Goal: Task Accomplishment & Management: Use online tool/utility

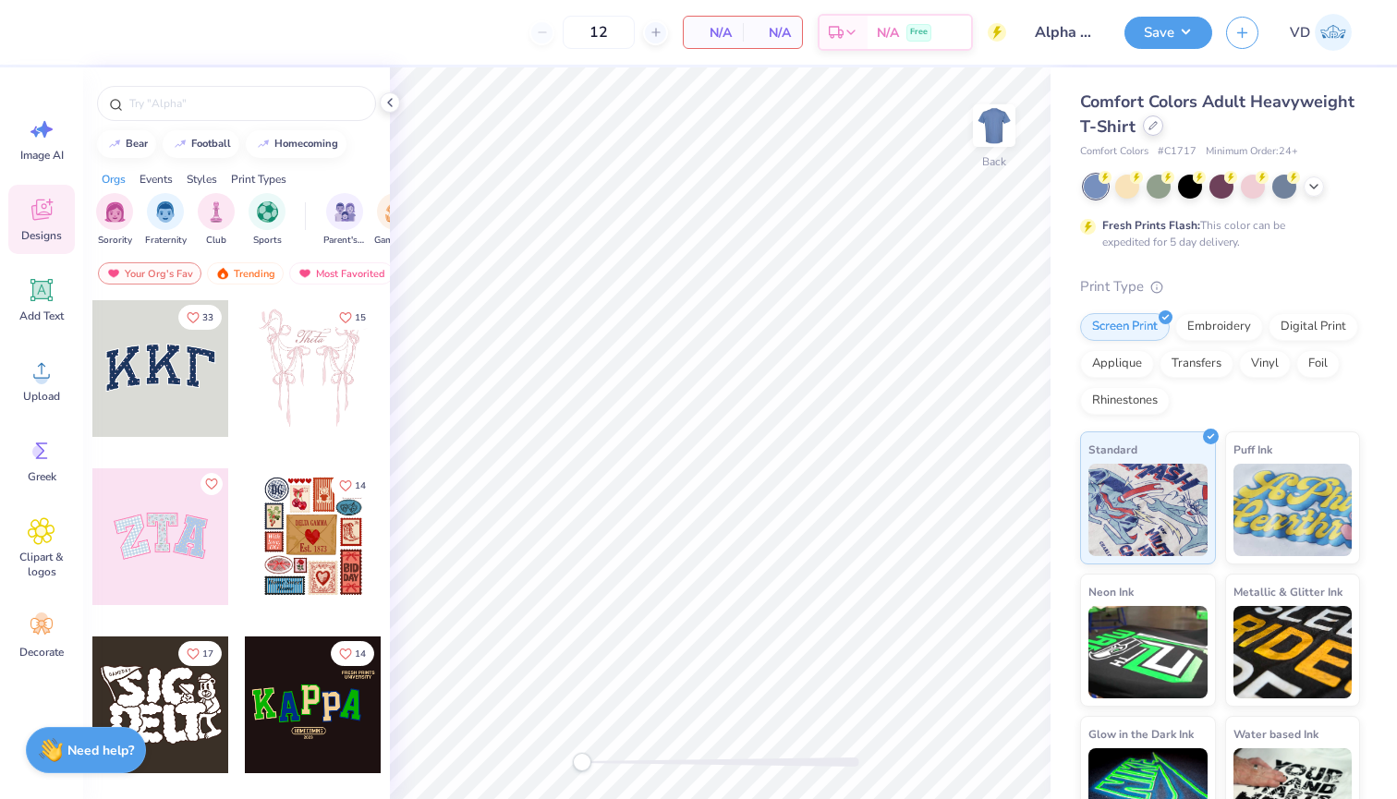
type input "Alpha Gamma Crop"
click at [1154, 130] on icon at bounding box center [1153, 125] width 9 height 9
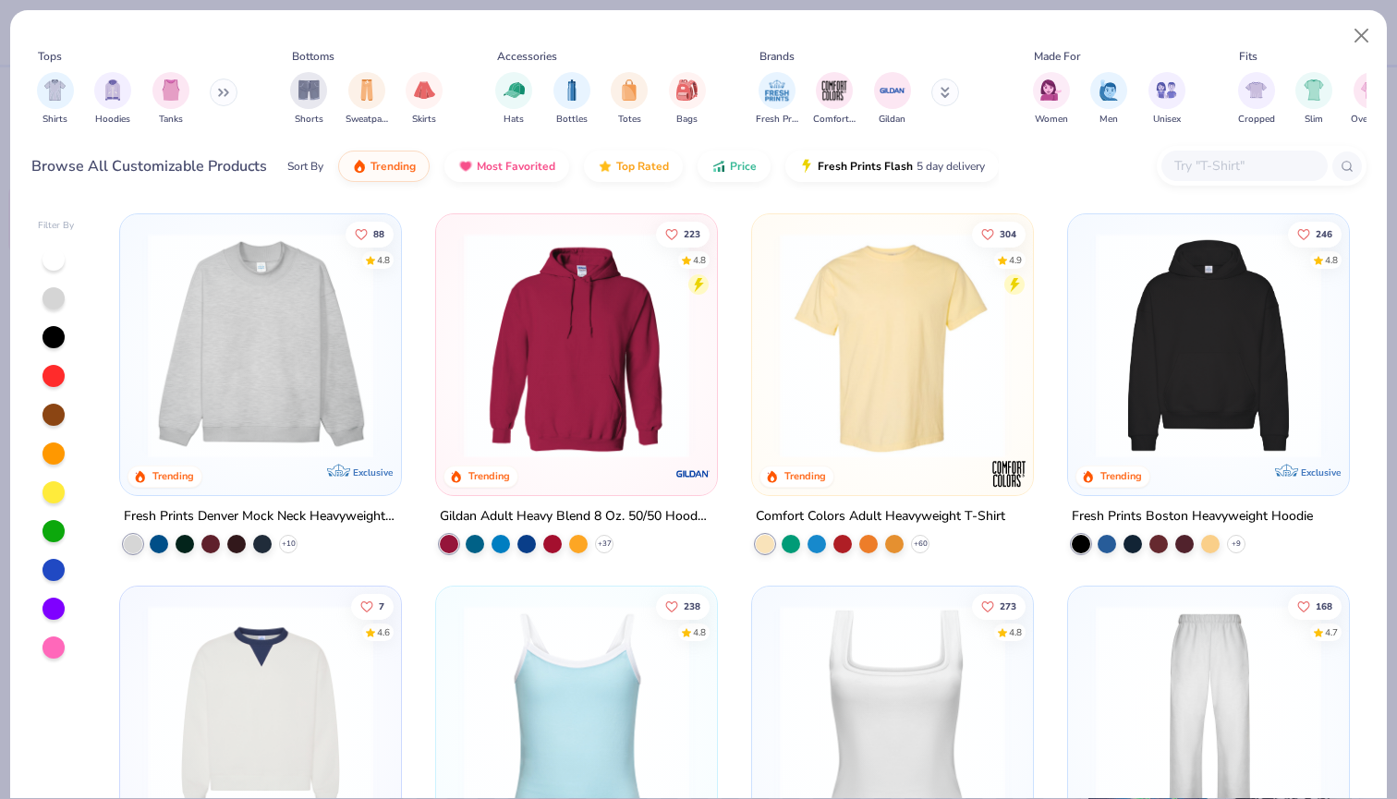
click at [1205, 164] on input "text" at bounding box center [1244, 165] width 142 height 21
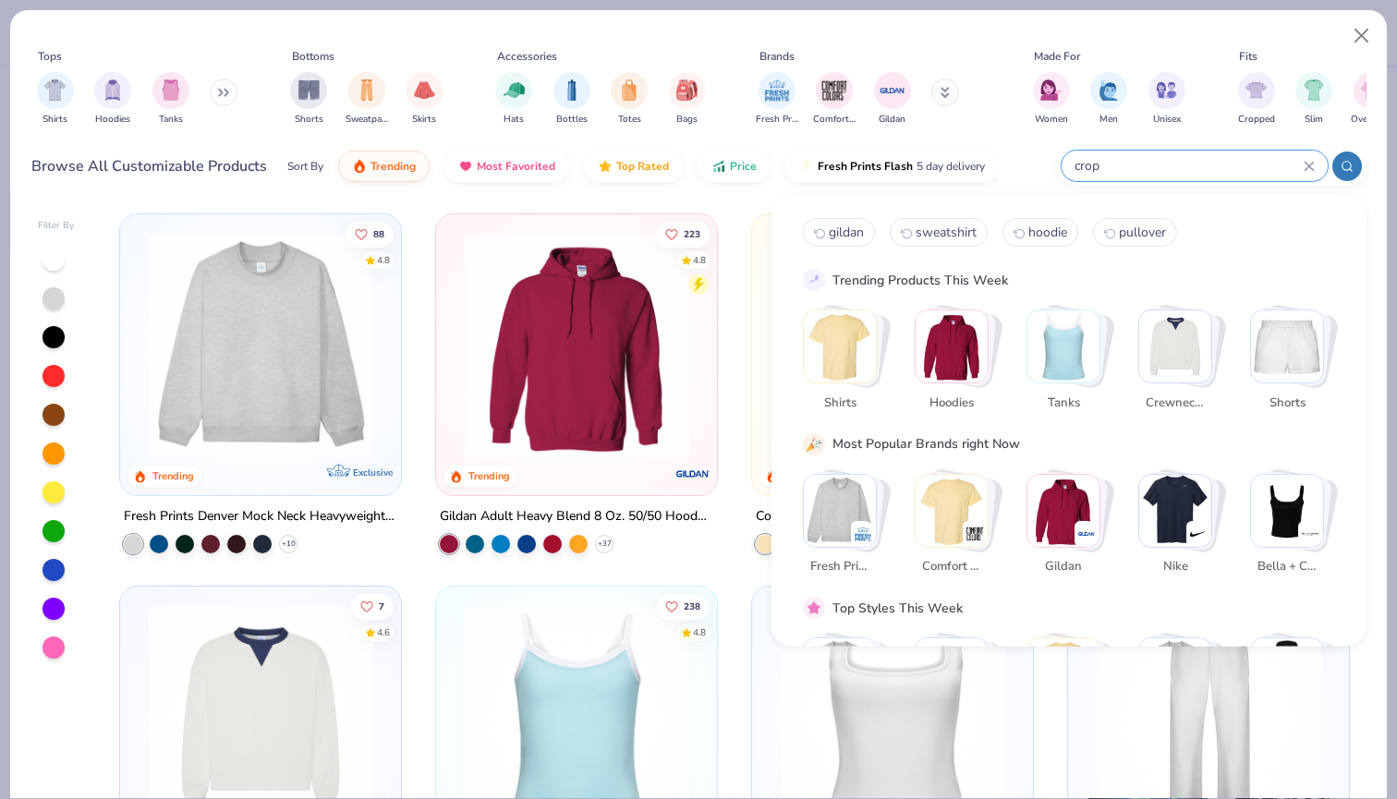
type input "crop"
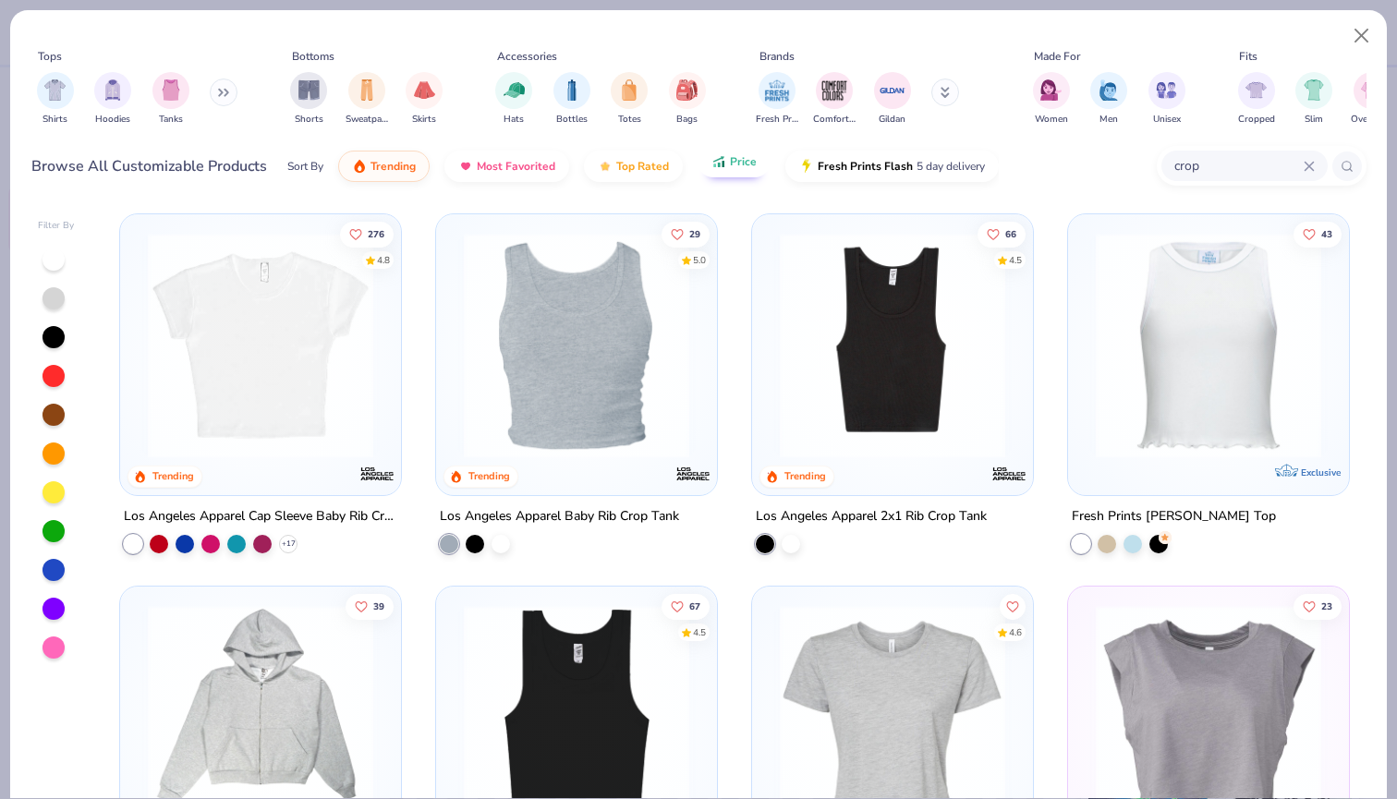
click at [707, 167] on button "Price" at bounding box center [734, 161] width 73 height 31
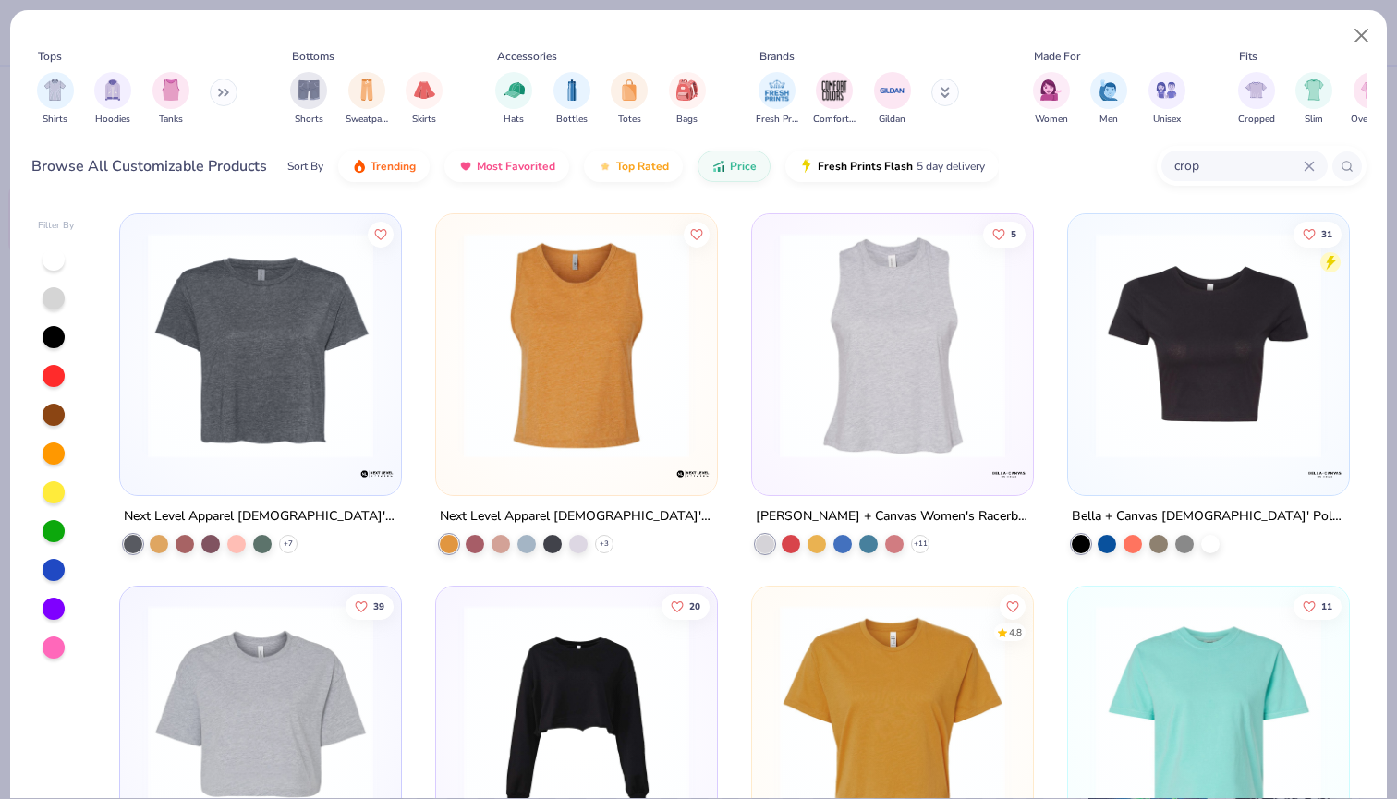
click at [1148, 353] on img at bounding box center [1209, 345] width 244 height 225
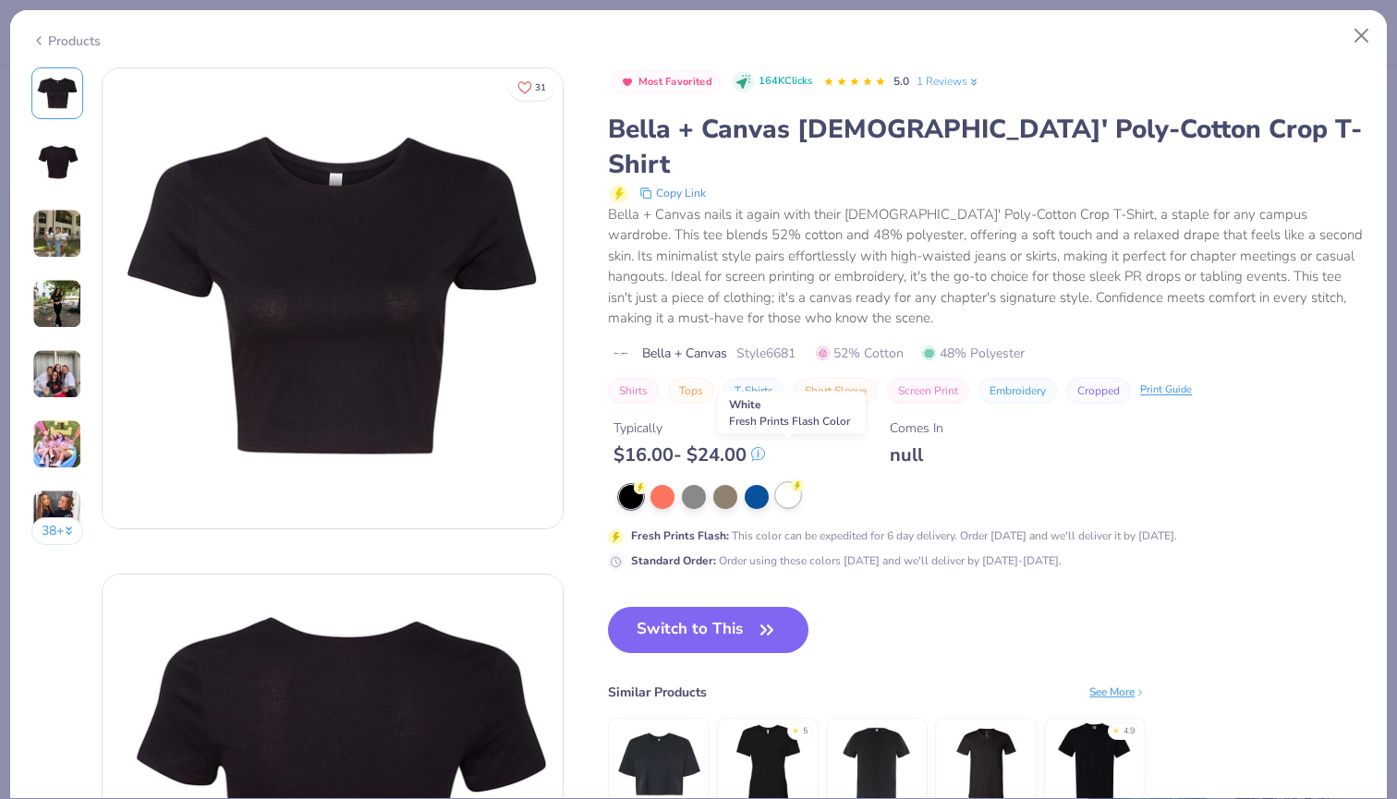
click at [785, 483] on div at bounding box center [788, 495] width 24 height 24
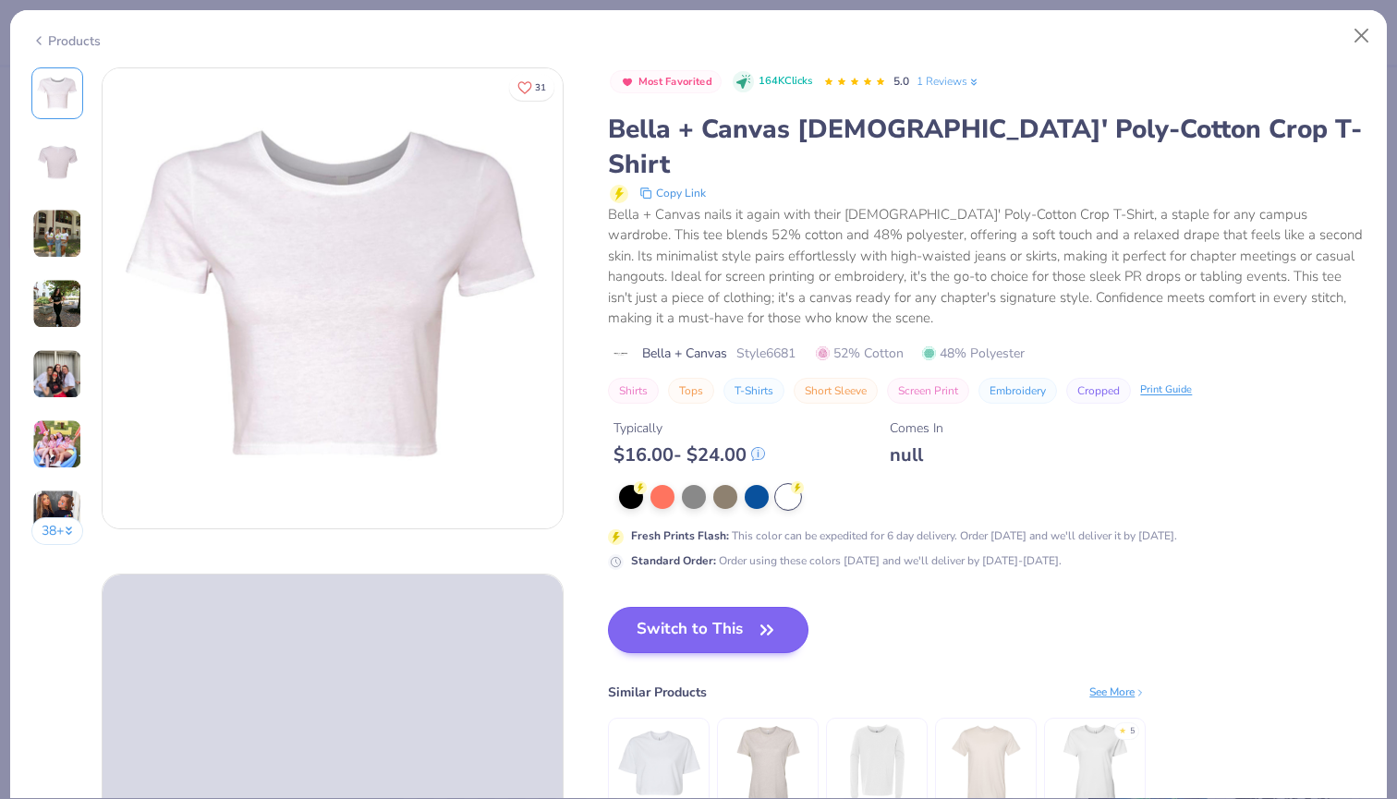
click at [719, 607] on button "Switch to This" at bounding box center [708, 630] width 201 height 46
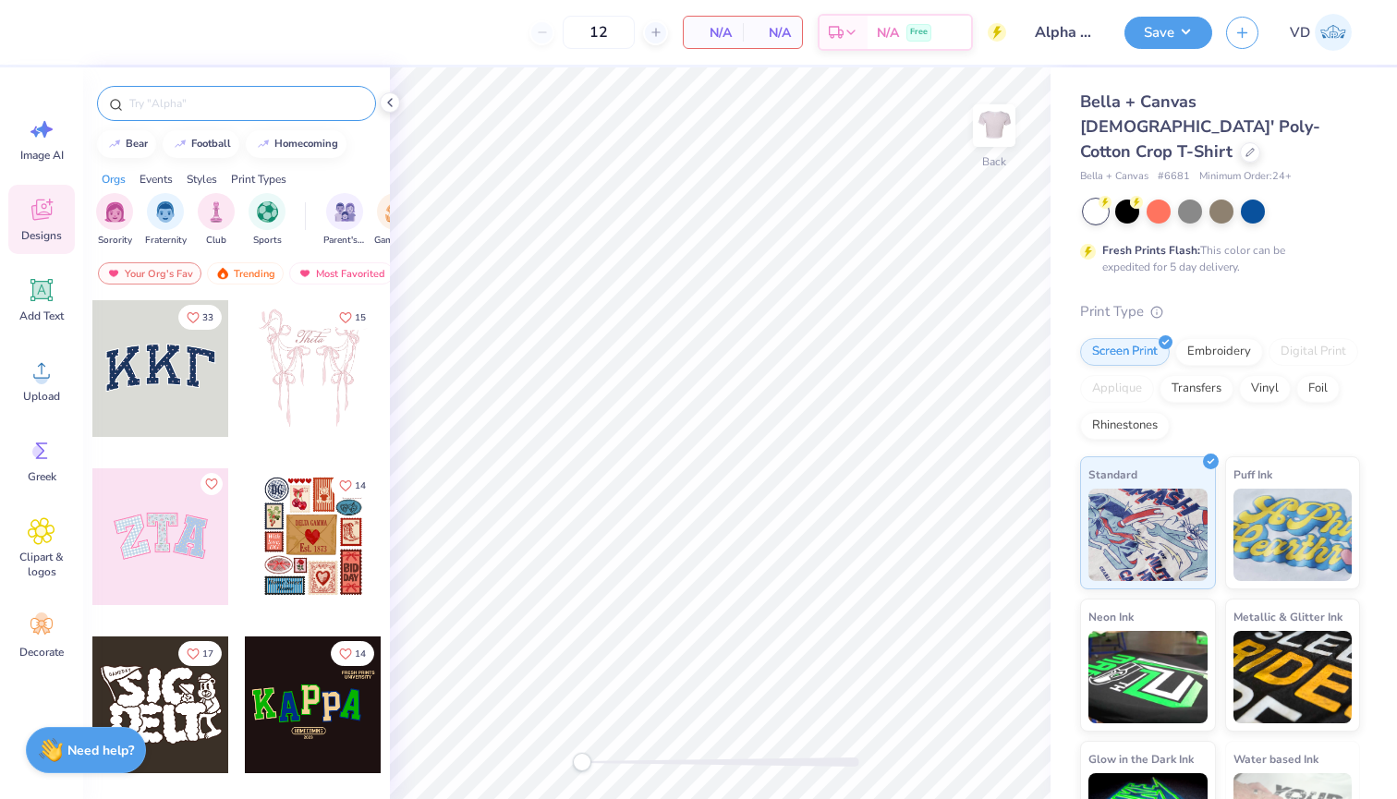
click at [219, 109] on input "text" at bounding box center [246, 103] width 237 height 18
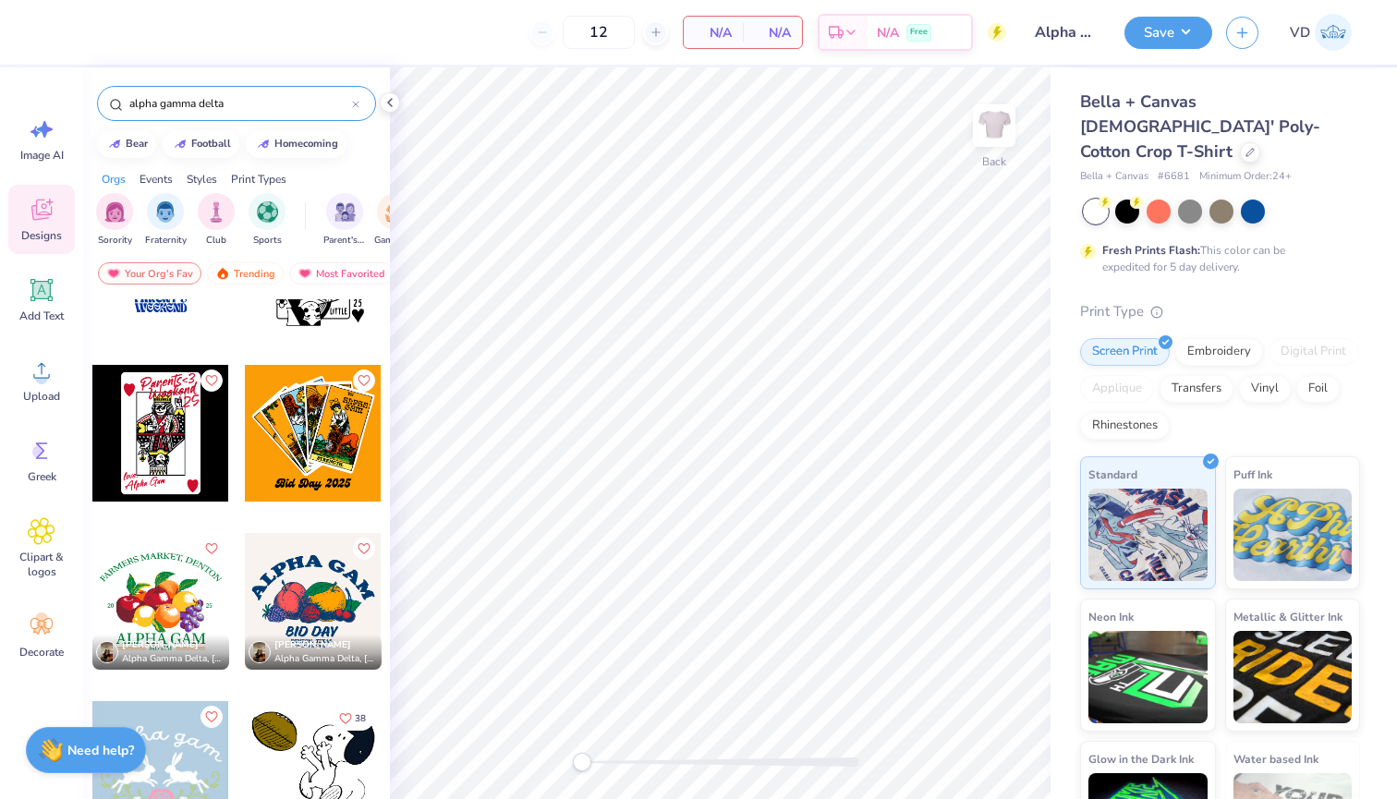
scroll to position [3972, 0]
drag, startPoint x: 232, startPoint y: 103, endPoint x: 194, endPoint y: 103, distance: 37.9
click at [194, 103] on input "alpha gamma delta" at bounding box center [240, 103] width 225 height 18
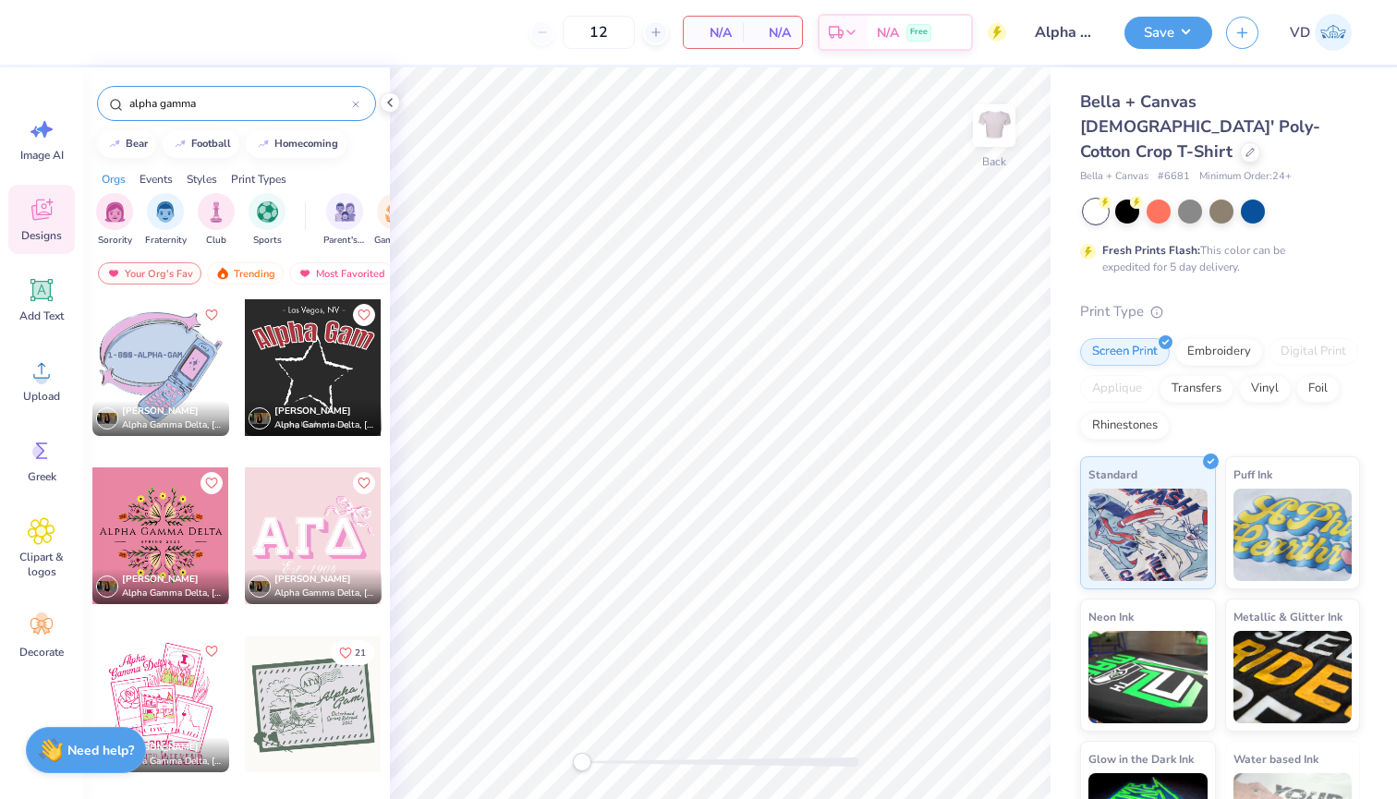
scroll to position [2337, 0]
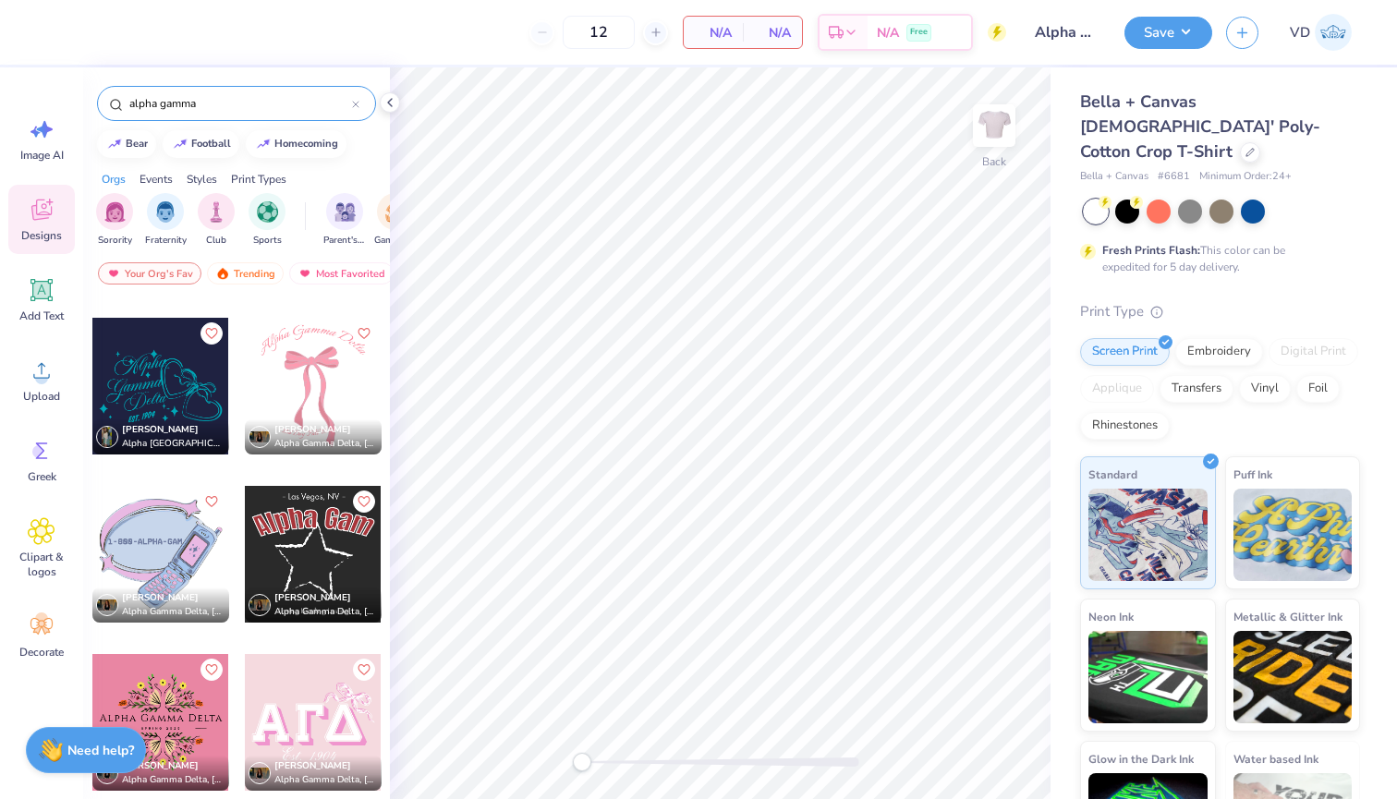
type input "alpha gamma"
click at [310, 455] on div at bounding box center [313, 386] width 137 height 137
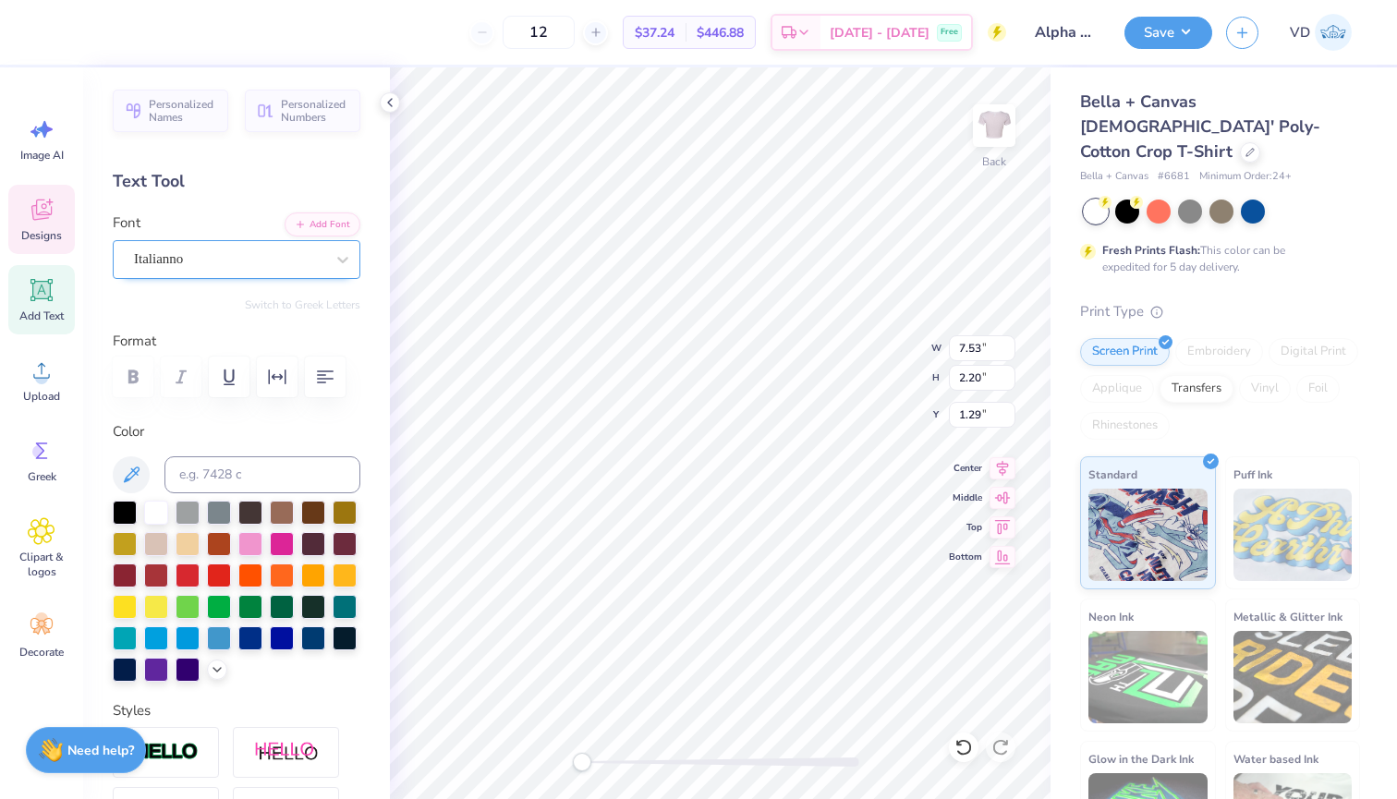
scroll to position [0, 0]
type textarea "Girl Gains"
type input "3.26"
type input "0.72"
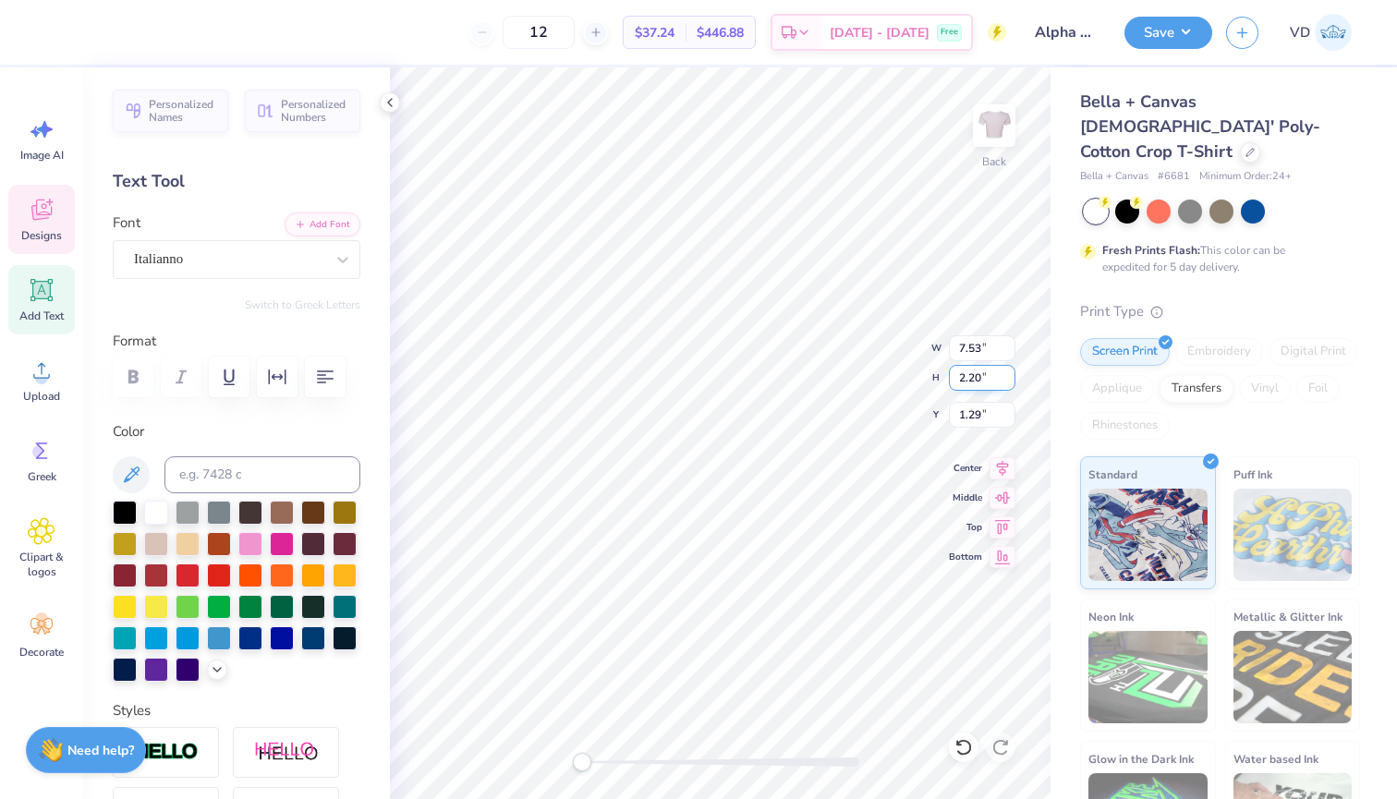
type input "8.78"
type input "4.51"
type input "1.77"
type input "1.47"
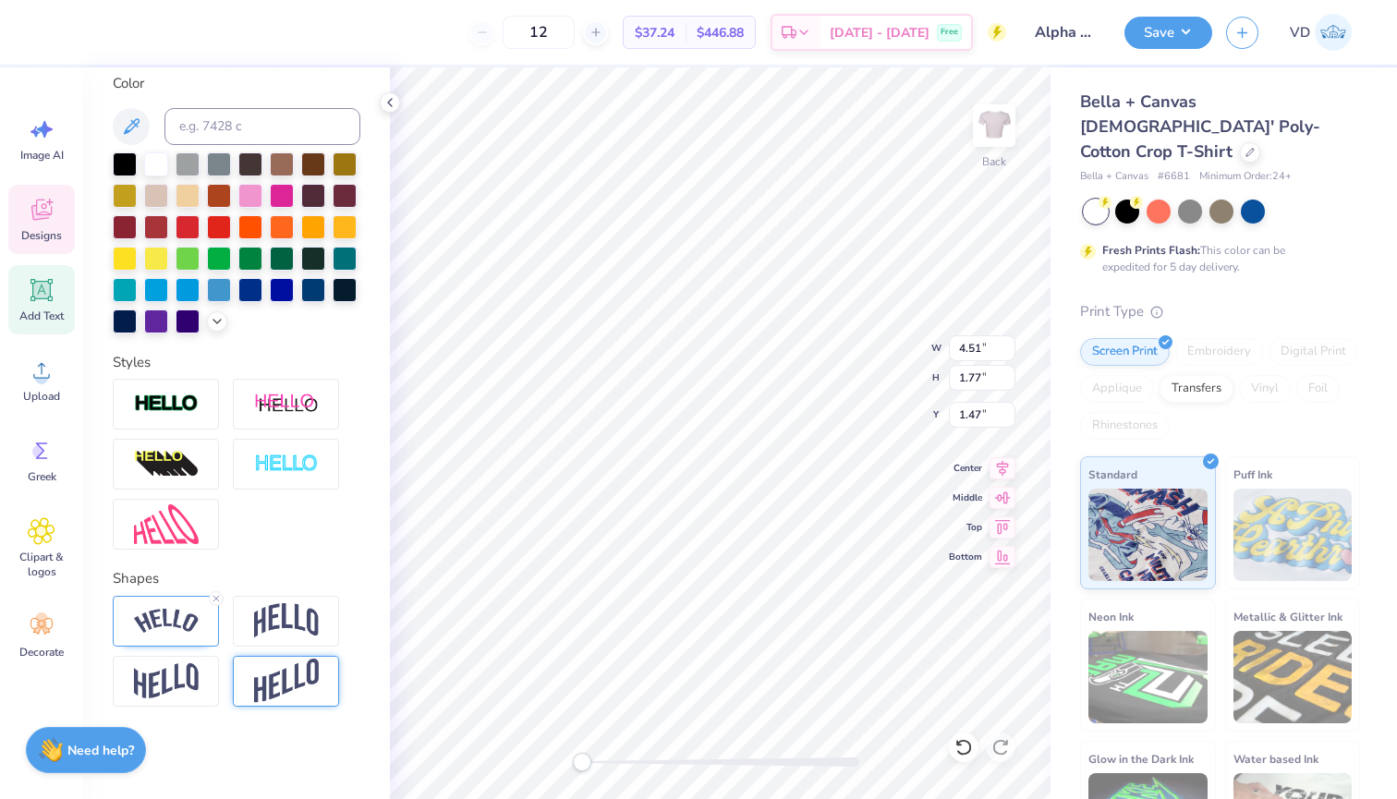
scroll to position [348, 0]
click at [178, 634] on div at bounding box center [166, 621] width 106 height 51
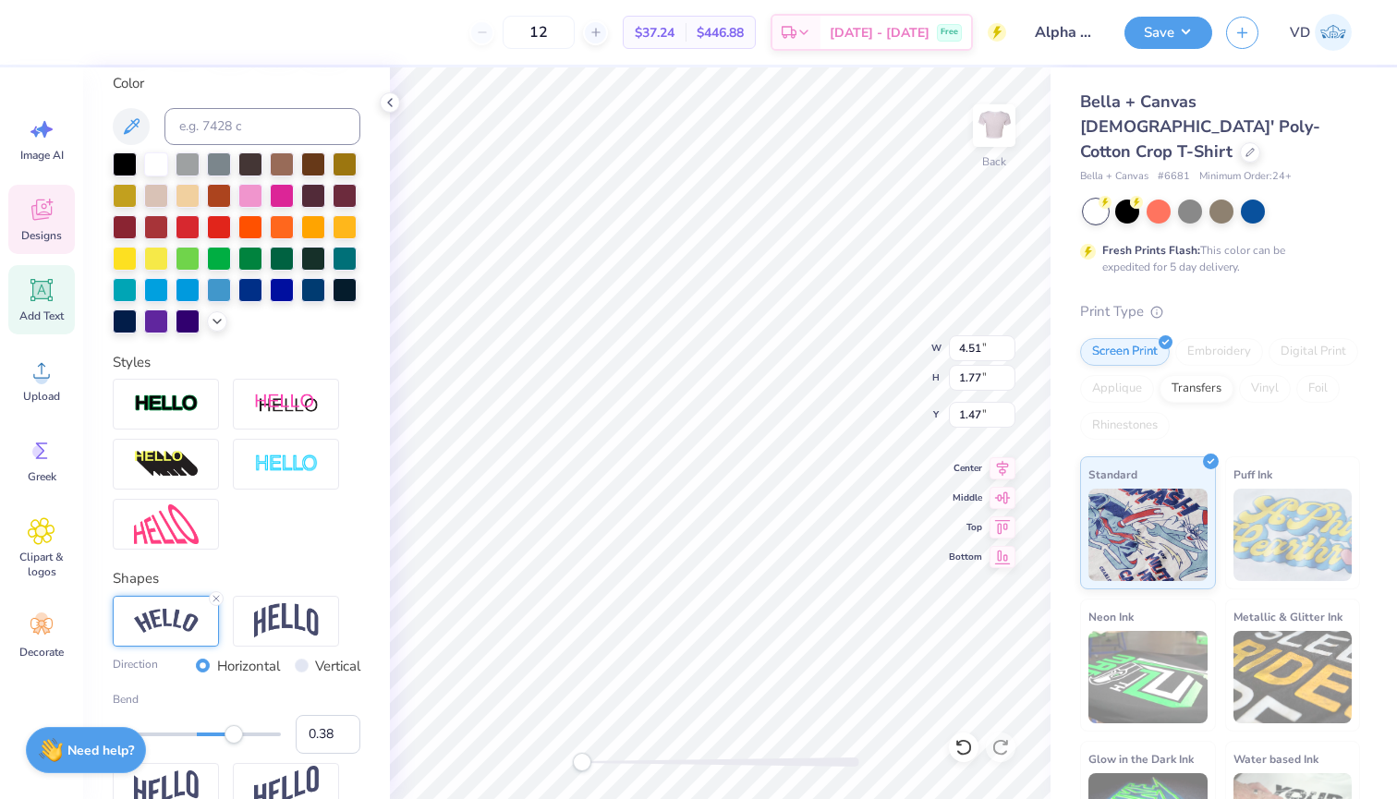
type input "0.36"
drag, startPoint x: 250, startPoint y: 737, endPoint x: 227, endPoint y: 736, distance: 23.1
click at [227, 736] on div "Accessibility label" at bounding box center [227, 734] width 18 height 18
type input "0.30"
click at [222, 734] on div "Accessibility label" at bounding box center [226, 734] width 18 height 18
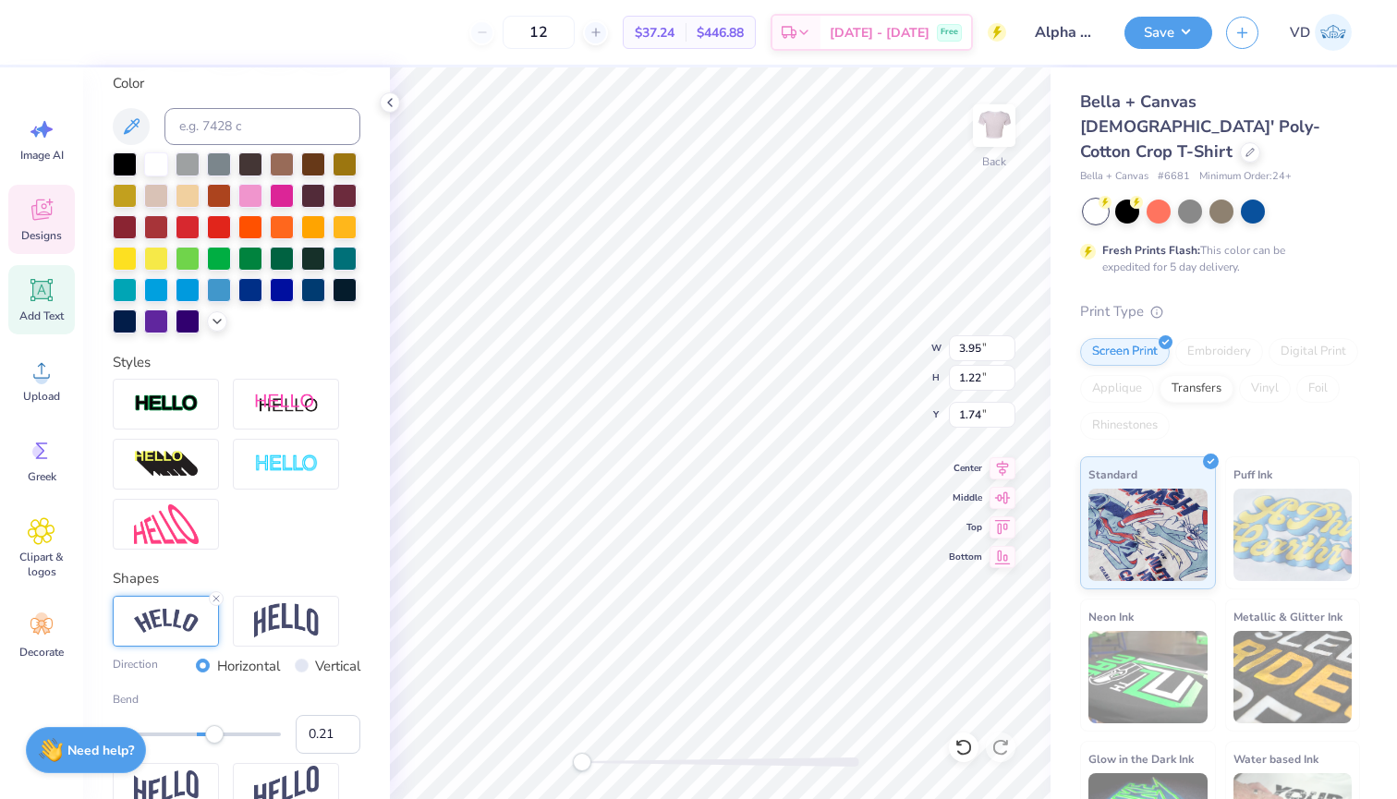
type input "0.20"
click at [213, 737] on div "Accessibility label" at bounding box center [213, 734] width 18 height 18
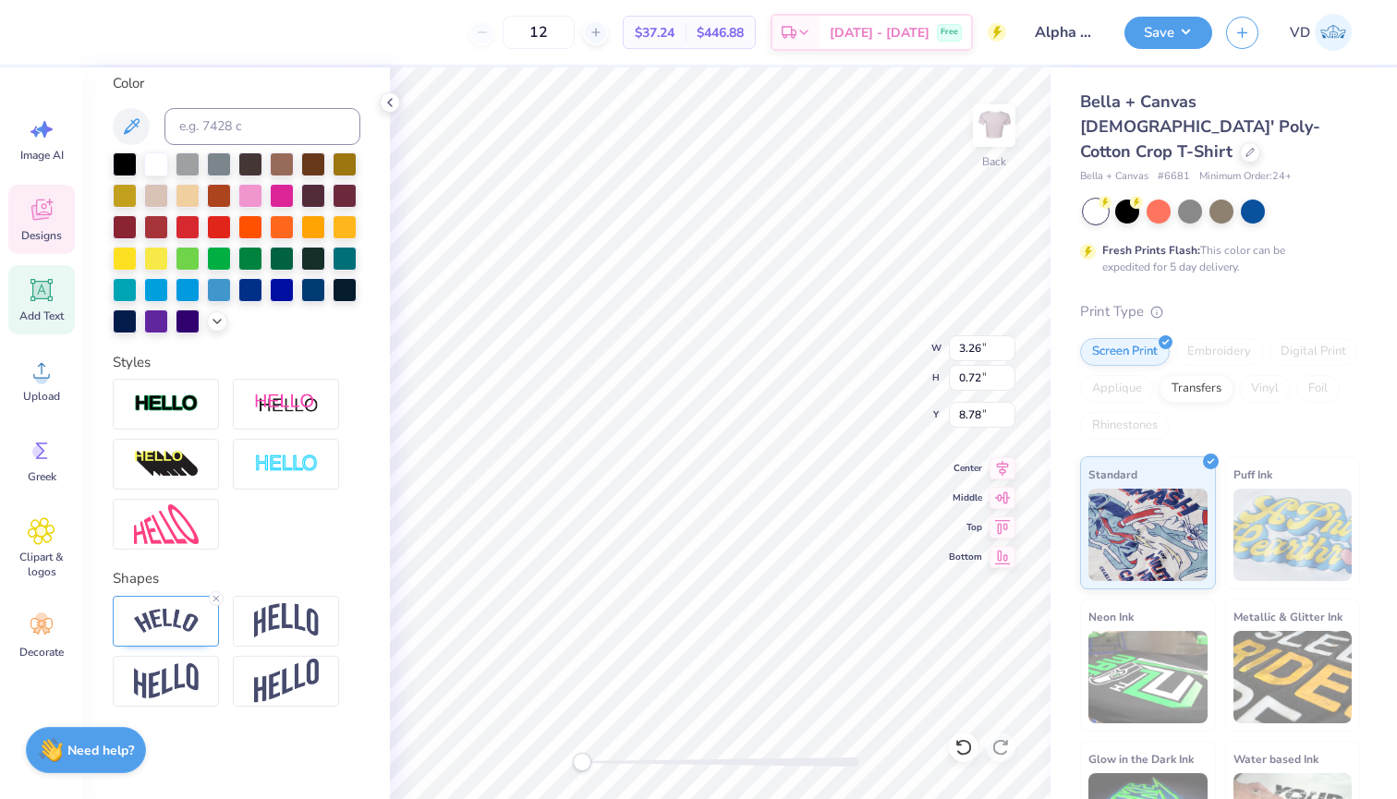
type textarea "Marist University"
type input "3.75"
type input "1.14"
type input "1.79"
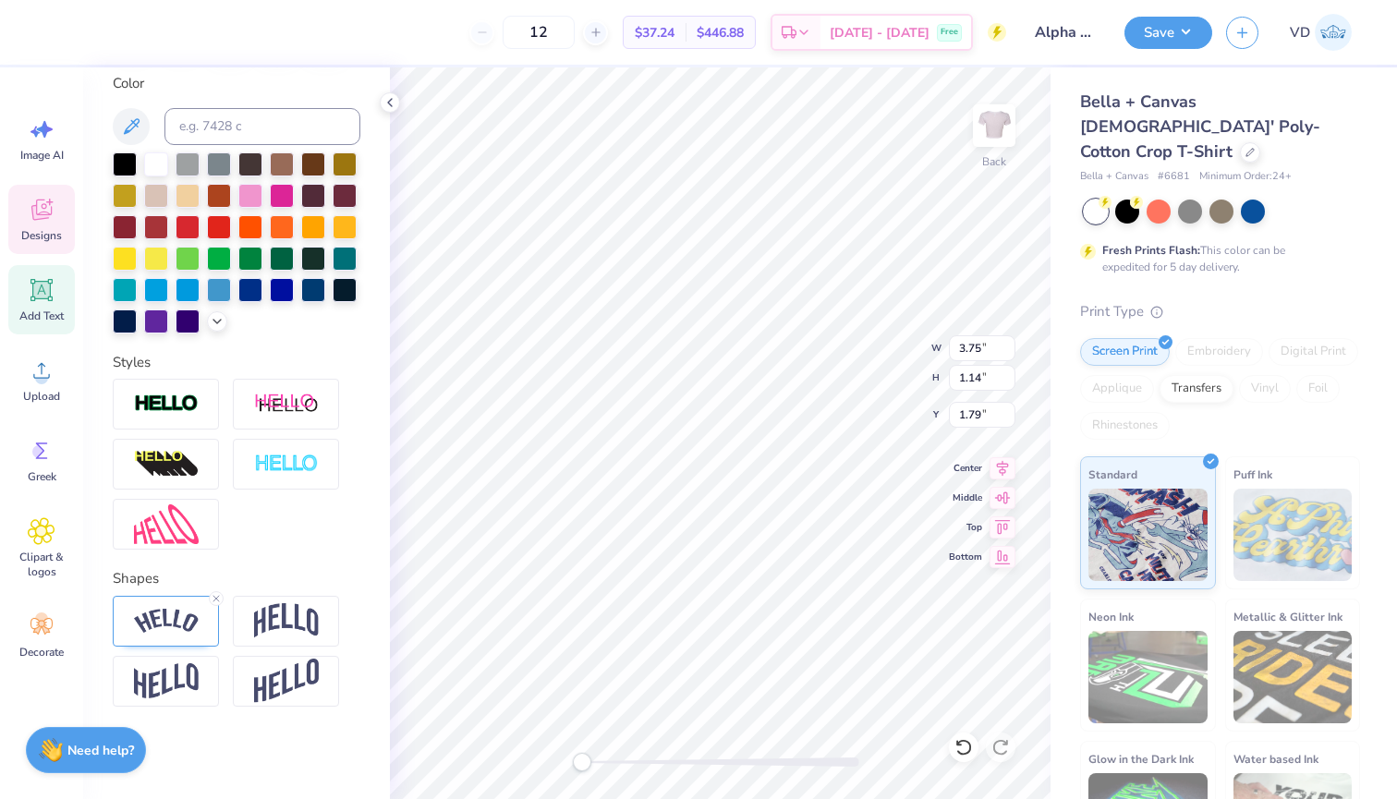
type textarea "Girl Gains 2023"
click at [179, 628] on img at bounding box center [166, 621] width 65 height 25
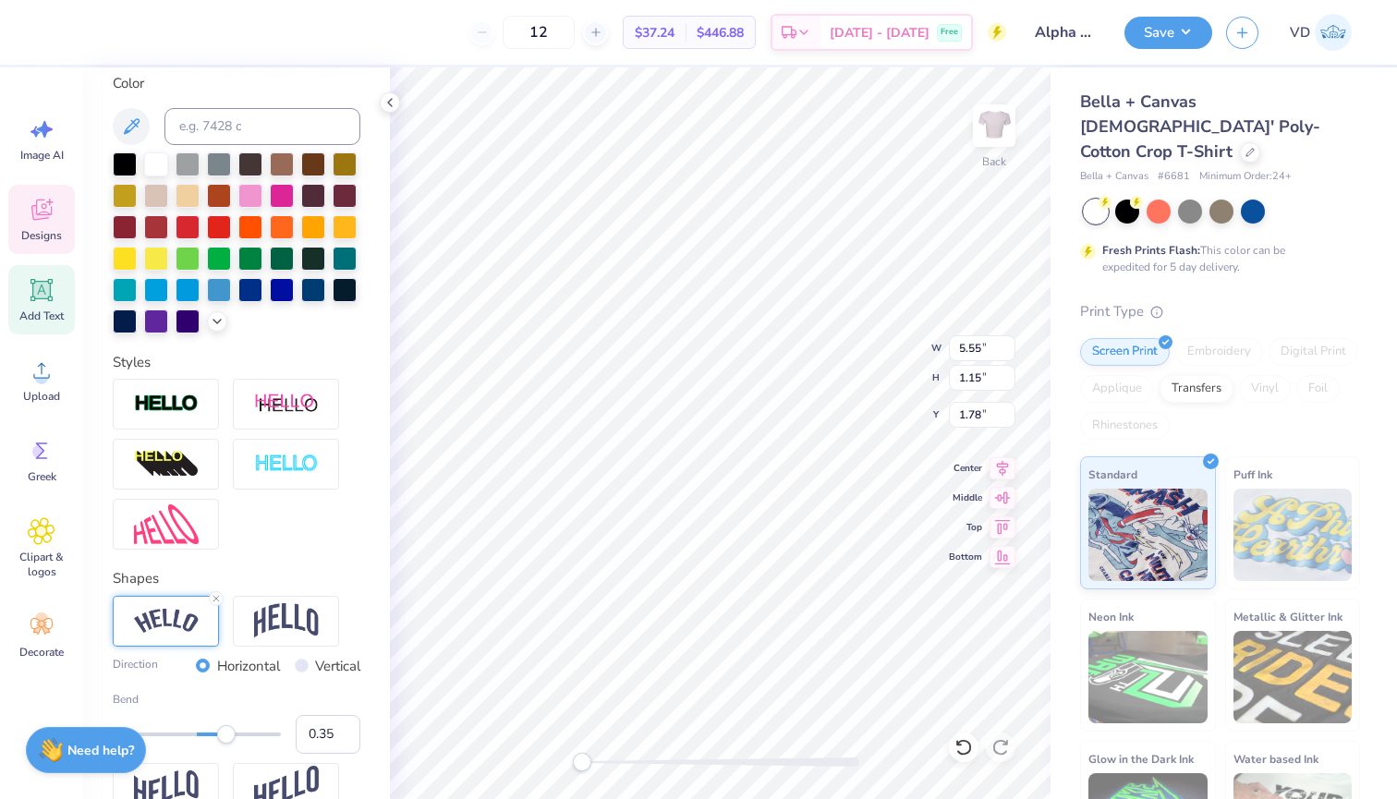
type input "0.37"
drag, startPoint x: 216, startPoint y: 739, endPoint x: 228, endPoint y: 739, distance: 12.0
click at [228, 739] on div "Accessibility label" at bounding box center [228, 734] width 18 height 18
type input "0.45"
click at [237, 736] on div "Accessibility label" at bounding box center [231, 734] width 18 height 18
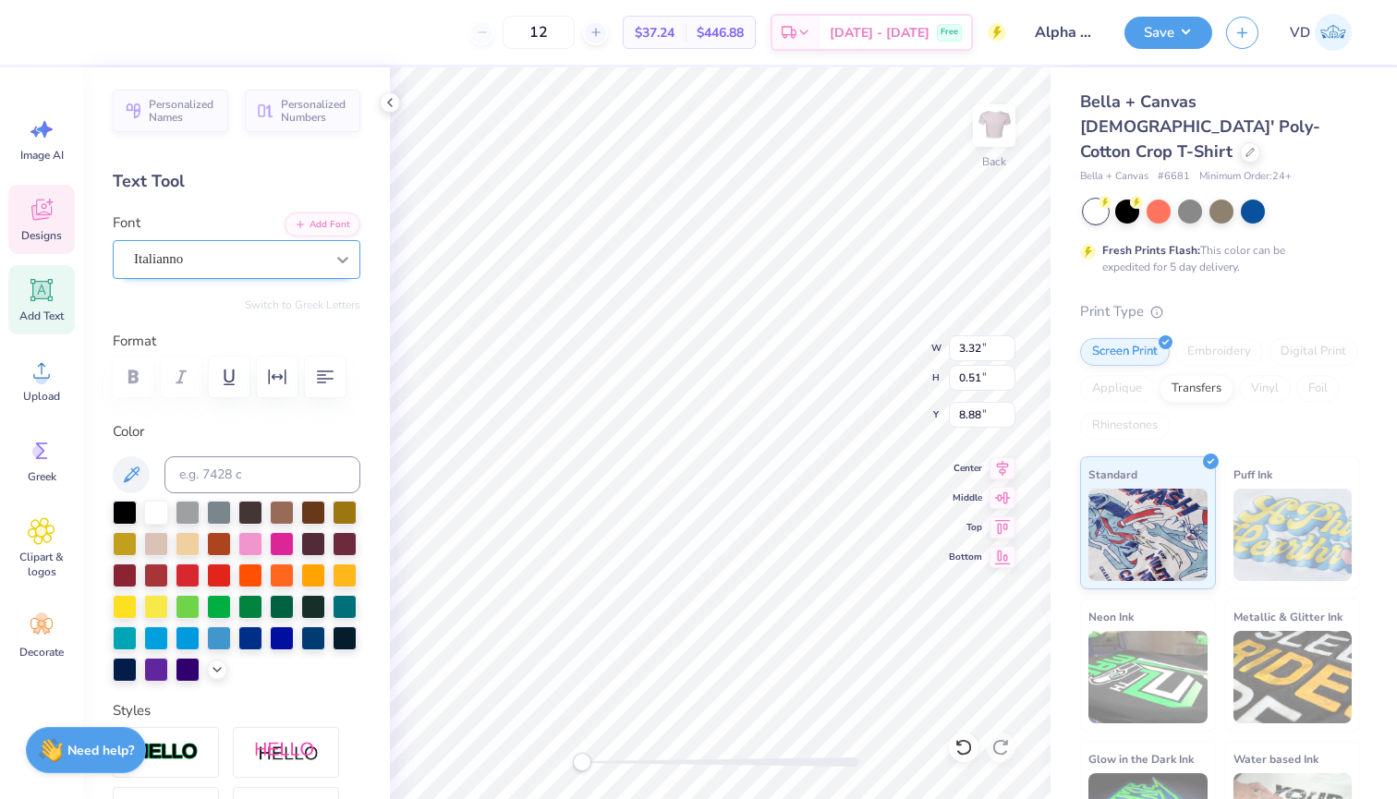
scroll to position [0, 0]
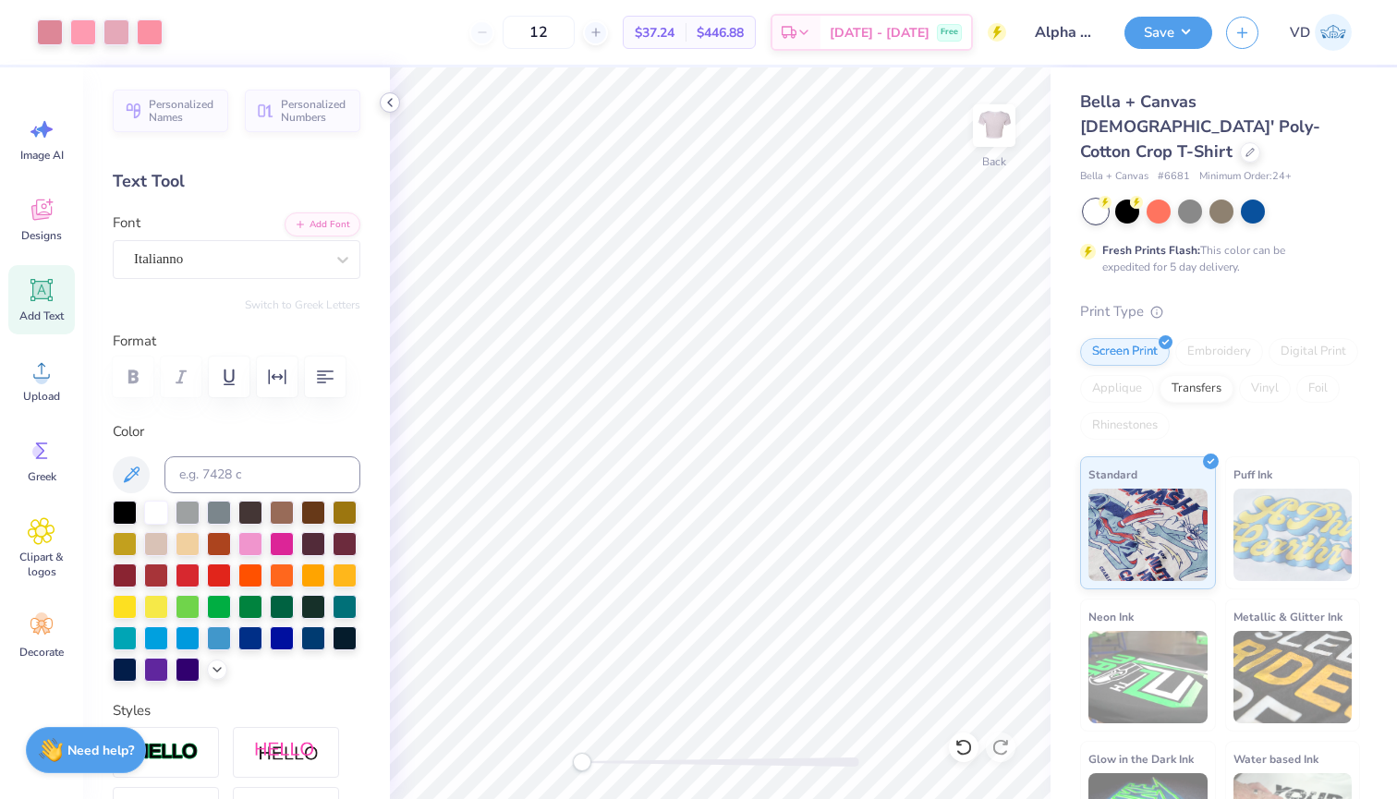
click at [388, 95] on icon at bounding box center [390, 102] width 15 height 15
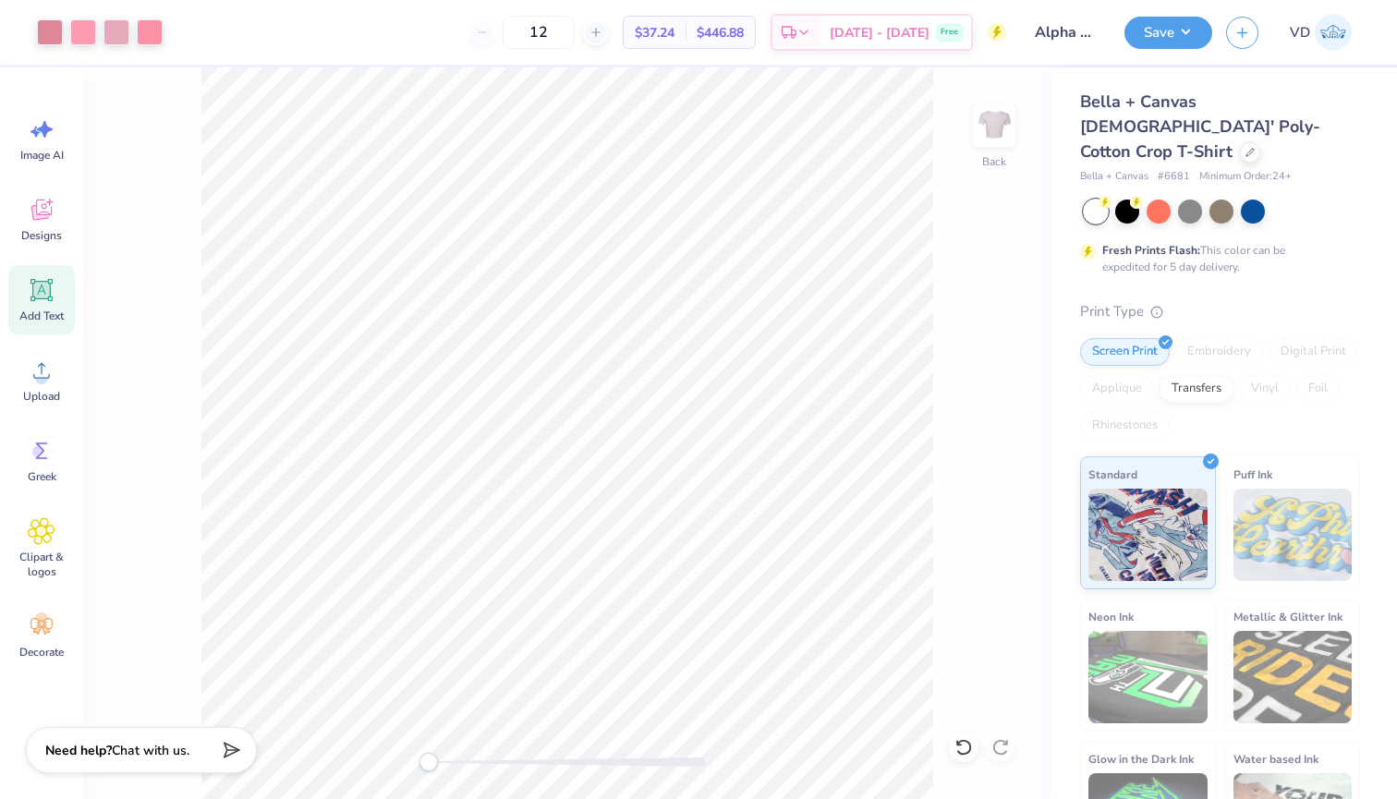
click at [46, 309] on span "Add Text" at bounding box center [41, 316] width 44 height 15
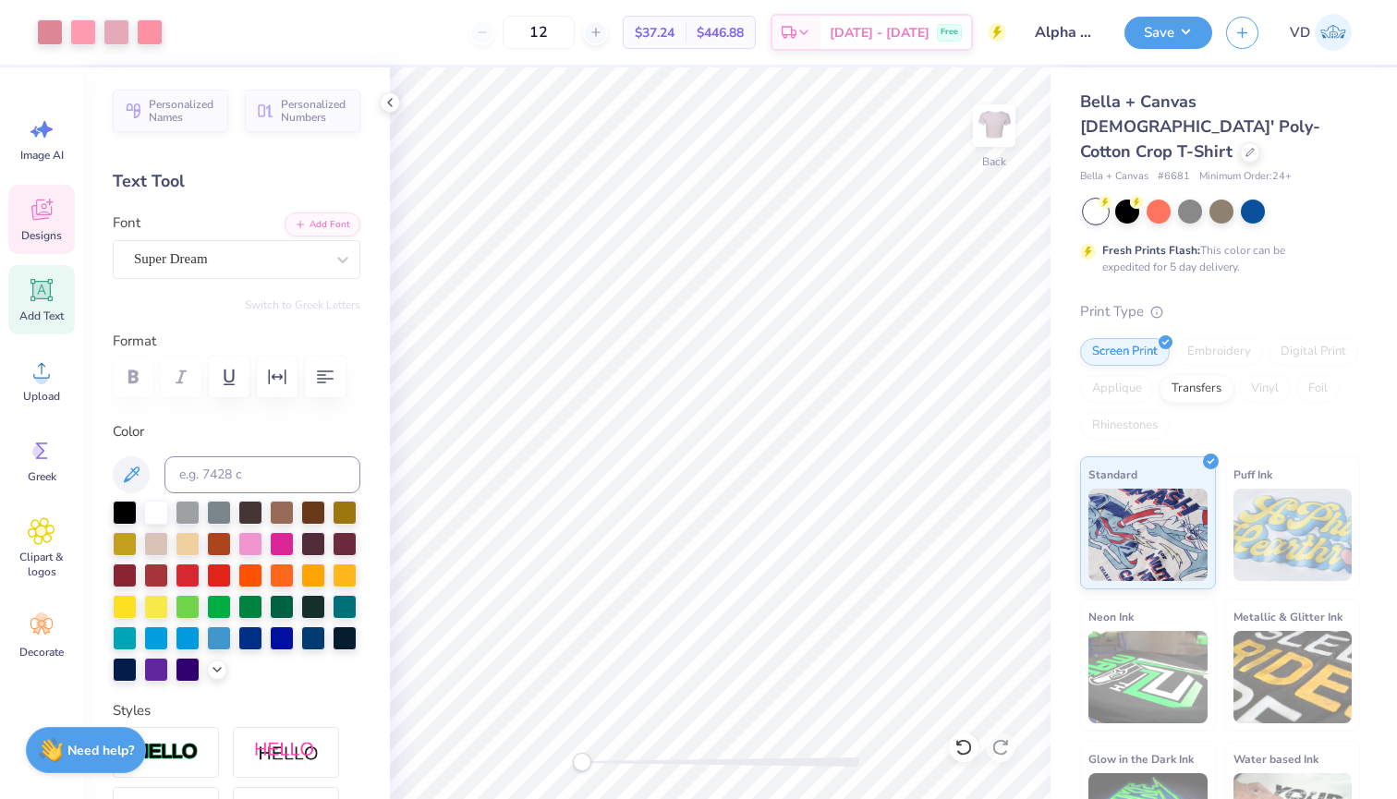
click at [38, 192] on div "Designs" at bounding box center [41, 219] width 67 height 69
type textarea "Girl Gains 23'"
click at [575, 26] on input "12" at bounding box center [539, 32] width 72 height 33
type input "1"
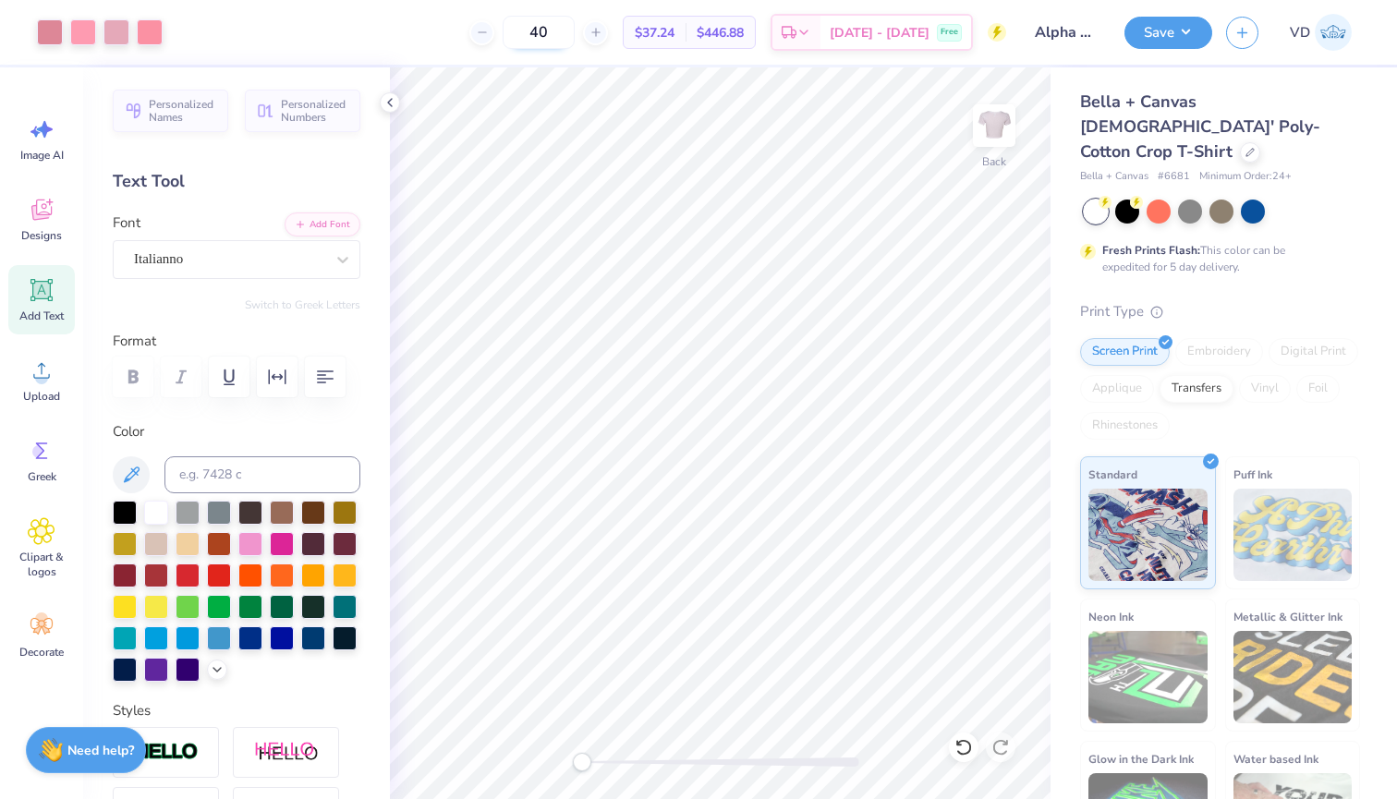
type input "40"
click at [1161, 33] on button "Save" at bounding box center [1169, 30] width 88 height 32
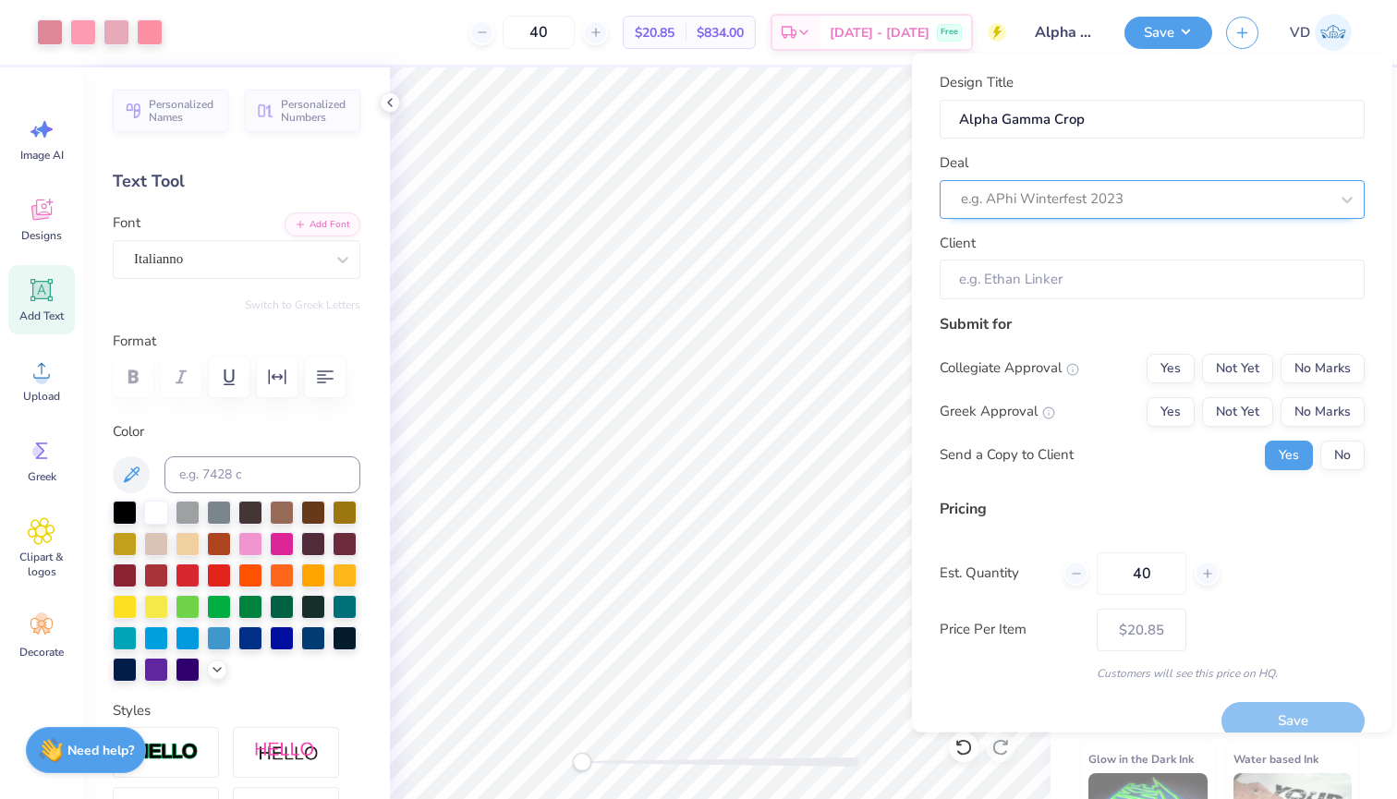
click at [1125, 205] on div at bounding box center [1145, 199] width 368 height 25
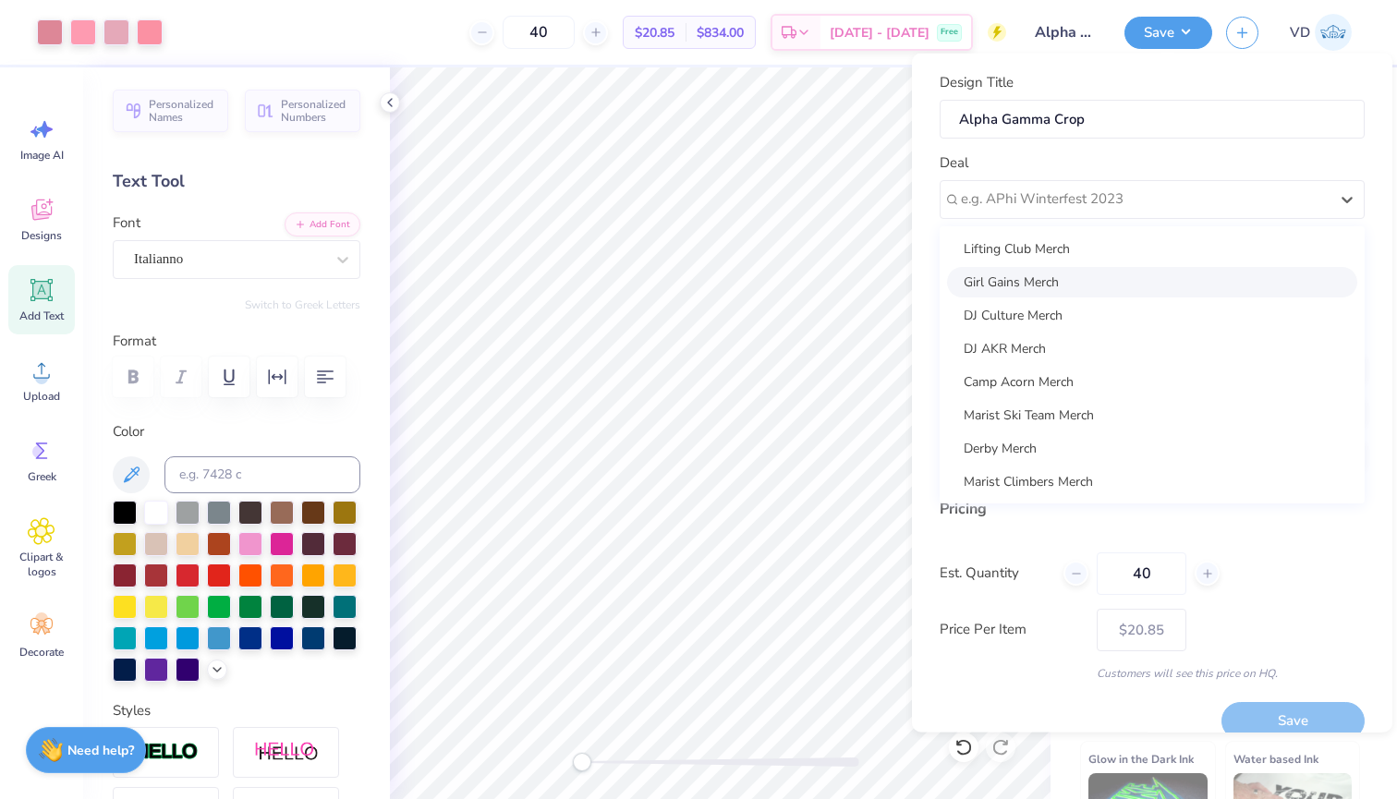
click at [1068, 275] on div "Girl Gains Merch" at bounding box center [1152, 281] width 410 height 30
type input "Abbie Calegari"
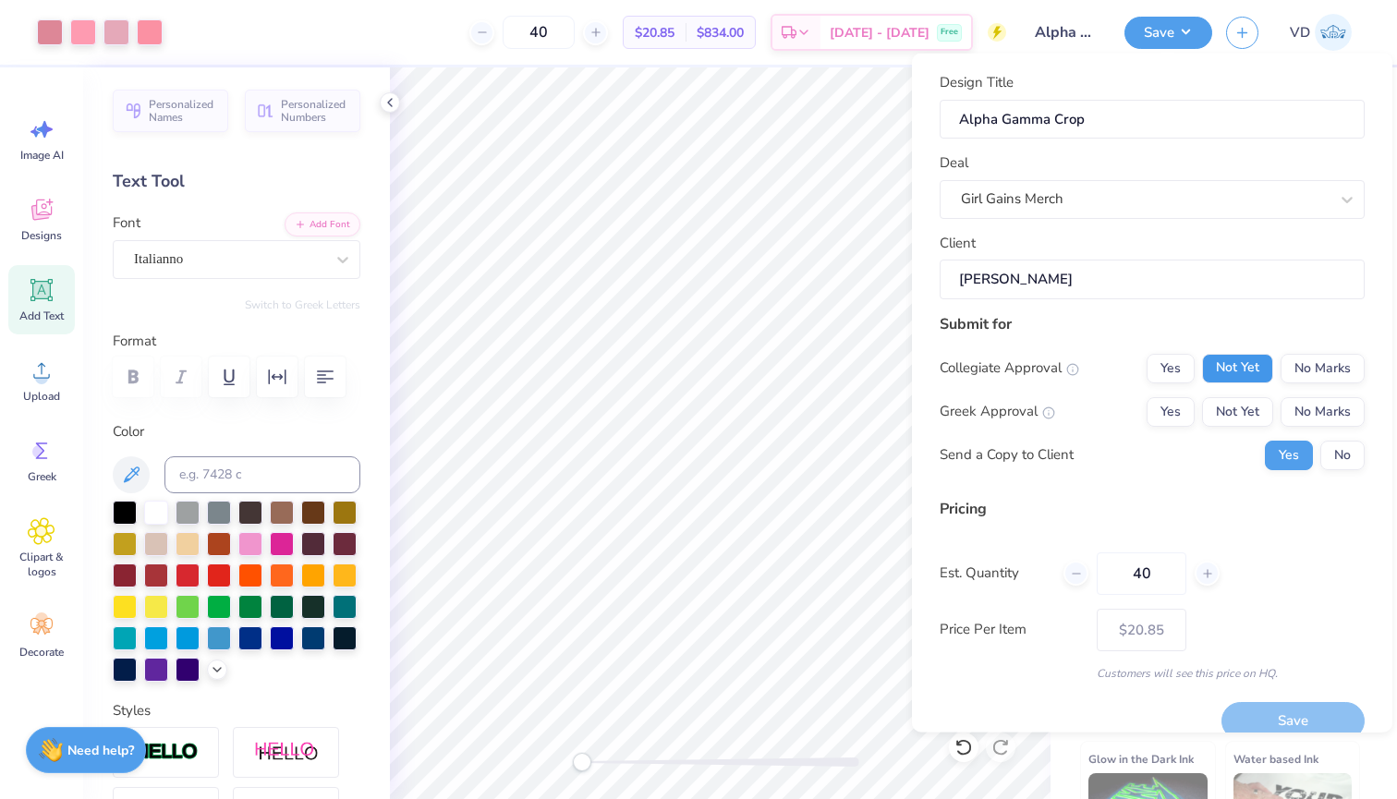
click at [1238, 375] on button "Not Yet" at bounding box center [1237, 368] width 71 height 30
click at [1238, 417] on button "Not Yet" at bounding box center [1237, 411] width 71 height 30
click at [1264, 712] on button "Save" at bounding box center [1293, 721] width 143 height 38
type input "$20.85"
click at [387, 102] on icon at bounding box center [390, 102] width 15 height 15
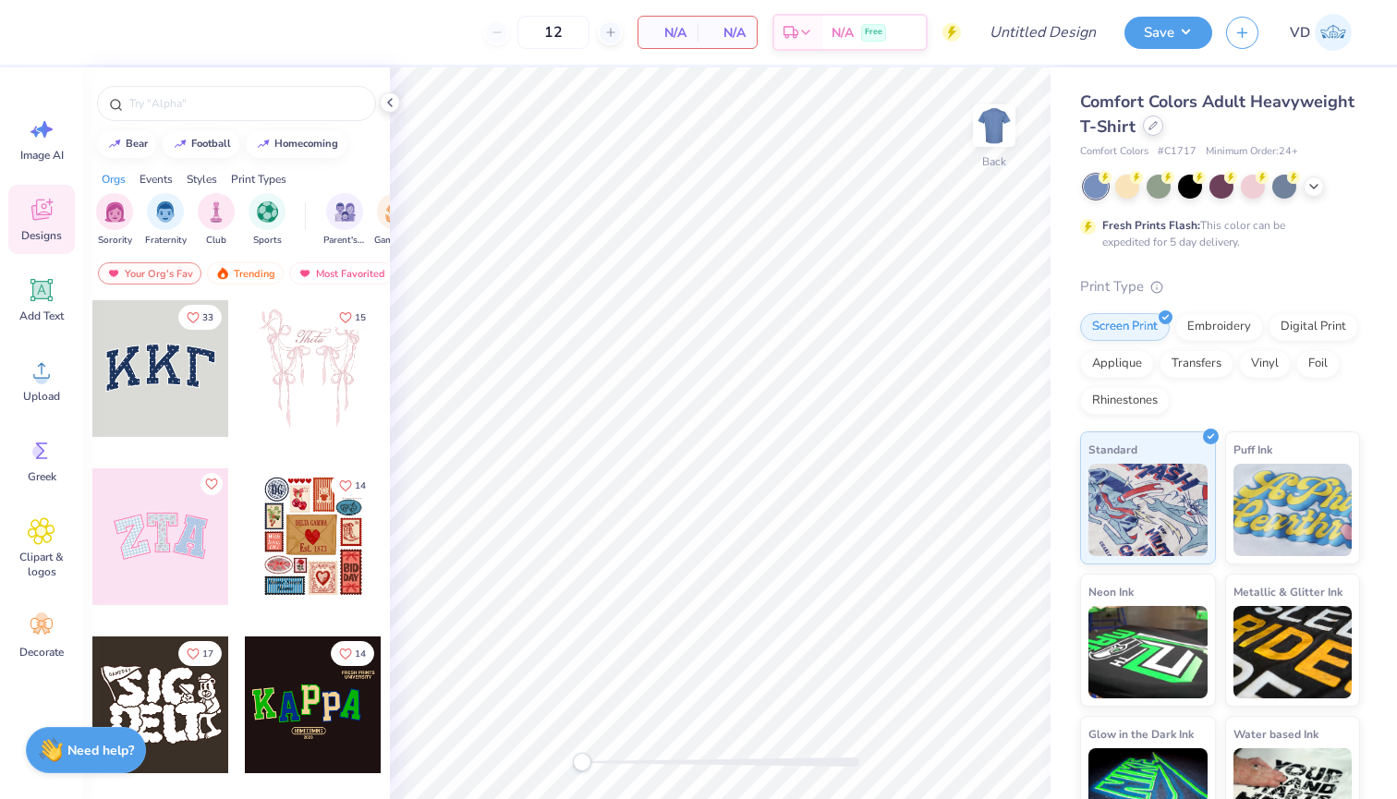
click at [1150, 129] on icon at bounding box center [1153, 125] width 9 height 9
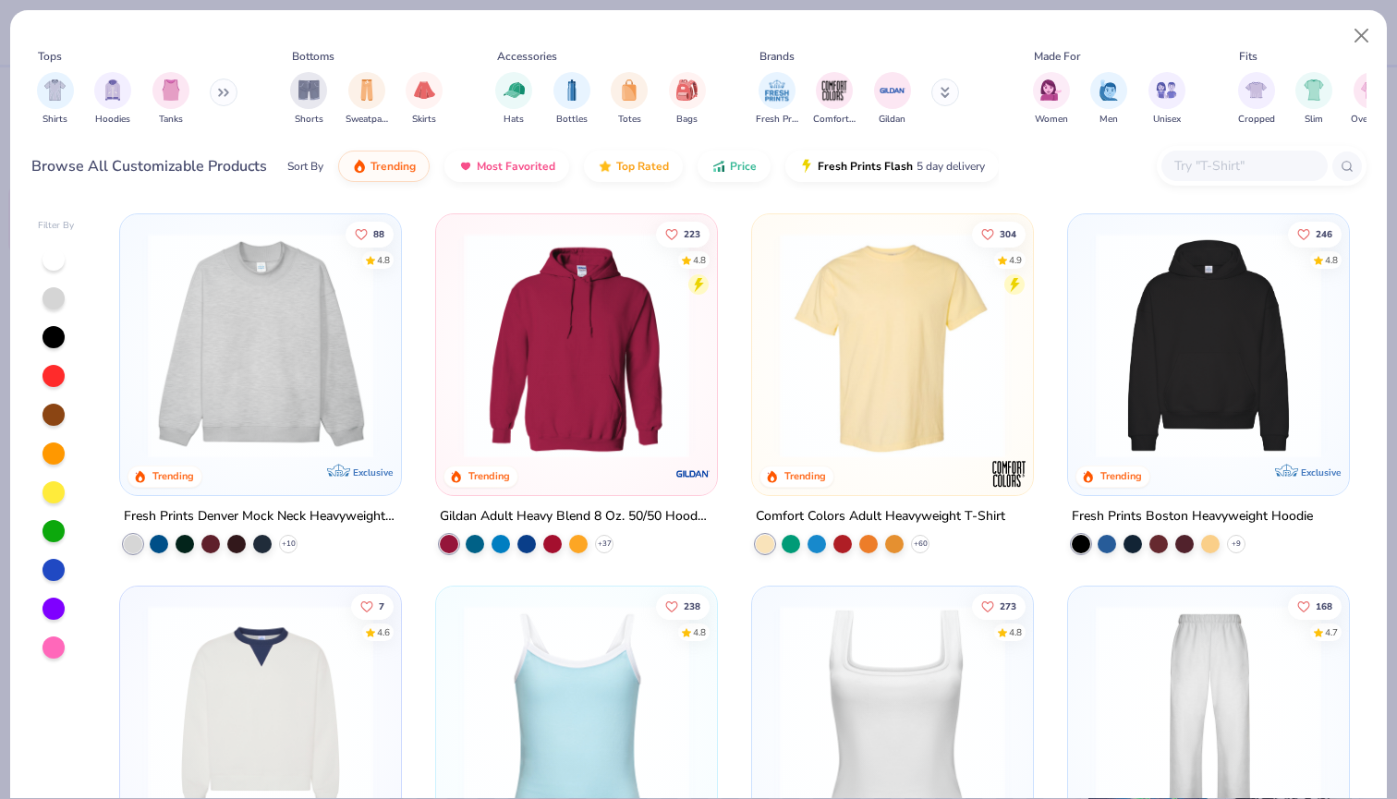
click at [1210, 166] on input "text" at bounding box center [1244, 165] width 142 height 21
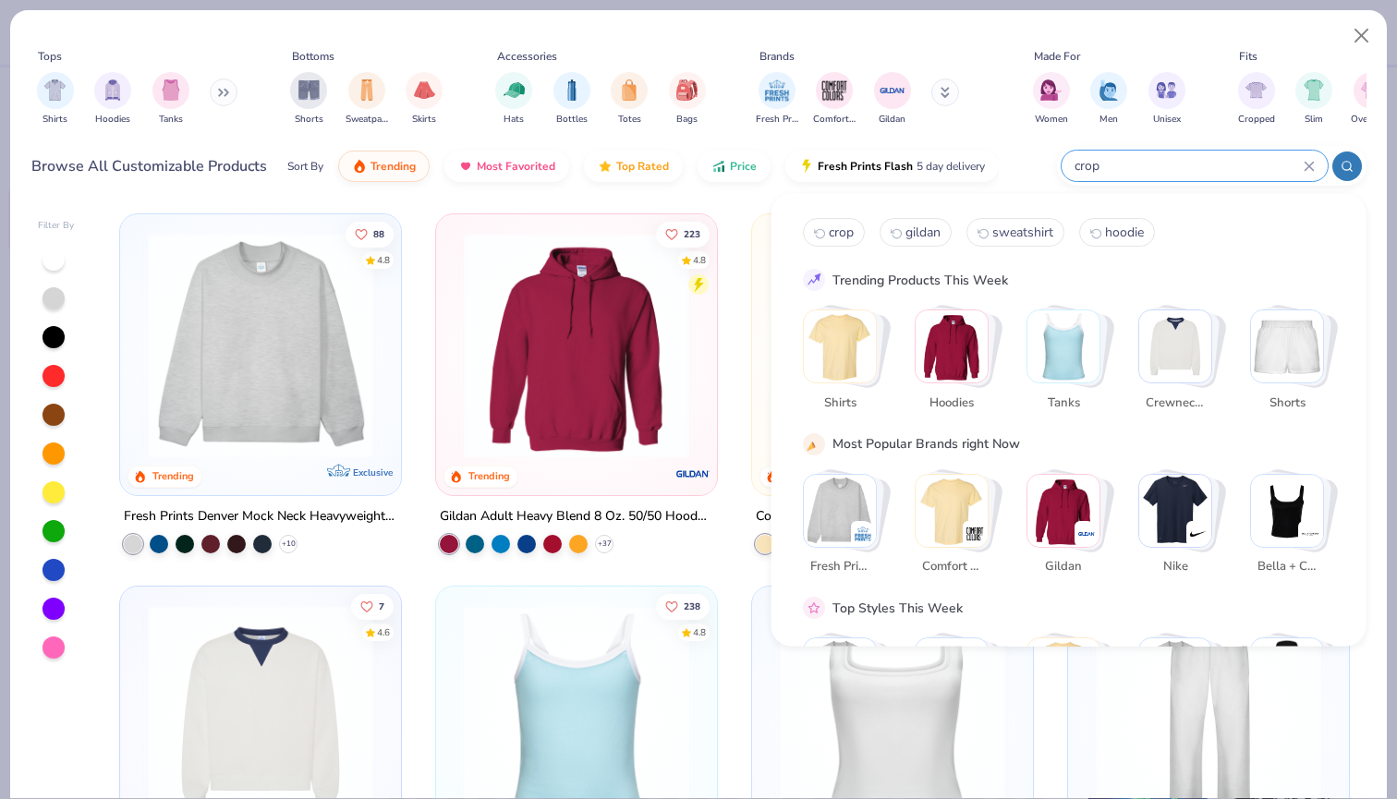
type input "crop"
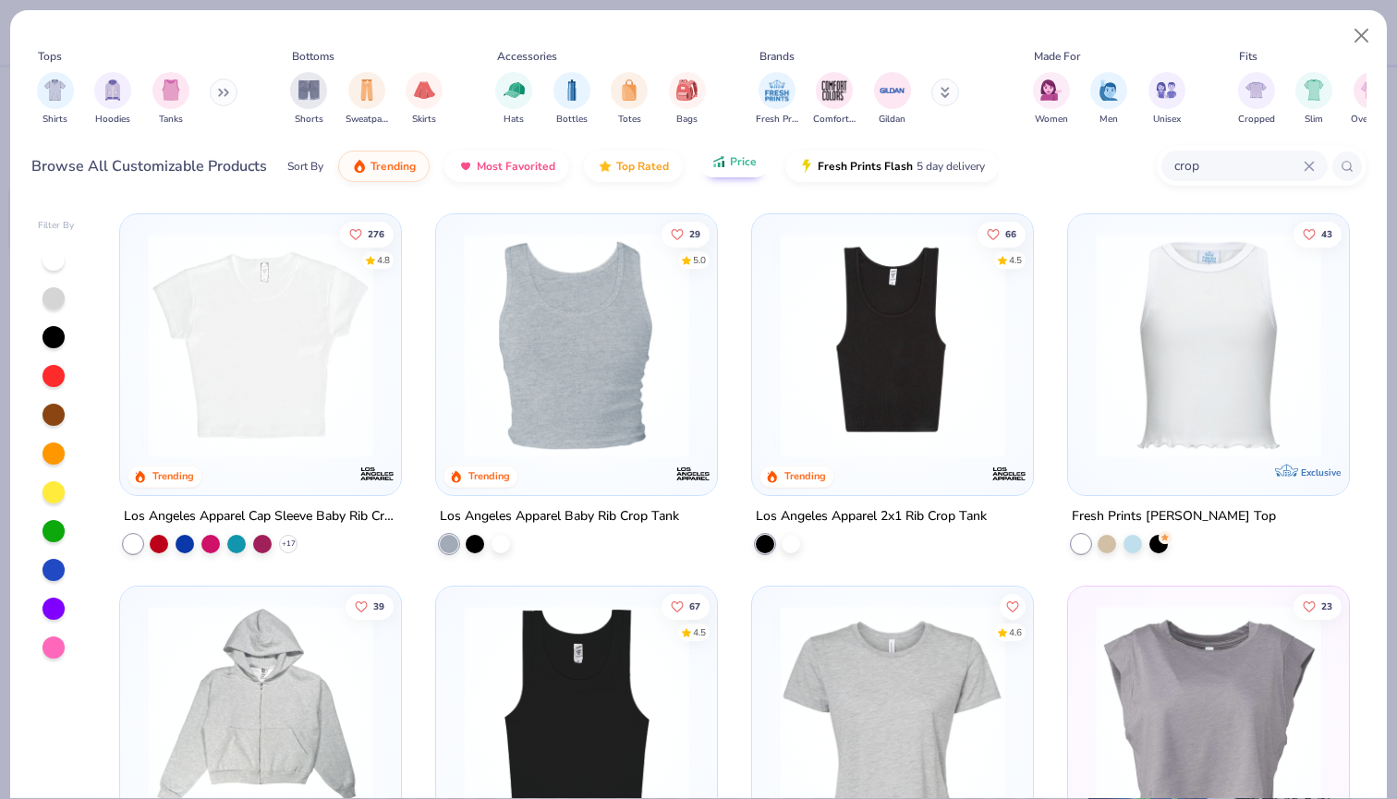
click at [741, 169] on span "Price" at bounding box center [743, 161] width 27 height 15
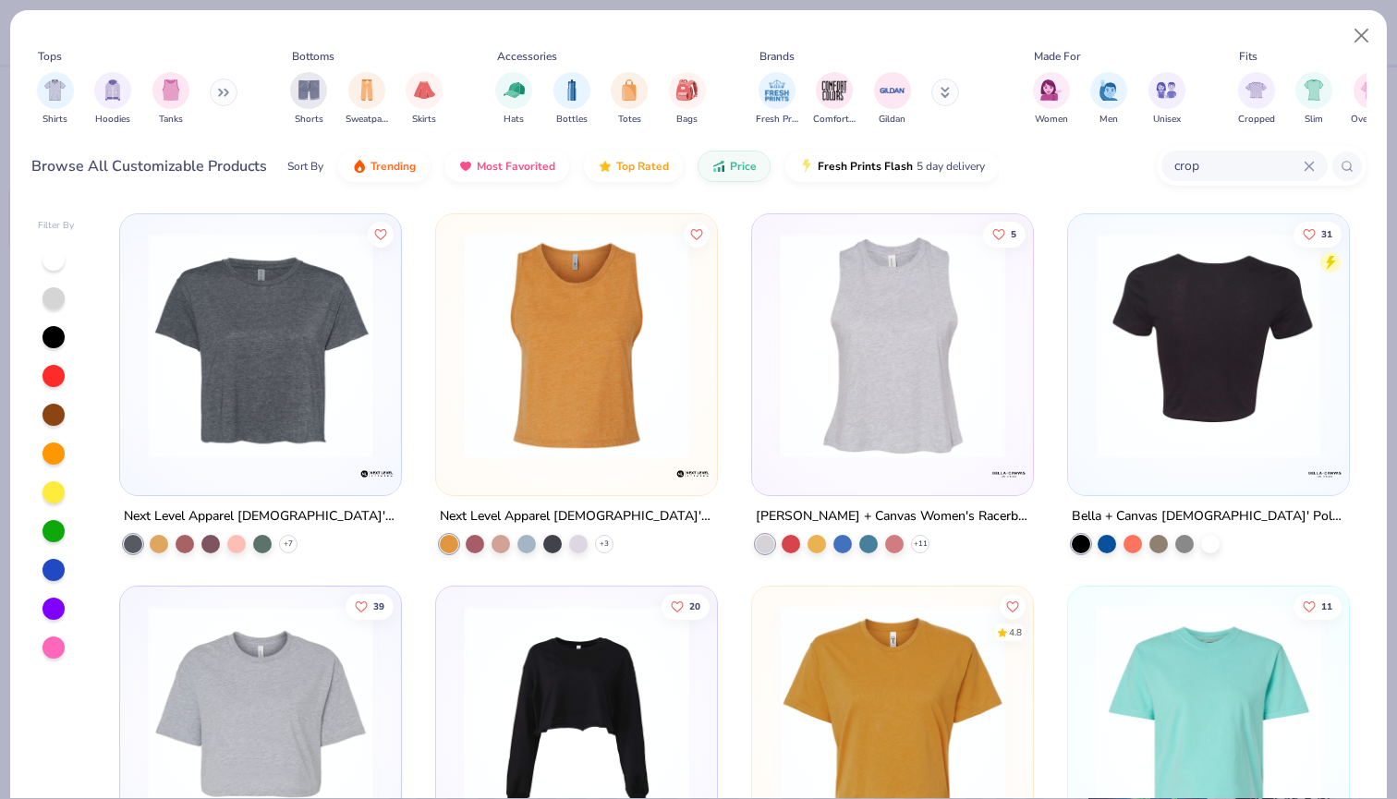
click at [1212, 395] on img at bounding box center [1208, 345] width 244 height 225
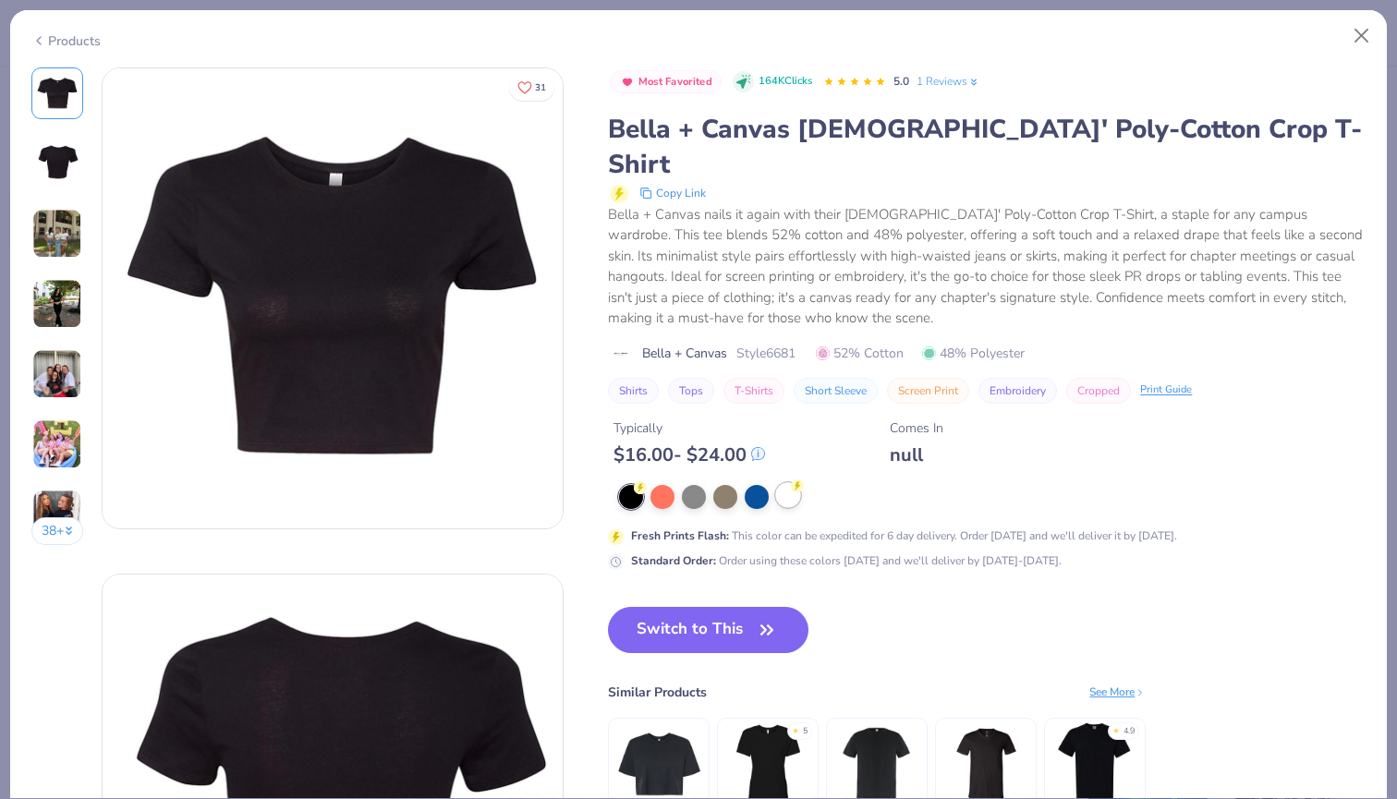
click at [793, 483] on div at bounding box center [788, 495] width 24 height 24
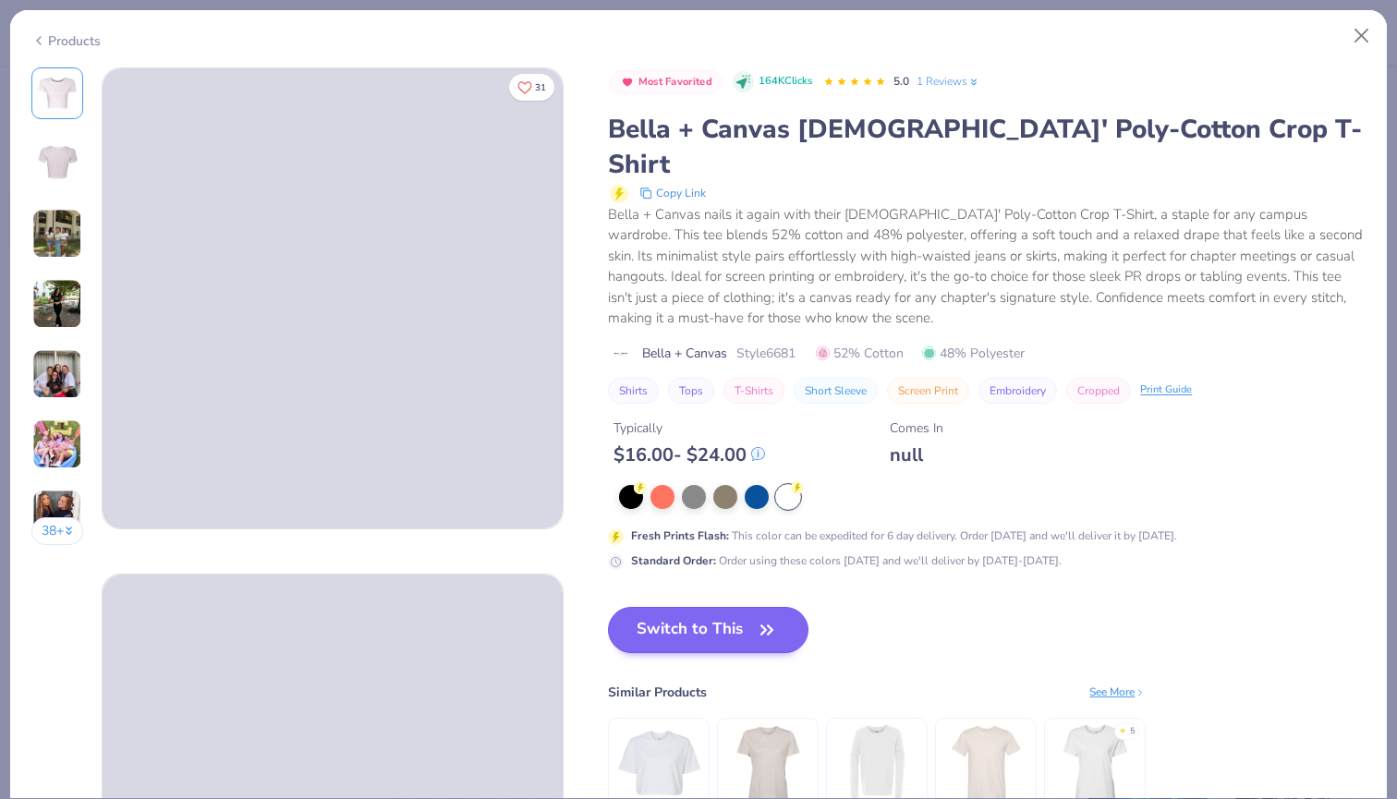
click at [709, 607] on button "Switch to This" at bounding box center [708, 630] width 201 height 46
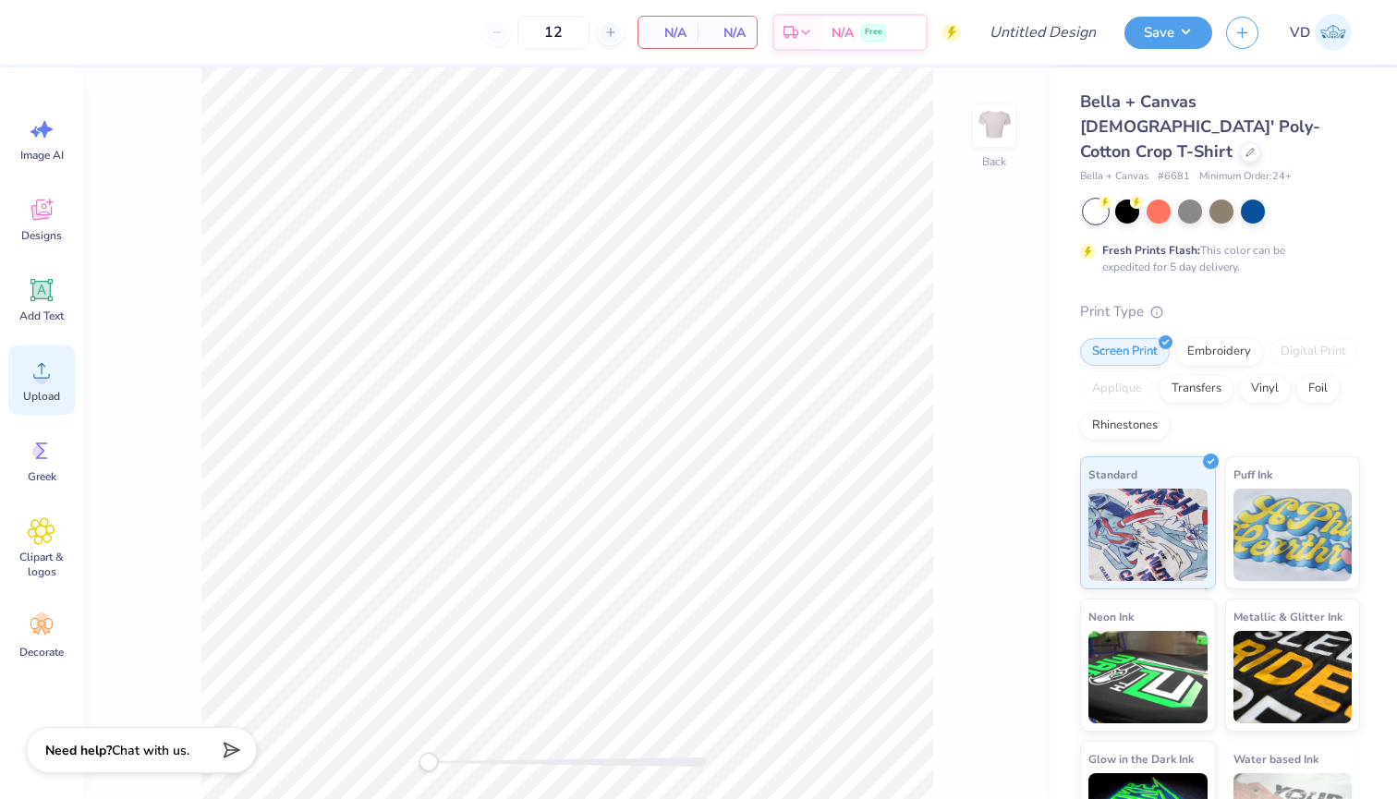
click at [36, 383] on div "Upload" at bounding box center [41, 380] width 67 height 69
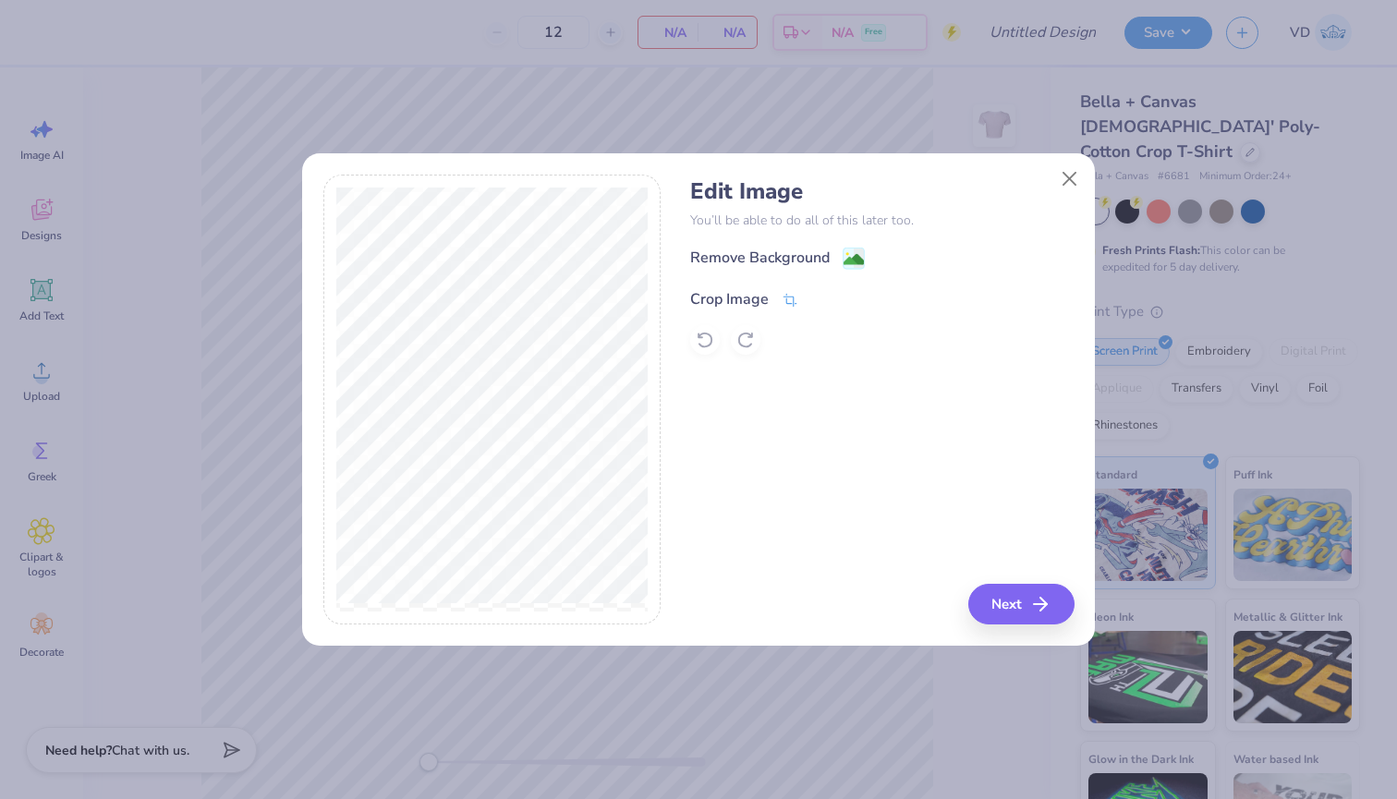
click at [779, 292] on div "Crop Image" at bounding box center [744, 299] width 108 height 22
click at [821, 298] on icon at bounding box center [821, 297] width 11 height 11
click at [846, 262] on image at bounding box center [854, 261] width 20 height 20
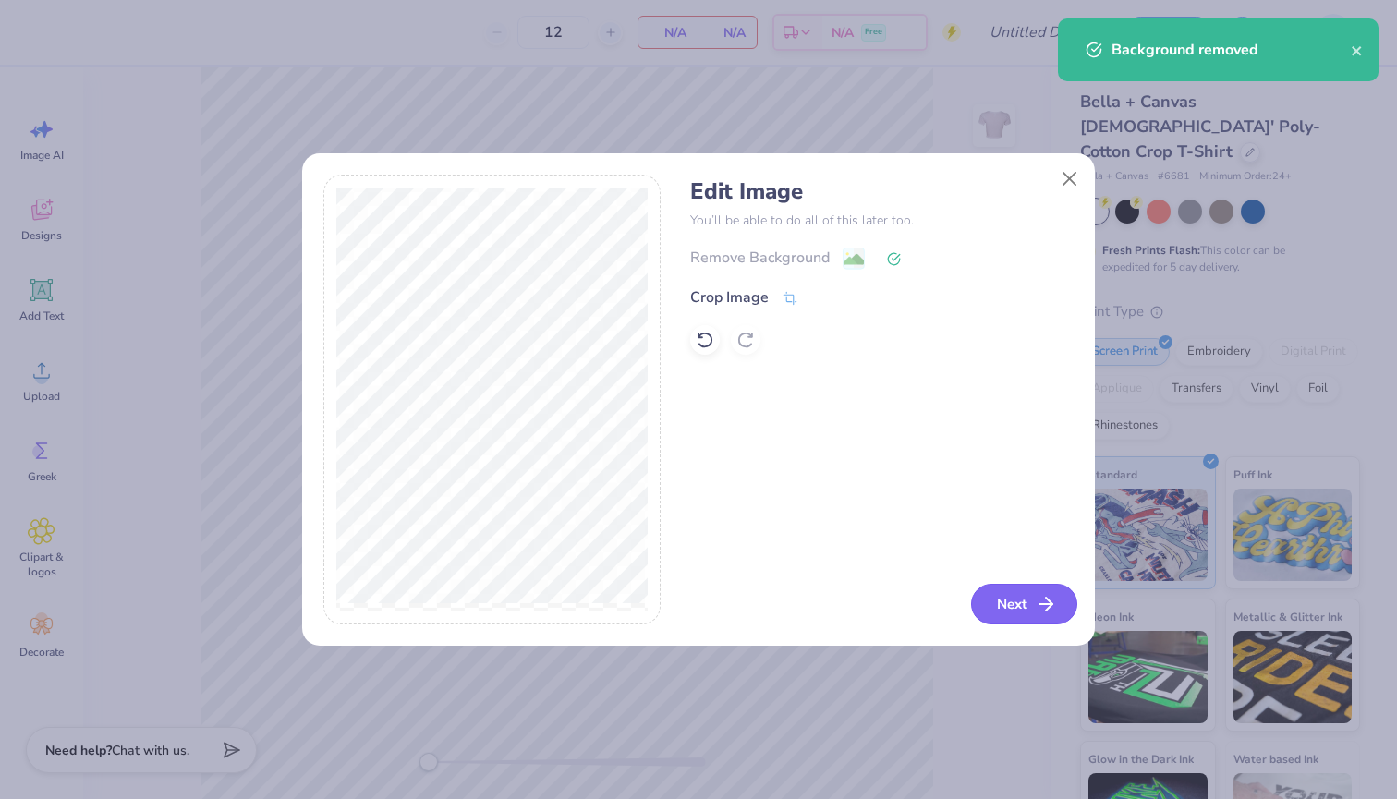
click at [1034, 602] on button "Next" at bounding box center [1024, 604] width 106 height 41
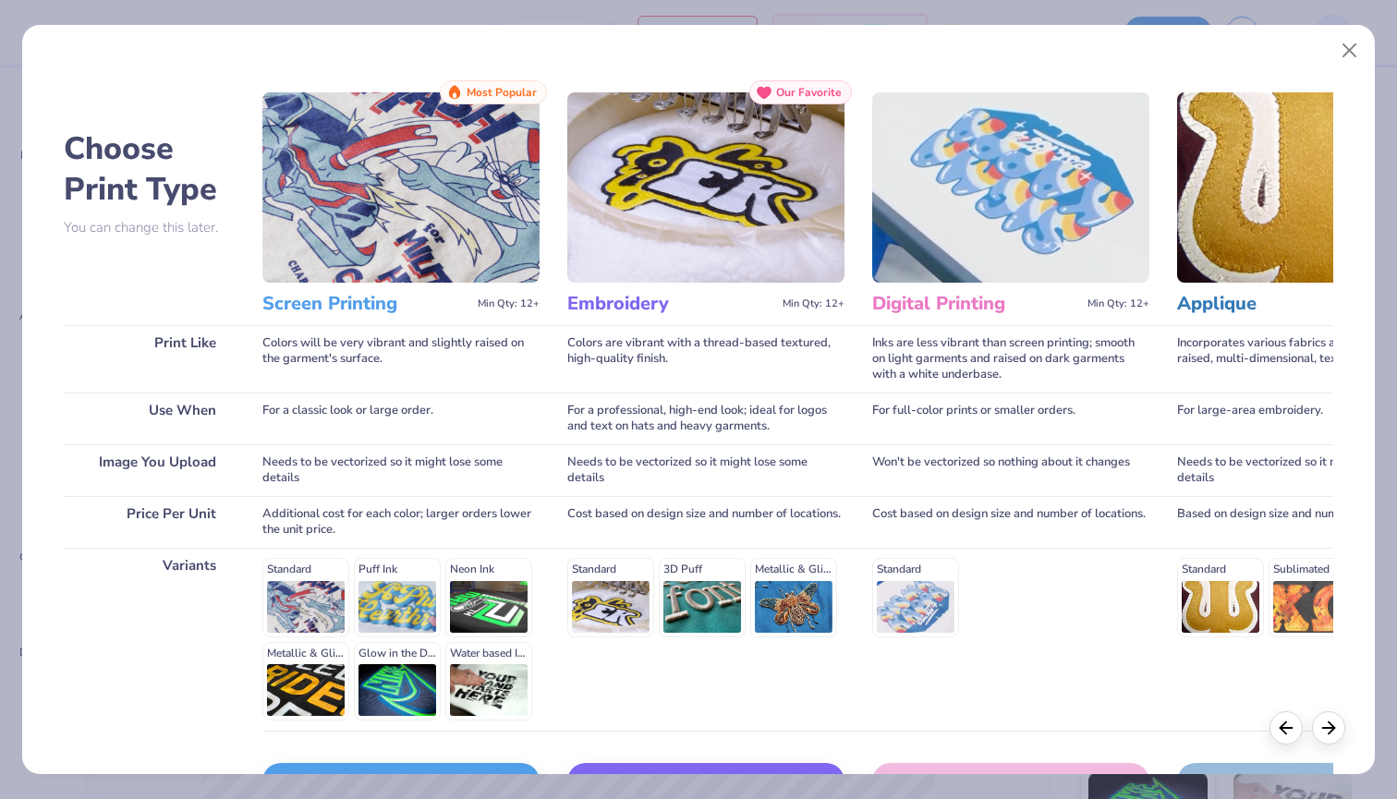
click at [393, 766] on div "Screen Print" at bounding box center [400, 781] width 277 height 37
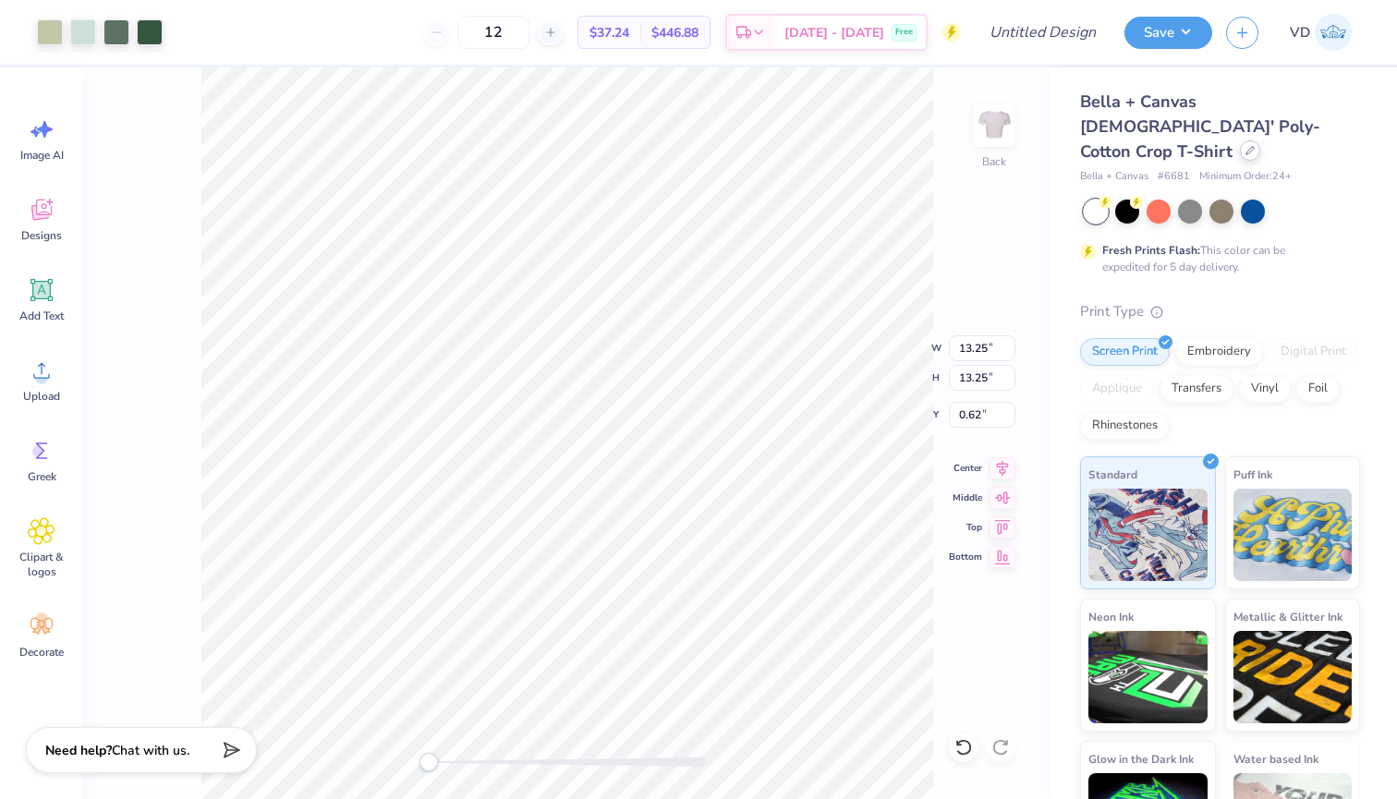
click at [1246, 146] on icon at bounding box center [1250, 150] width 9 height 9
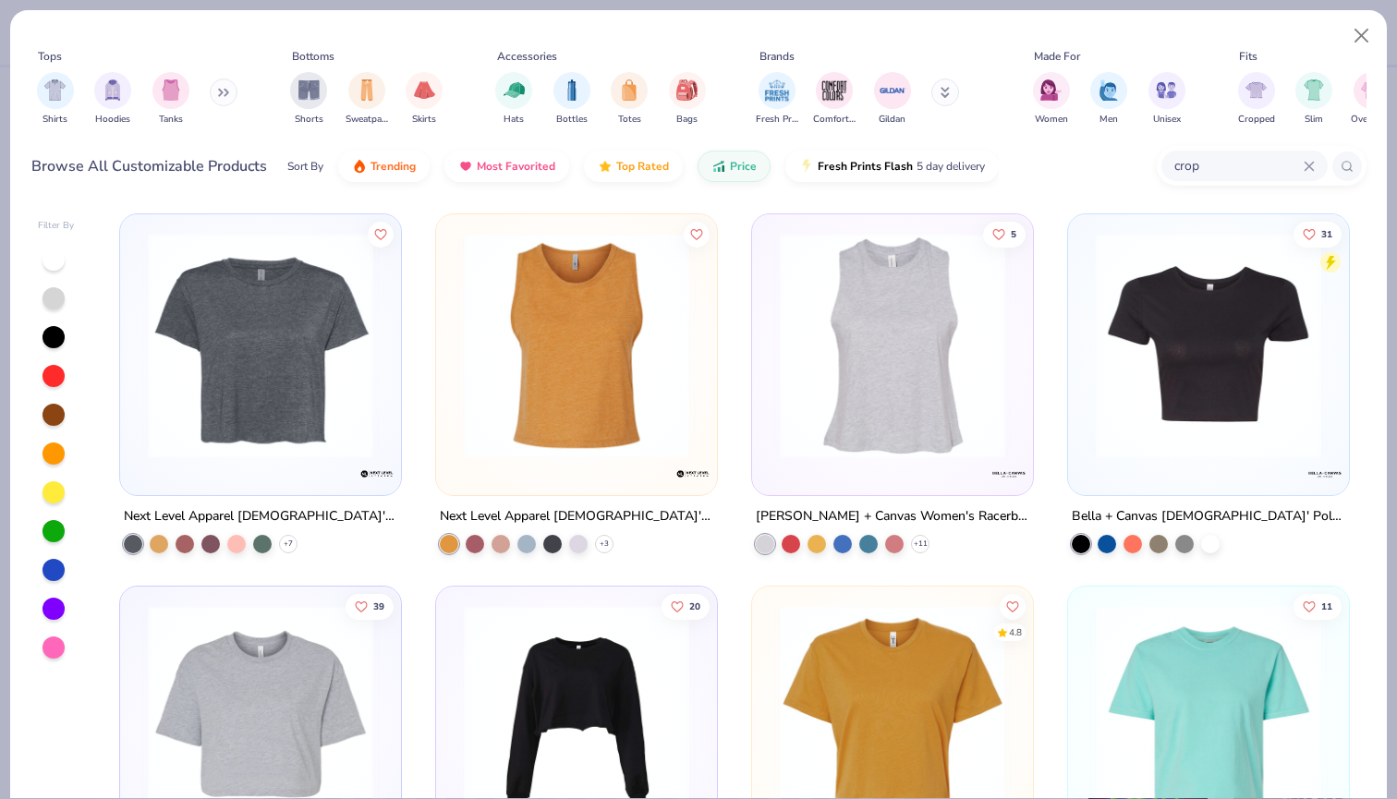
click at [1228, 165] on input "crop" at bounding box center [1238, 165] width 131 height 21
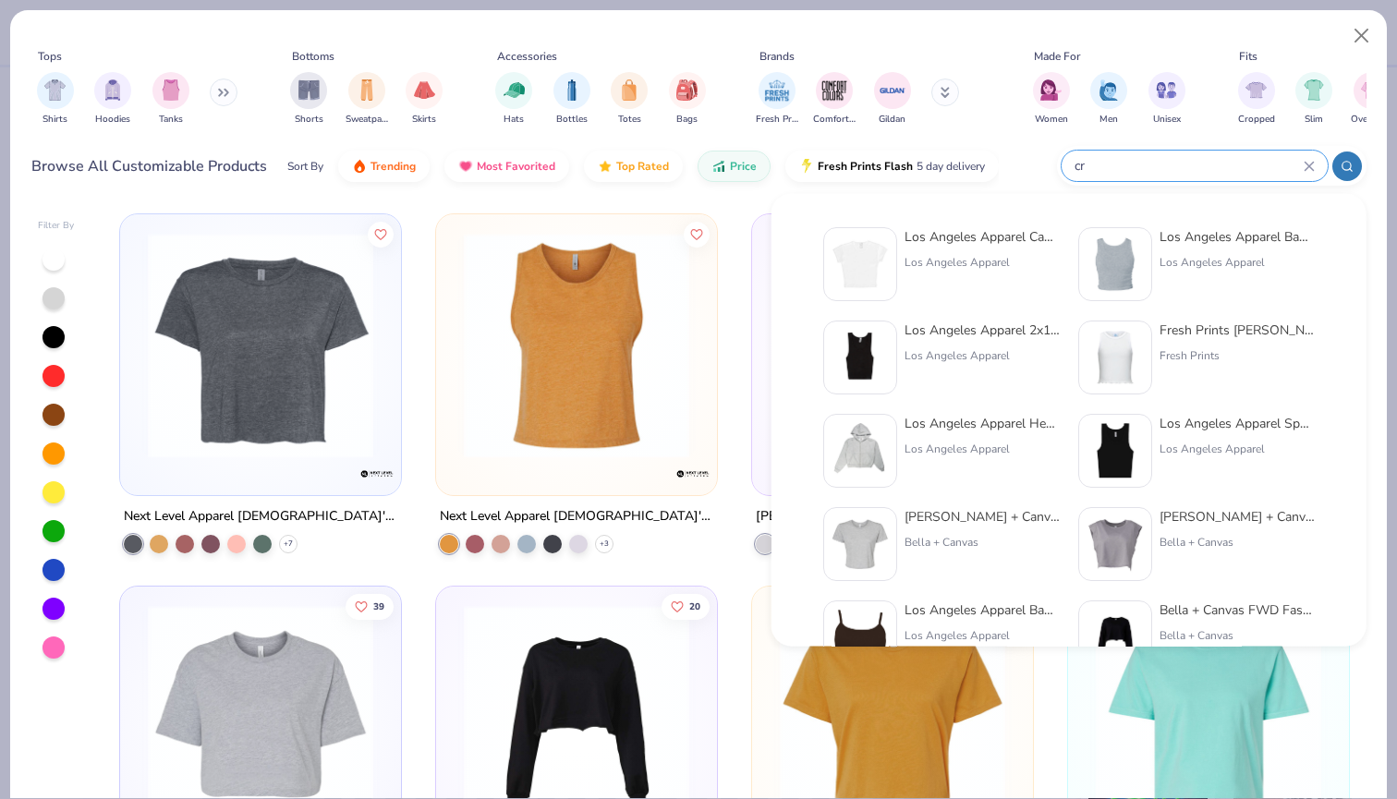
type input "c"
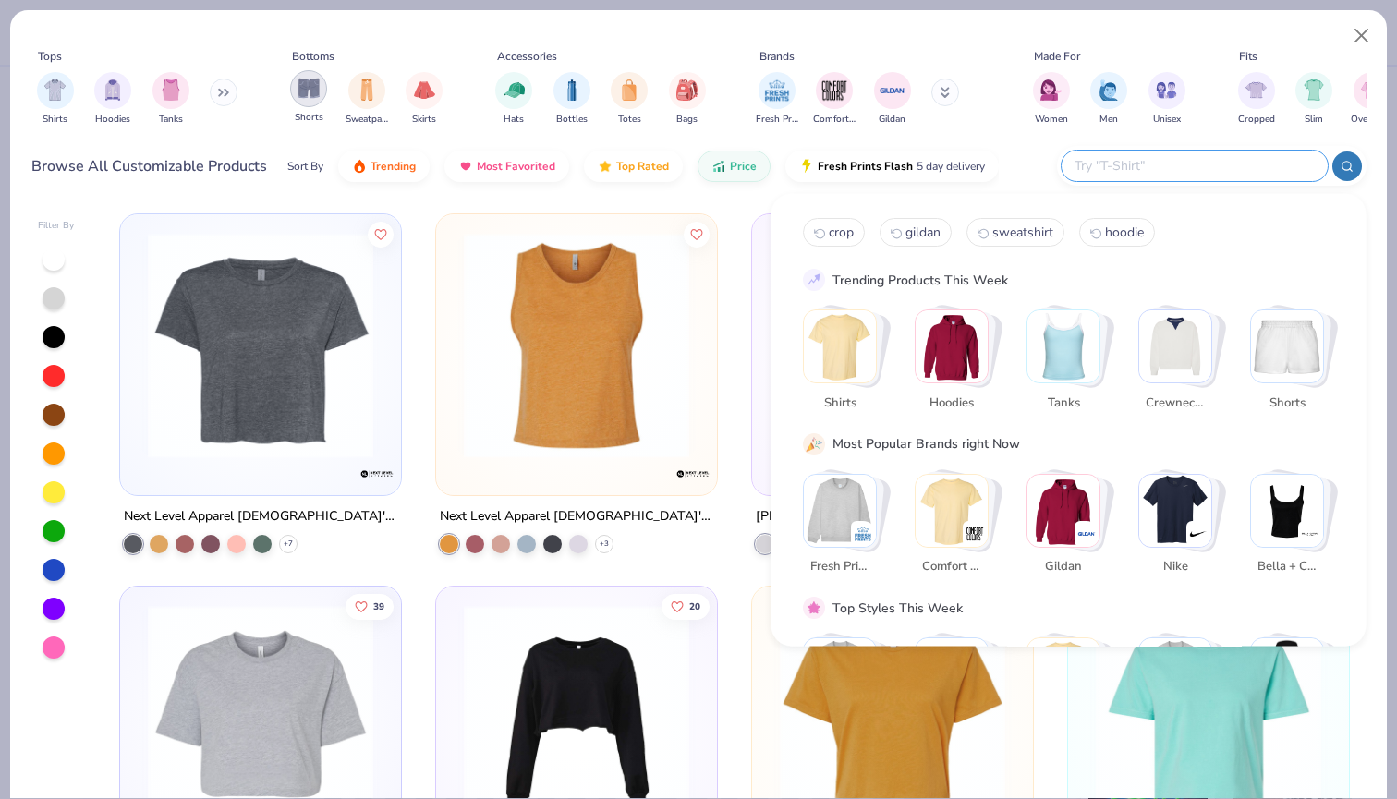
click at [306, 82] on img "filter for Shorts" at bounding box center [308, 88] width 21 height 21
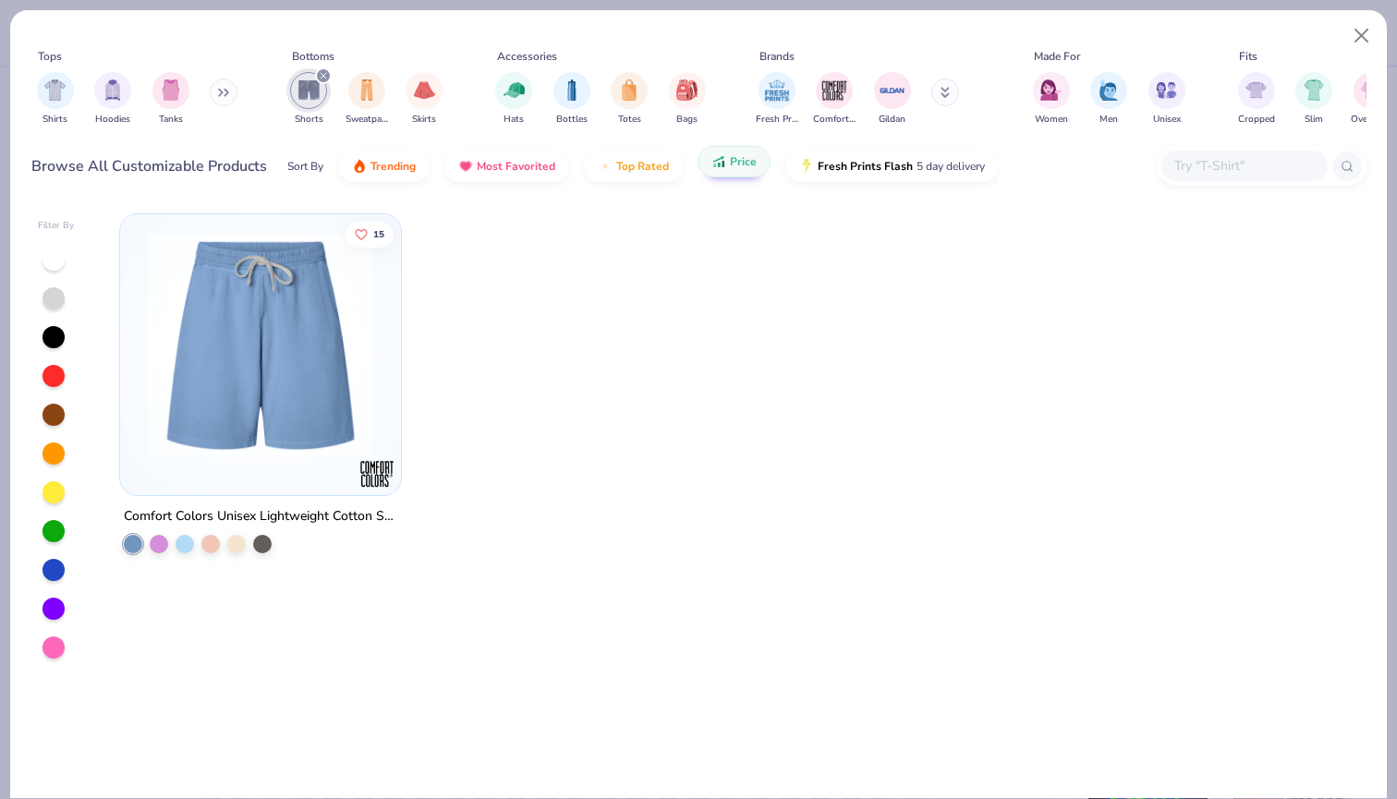
click at [720, 160] on icon "button" at bounding box center [719, 161] width 15 height 17
click at [747, 164] on span "Price" at bounding box center [743, 161] width 27 height 15
click at [321, 73] on icon "filter for Shorts" at bounding box center [323, 75] width 7 height 7
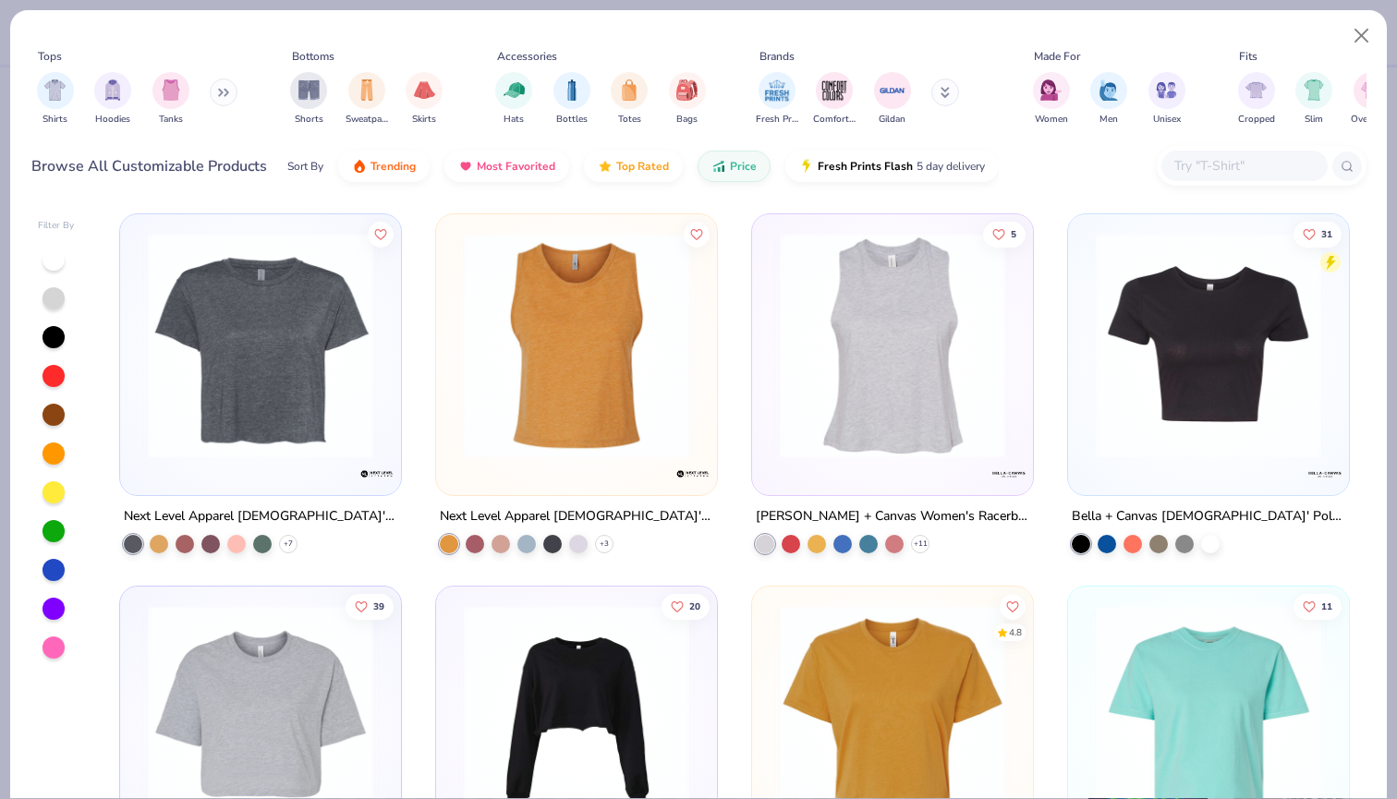
click at [221, 93] on button at bounding box center [224, 93] width 28 height 28
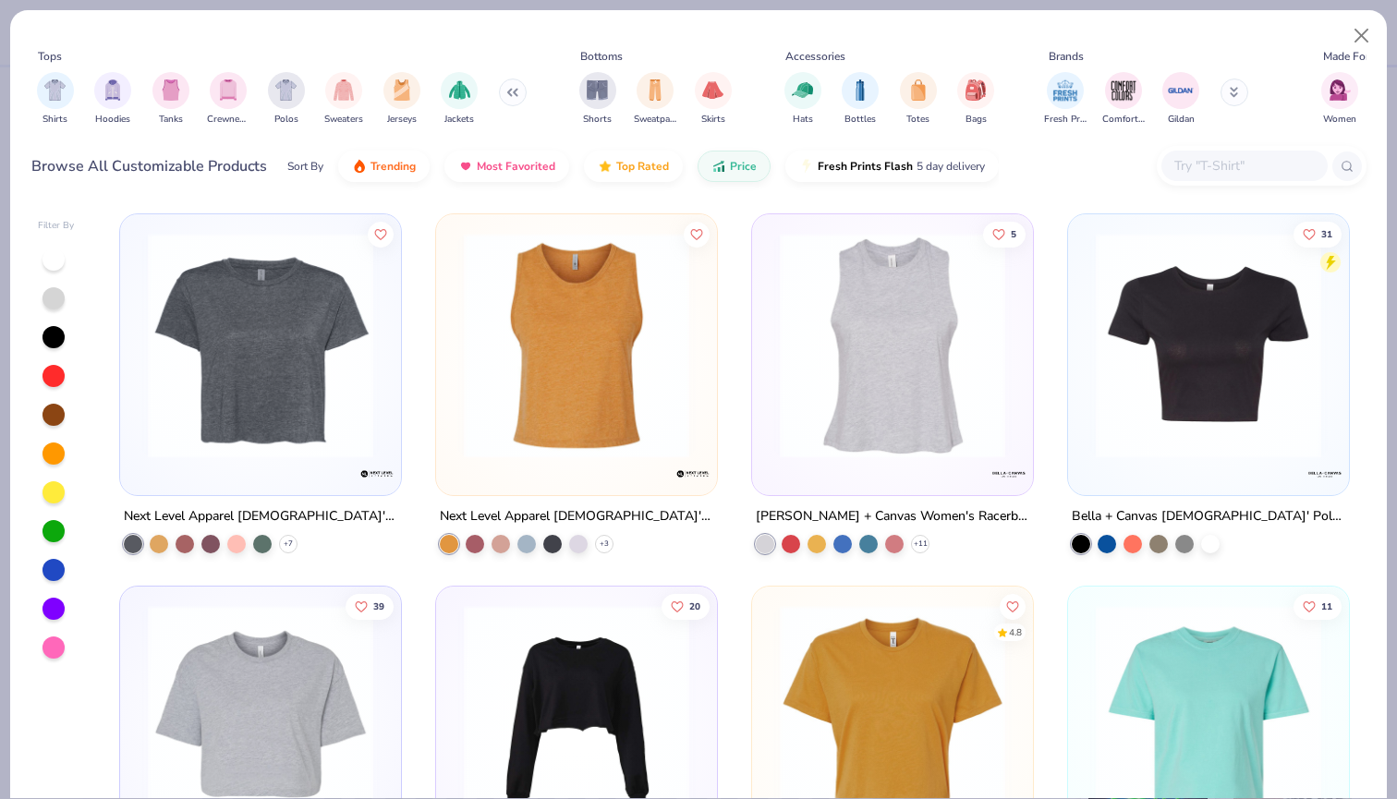
click at [515, 95] on button at bounding box center [513, 93] width 28 height 28
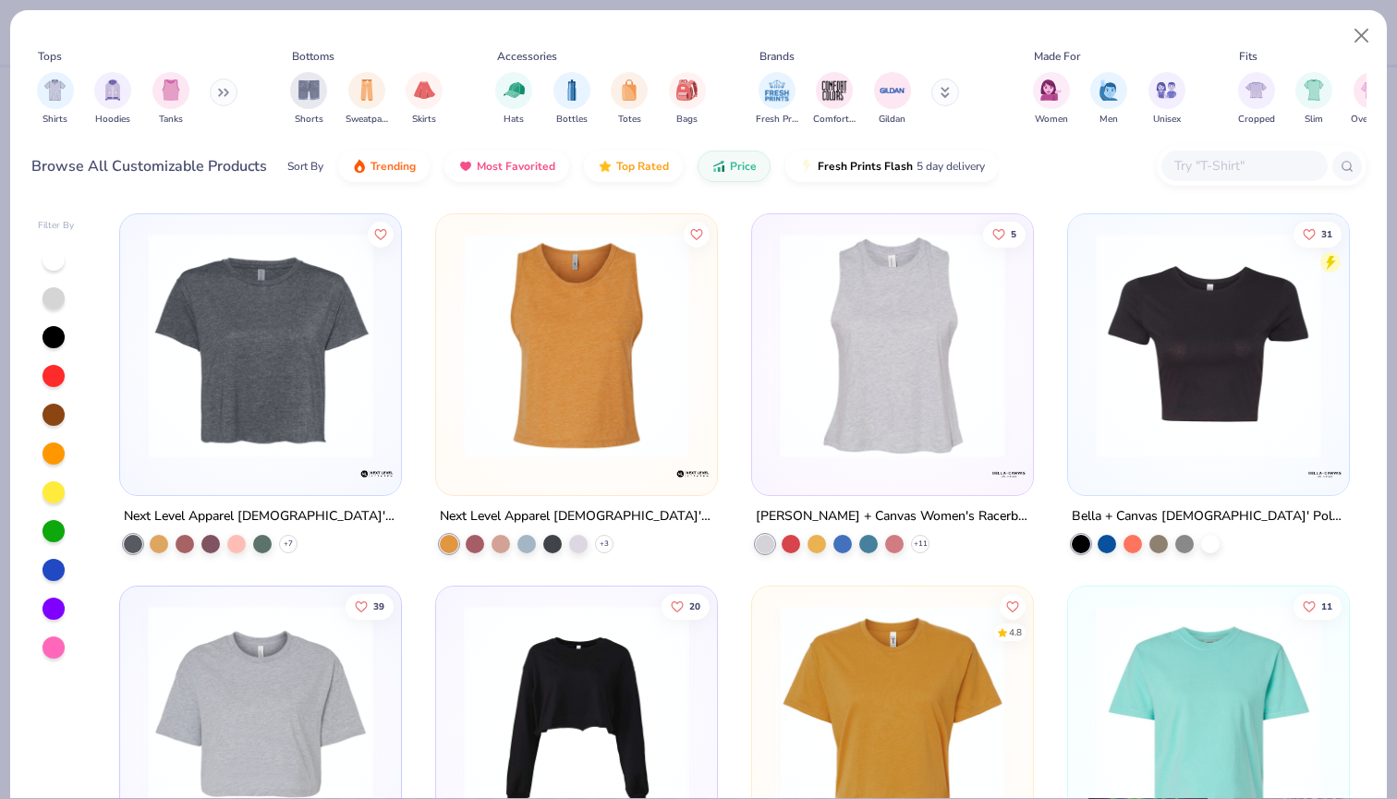
click at [1213, 168] on input "text" at bounding box center [1244, 165] width 142 height 21
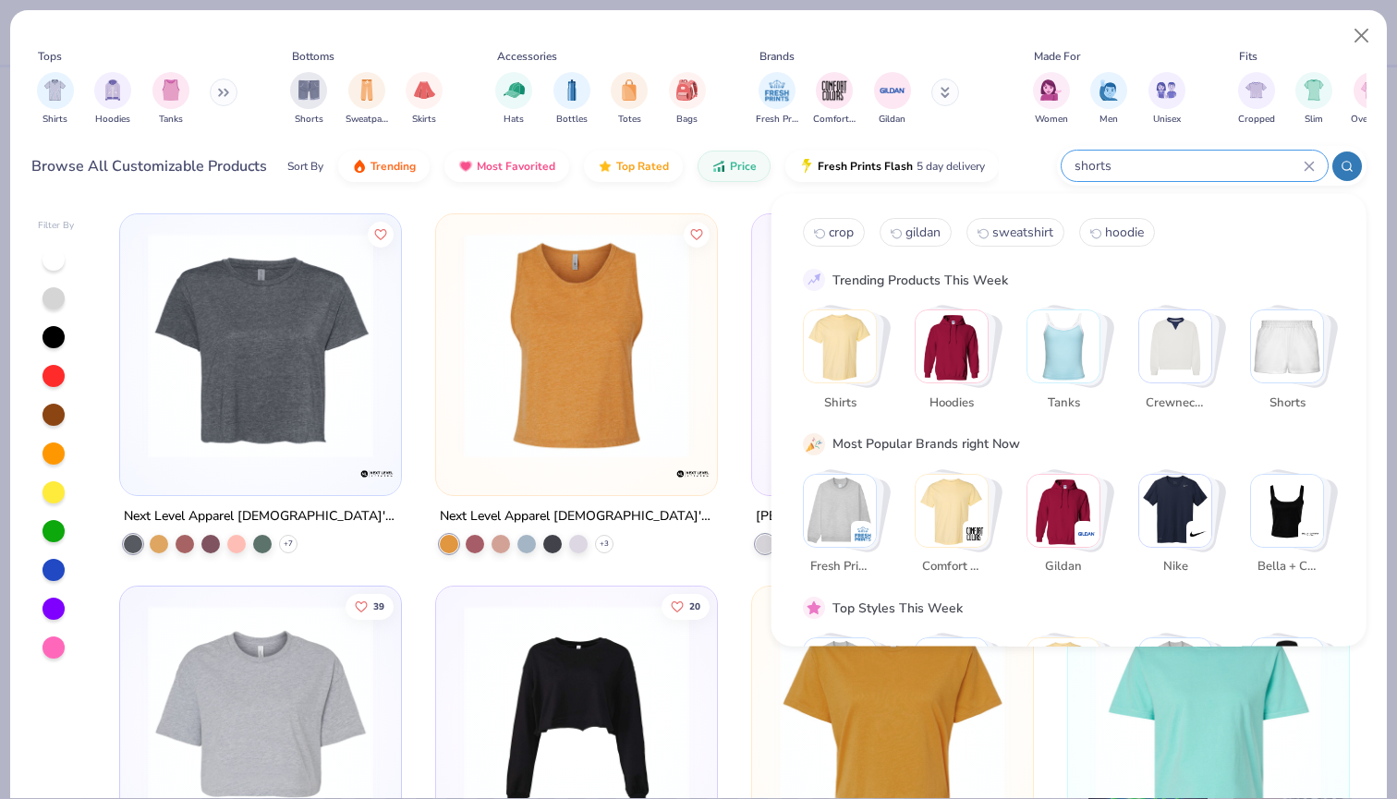
type input "shorts"
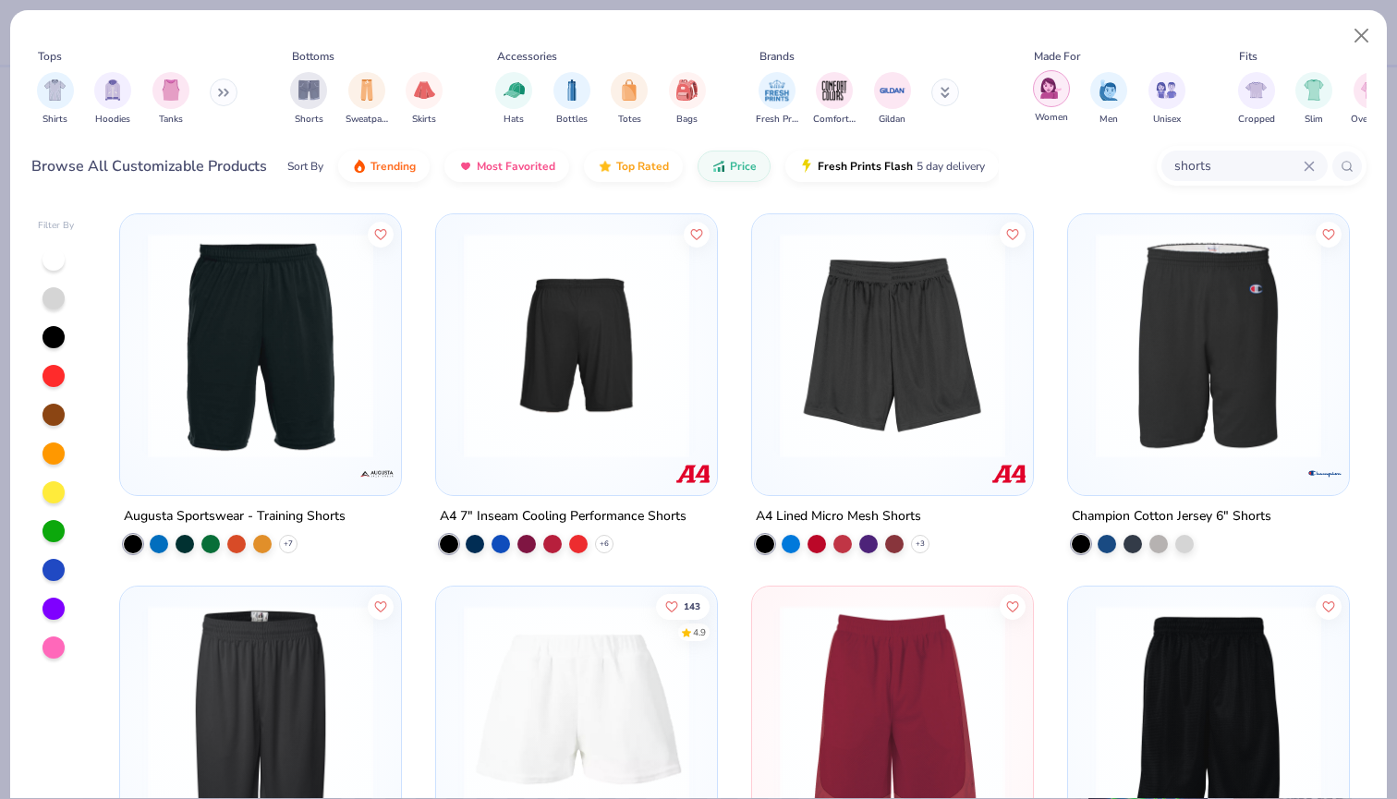
click at [1052, 98] on img "filter for Women" at bounding box center [1050, 88] width 21 height 21
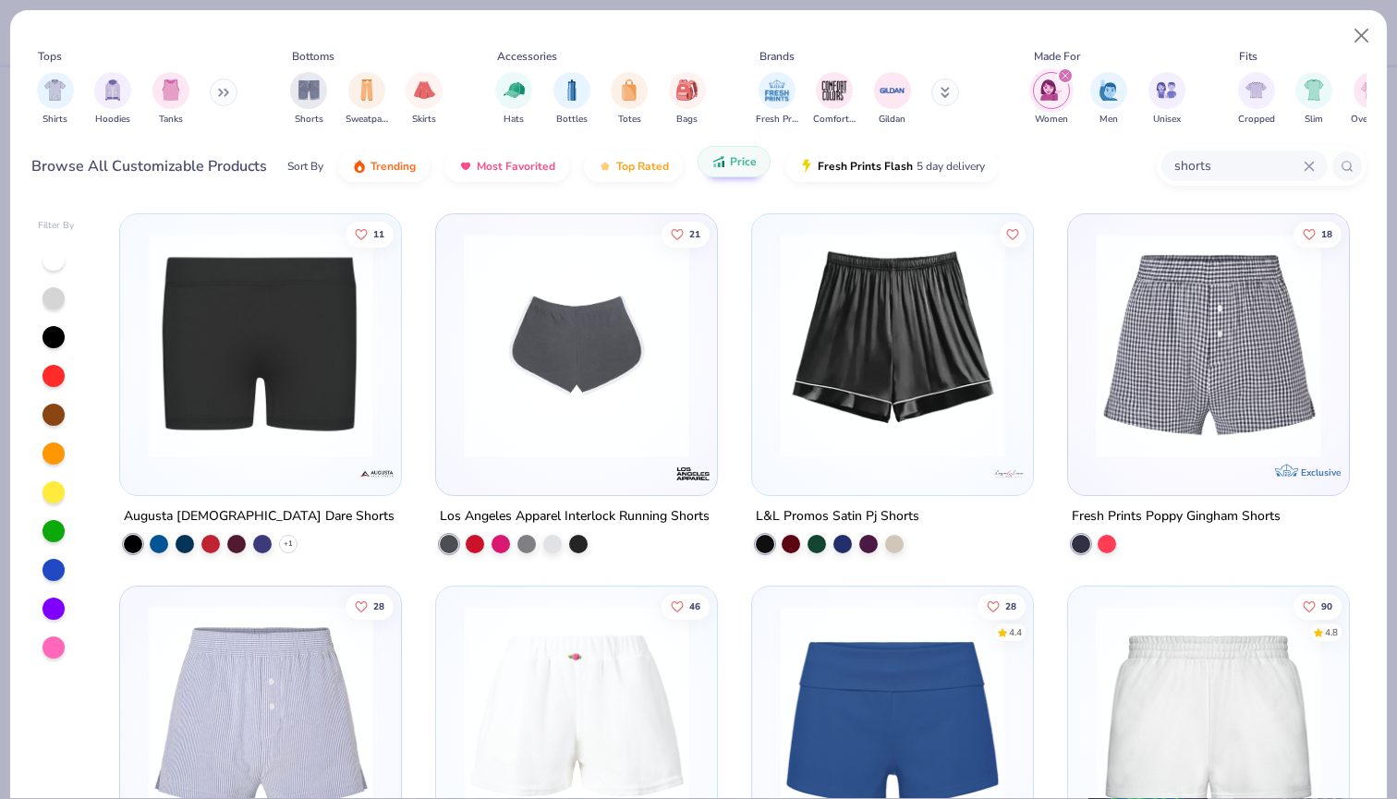
click at [726, 164] on button "Price" at bounding box center [734, 161] width 73 height 31
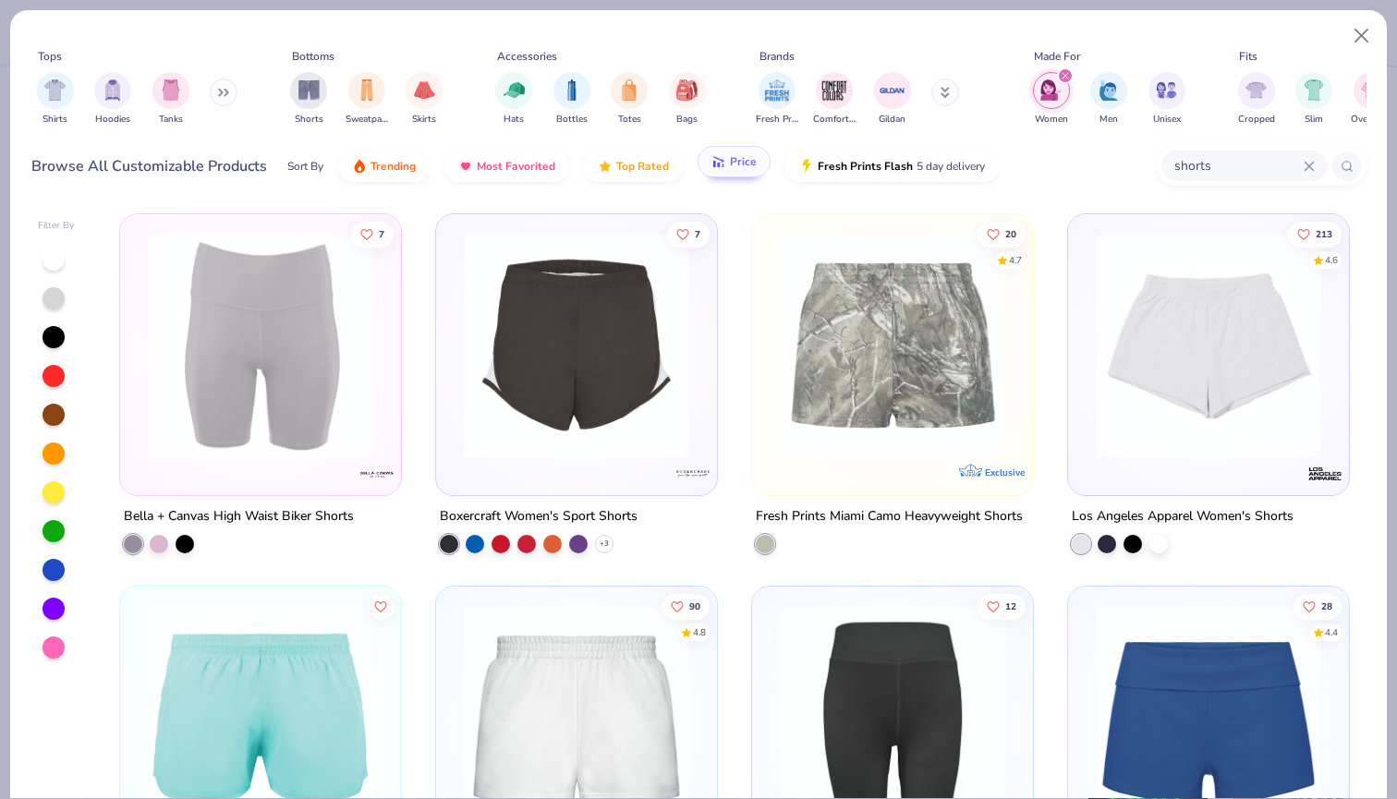
click at [740, 164] on span "Price" at bounding box center [743, 161] width 27 height 15
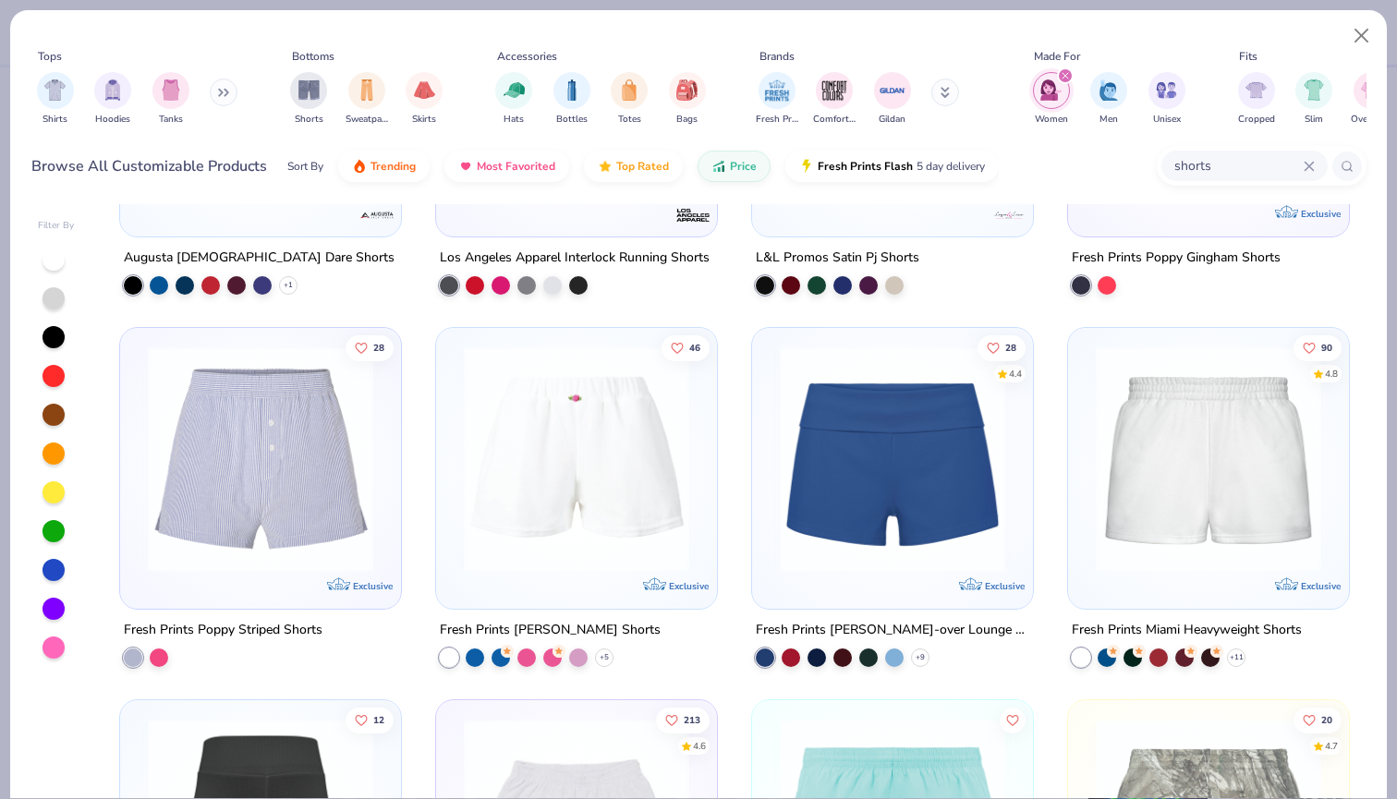
scroll to position [259, 0]
click at [614, 516] on img at bounding box center [577, 459] width 244 height 225
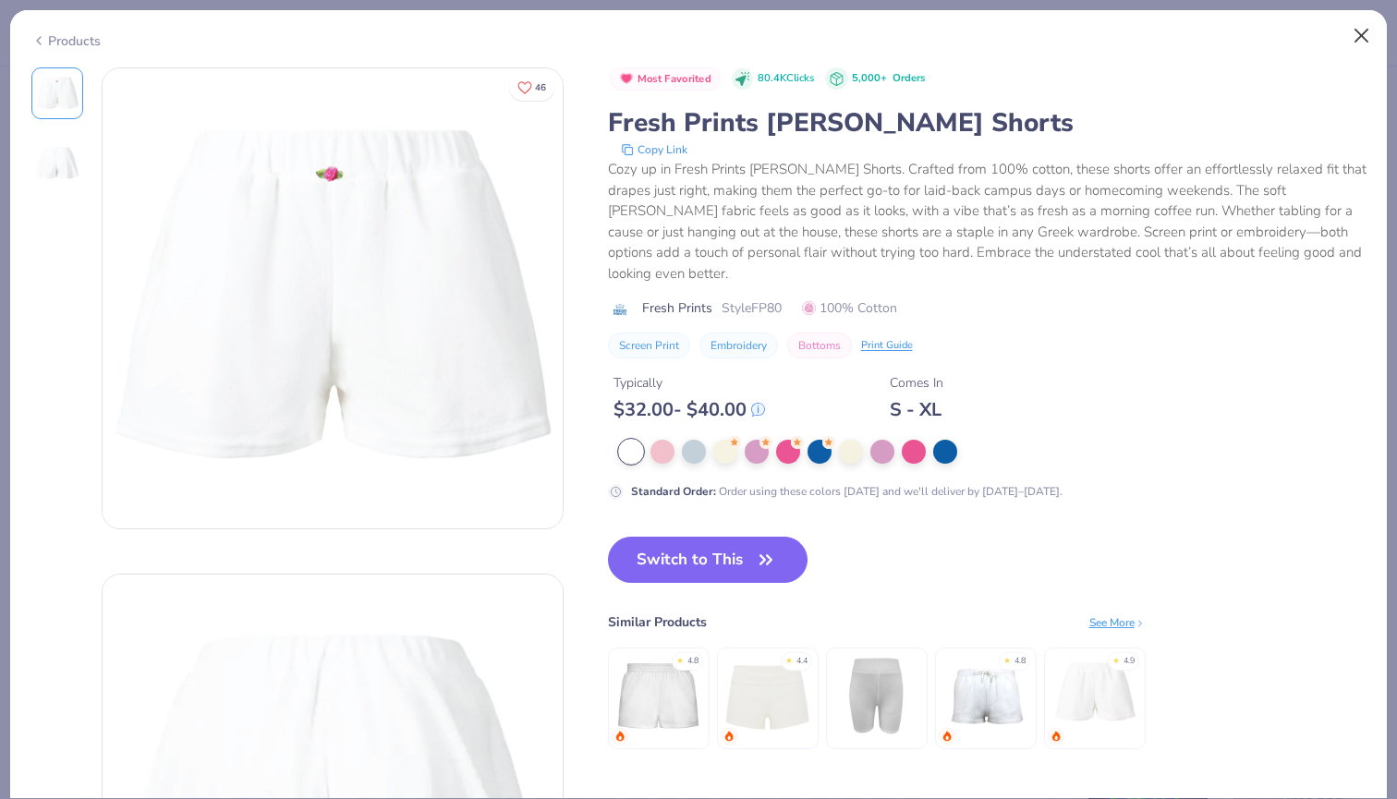
click at [1366, 30] on button "Close" at bounding box center [1361, 35] width 35 height 35
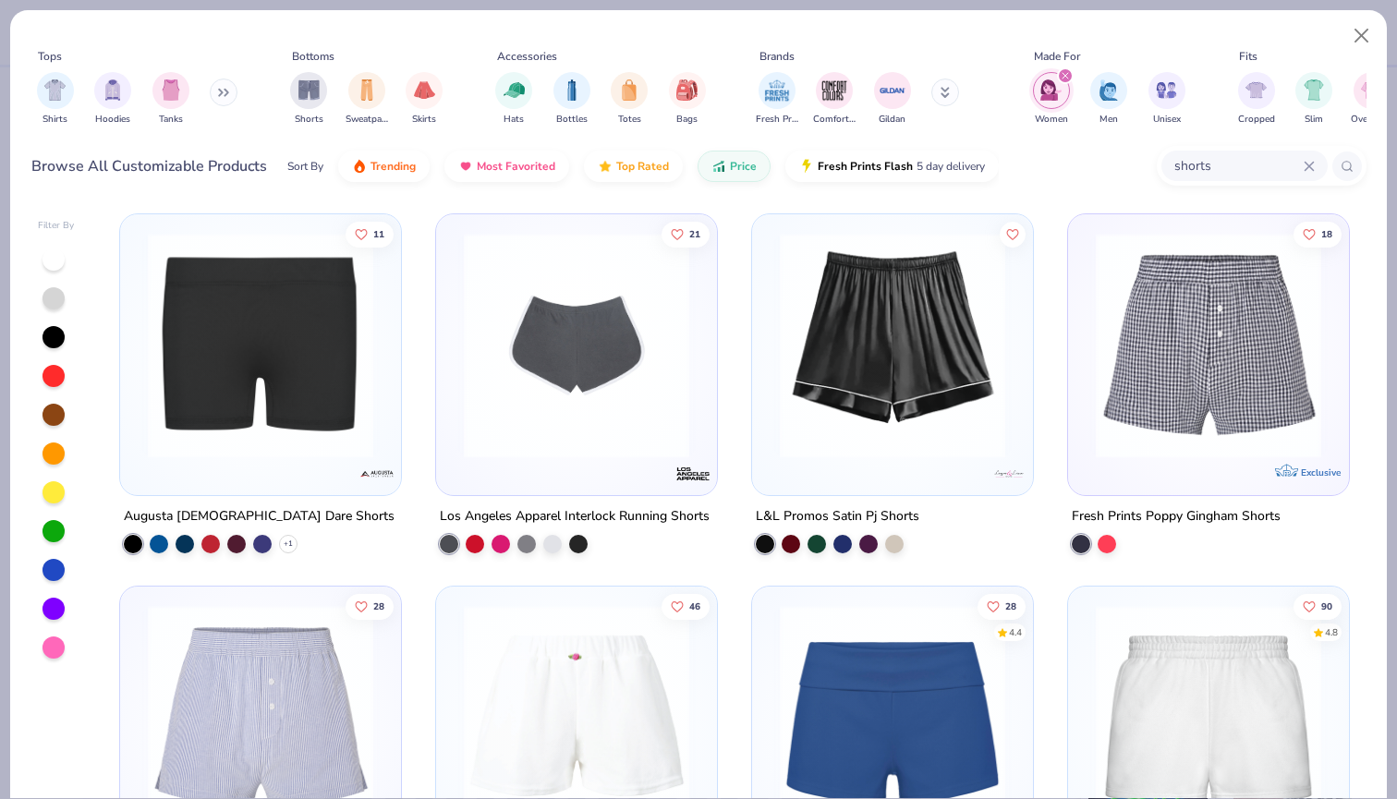
click at [523, 405] on img at bounding box center [577, 345] width 244 height 225
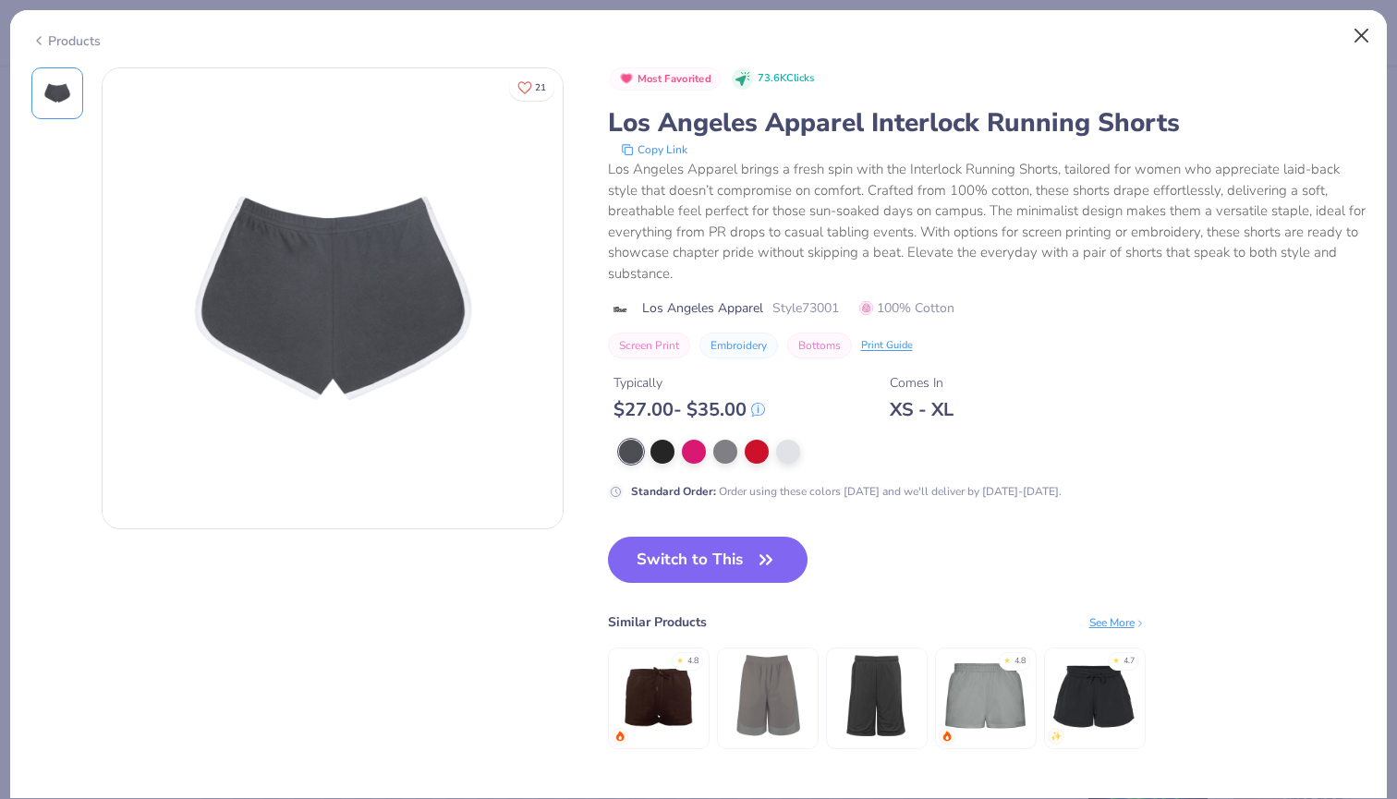
click at [1358, 29] on button "Close" at bounding box center [1361, 35] width 35 height 35
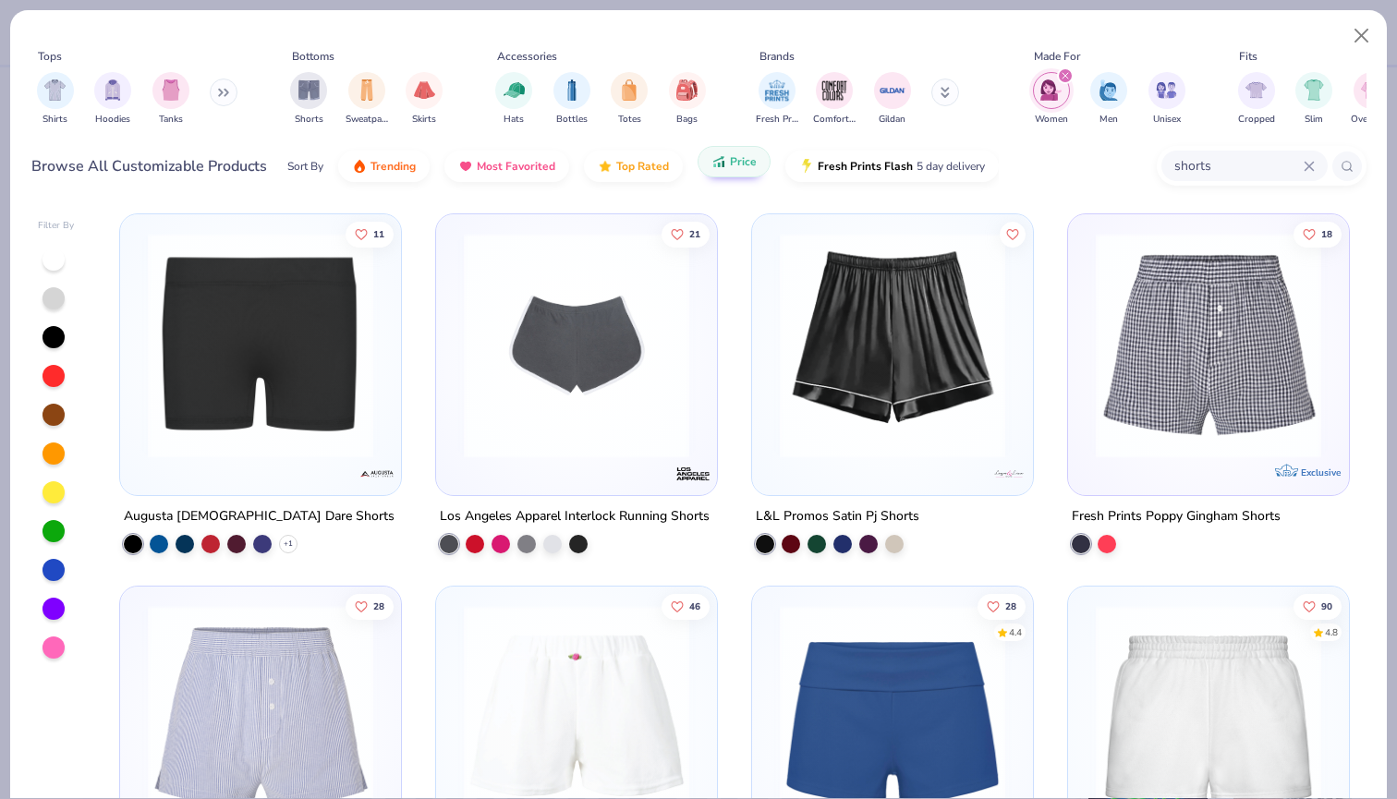
click at [727, 171] on button "Price" at bounding box center [734, 161] width 73 height 31
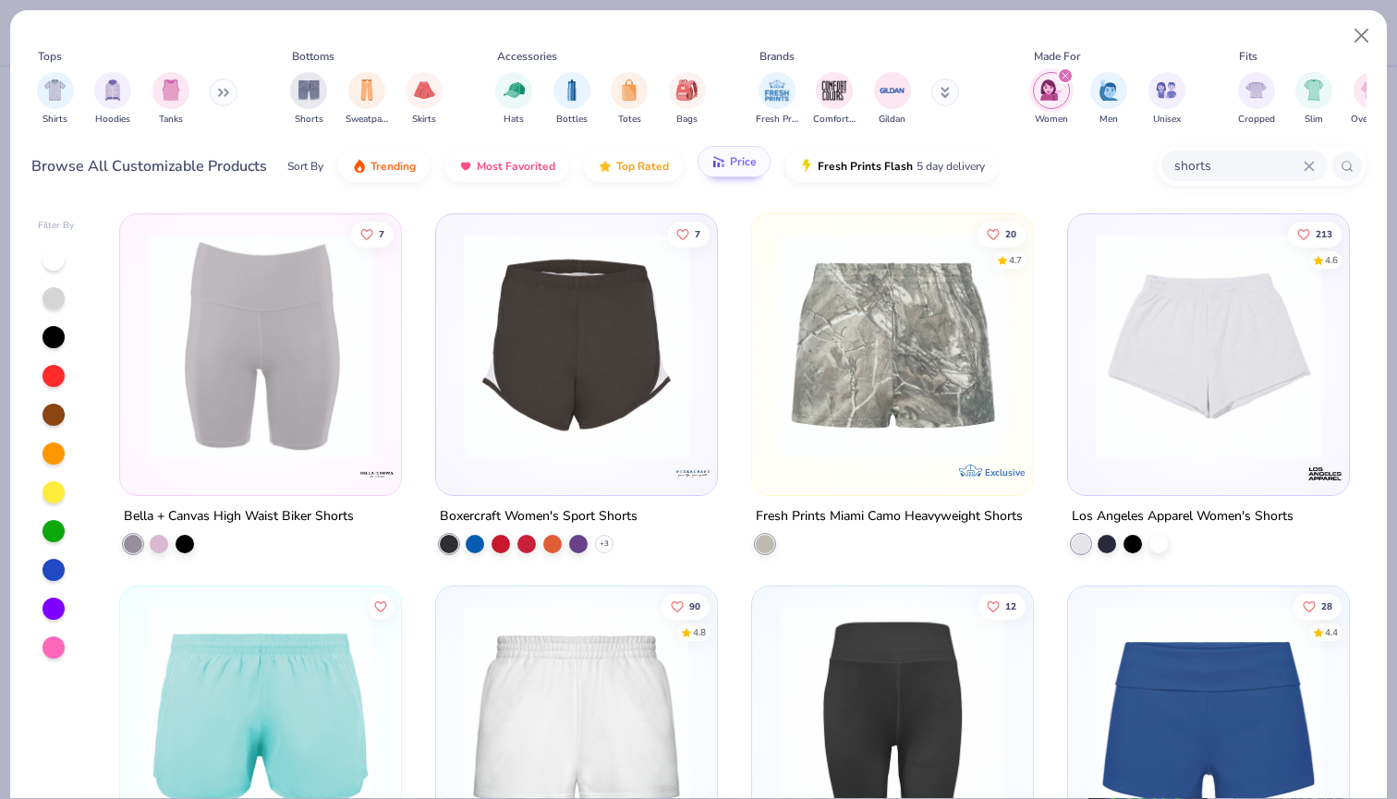
click at [726, 169] on button "Price" at bounding box center [734, 161] width 73 height 31
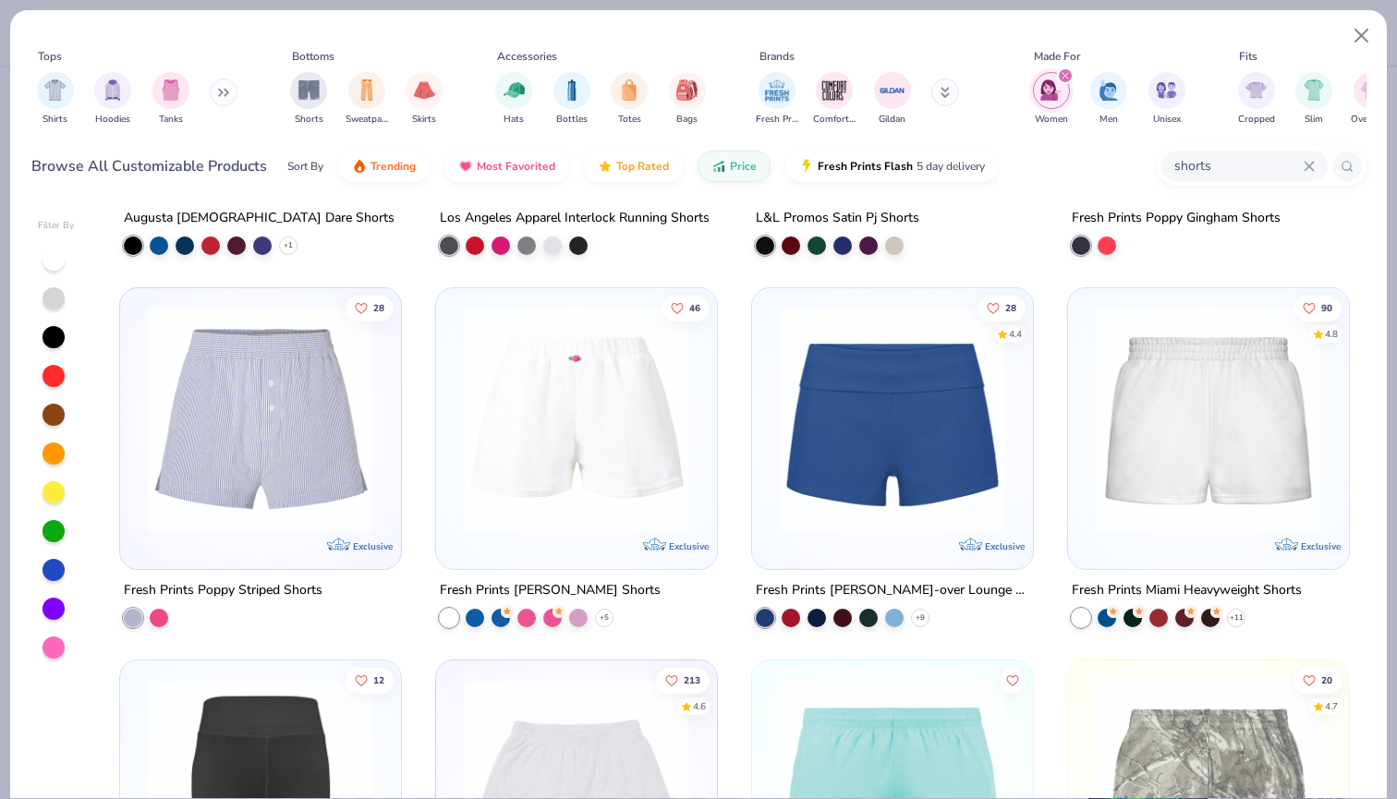
scroll to position [303, 0]
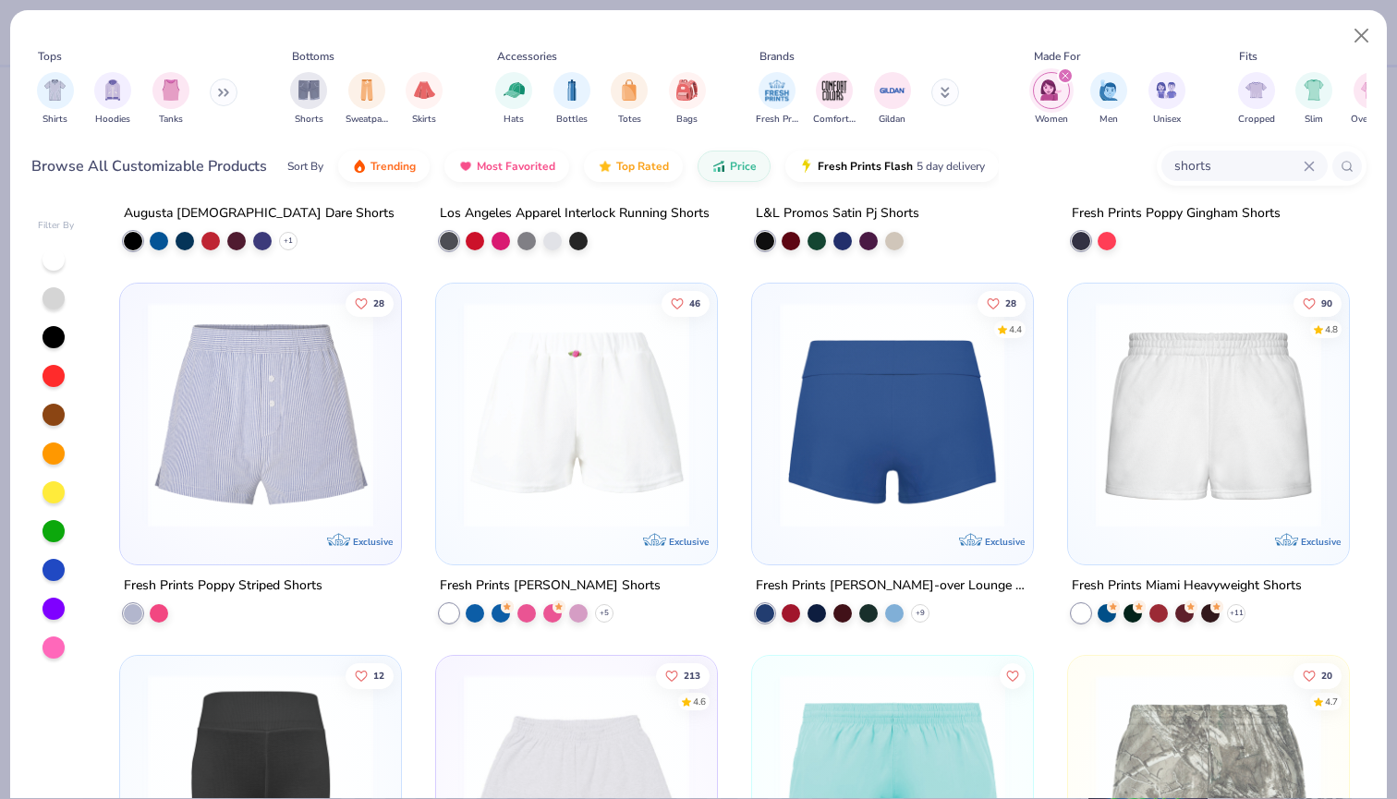
click at [1122, 408] on img at bounding box center [1209, 414] width 244 height 225
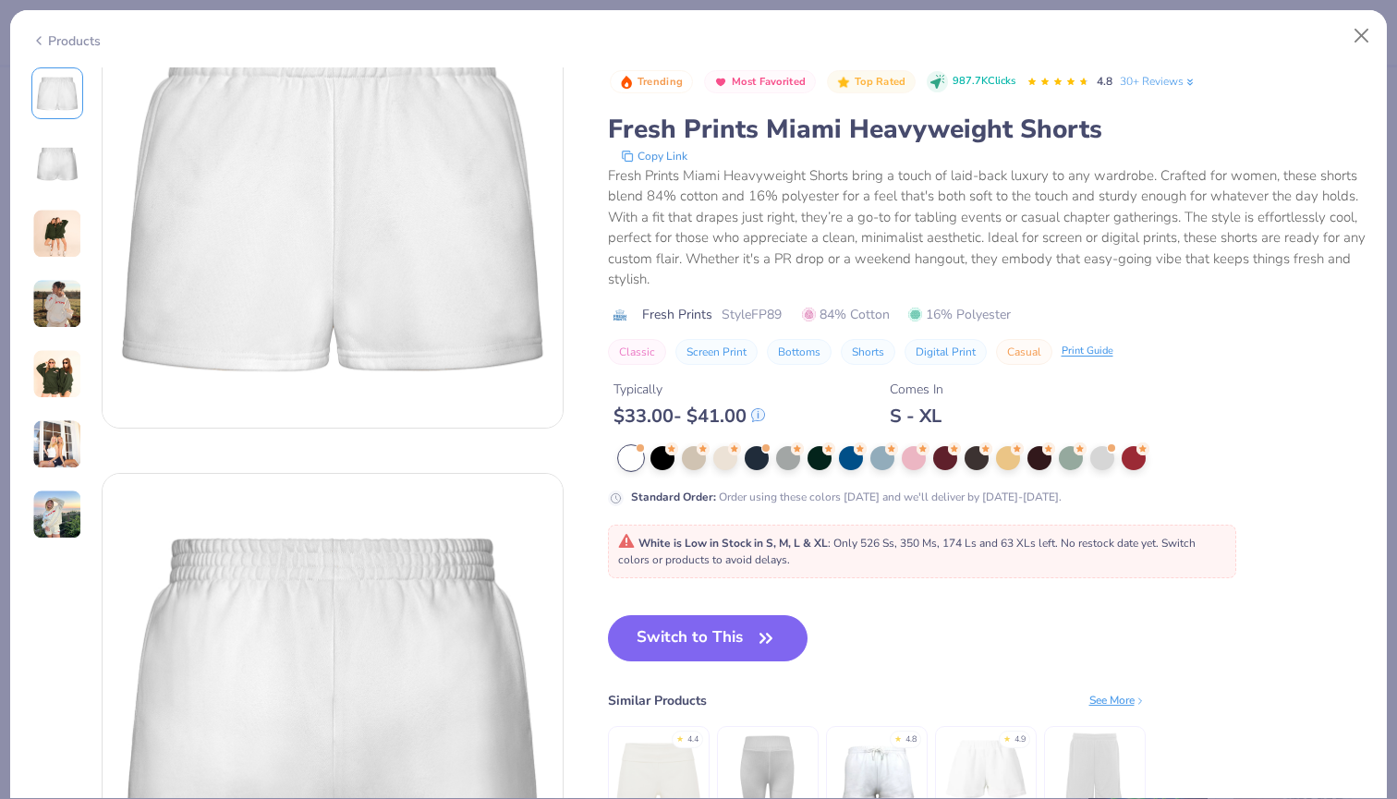
scroll to position [108, 0]
click at [1354, 32] on button "Close" at bounding box center [1361, 35] width 35 height 35
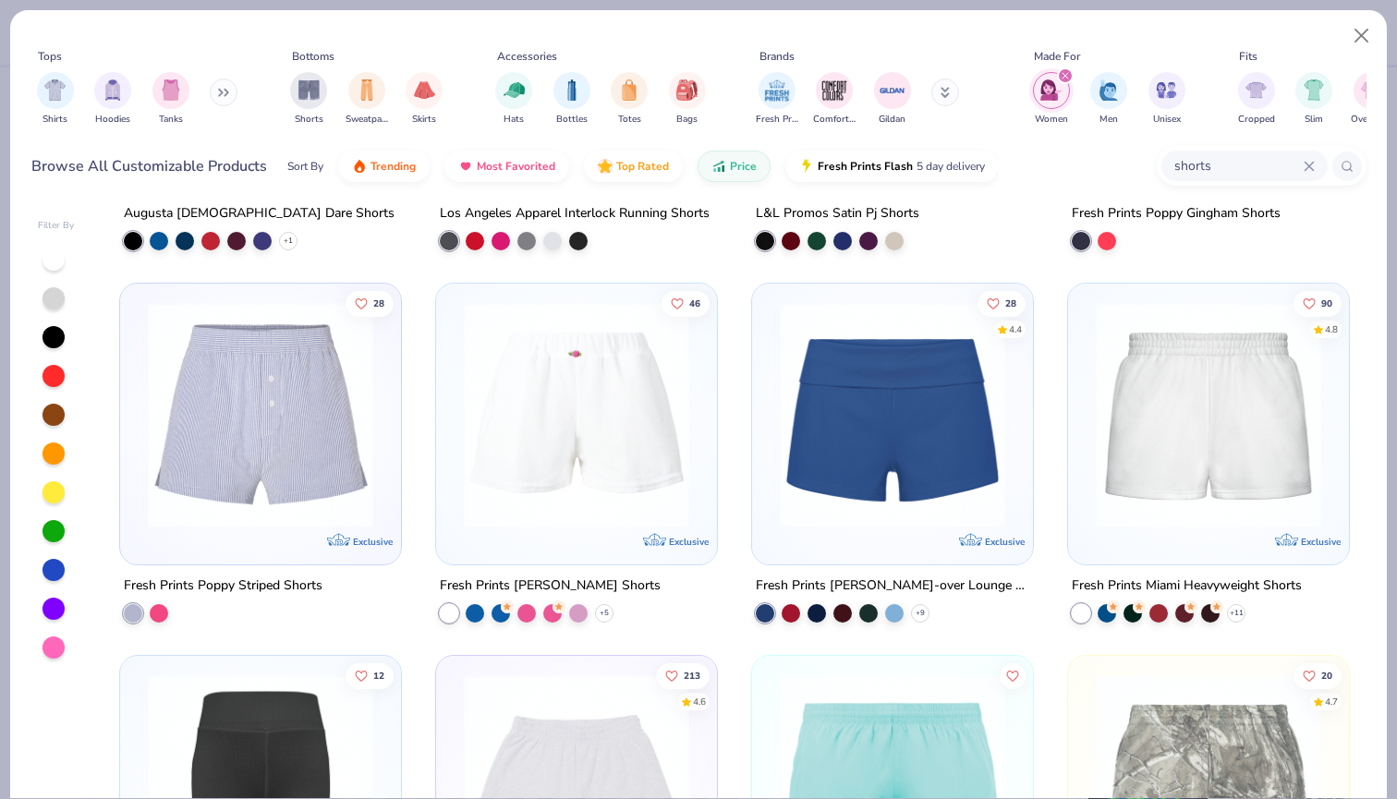
click at [587, 462] on img at bounding box center [577, 414] width 244 height 225
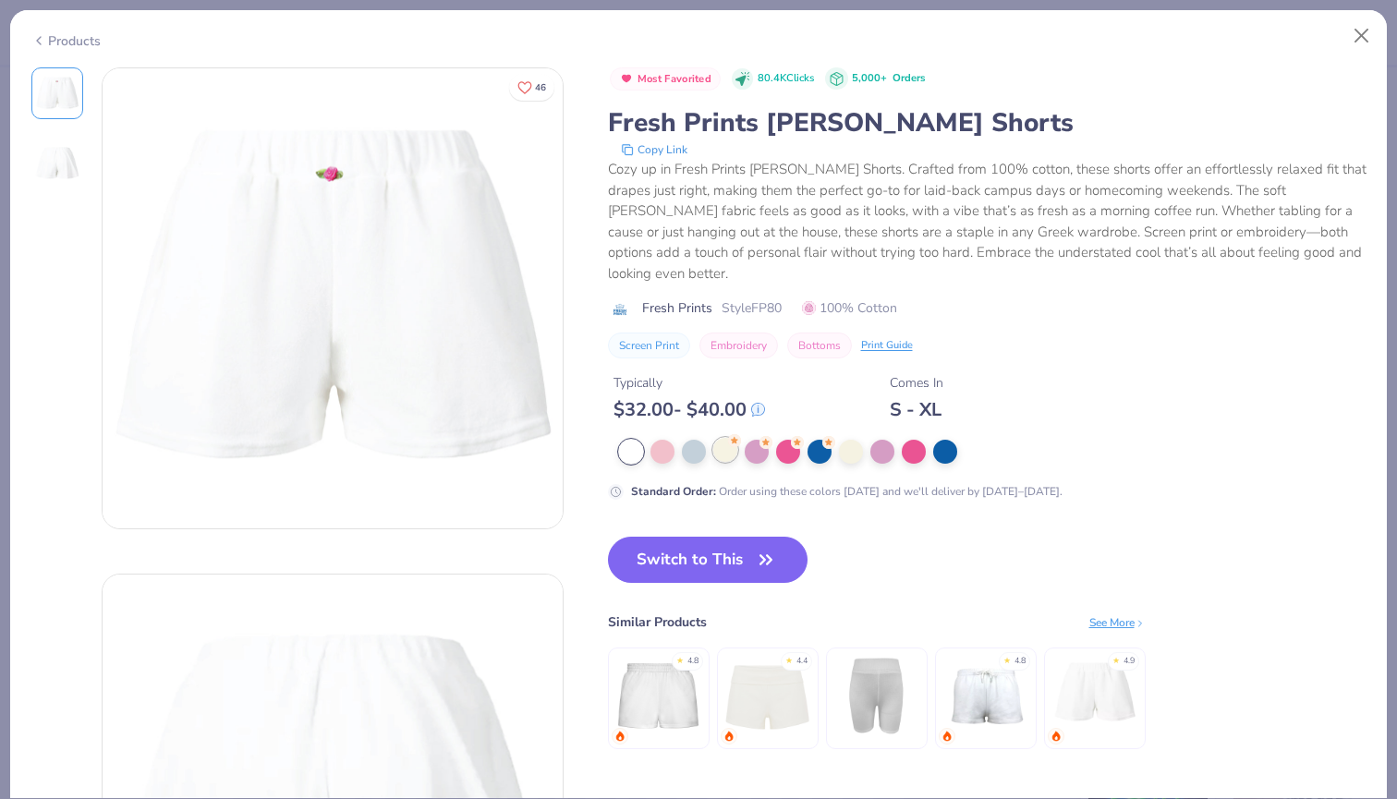
click at [723, 443] on div at bounding box center [725, 450] width 24 height 24
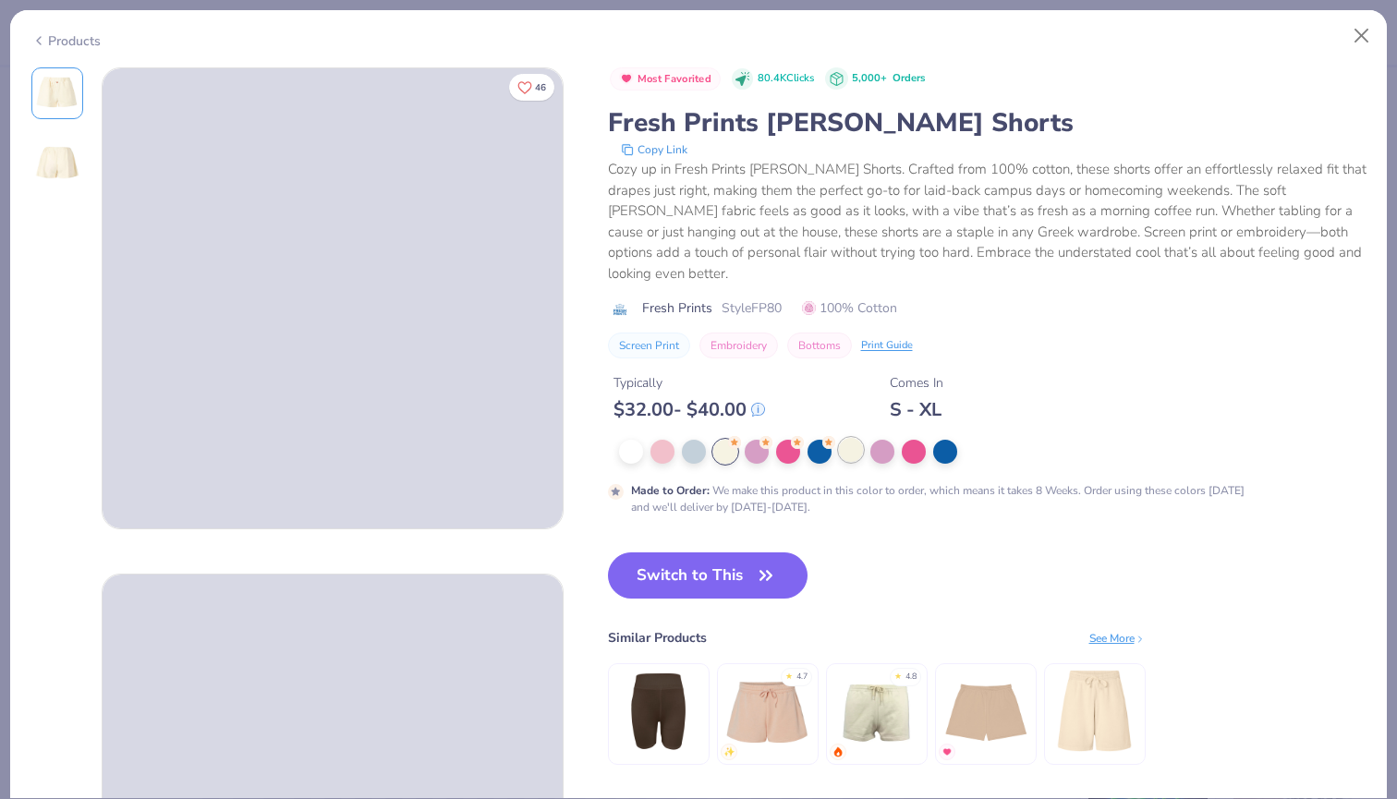
click at [856, 438] on div at bounding box center [851, 450] width 24 height 24
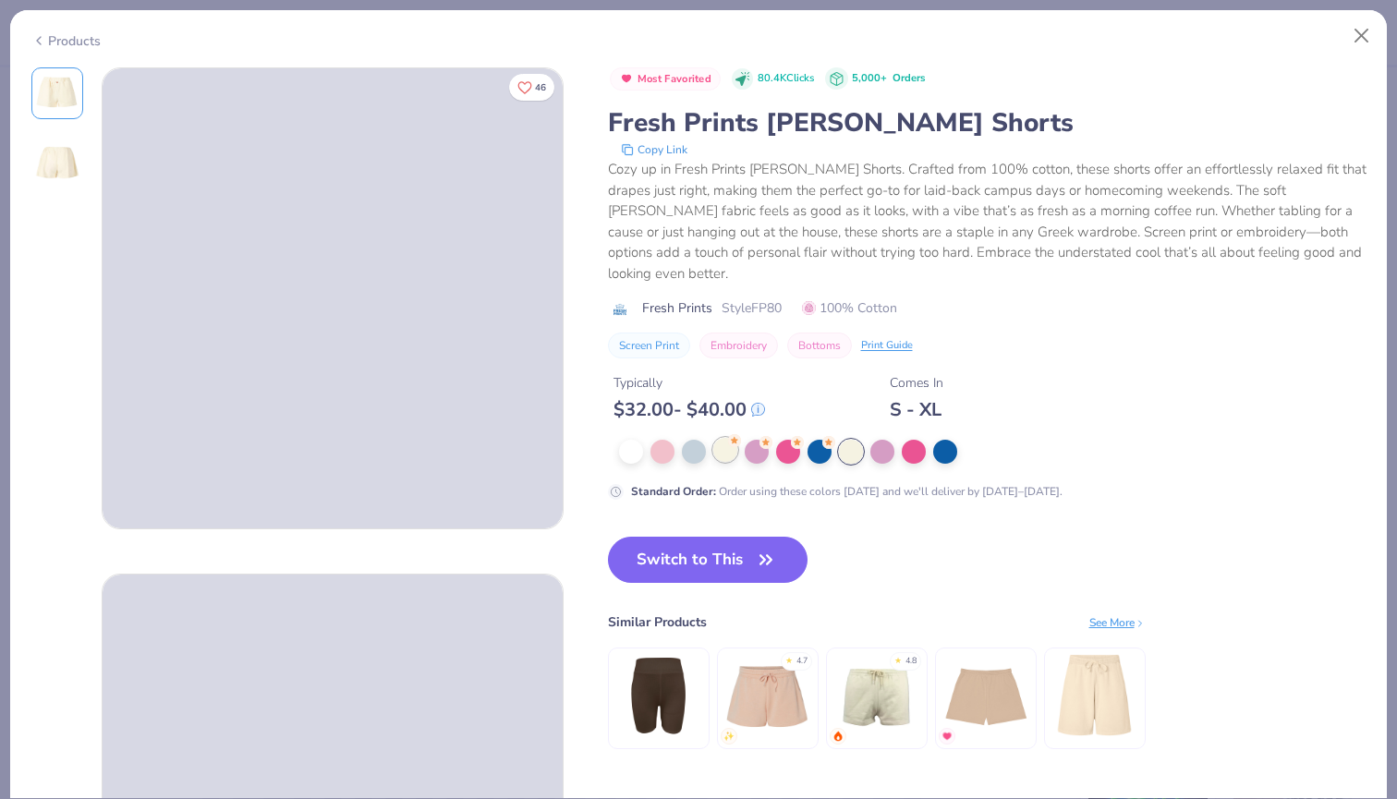
click at [730, 438] on div at bounding box center [725, 450] width 24 height 24
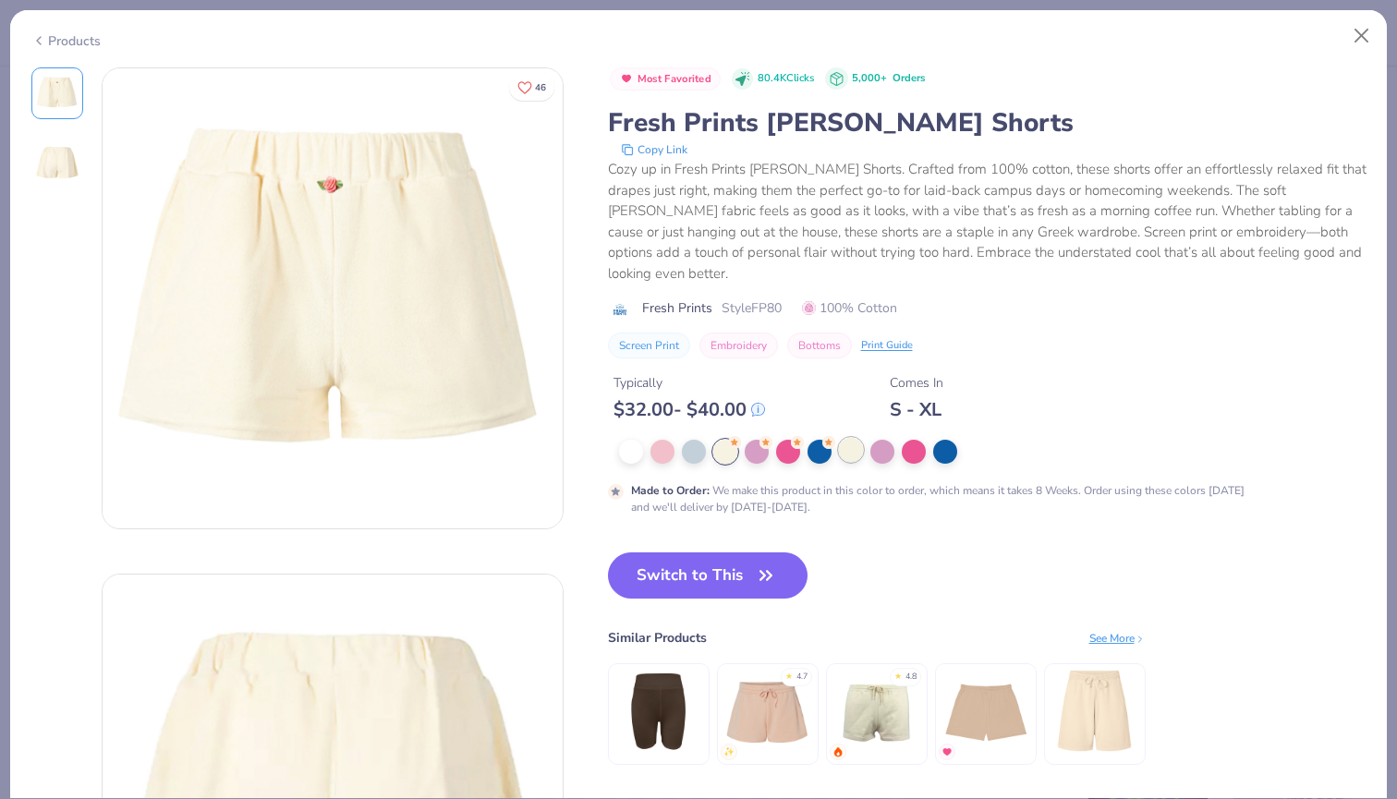
click at [846, 438] on div at bounding box center [851, 450] width 24 height 24
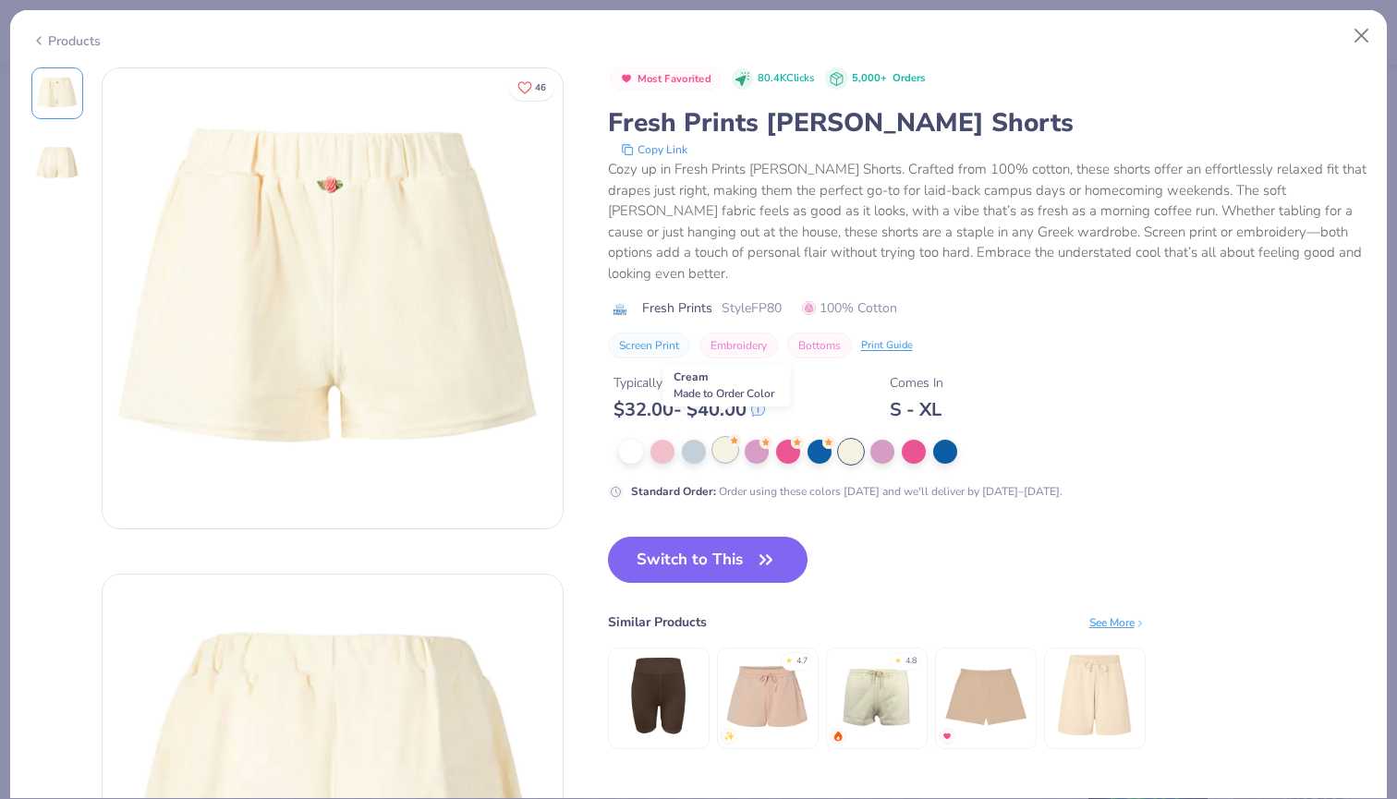
click at [728, 438] on div at bounding box center [725, 450] width 24 height 24
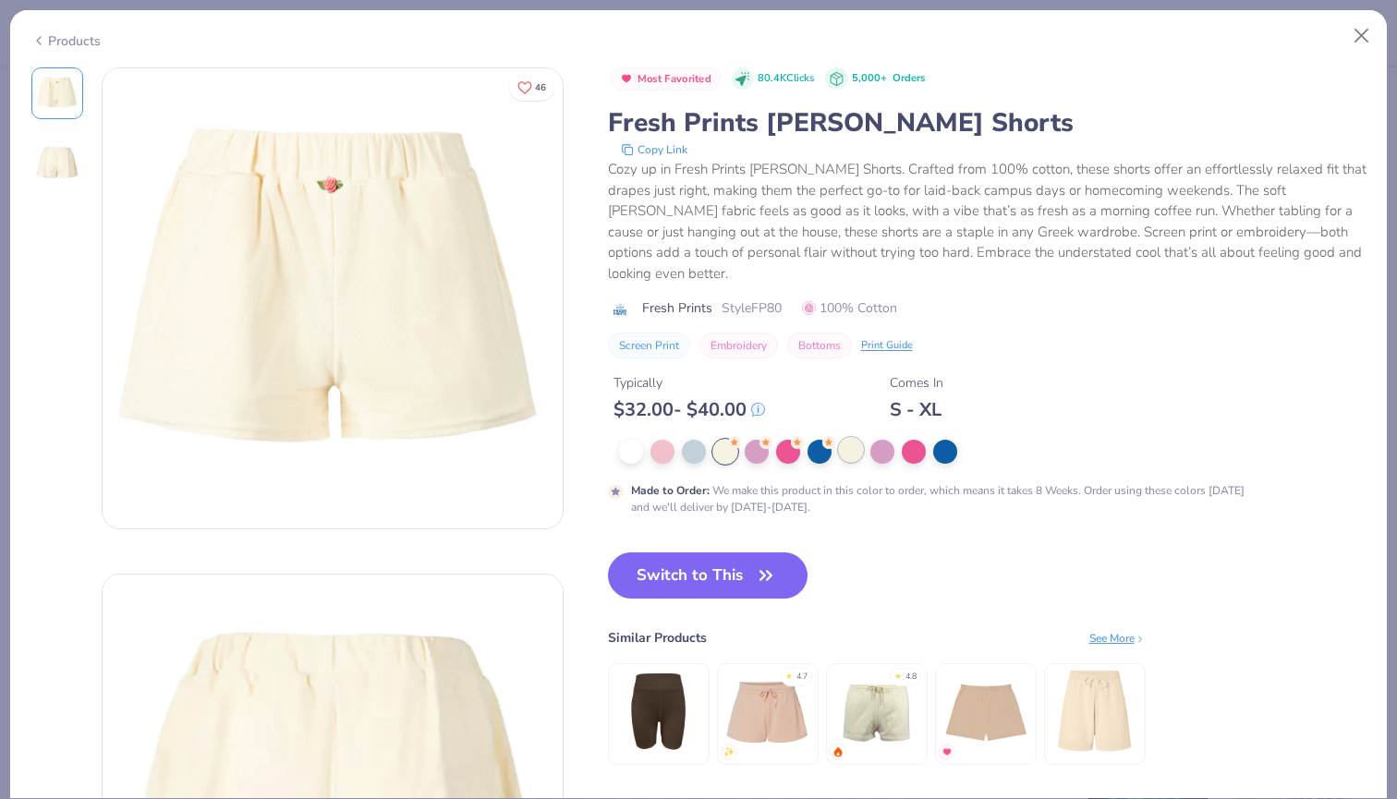
click at [857, 438] on div at bounding box center [851, 450] width 24 height 24
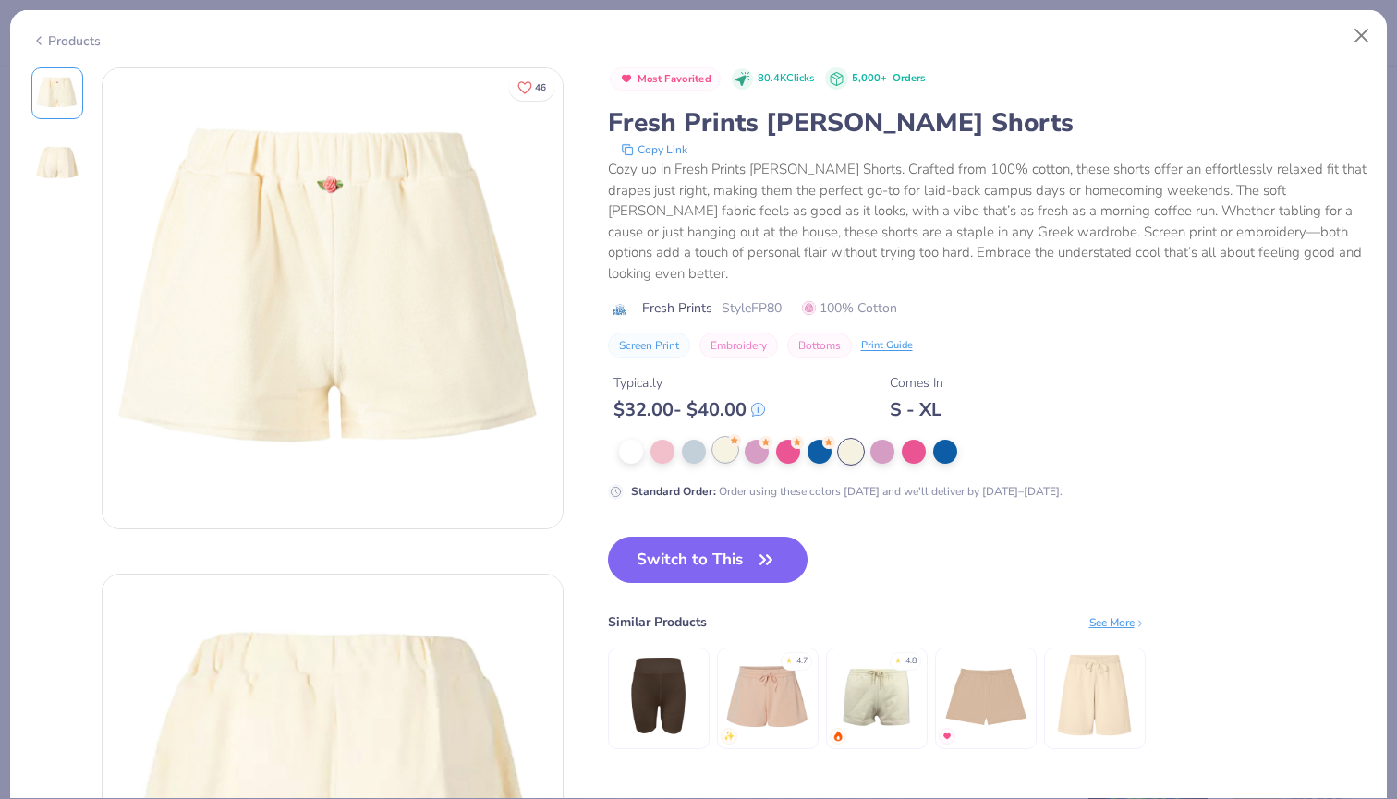
click at [727, 438] on div at bounding box center [725, 450] width 24 height 24
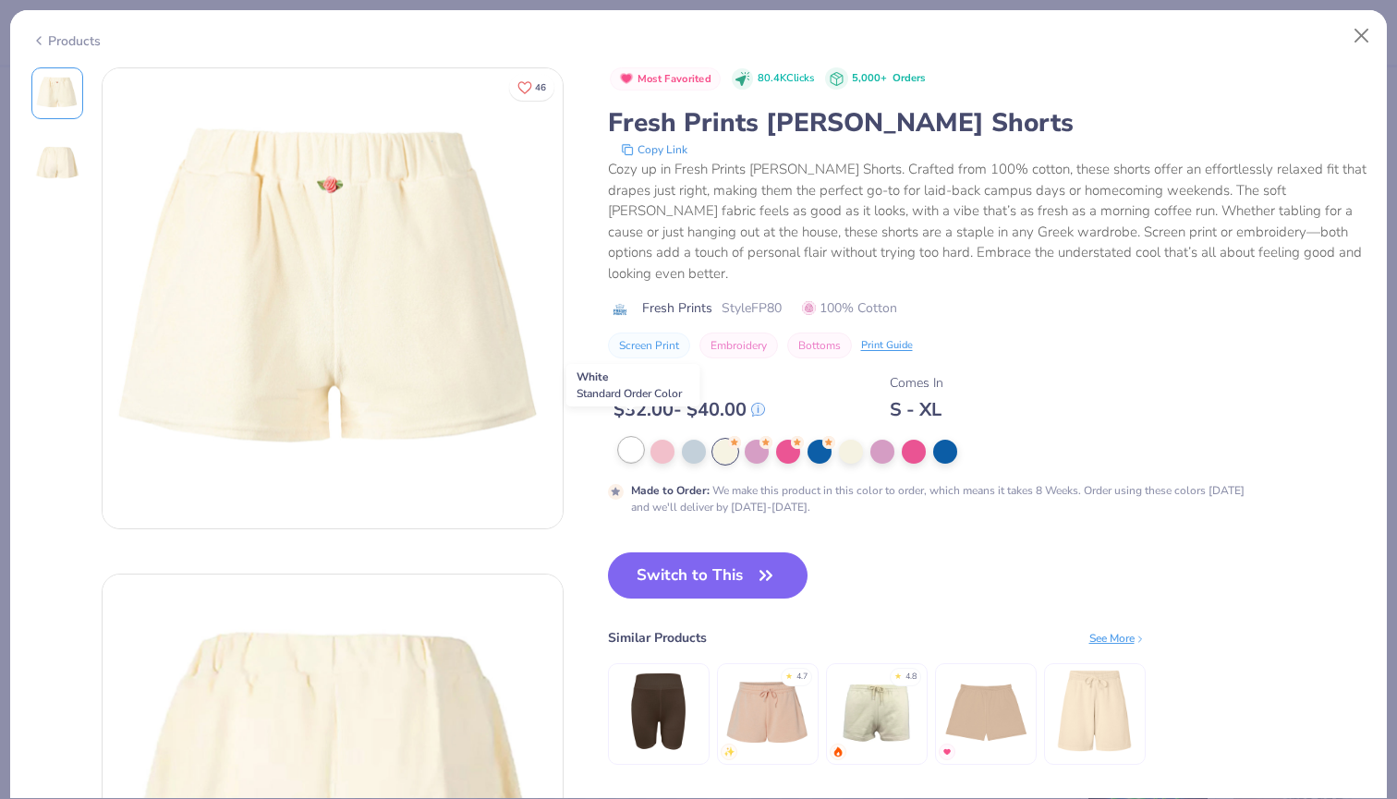
click at [635, 438] on div at bounding box center [631, 450] width 24 height 24
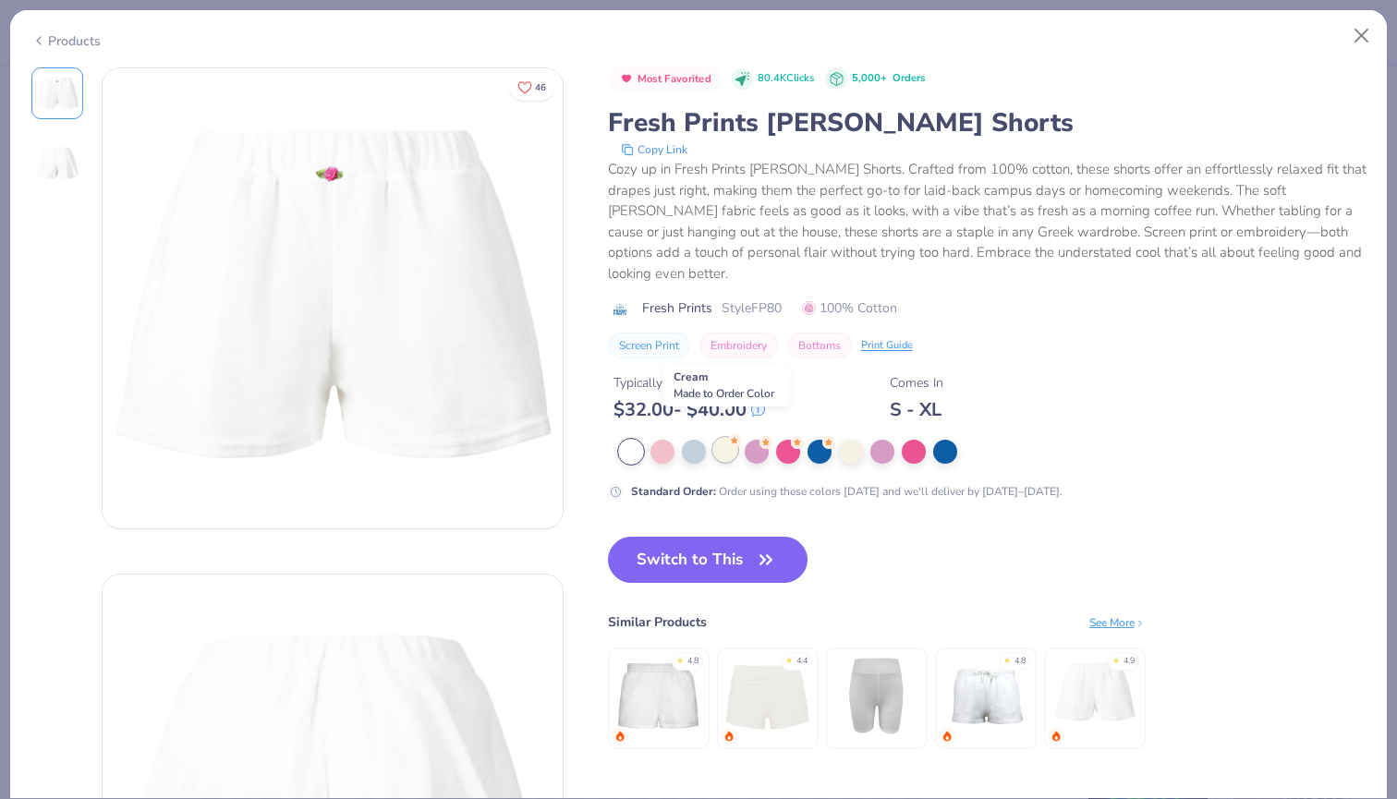
click at [725, 438] on div at bounding box center [725, 450] width 24 height 24
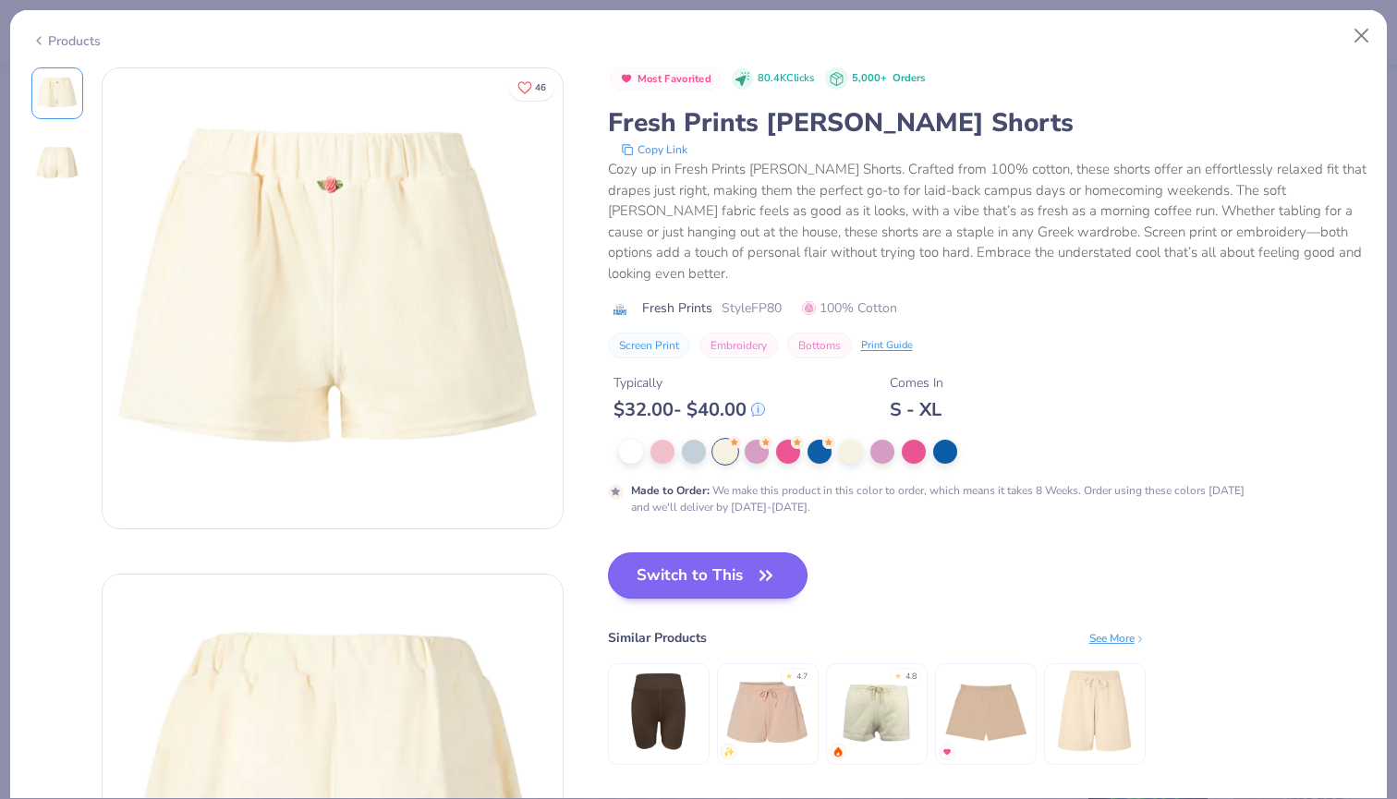
click at [730, 553] on button "Switch to This" at bounding box center [708, 576] width 201 height 46
type input "50"
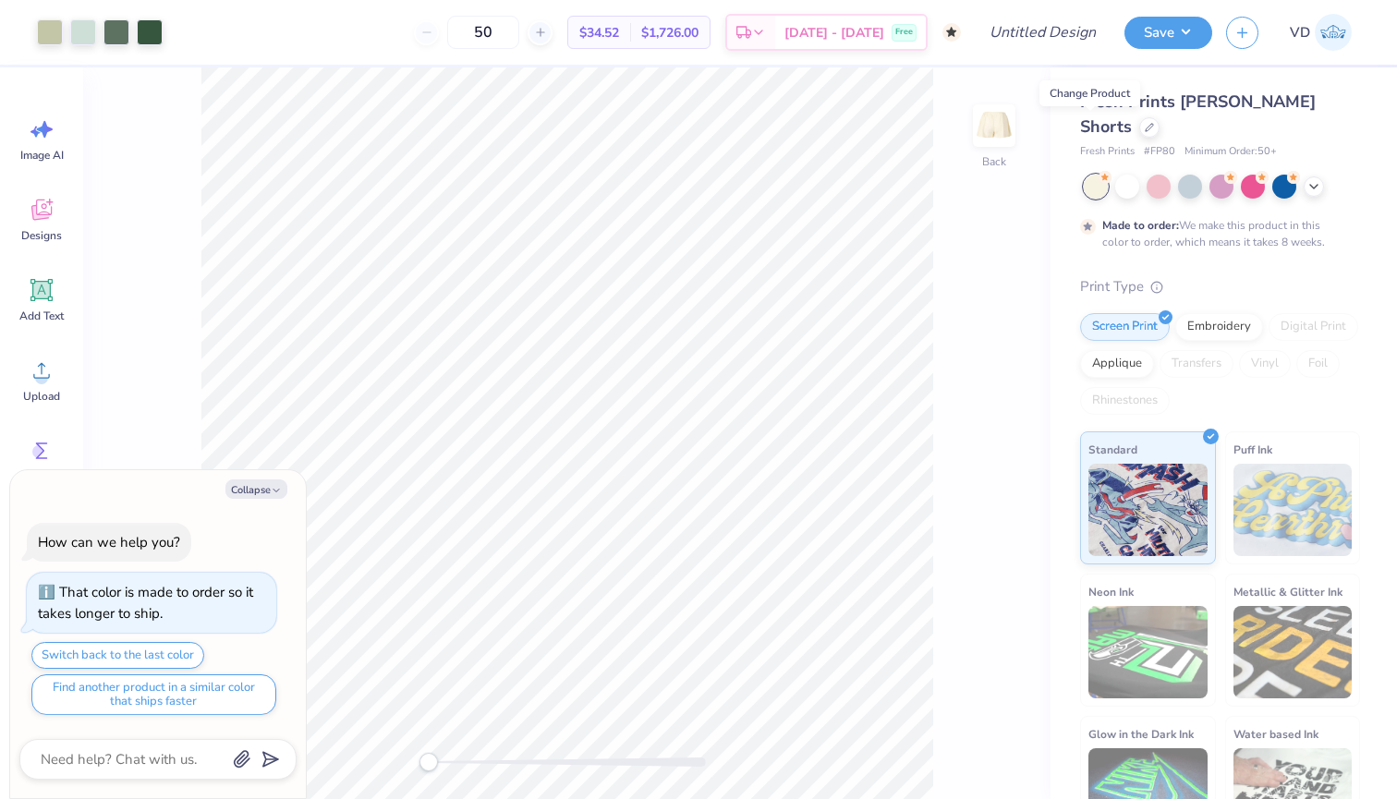
type textarea "x"
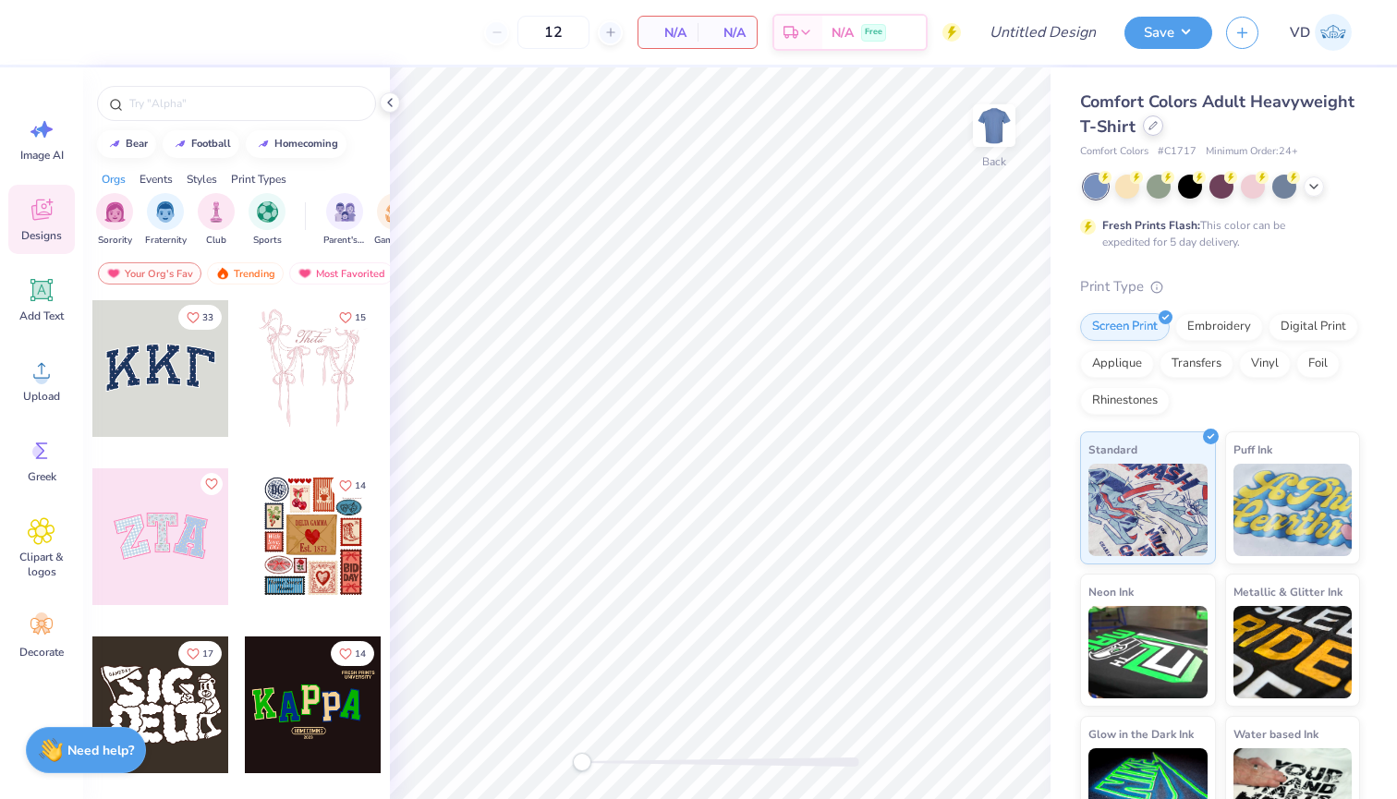
click at [1150, 125] on icon at bounding box center [1153, 125] width 9 height 9
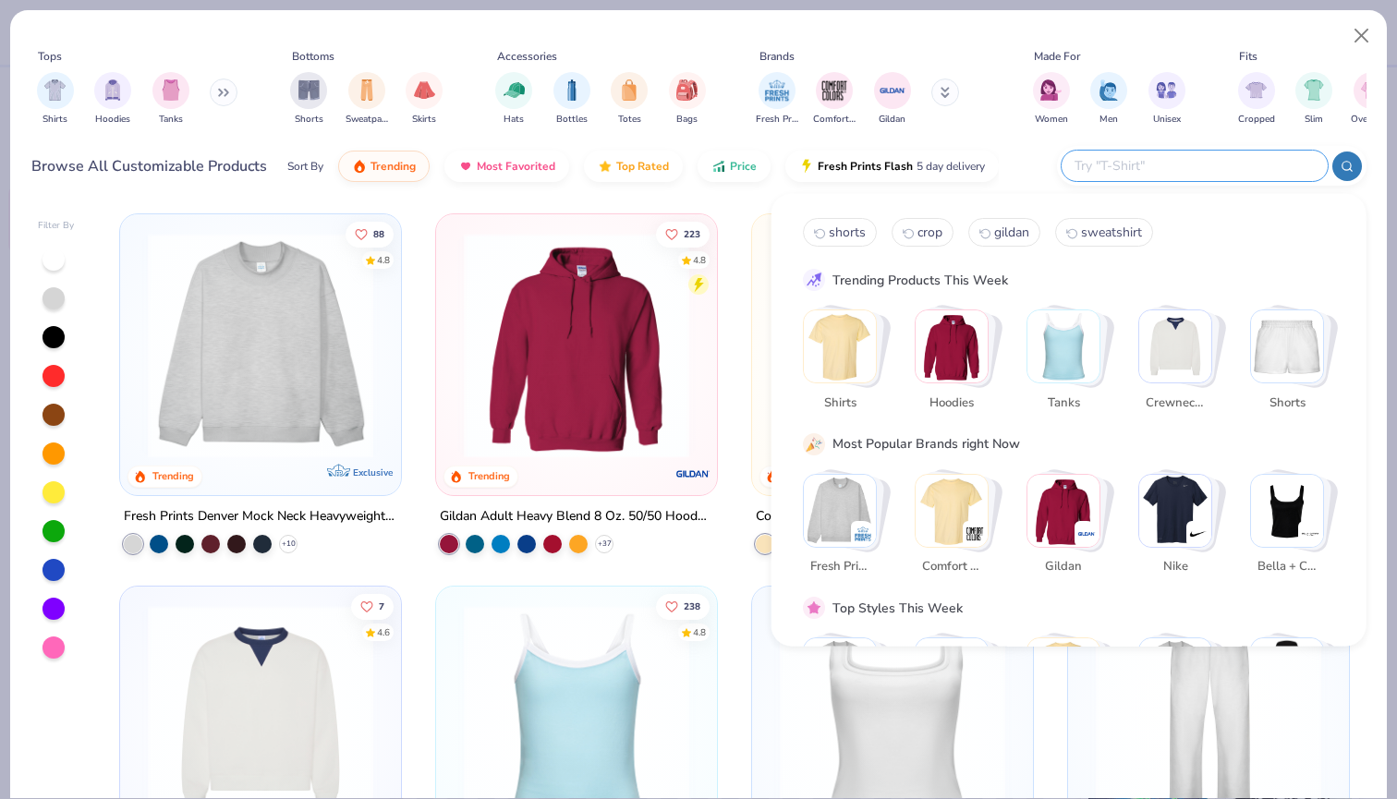
click at [1195, 172] on input "text" at bounding box center [1194, 165] width 242 height 21
click at [305, 89] on img "filter for Shorts" at bounding box center [308, 88] width 21 height 21
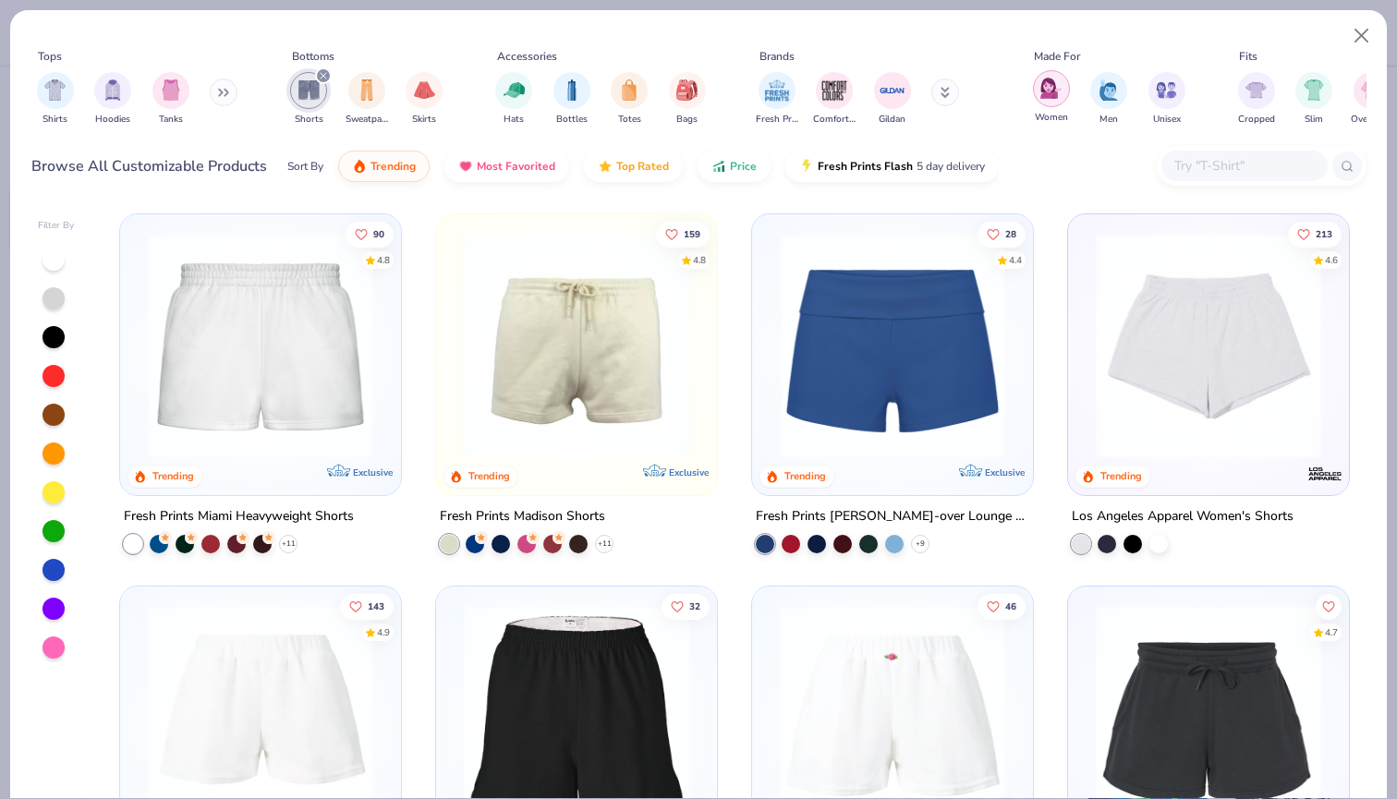
click at [1052, 89] on img "filter for Women" at bounding box center [1050, 88] width 21 height 21
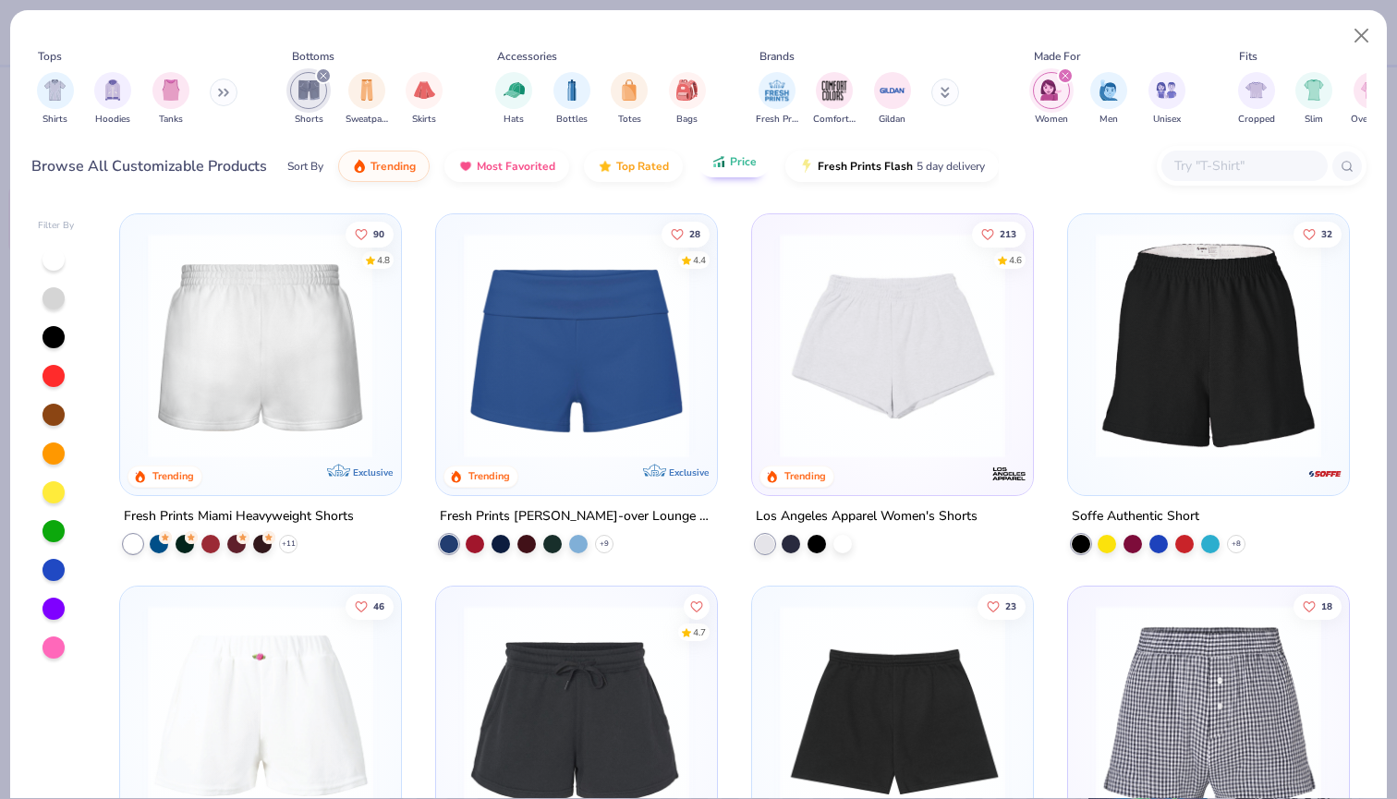
click at [748, 161] on span "Price" at bounding box center [743, 161] width 27 height 15
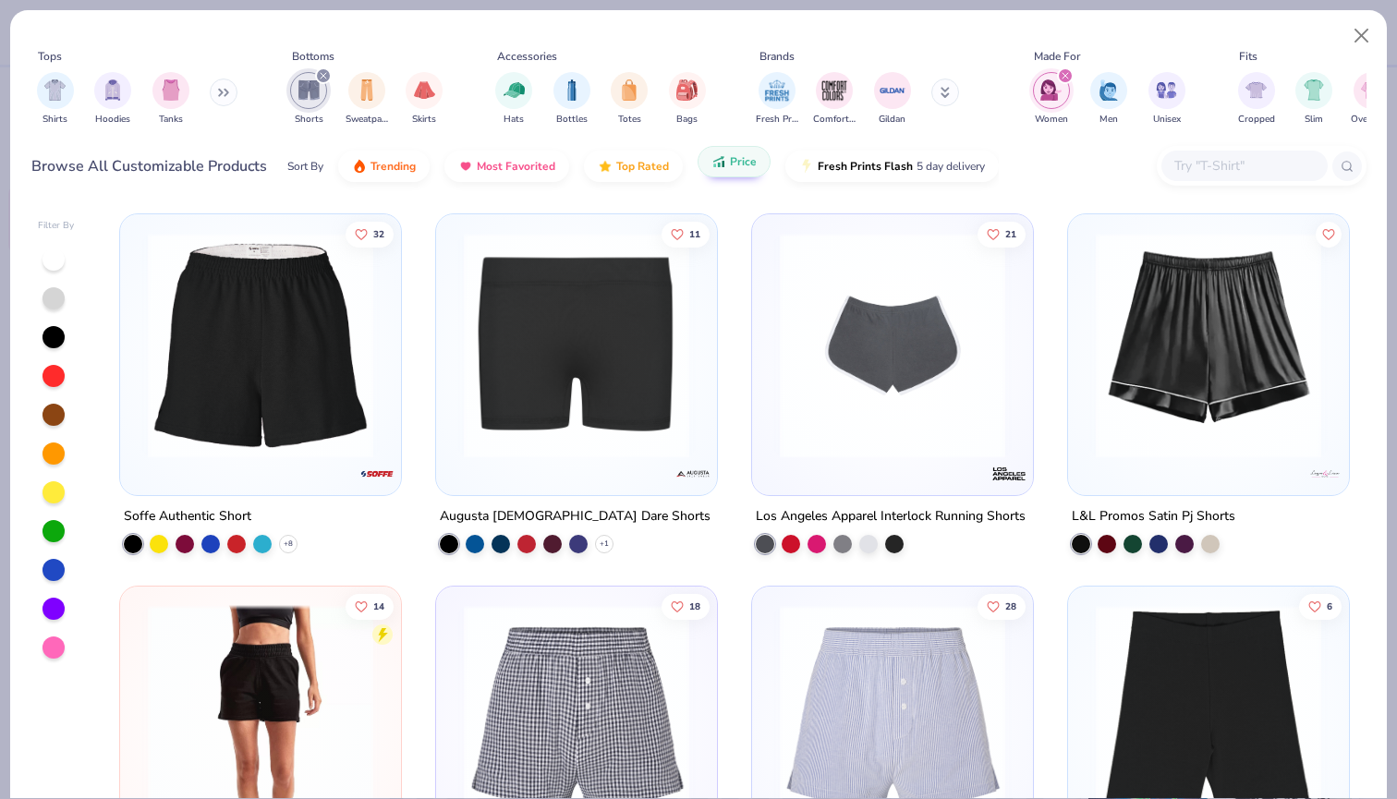
click at [741, 168] on span "Price" at bounding box center [743, 161] width 27 height 15
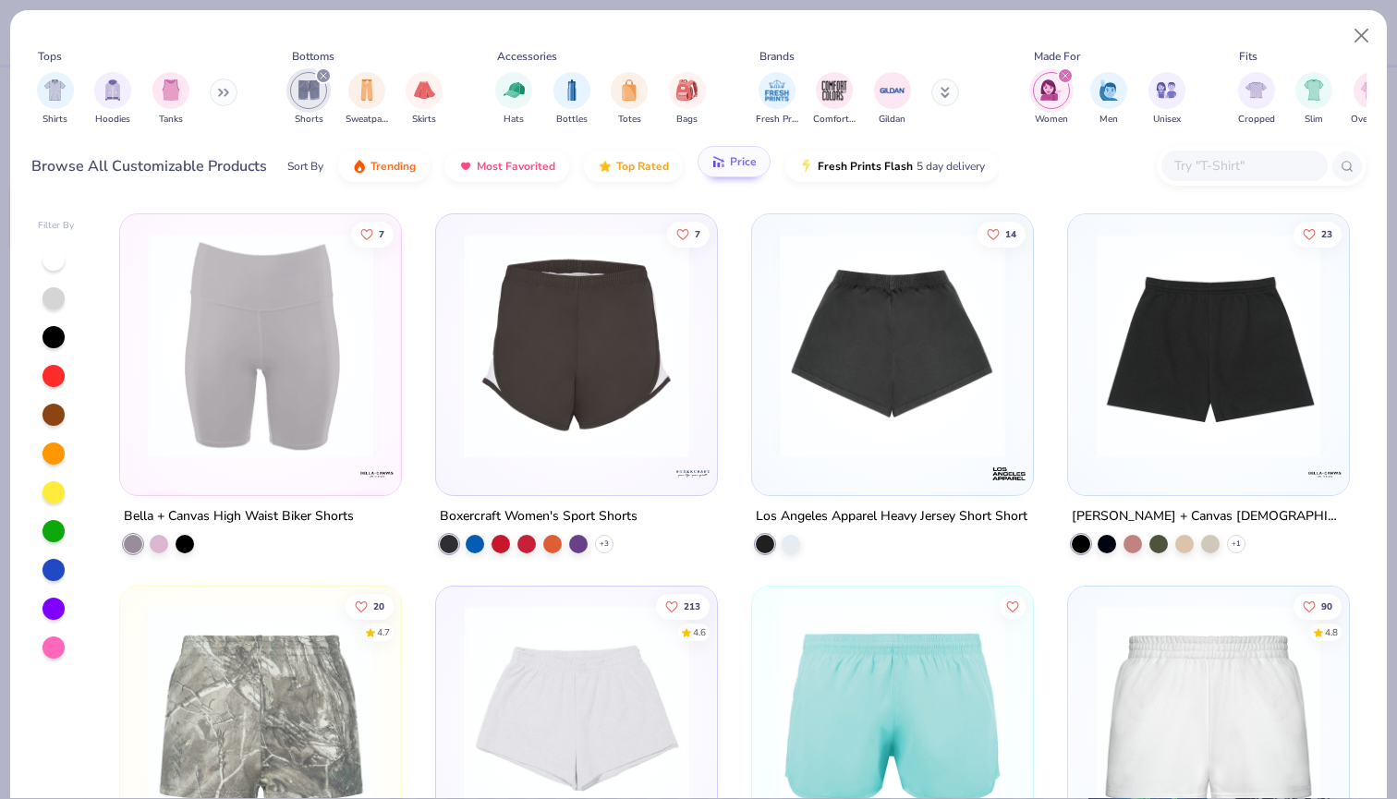
click at [731, 174] on button "Price" at bounding box center [734, 161] width 73 height 31
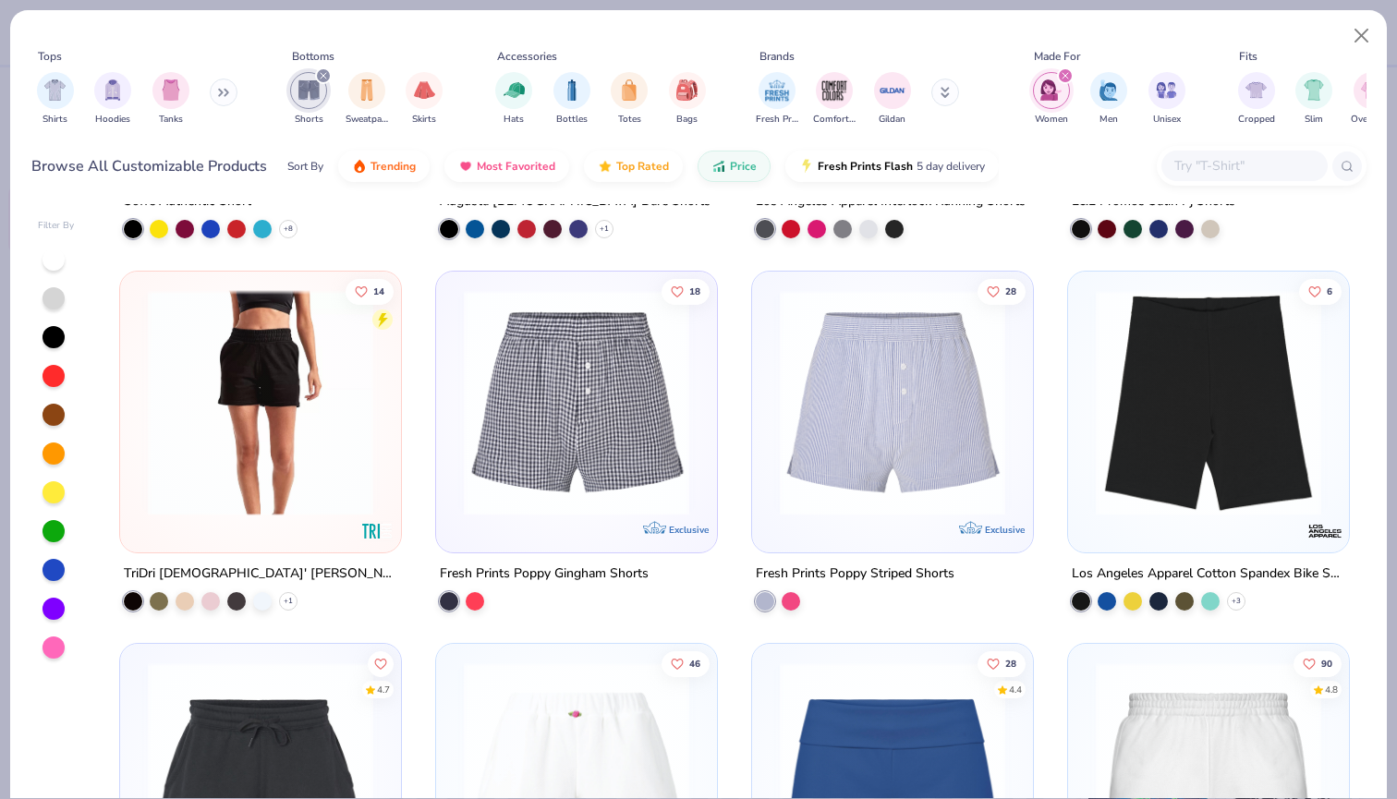
scroll to position [316, 0]
click at [352, 450] on img at bounding box center [261, 401] width 244 height 225
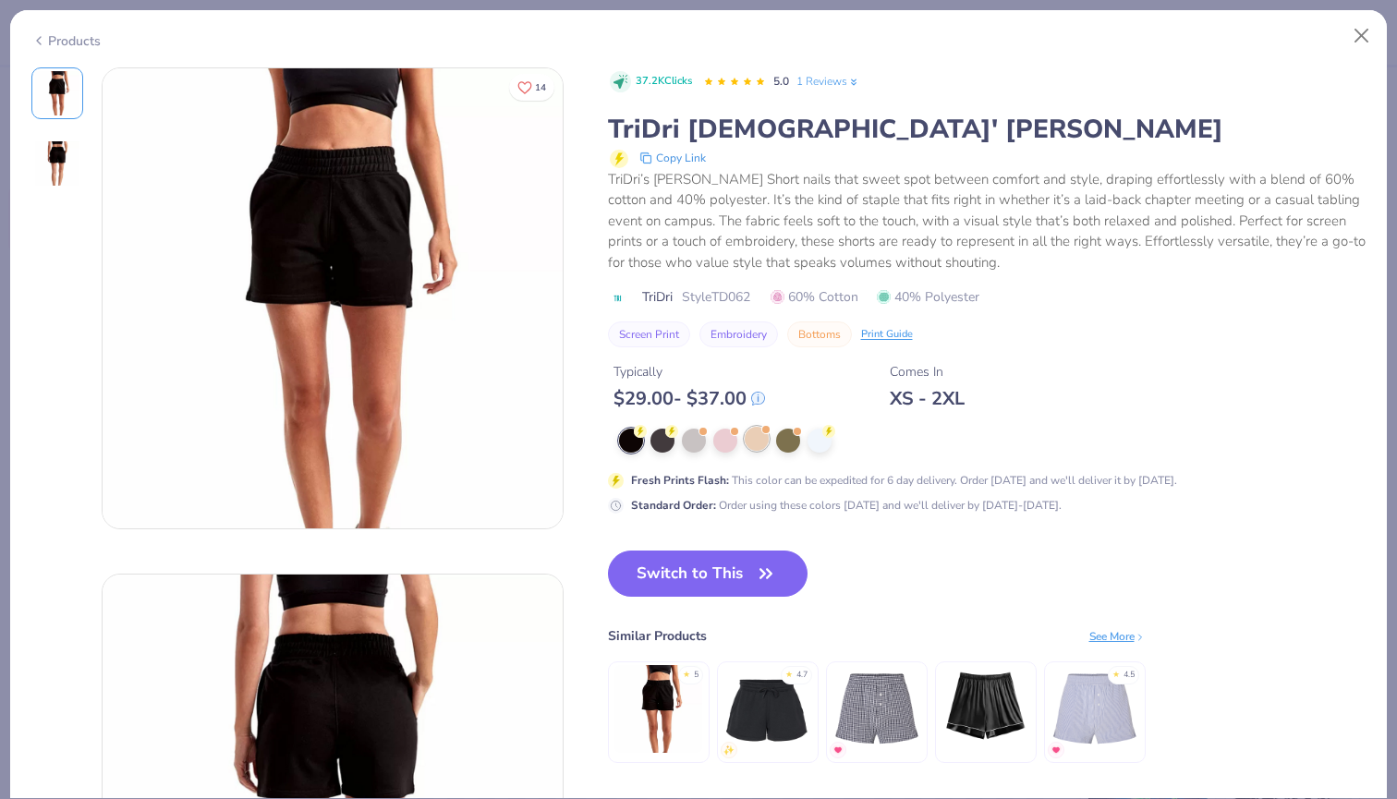
click at [758, 438] on div at bounding box center [757, 439] width 24 height 24
click at [752, 441] on div at bounding box center [757, 439] width 24 height 24
click at [761, 434] on div at bounding box center [757, 439] width 24 height 24
click at [757, 437] on div at bounding box center [757, 439] width 24 height 24
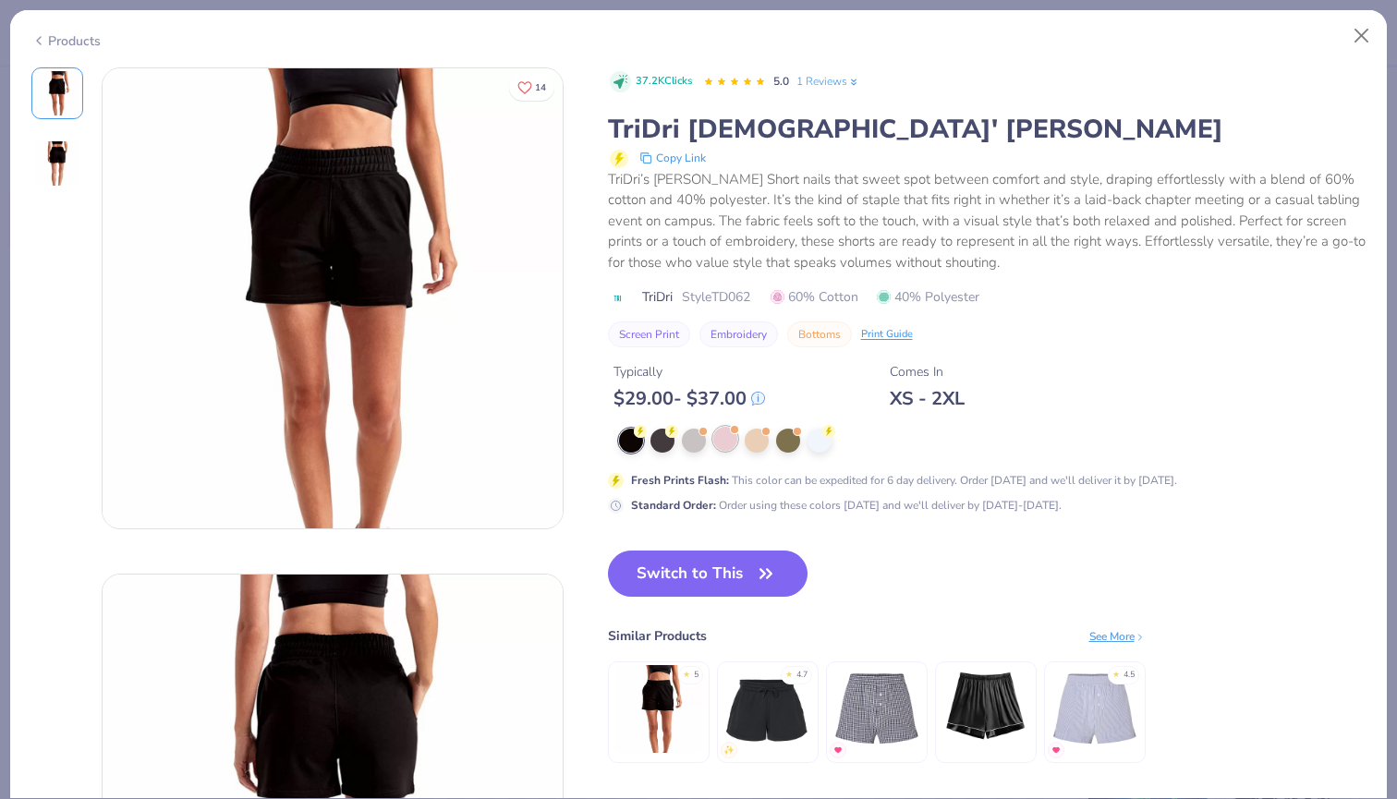
click at [717, 431] on div at bounding box center [725, 439] width 24 height 24
click at [691, 434] on div at bounding box center [694, 439] width 24 height 24
click at [736, 428] on div at bounding box center [734, 429] width 7 height 7
click at [755, 430] on div at bounding box center [757, 439] width 24 height 24
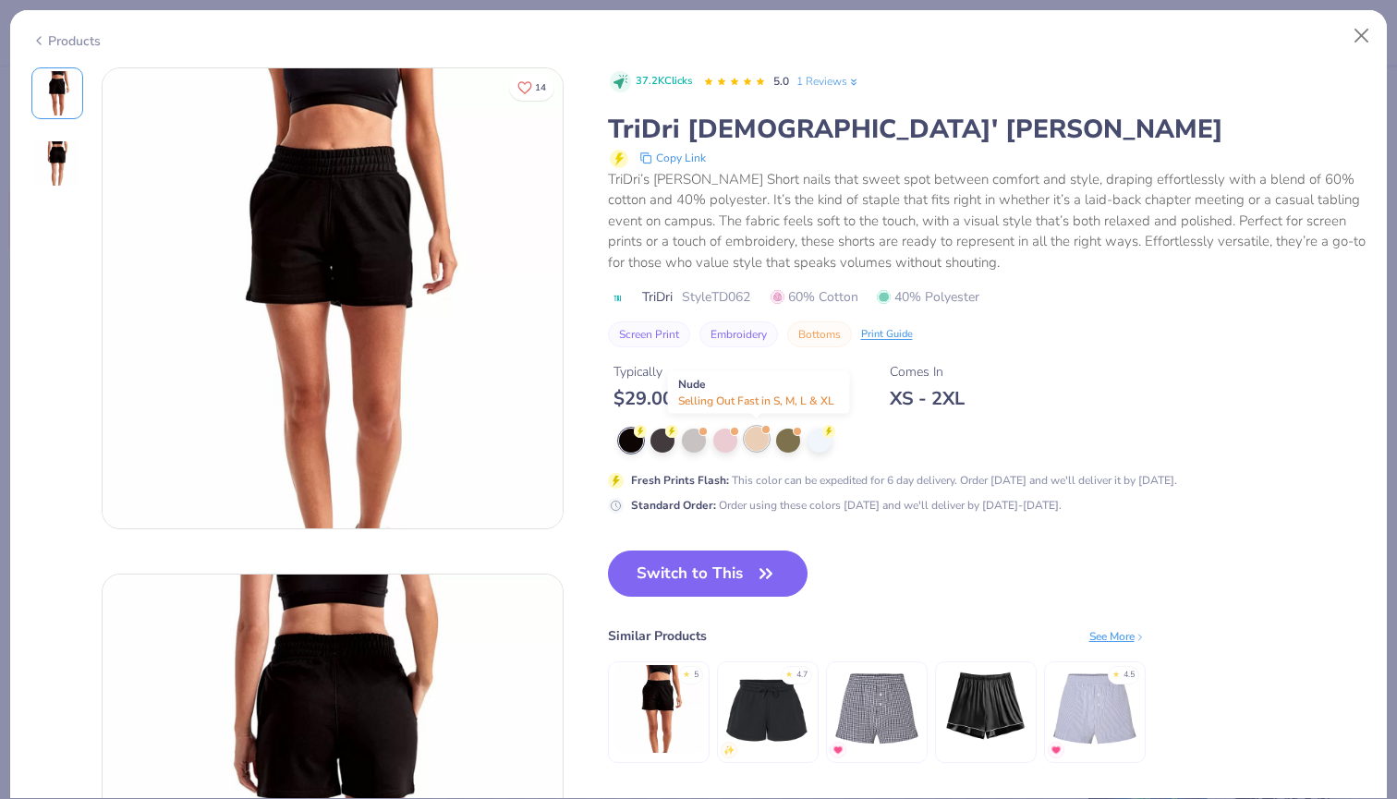
click at [755, 430] on div at bounding box center [757, 439] width 24 height 24
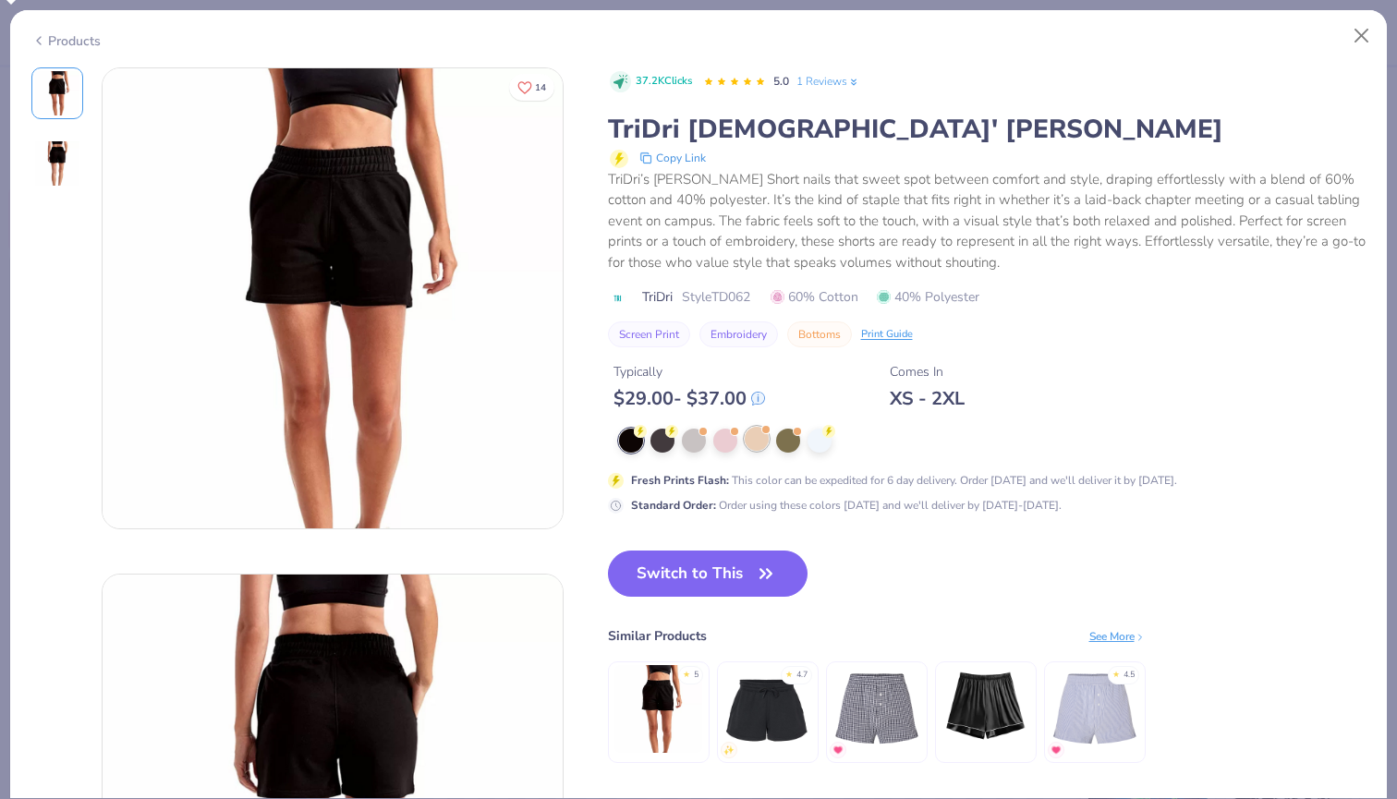
click at [754, 448] on div at bounding box center [757, 439] width 24 height 24
click at [731, 441] on div at bounding box center [725, 439] width 24 height 24
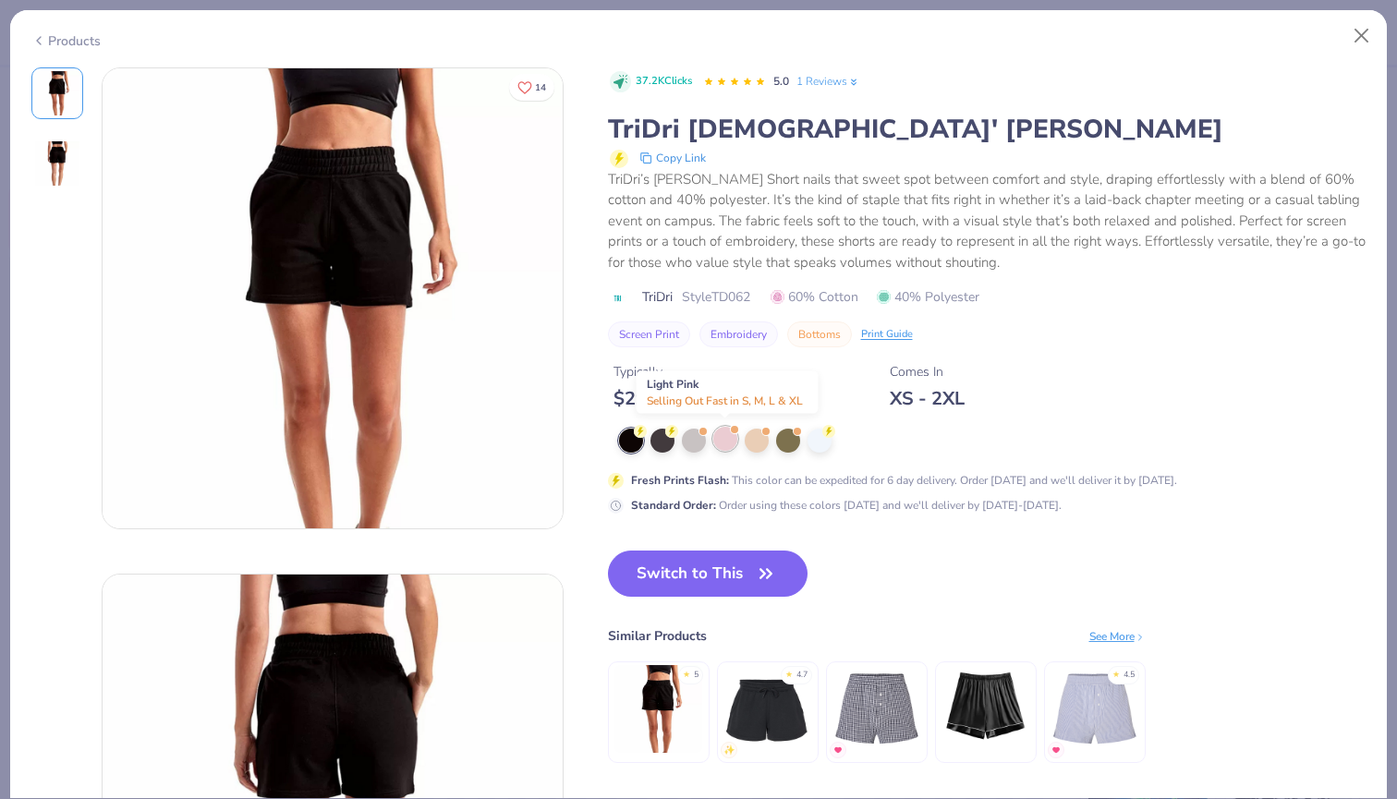
click at [731, 441] on div at bounding box center [725, 439] width 24 height 24
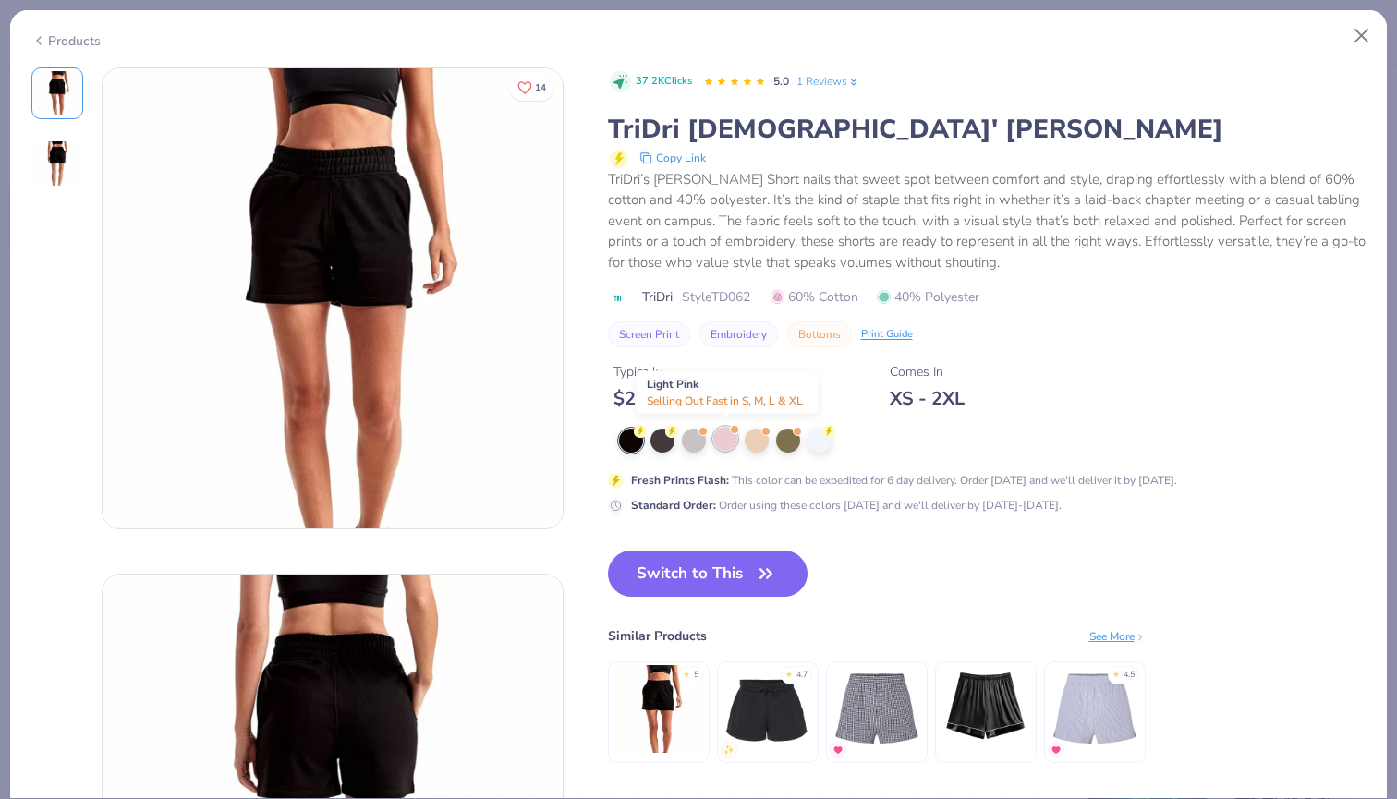
scroll to position [1165, 0]
drag, startPoint x: 722, startPoint y: 429, endPoint x: 709, endPoint y: 395, distance: 36.6
click at [884, 517] on div "37.2K Clicks 5.0 1 Reviews TriDri Ladies' Maria Jogger Short Copy Link TriDri’s…" at bounding box center [987, 434] width 759 height 734
click at [724, 443] on div at bounding box center [725, 439] width 24 height 24
click at [759, 443] on div at bounding box center [757, 439] width 24 height 24
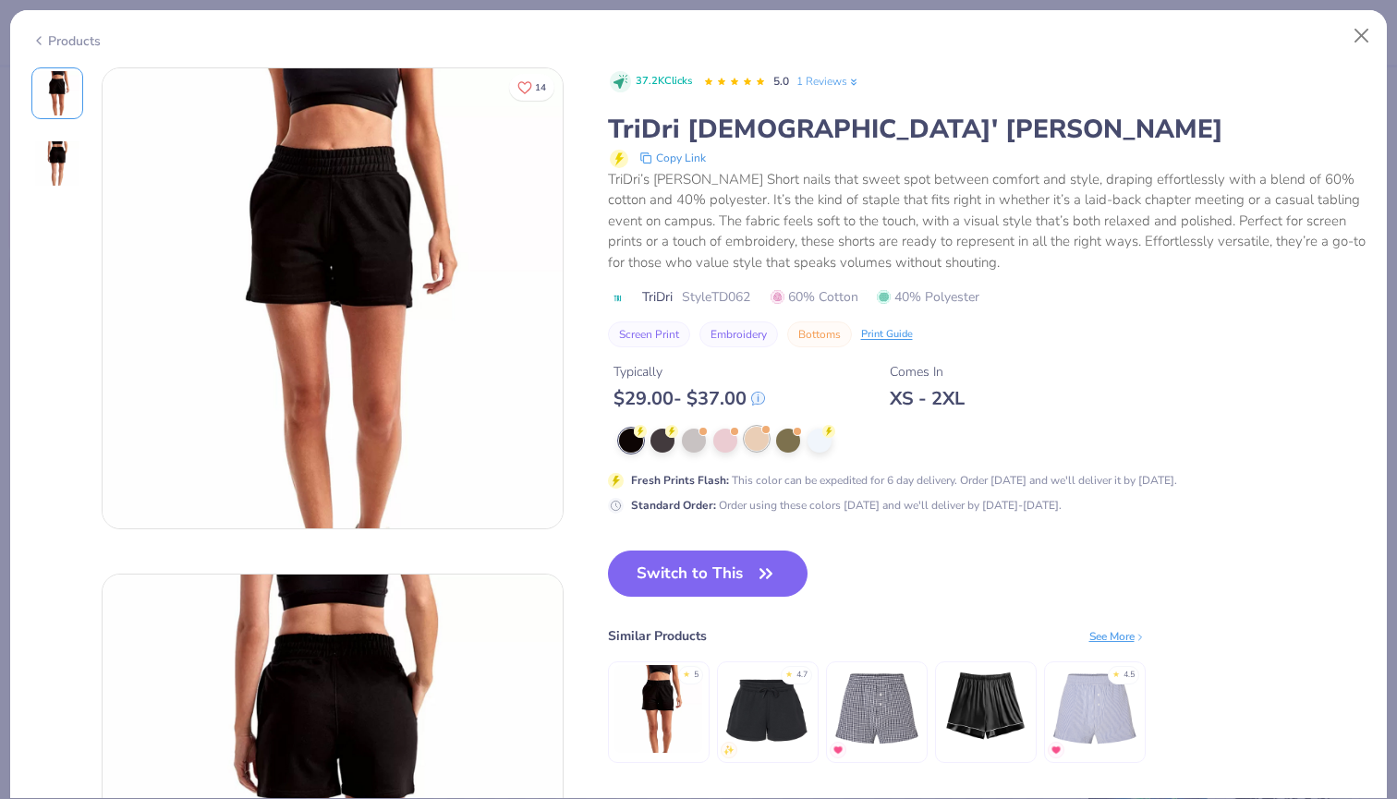
type textarea "x"
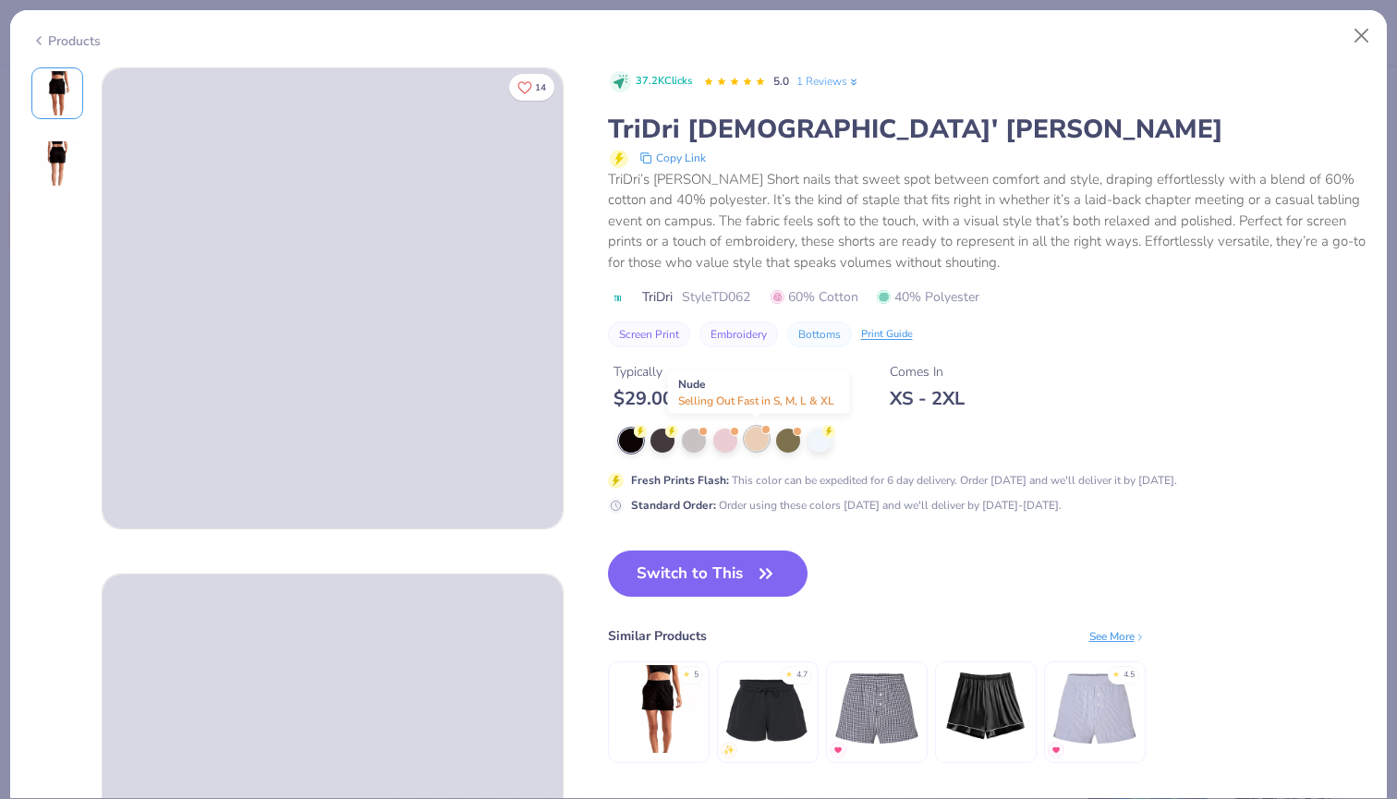
click at [755, 440] on div at bounding box center [757, 439] width 24 height 24
click at [759, 440] on div at bounding box center [757, 439] width 24 height 24
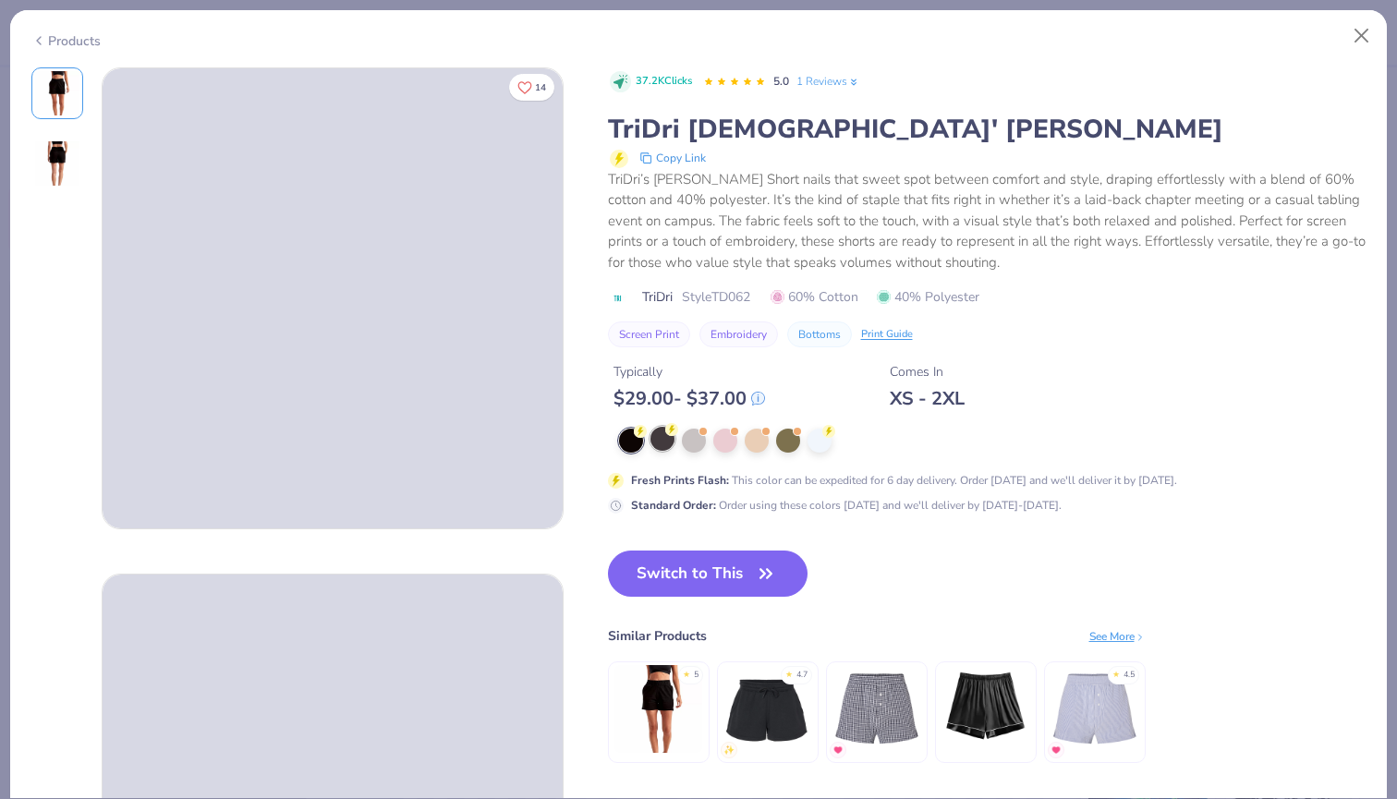
click at [663, 435] on div at bounding box center [663, 439] width 24 height 24
click at [1369, 33] on button "Close" at bounding box center [1361, 35] width 35 height 35
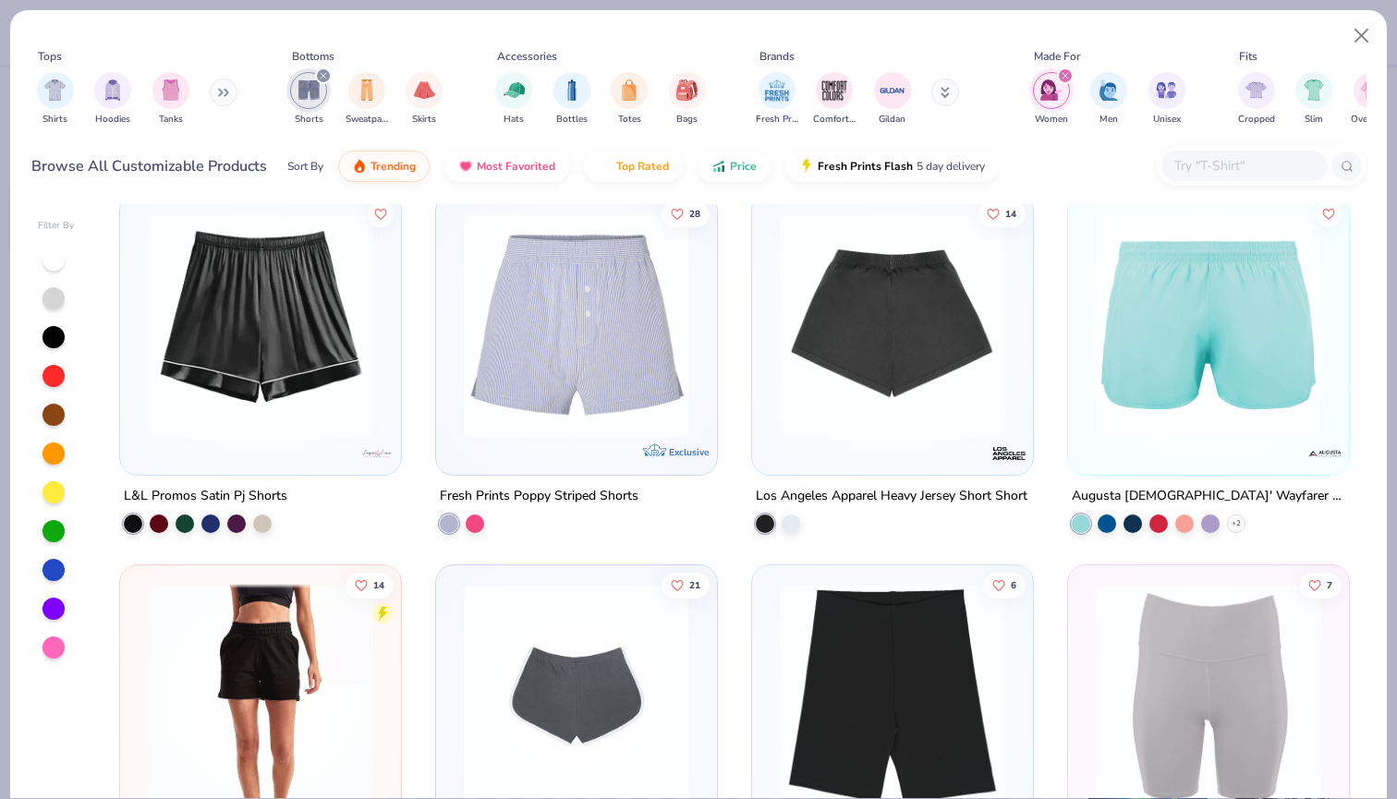
scroll to position [786, 0]
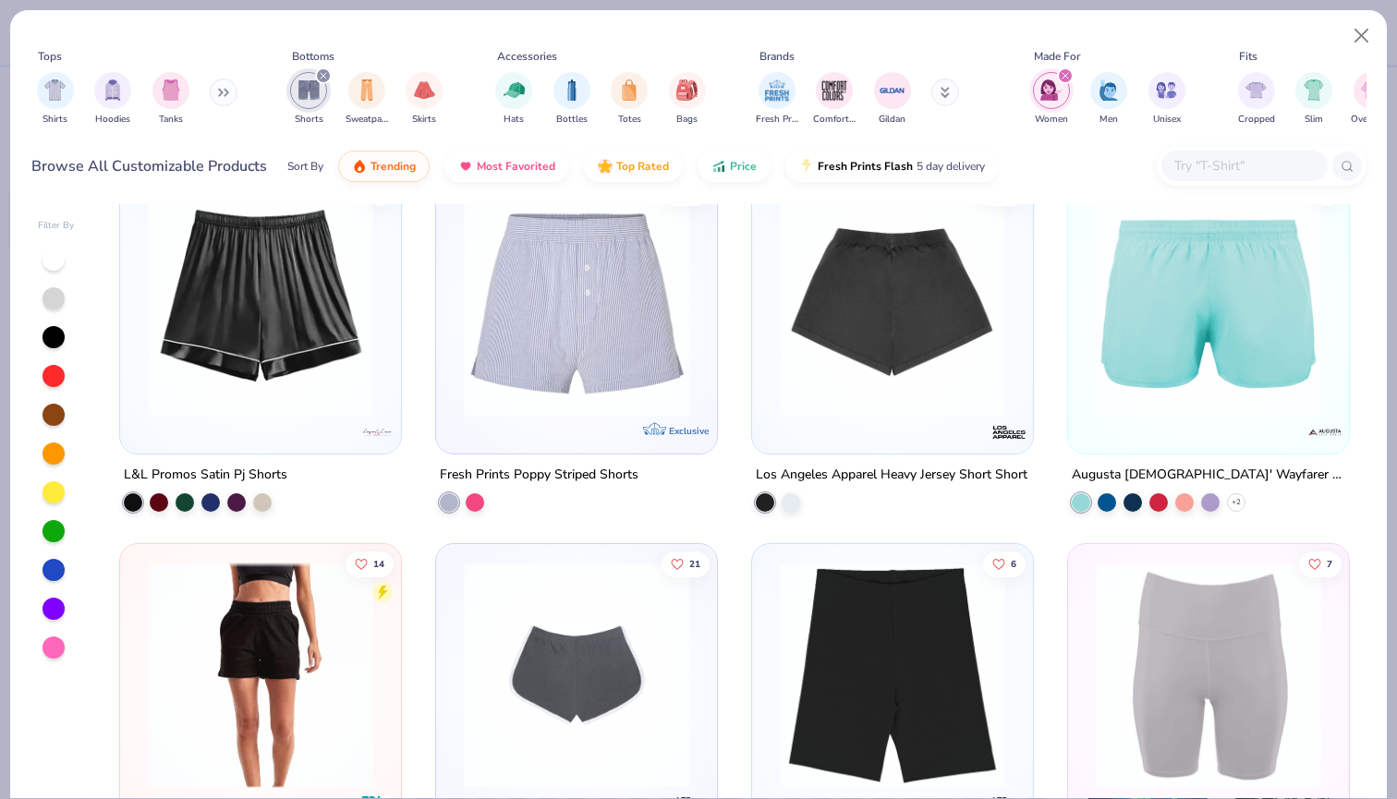
click at [288, 647] on img at bounding box center [261, 675] width 244 height 225
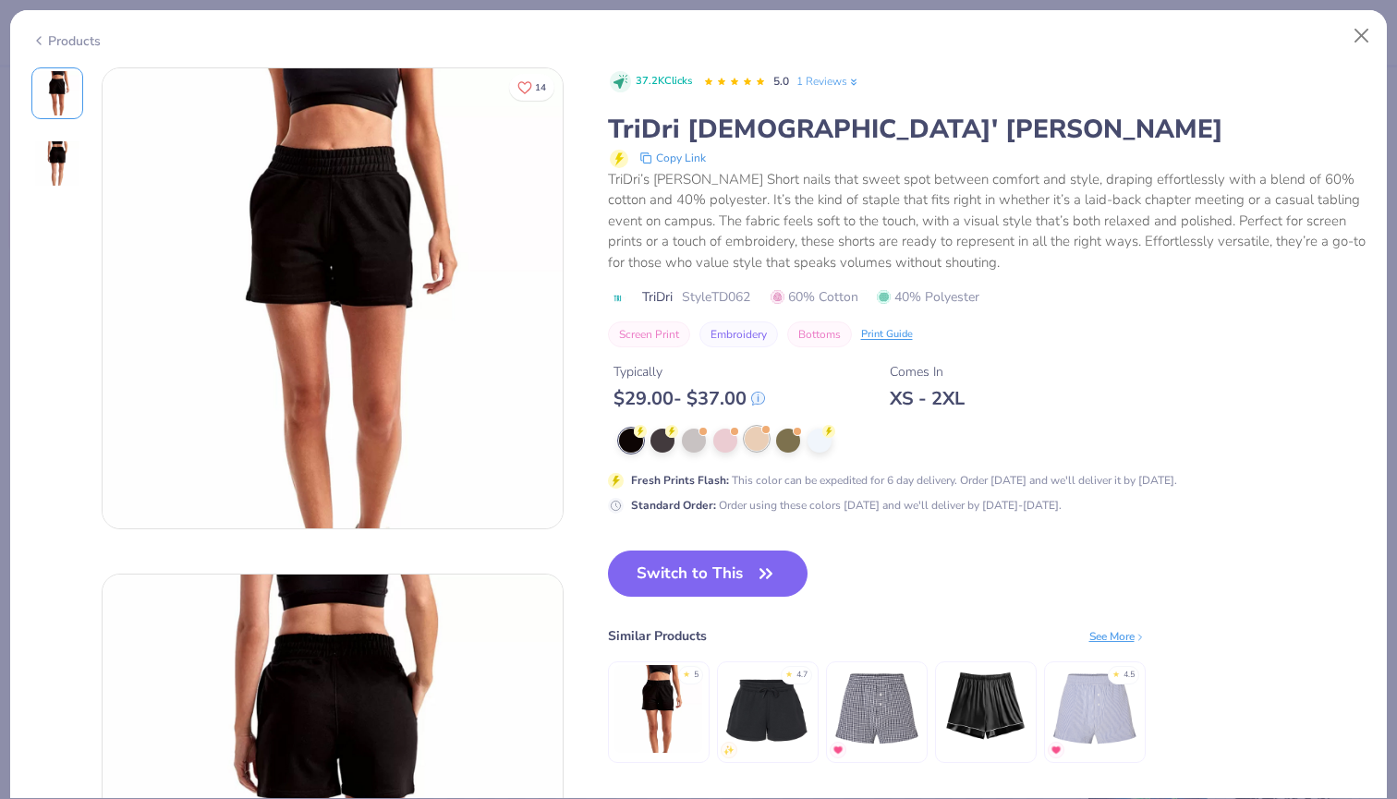
click at [750, 434] on div at bounding box center [757, 439] width 24 height 24
click at [665, 435] on div at bounding box center [663, 439] width 24 height 24
click at [829, 448] on div at bounding box center [820, 439] width 24 height 24
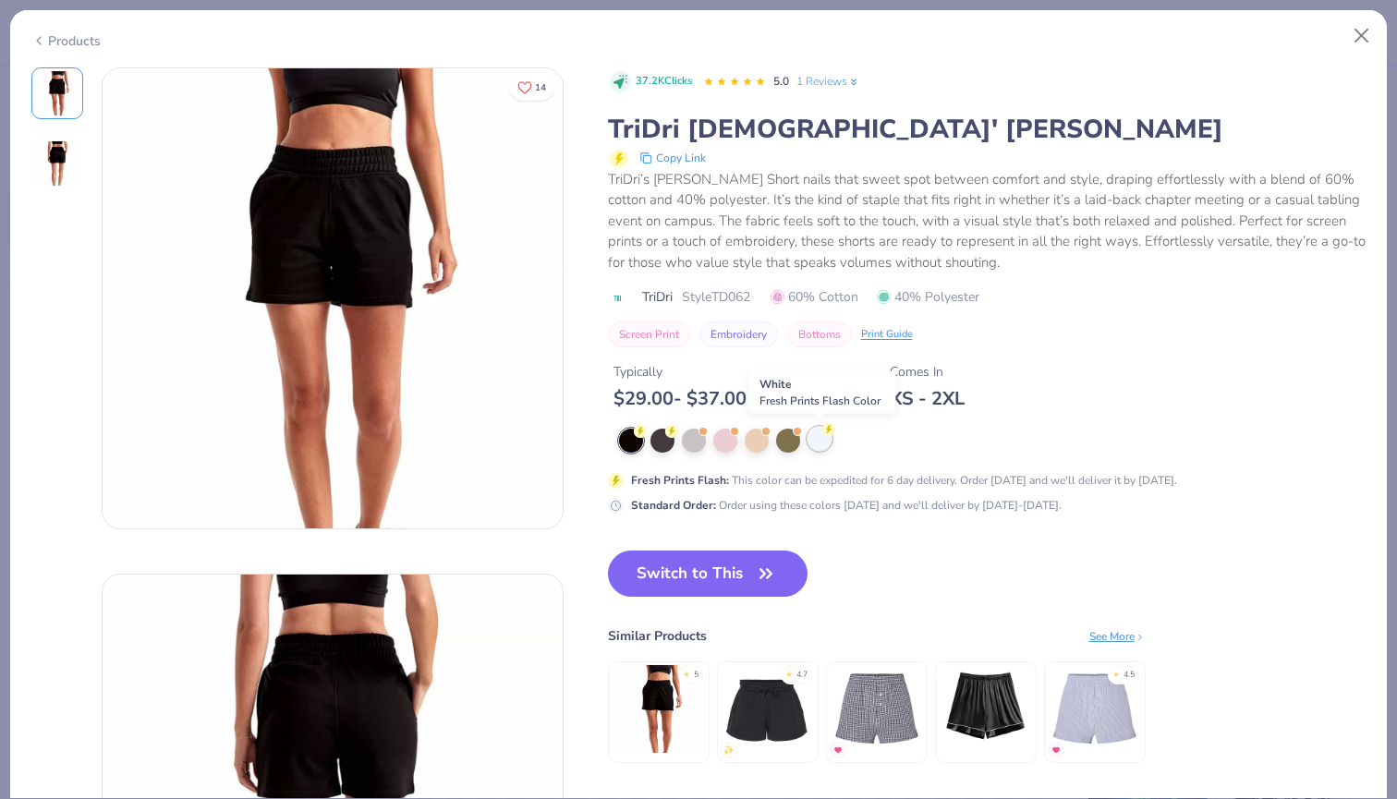
click at [822, 447] on div at bounding box center [820, 439] width 24 height 24
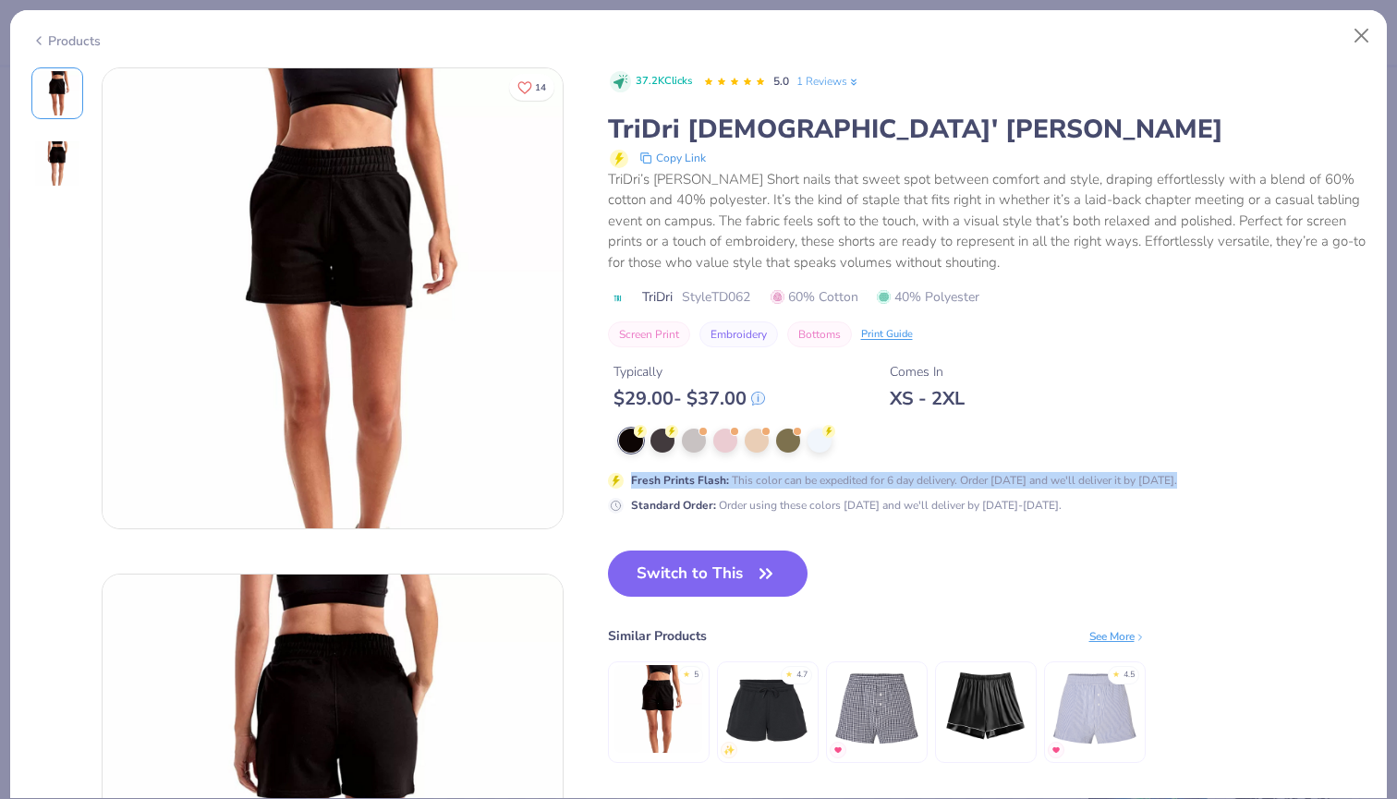
click at [949, 463] on div "Fresh Prints Flash : This color can be expedited for 6 day delivery. Order toda…" at bounding box center [977, 471] width 739 height 85
click at [786, 435] on div at bounding box center [788, 439] width 24 height 24
click at [819, 435] on div at bounding box center [820, 439] width 24 height 24
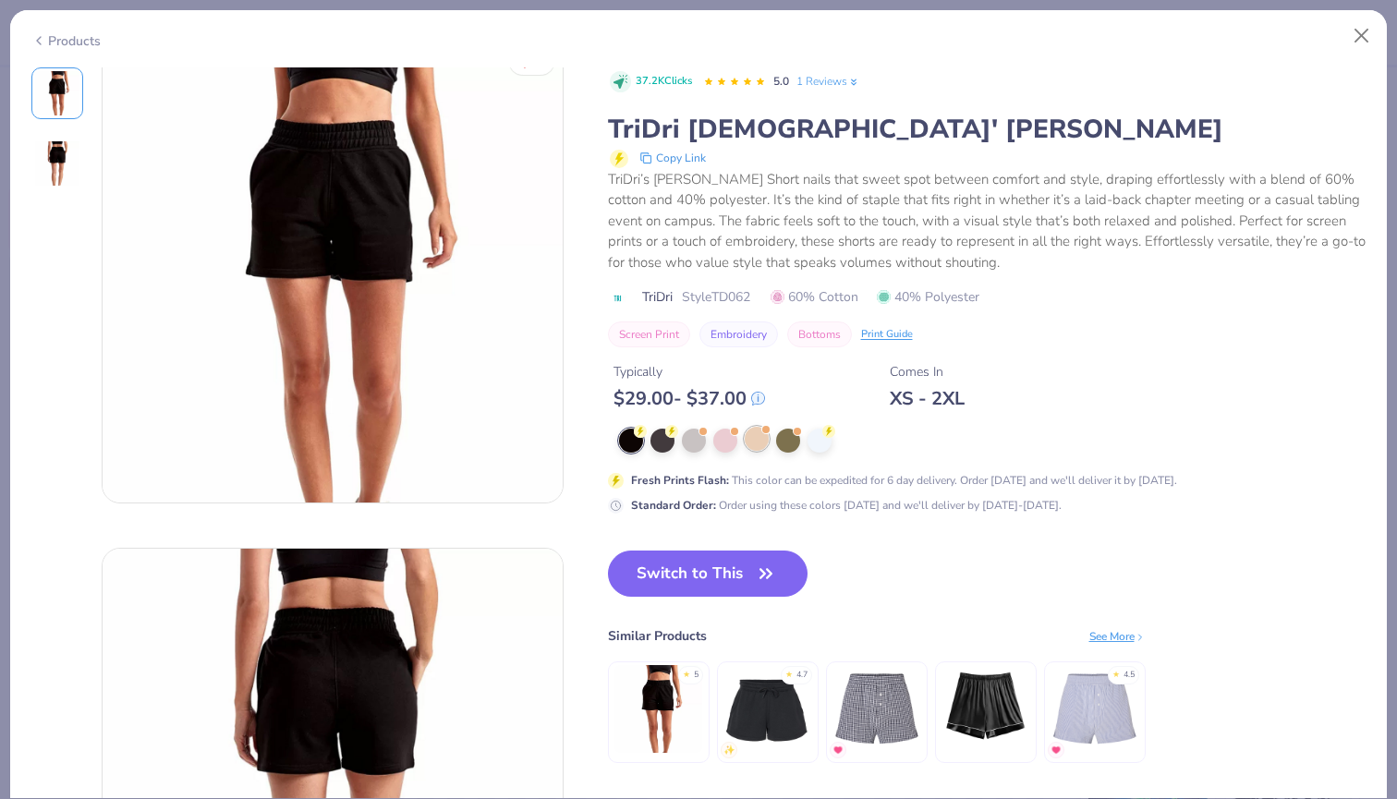
click at [759, 441] on div at bounding box center [757, 439] width 24 height 24
click at [728, 444] on div at bounding box center [725, 439] width 24 height 24
click at [691, 441] on div at bounding box center [694, 439] width 24 height 24
click at [715, 433] on div at bounding box center [725, 439] width 24 height 24
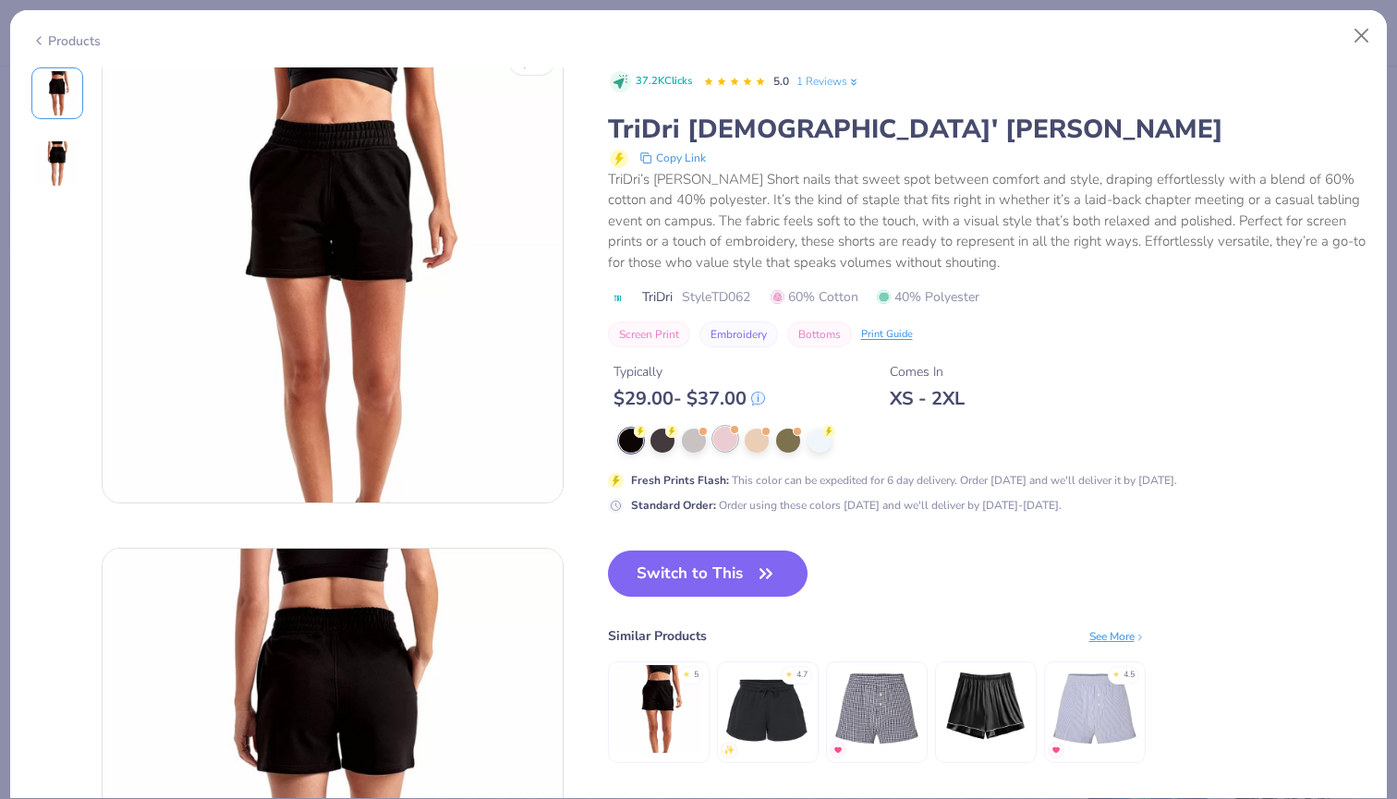
click at [715, 433] on div at bounding box center [725, 439] width 24 height 24
click at [746, 434] on div at bounding box center [757, 439] width 24 height 24
click at [713, 434] on div at bounding box center [725, 439] width 24 height 24
click at [685, 434] on div at bounding box center [694, 441] width 24 height 24
click at [655, 434] on div at bounding box center [663, 439] width 24 height 24
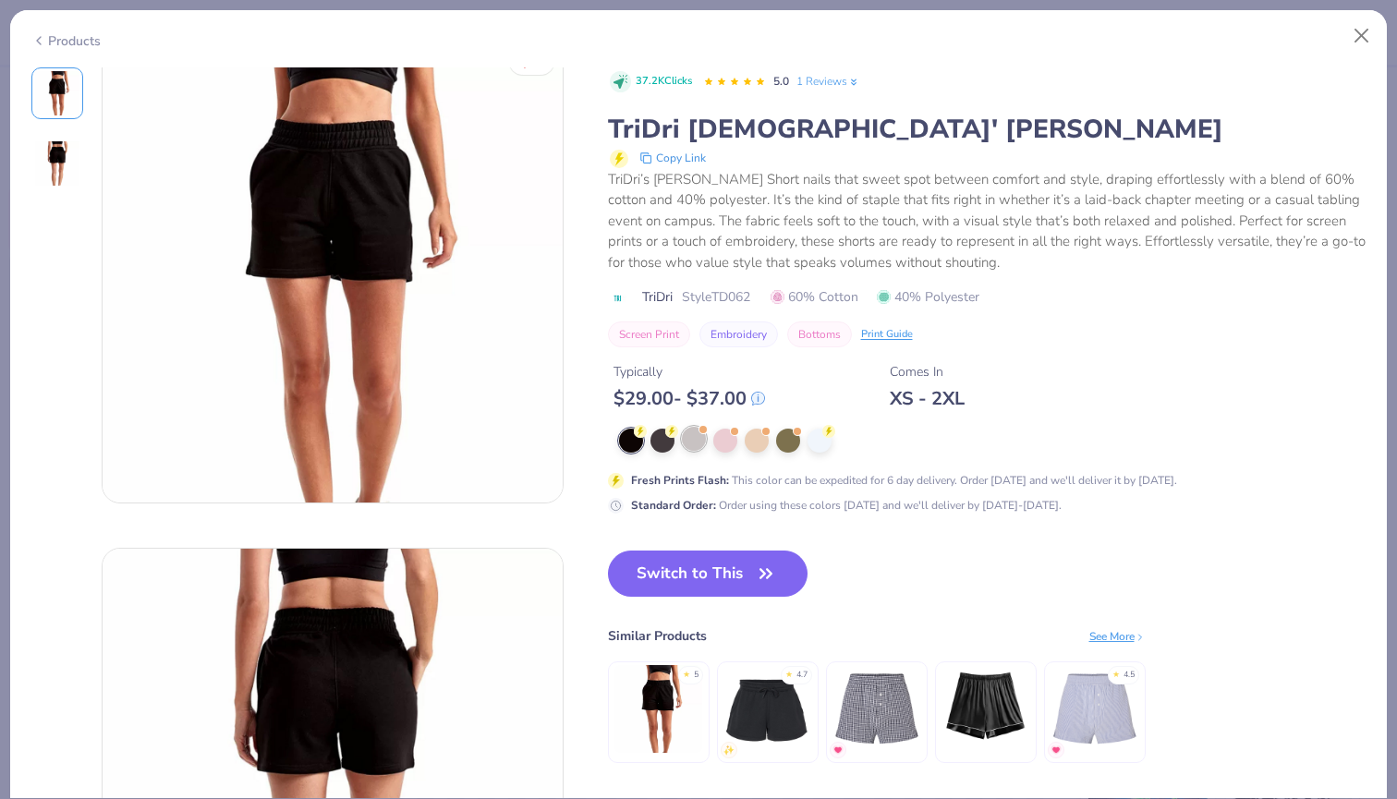
click at [704, 434] on div at bounding box center [694, 439] width 24 height 24
click at [760, 435] on div at bounding box center [757, 439] width 24 height 24
click at [697, 433] on div at bounding box center [694, 441] width 24 height 24
click at [651, 433] on div at bounding box center [663, 439] width 24 height 24
click at [682, 433] on div at bounding box center [694, 439] width 24 height 24
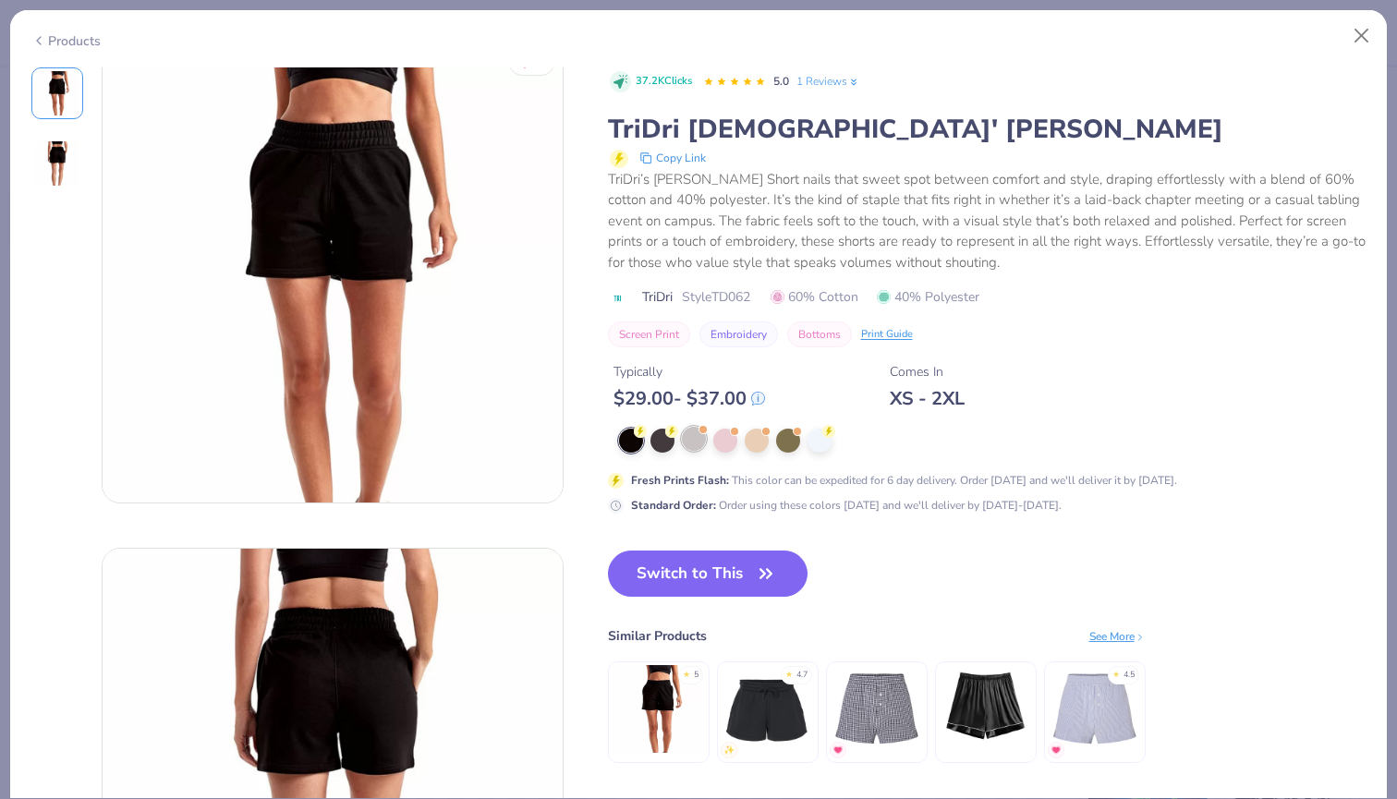
click at [706, 433] on div at bounding box center [694, 439] width 24 height 24
click at [763, 431] on span at bounding box center [766, 429] width 10 height 10
click at [711, 435] on div at bounding box center [983, 441] width 728 height 24
click at [682, 435] on div at bounding box center [694, 439] width 24 height 24
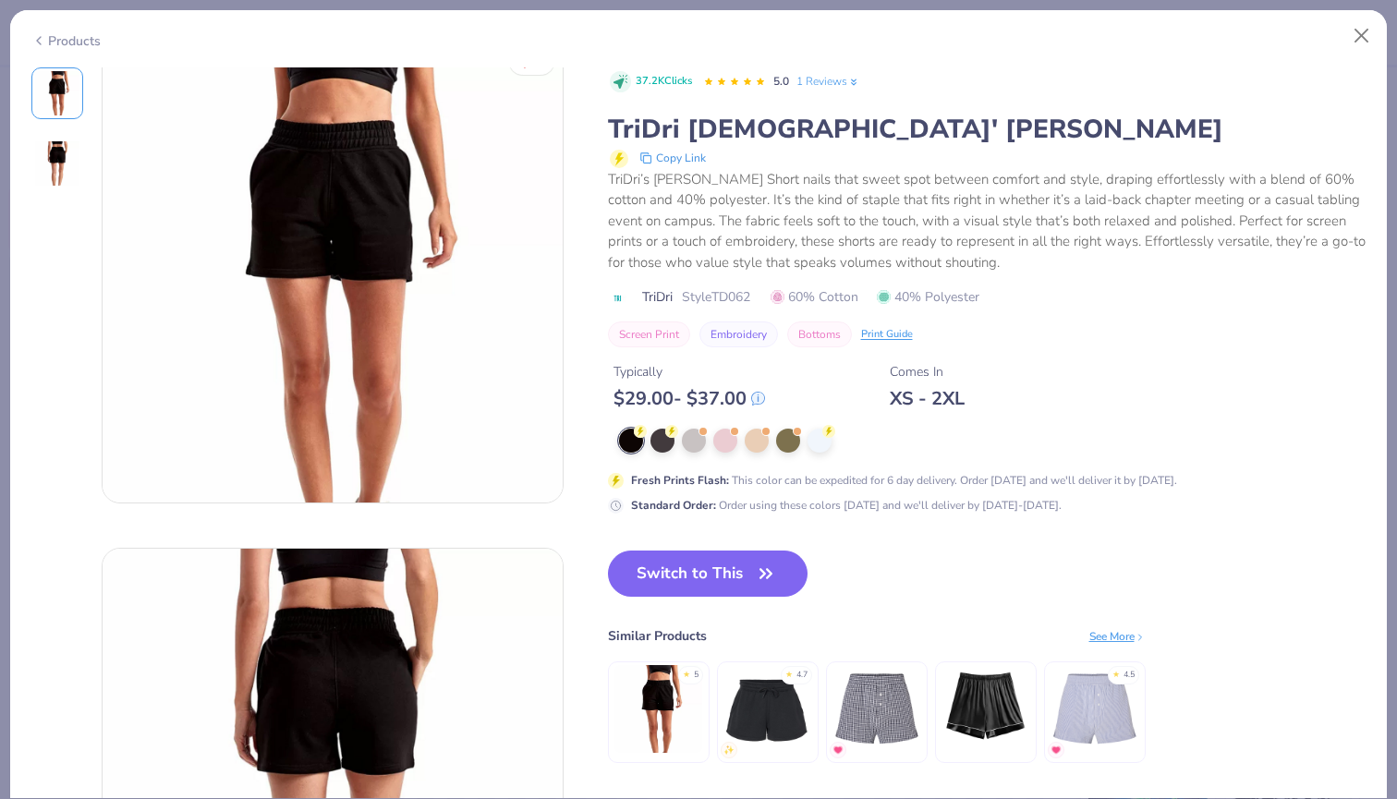
click at [634, 438] on div at bounding box center [631, 441] width 24 height 24
click at [693, 433] on div at bounding box center [694, 439] width 24 height 24
click at [735, 433] on span at bounding box center [735, 429] width 10 height 10
type textarea "x"
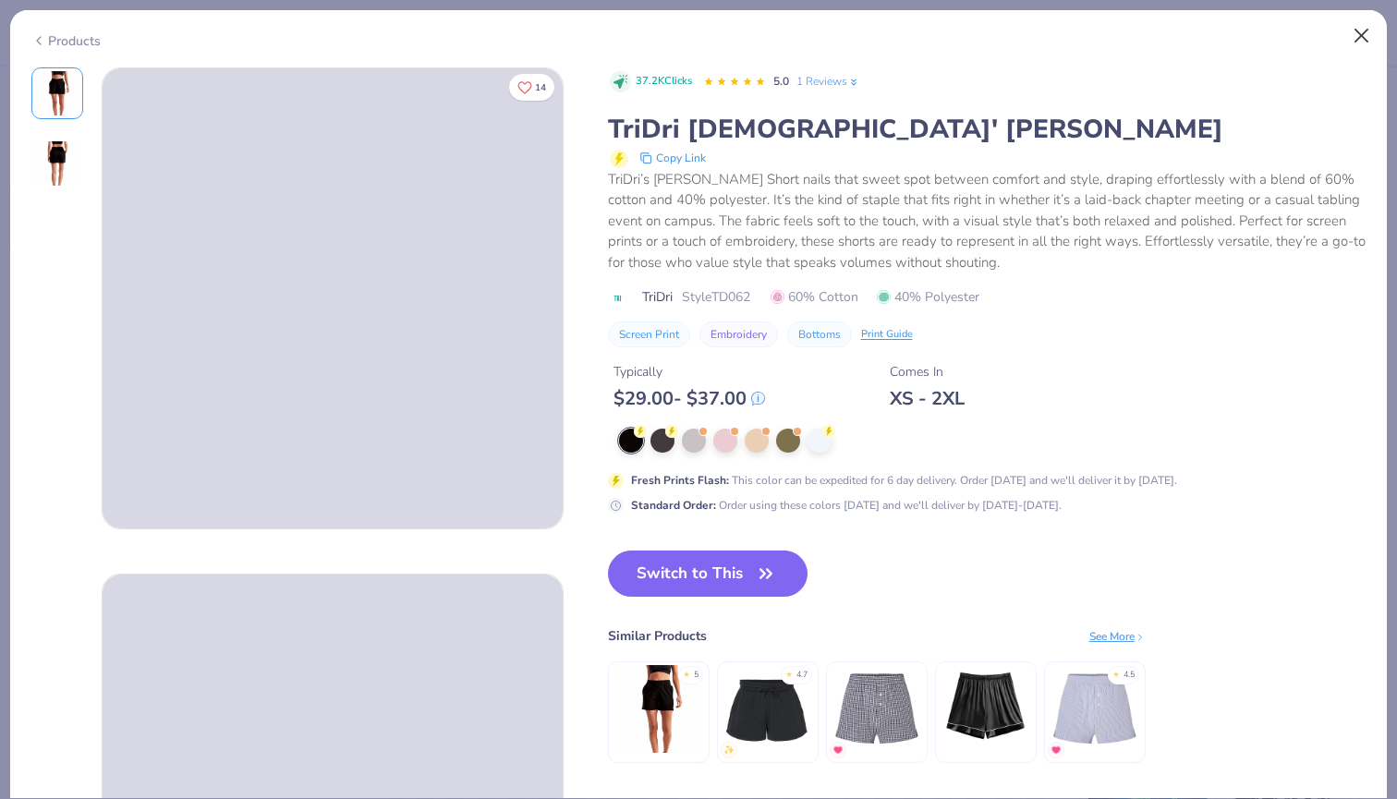
click at [1361, 39] on button "Close" at bounding box center [1361, 35] width 35 height 35
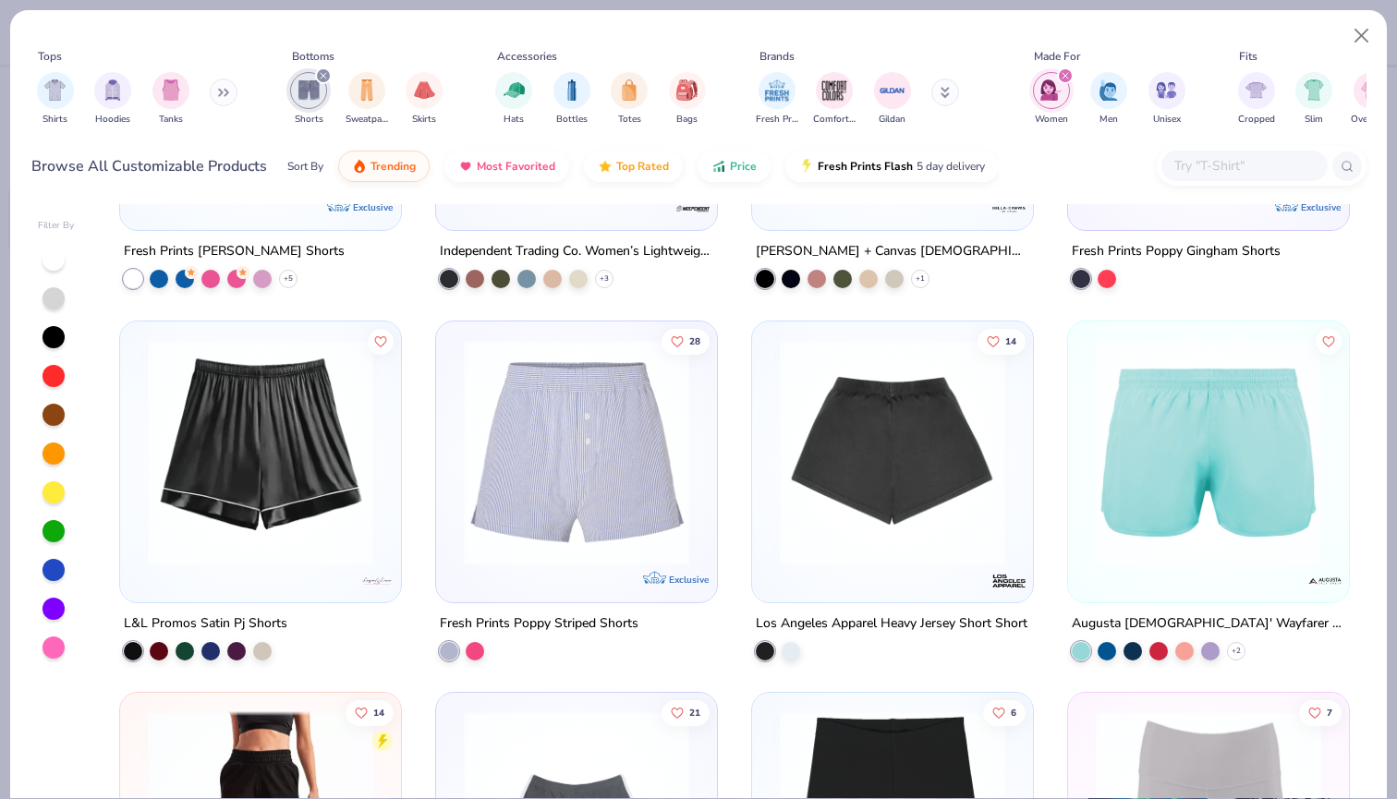
scroll to position [679, 0]
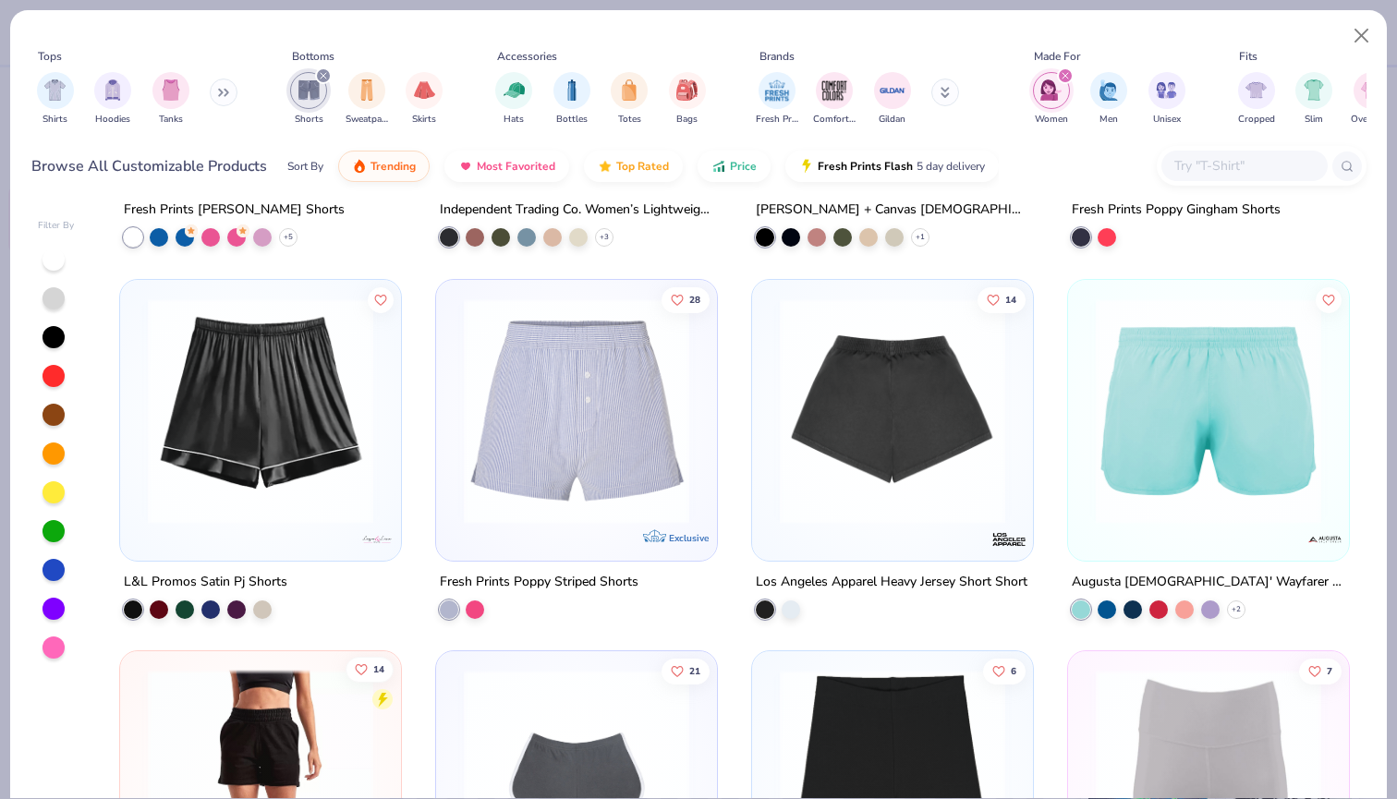
click at [364, 670] on icon "Like" at bounding box center [362, 669] width 13 height 13
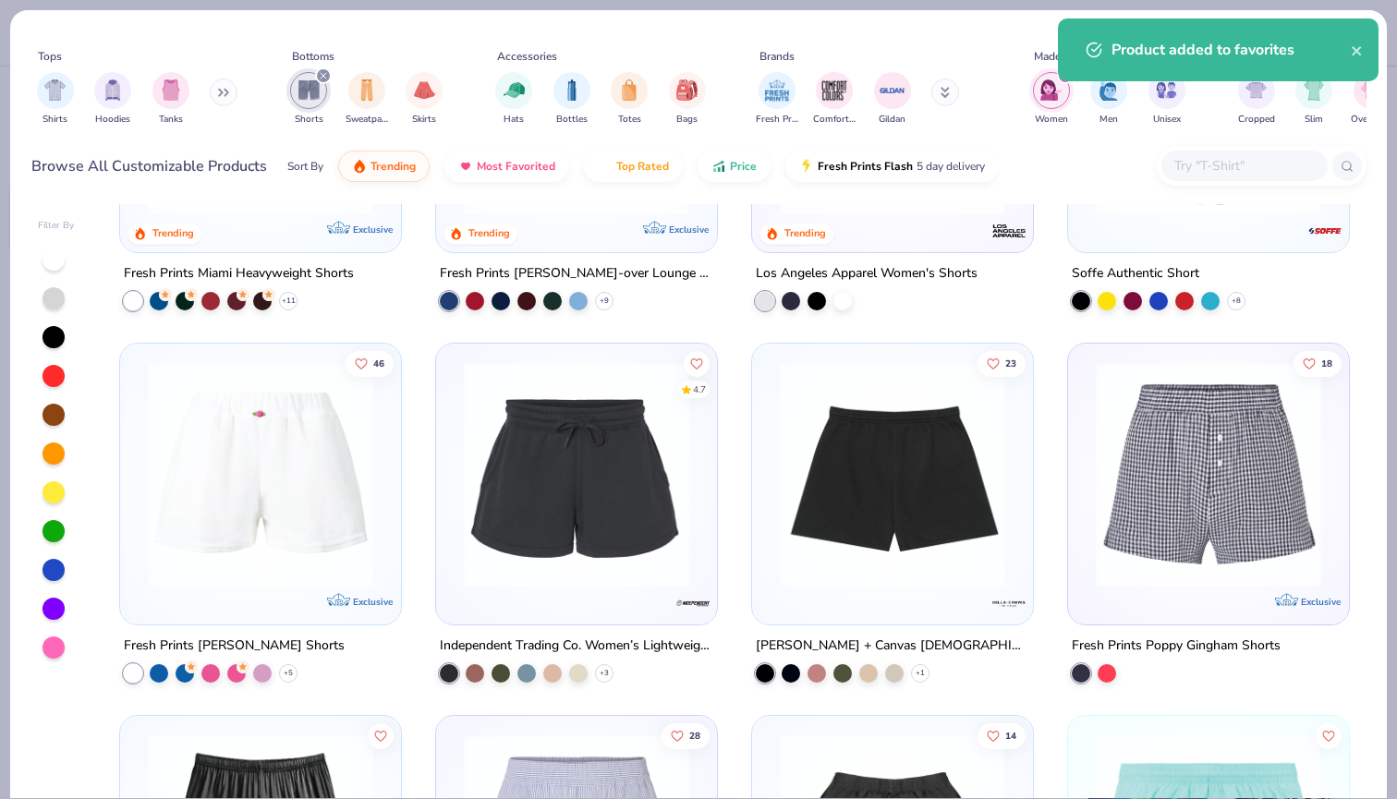
scroll to position [223, 0]
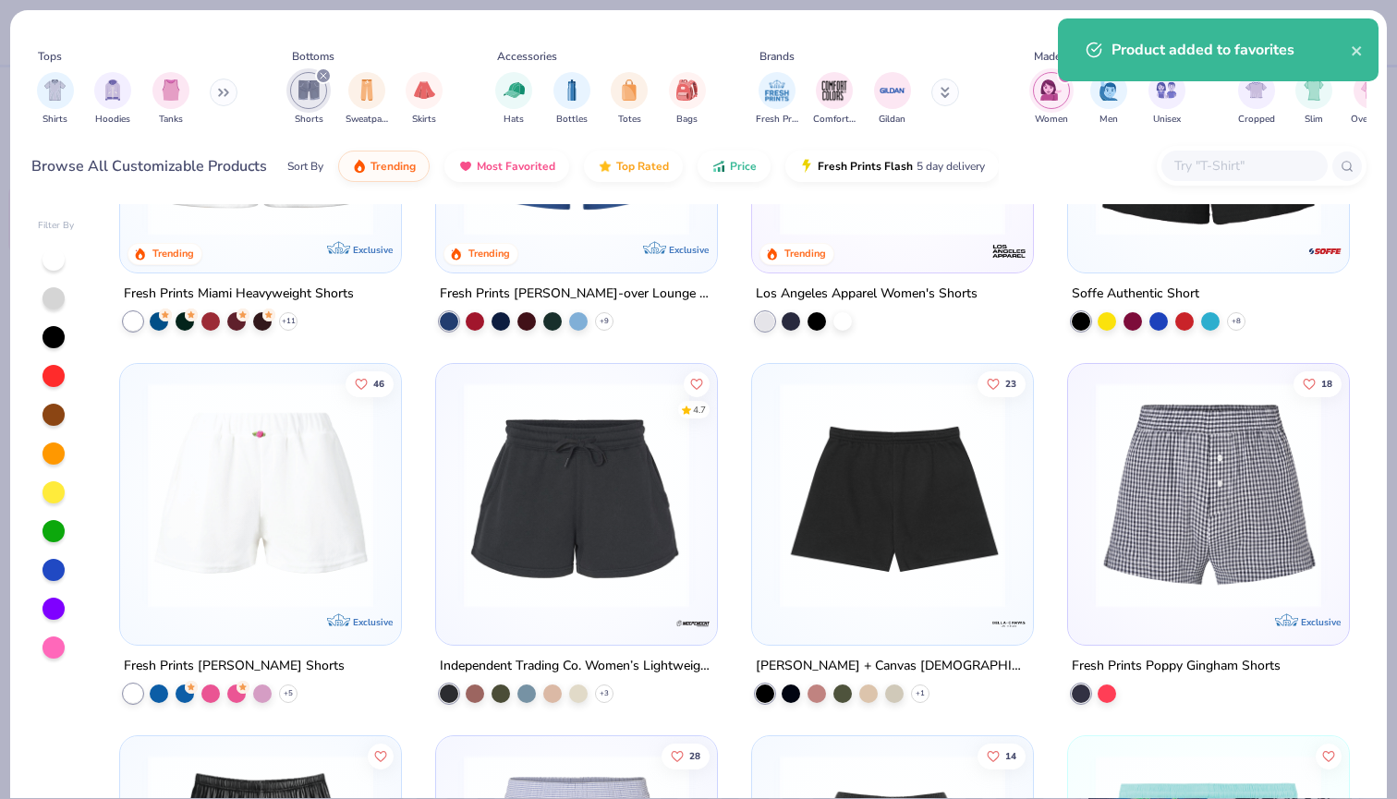
click at [558, 492] on img at bounding box center [577, 495] width 244 height 225
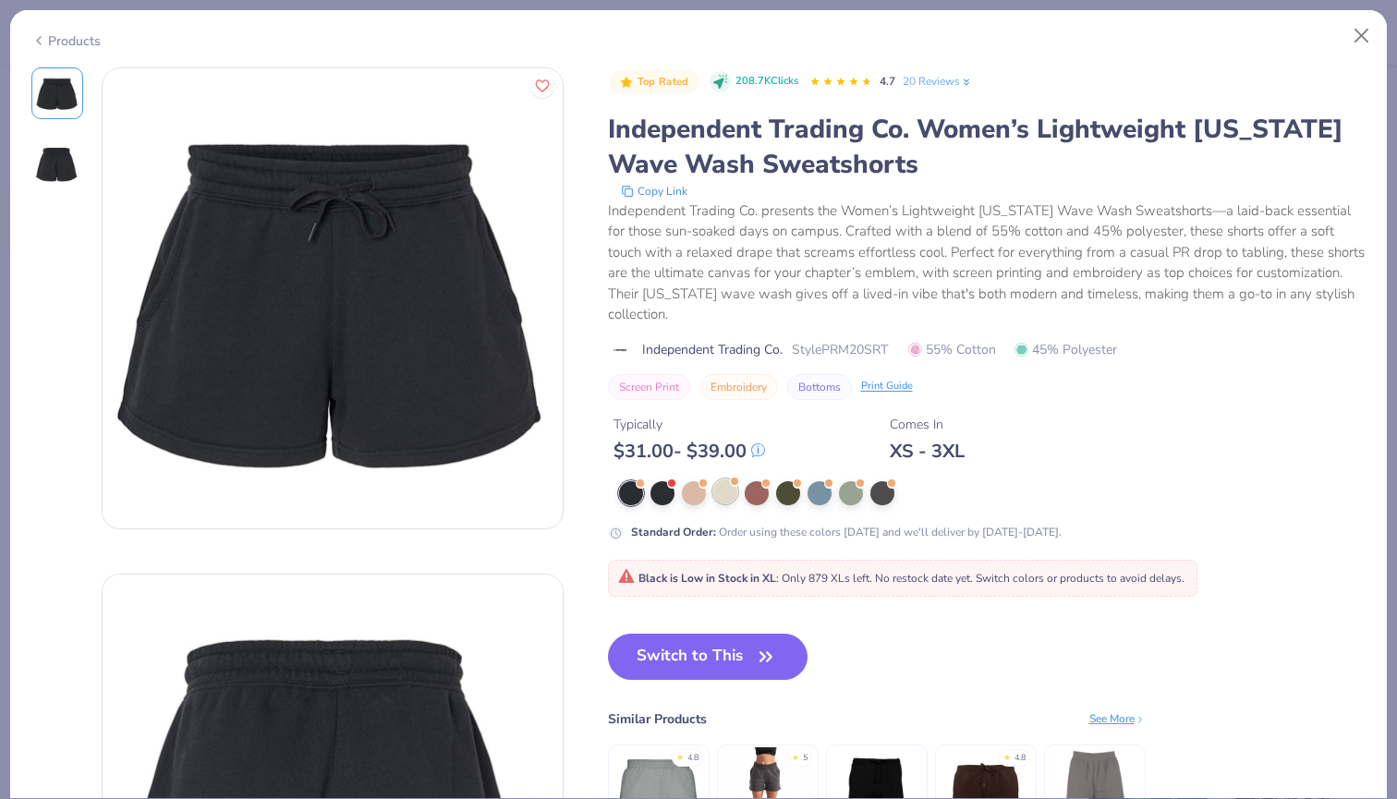
click at [723, 480] on div at bounding box center [725, 492] width 24 height 24
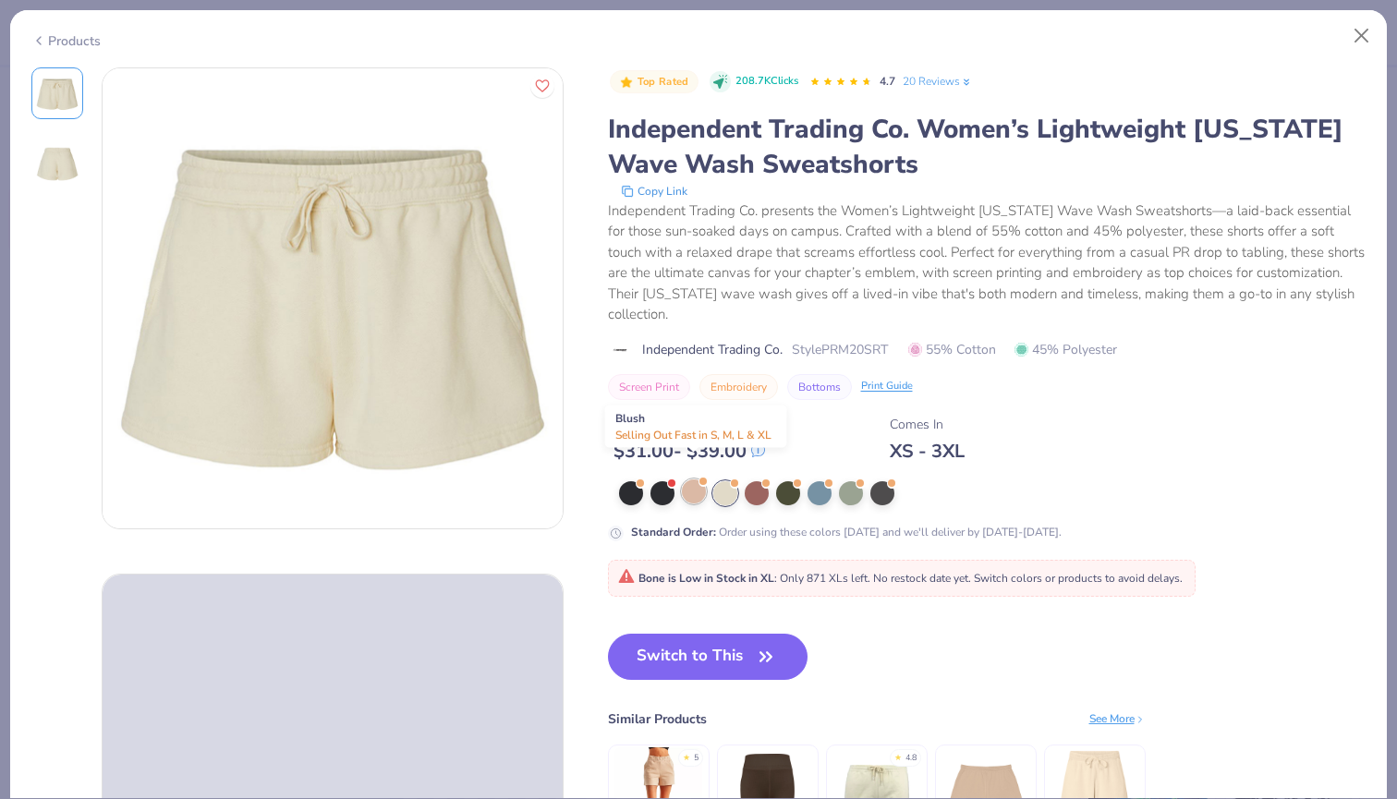
click at [700, 480] on div at bounding box center [694, 492] width 24 height 24
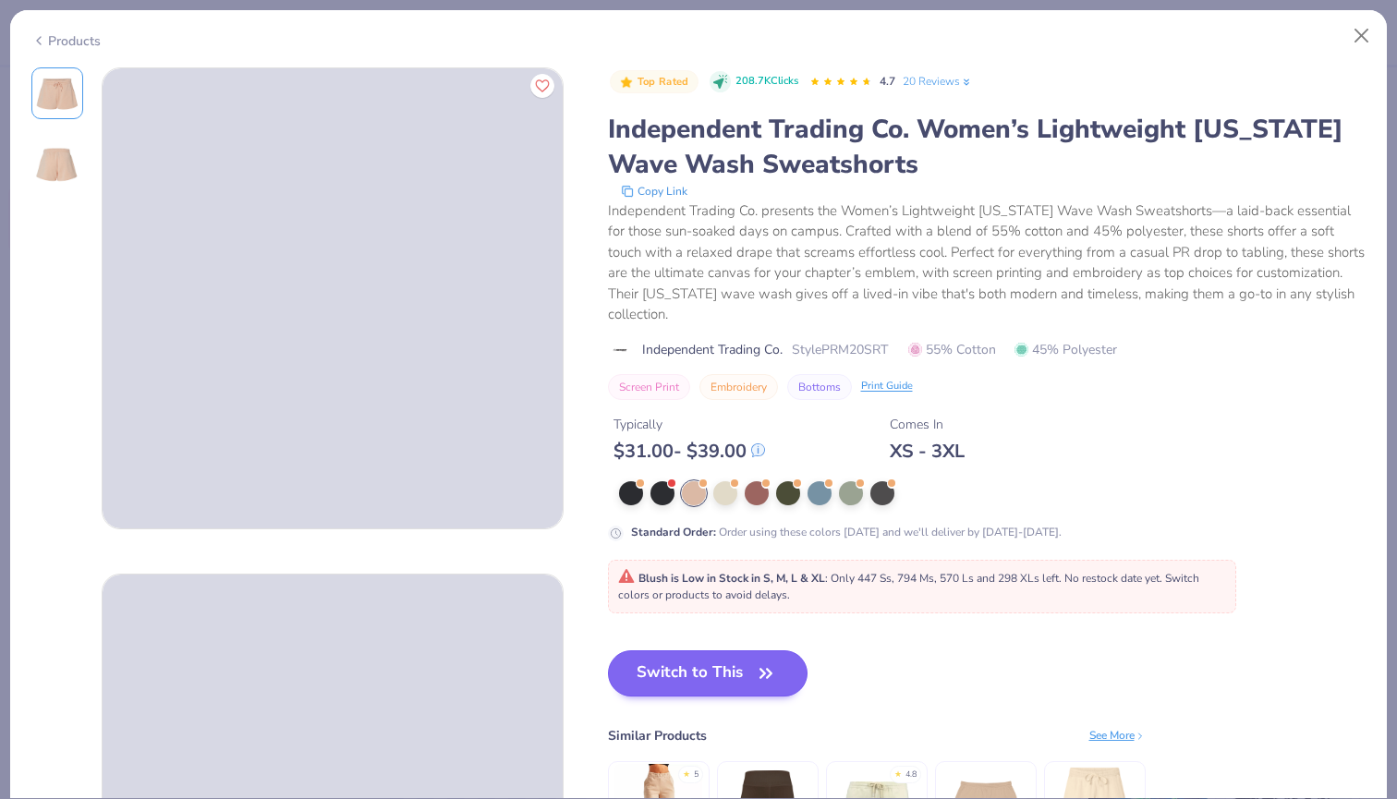
click at [689, 664] on button "Switch to This" at bounding box center [708, 674] width 201 height 46
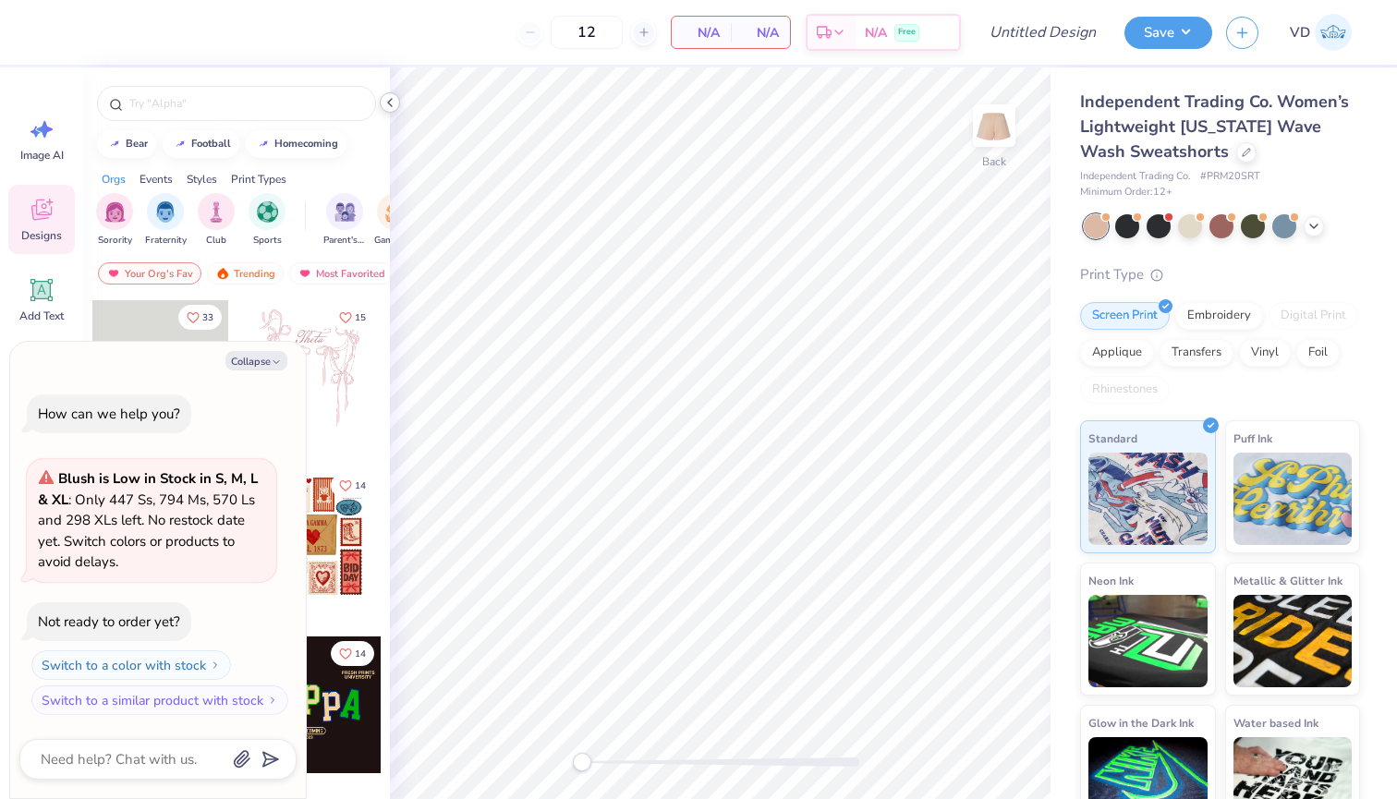
click at [389, 97] on icon at bounding box center [390, 102] width 15 height 15
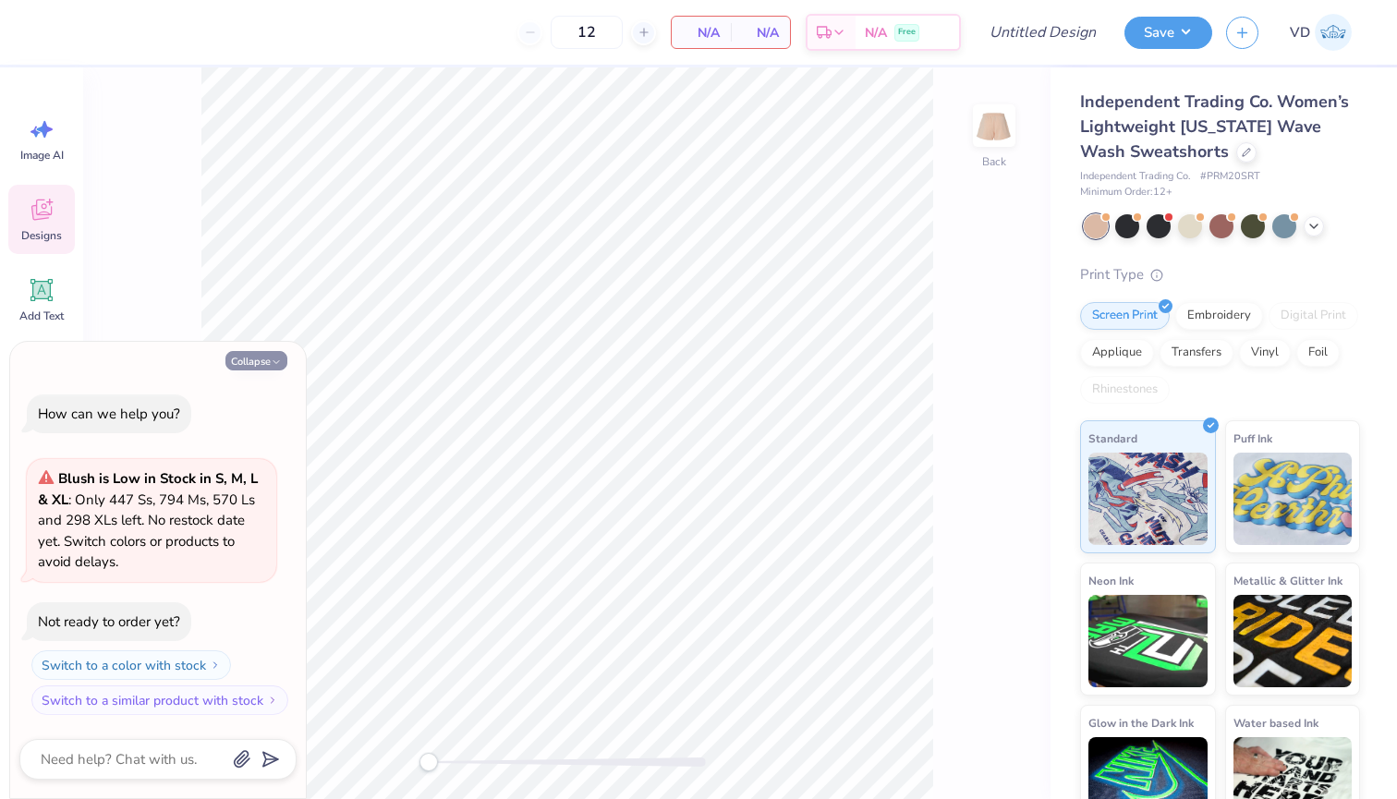
click at [263, 363] on button "Collapse" at bounding box center [256, 360] width 62 height 19
type textarea "x"
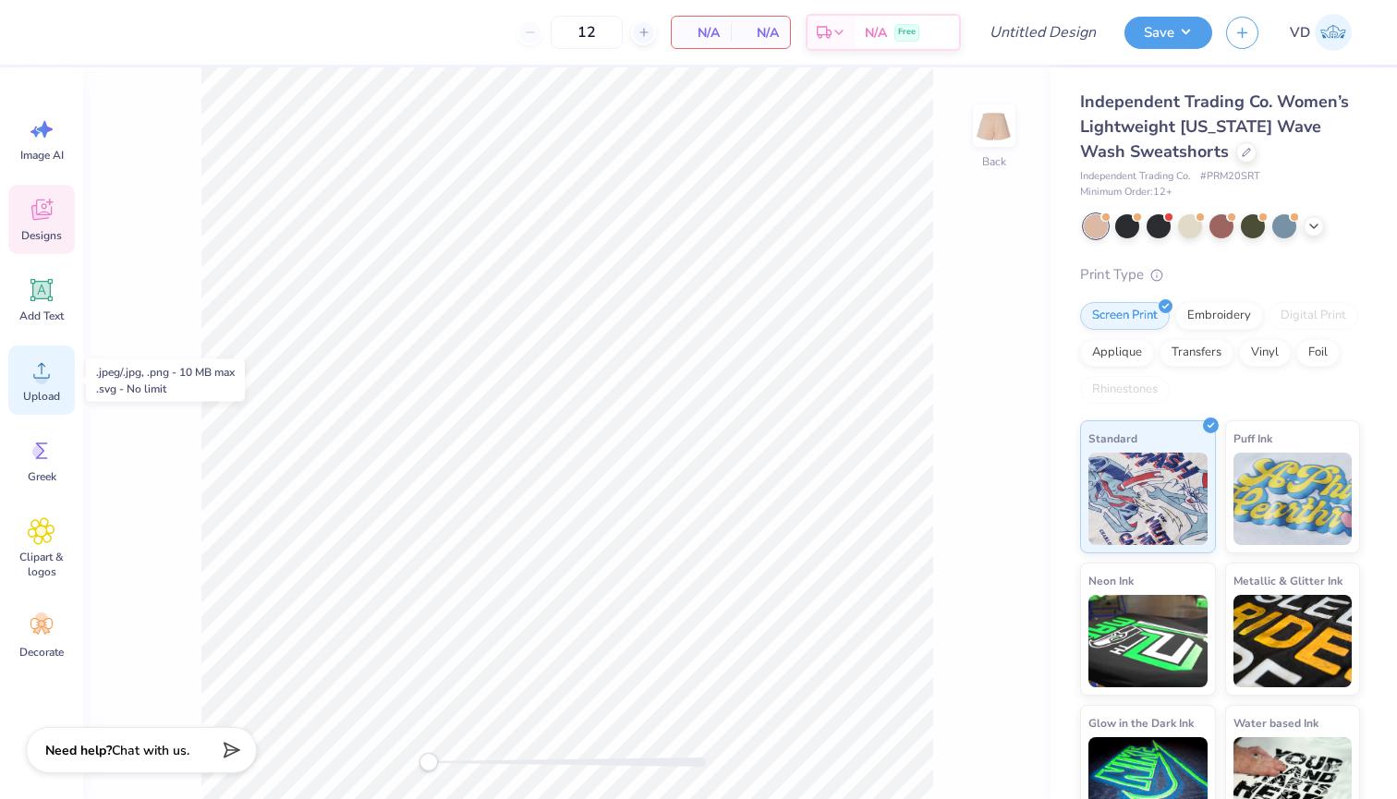
click at [41, 366] on icon at bounding box center [42, 371] width 28 height 28
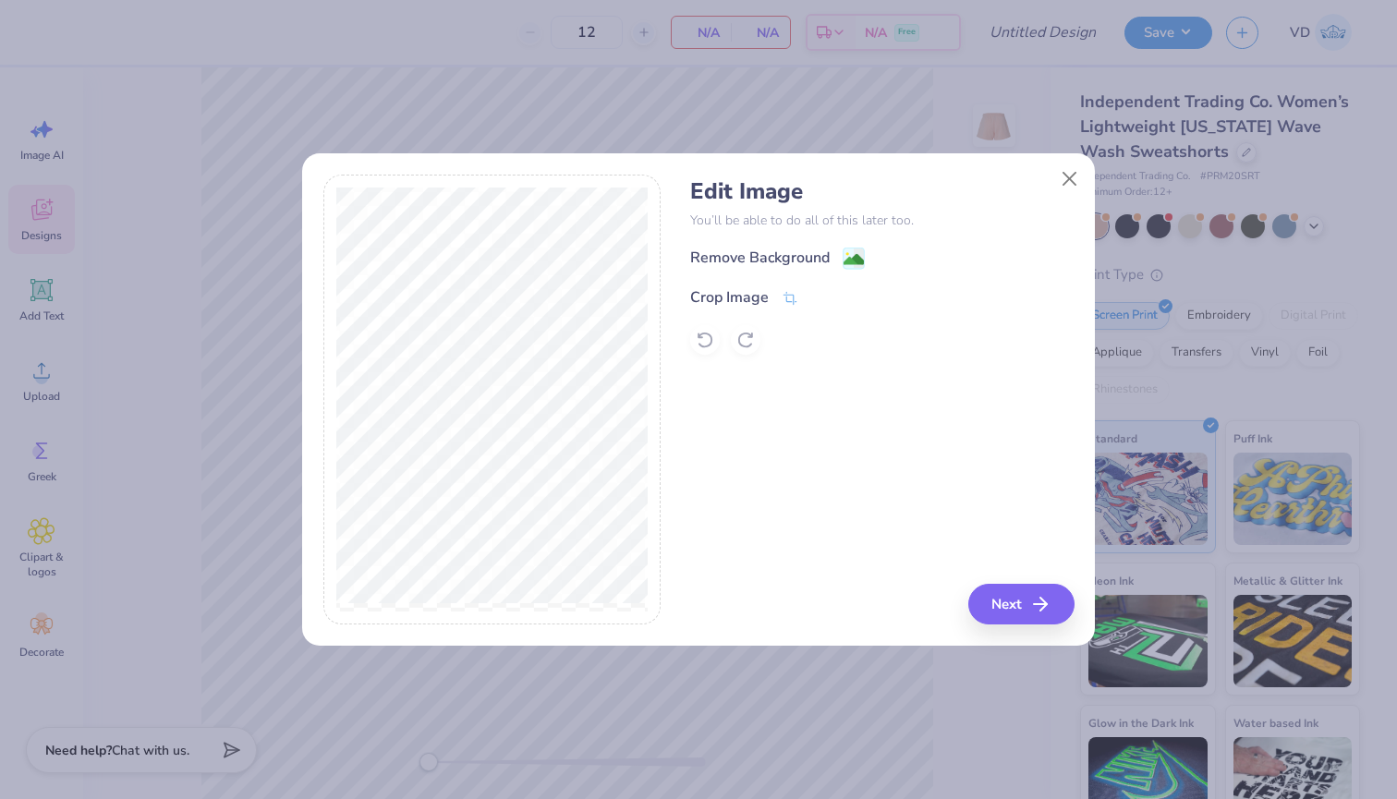
click at [855, 258] on div at bounding box center [698, 399] width 1397 height 799
click at [853, 260] on image at bounding box center [854, 261] width 20 height 20
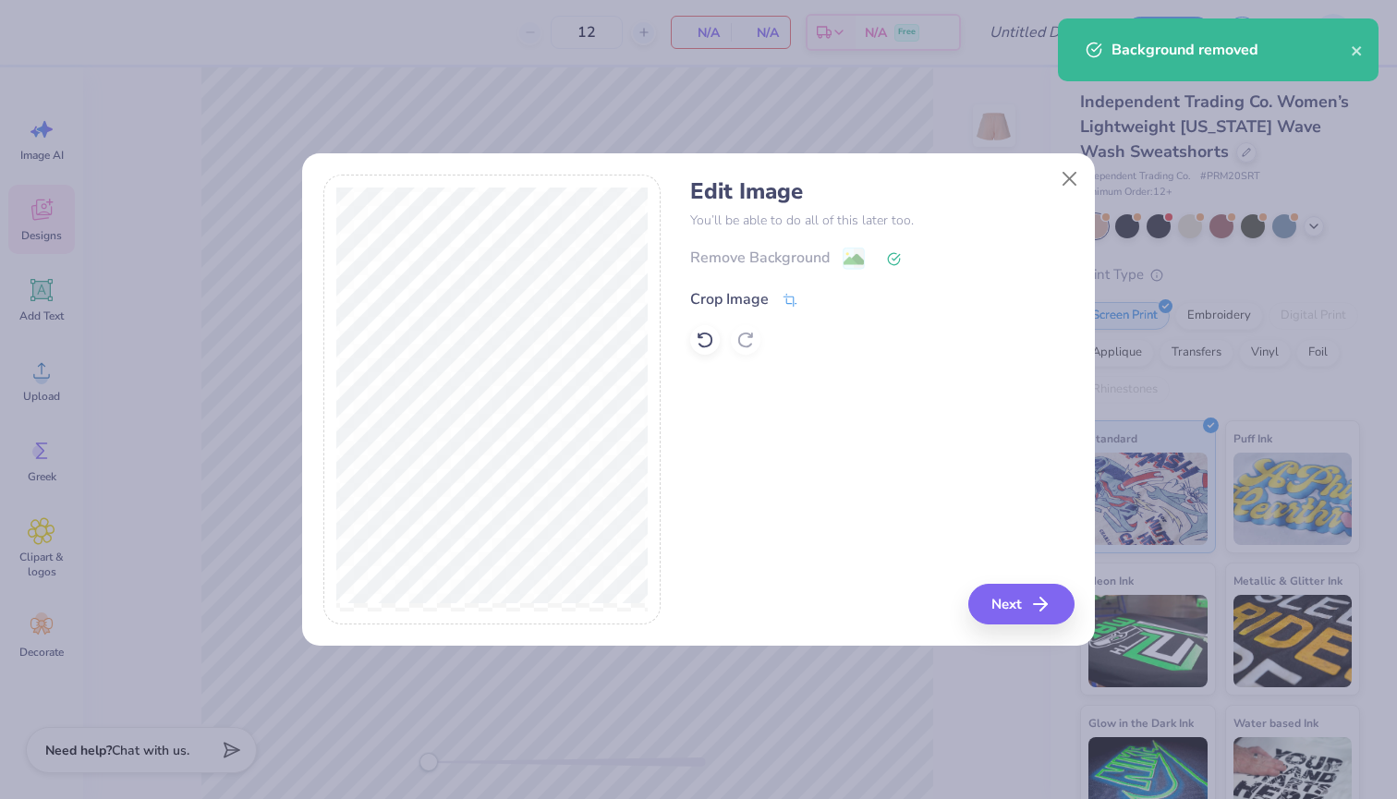
click at [785, 298] on icon at bounding box center [790, 300] width 17 height 17
click at [817, 295] on icon at bounding box center [821, 297] width 11 height 11
click at [1040, 603] on icon "button" at bounding box center [1046, 604] width 22 height 22
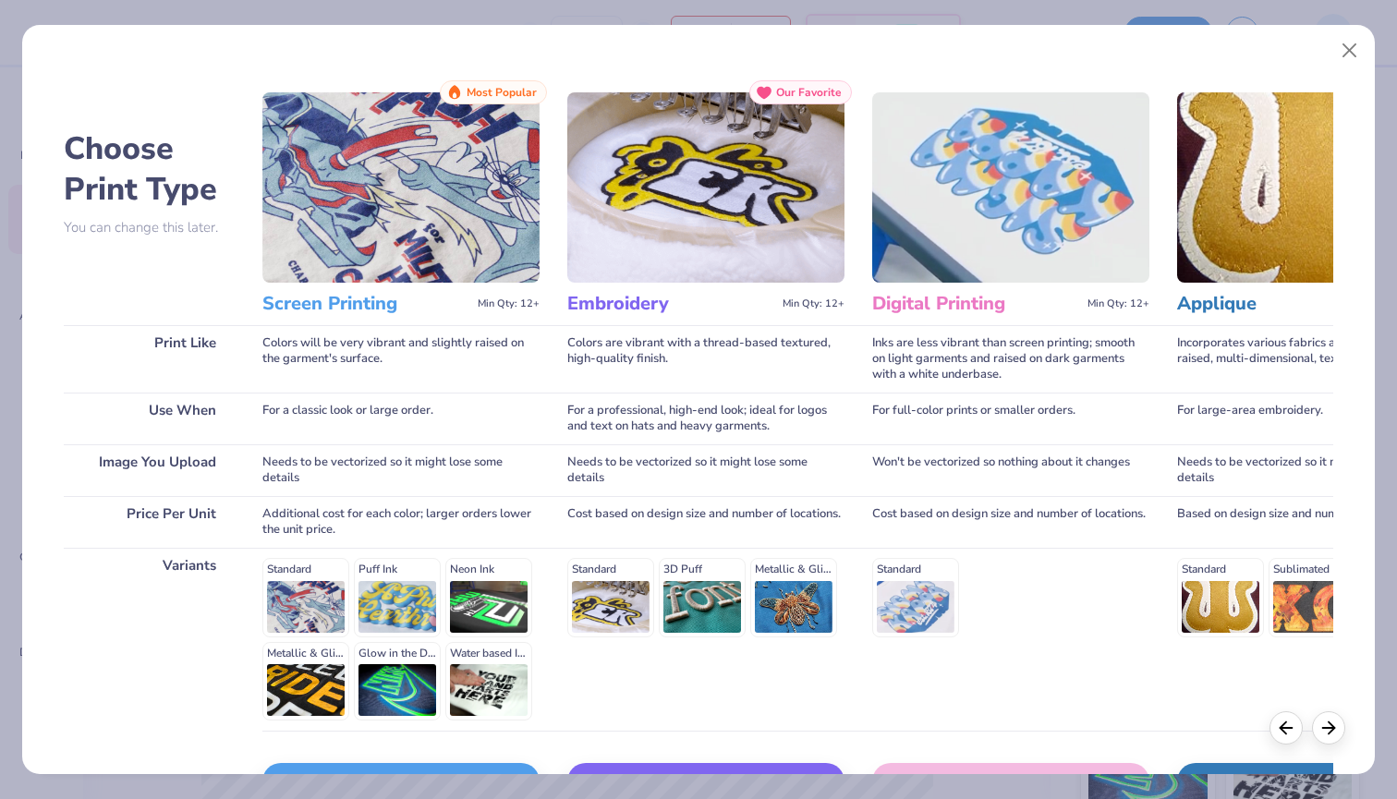
click at [424, 771] on div "Screen Print" at bounding box center [400, 781] width 277 height 37
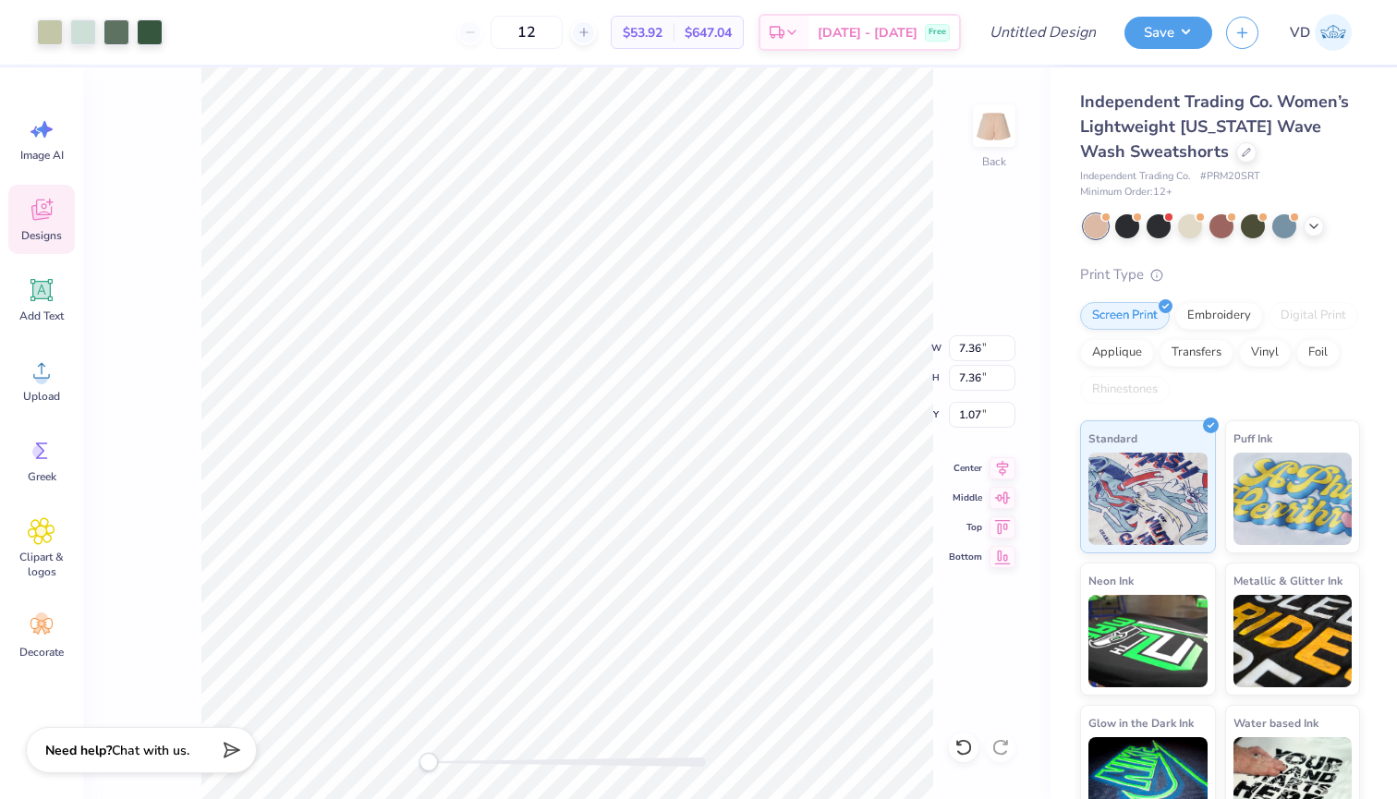
click at [197, 401] on div "Back W 7.36 7.36 " H 7.36 7.36 " Y 1.07 1.07 " Center Middle Top Bottom" at bounding box center [566, 433] width 967 height 732
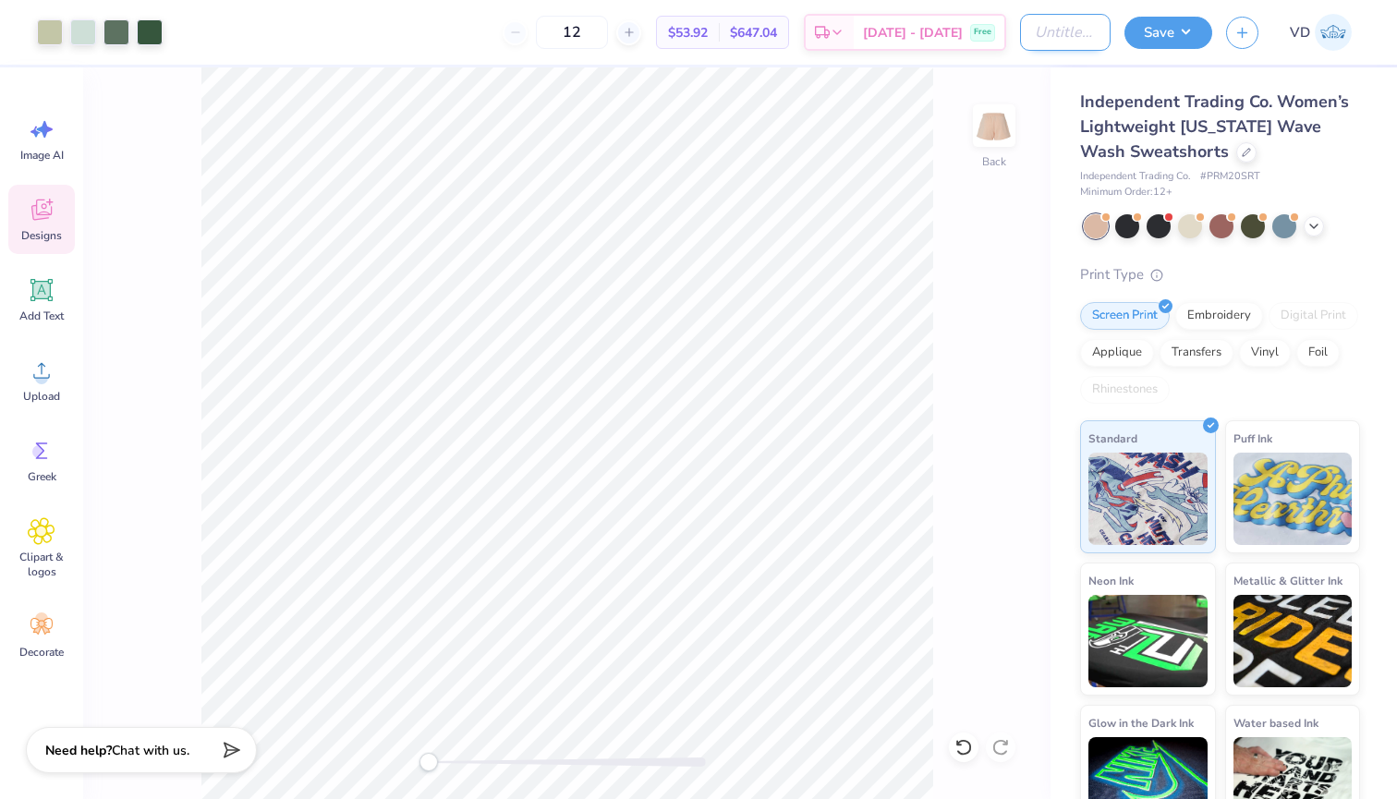
click at [1050, 39] on input "Design Title" at bounding box center [1065, 32] width 91 height 37
type input "Girl Gains Shorts with Logo"
drag, startPoint x: 609, startPoint y: 34, endPoint x: 568, endPoint y: 34, distance: 40.7
click at [568, 34] on input "12" at bounding box center [572, 32] width 72 height 33
type input "40"
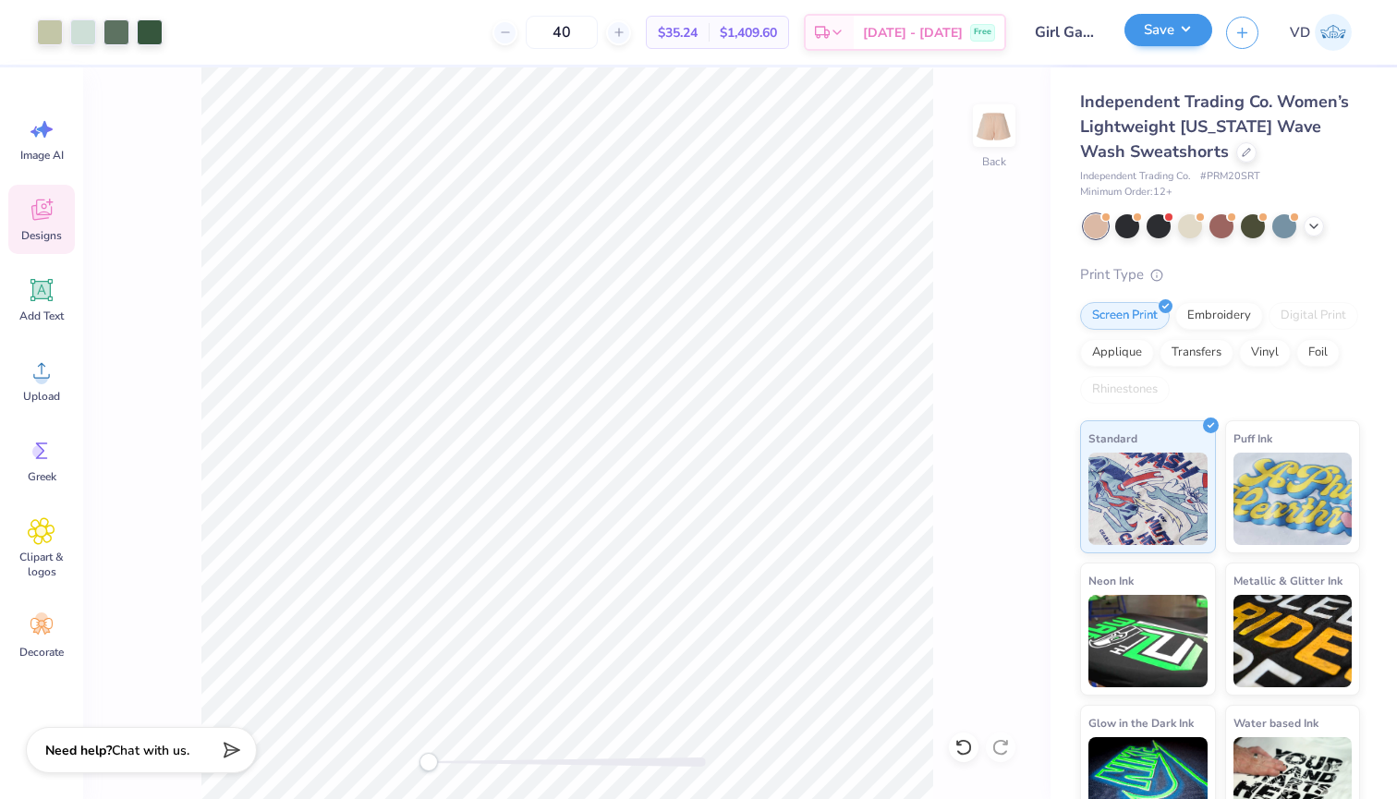
click at [1179, 30] on button "Save" at bounding box center [1169, 30] width 88 height 32
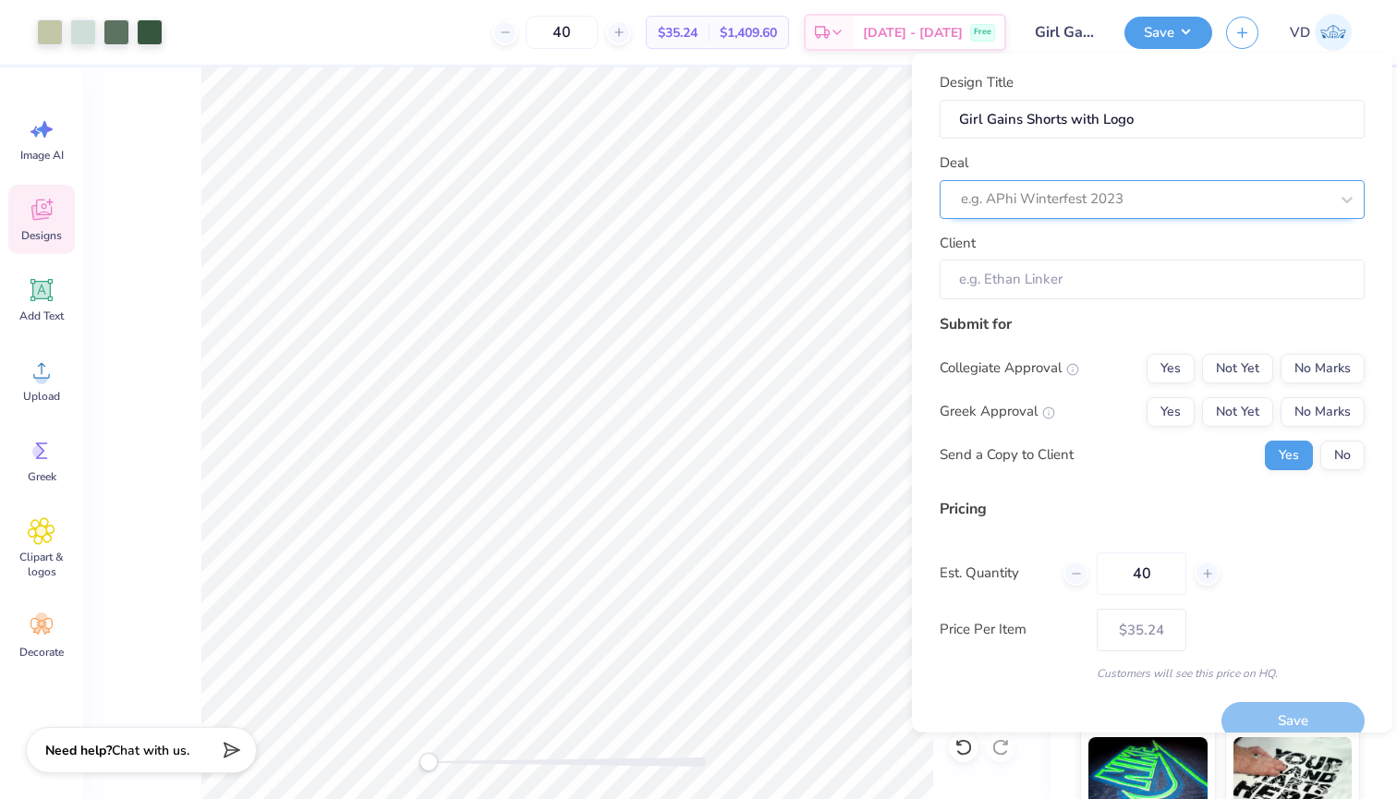
click at [1062, 201] on div "e.g. APhi Winterfest 2023" at bounding box center [1145, 199] width 368 height 21
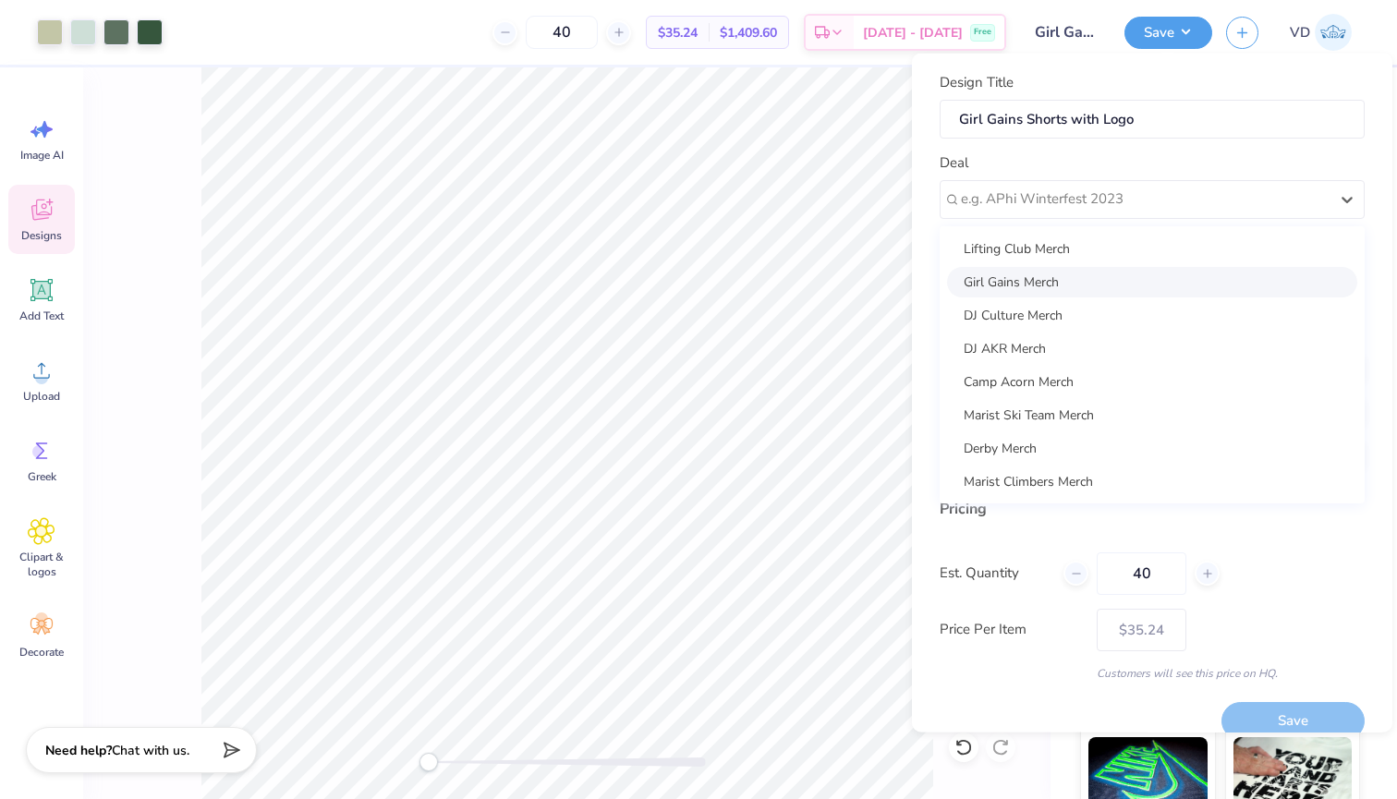
click at [1039, 274] on div "Girl Gains Merch" at bounding box center [1152, 281] width 410 height 30
type input "Abbie Calegari"
type input "$35.24"
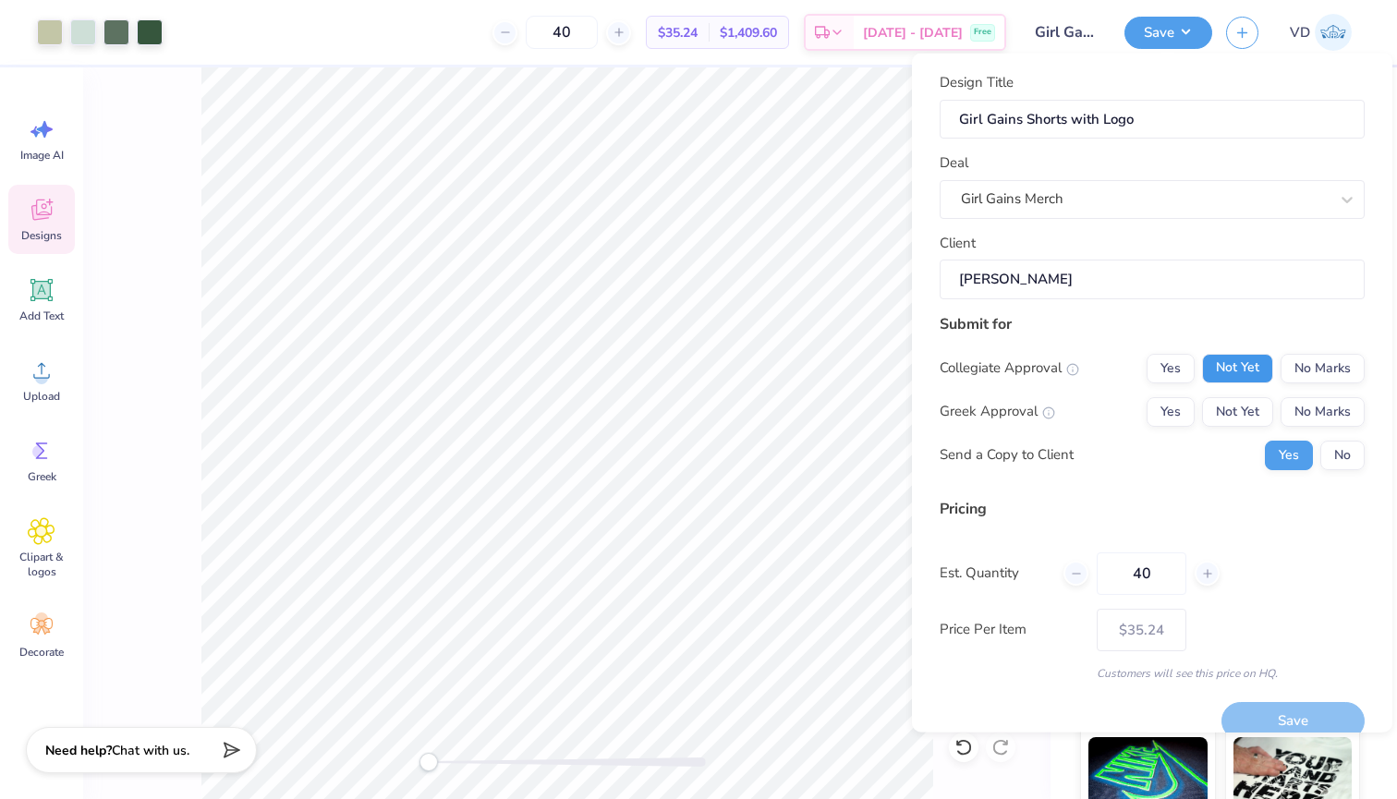
click at [1230, 373] on button "Not Yet" at bounding box center [1237, 368] width 71 height 30
click at [1230, 404] on button "Not Yet" at bounding box center [1237, 411] width 71 height 30
drag, startPoint x: 1161, startPoint y: 576, endPoint x: 1106, endPoint y: 572, distance: 54.6
click at [1106, 572] on input "40" at bounding box center [1142, 573] width 90 height 43
type input "50"
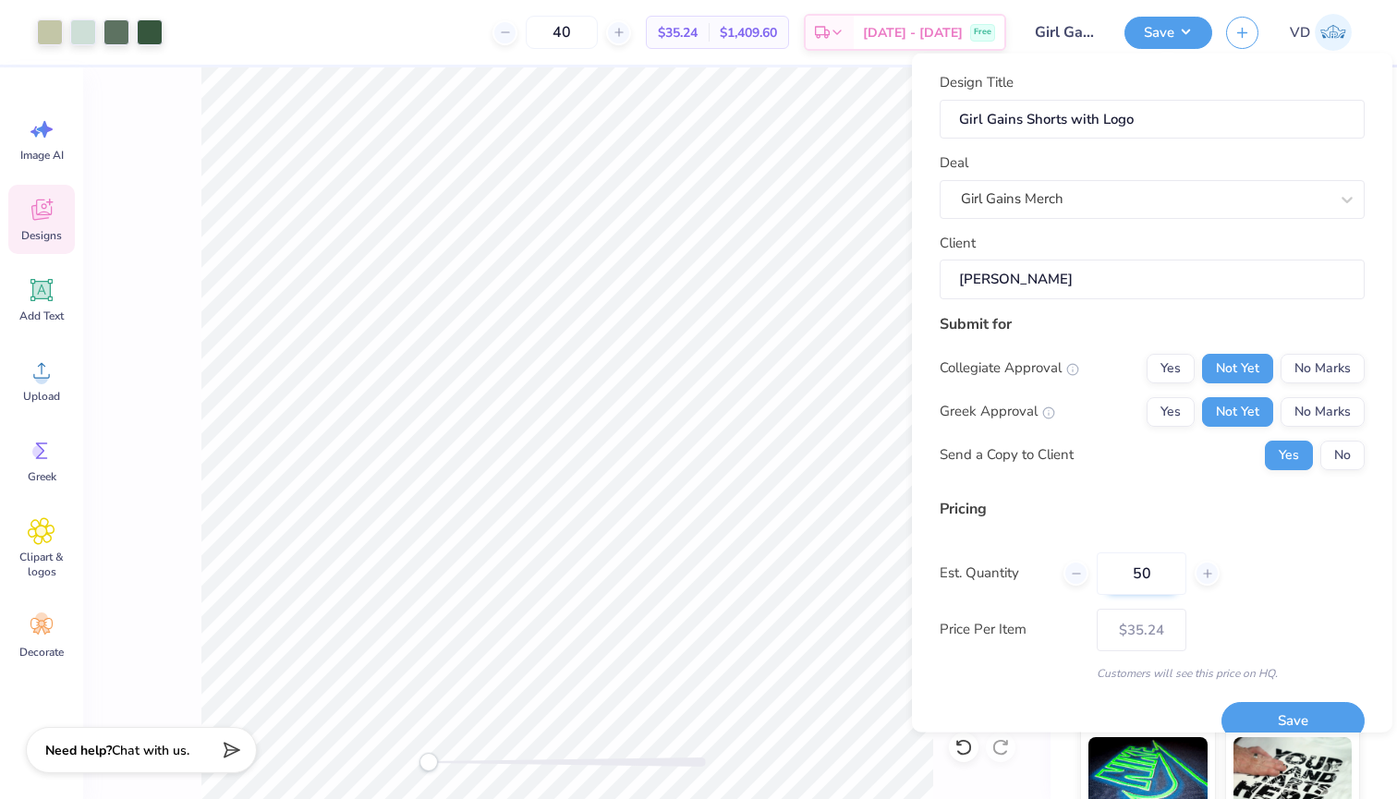
type input "50"
type input "$33.24"
type input "50"
click at [1248, 714] on button "Save" at bounding box center [1293, 721] width 143 height 38
type input "$33.24"
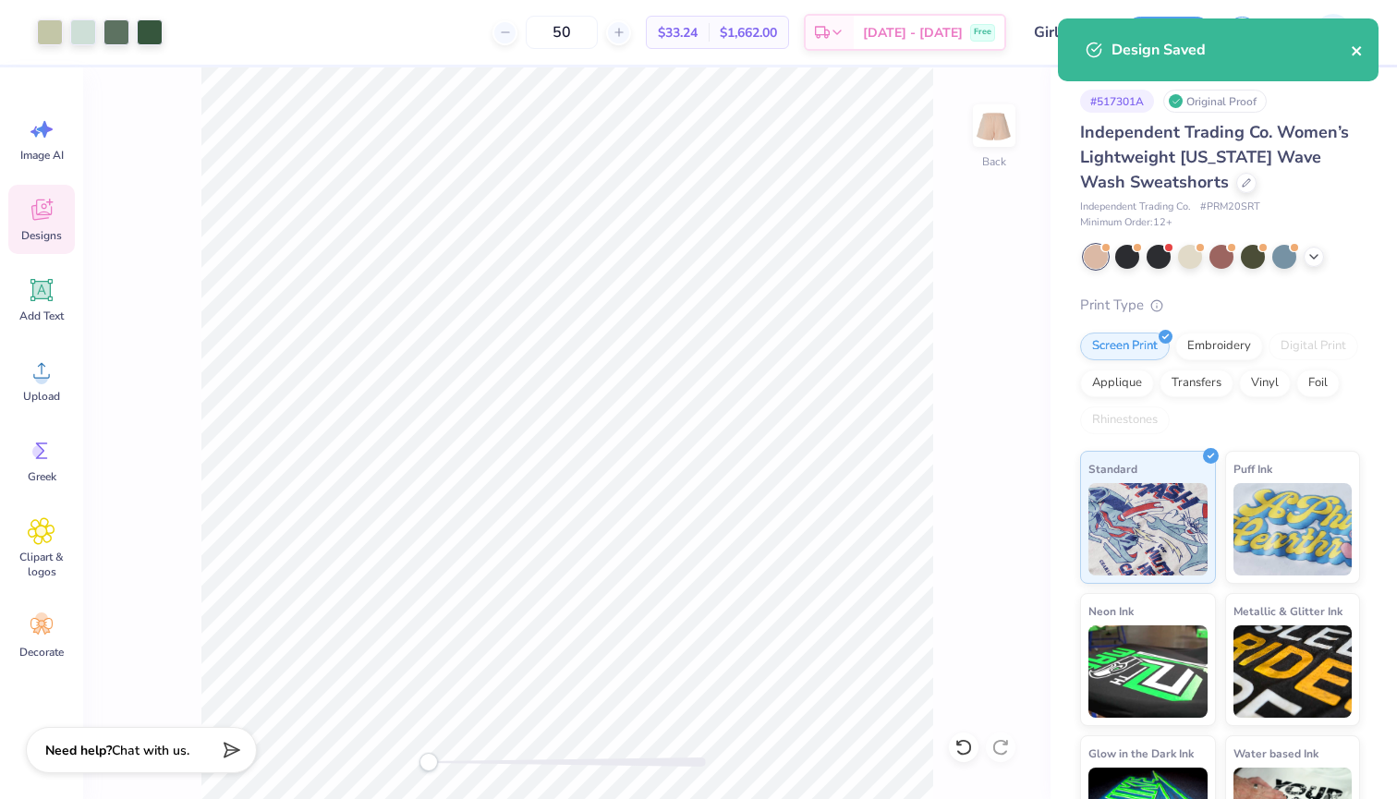
click at [1357, 52] on icon "close" at bounding box center [1356, 50] width 9 height 9
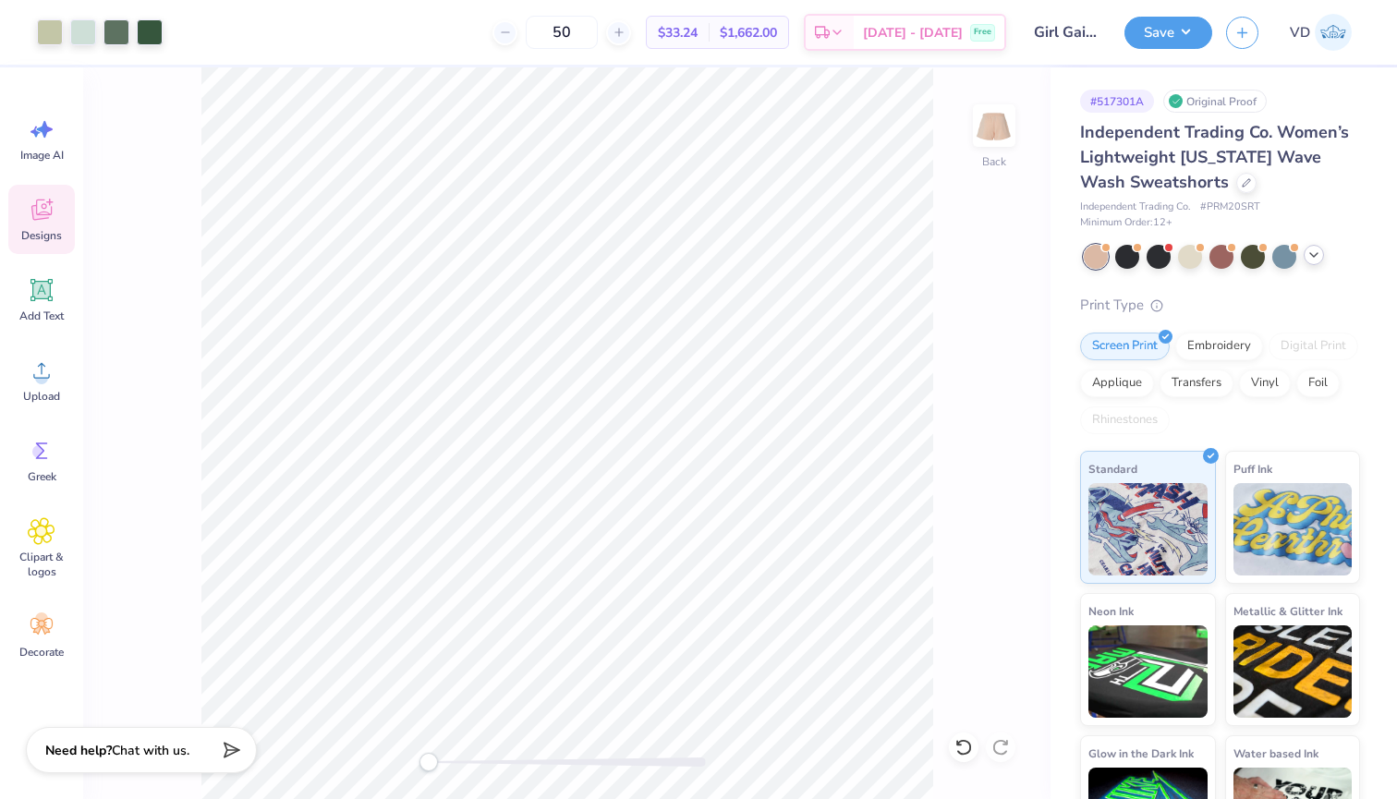
click at [1312, 256] on icon at bounding box center [1314, 255] width 15 height 15
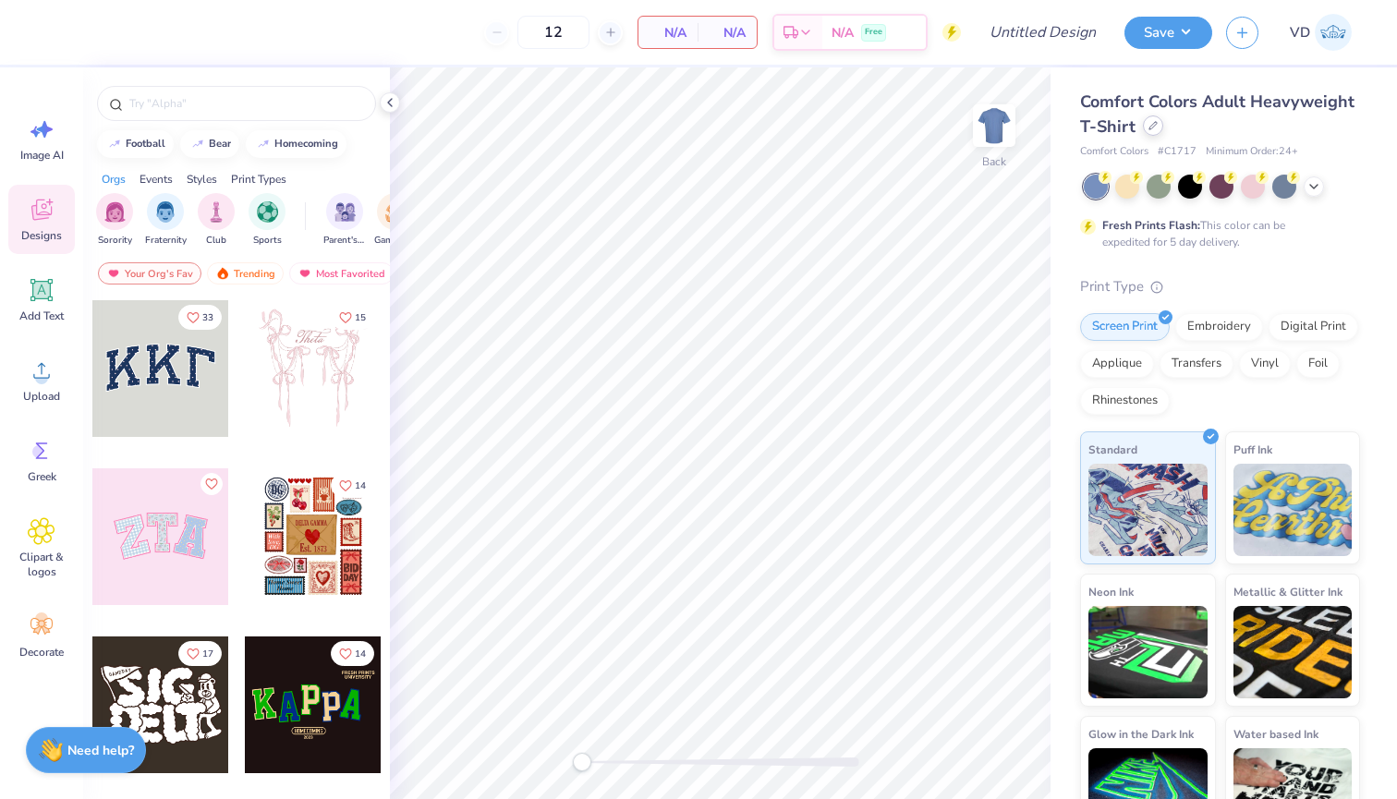
click at [1147, 131] on div at bounding box center [1153, 126] width 20 height 20
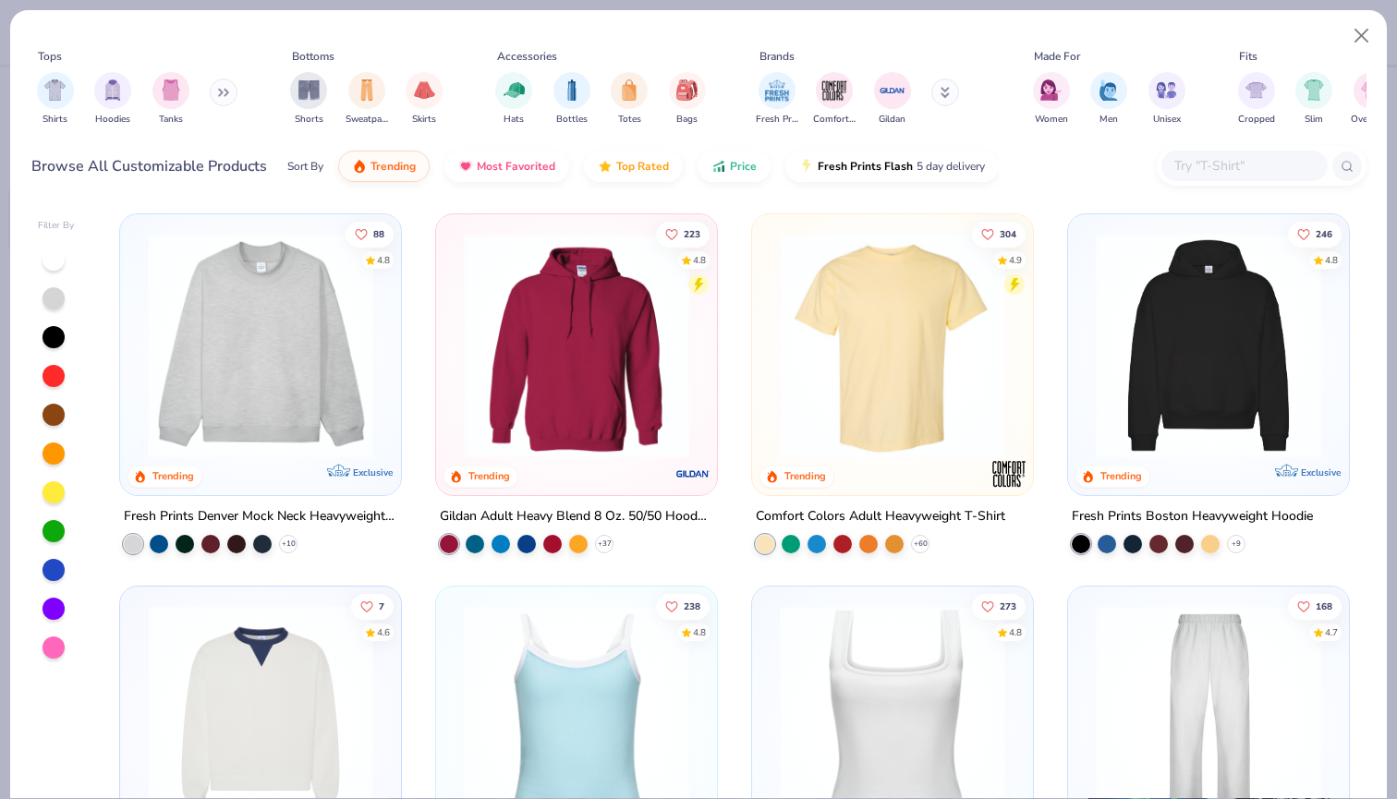
click at [1200, 169] on input "text" at bounding box center [1244, 165] width 142 height 21
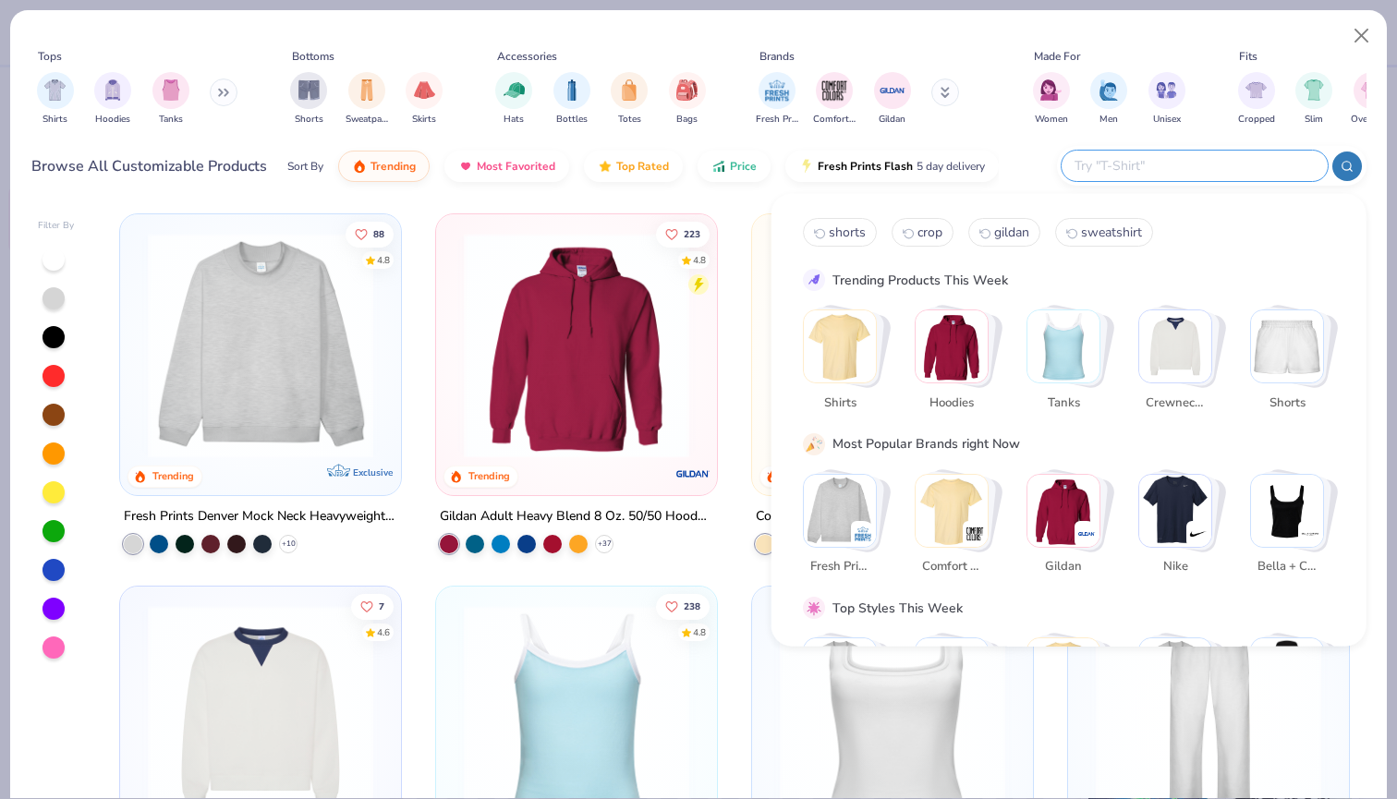
click at [966, 35] on div "Tops Shirts Hoodies Tanks Bottoms Shorts Sweatpants Skirts Accessories Hats Bot…" at bounding box center [698, 85] width 1335 height 109
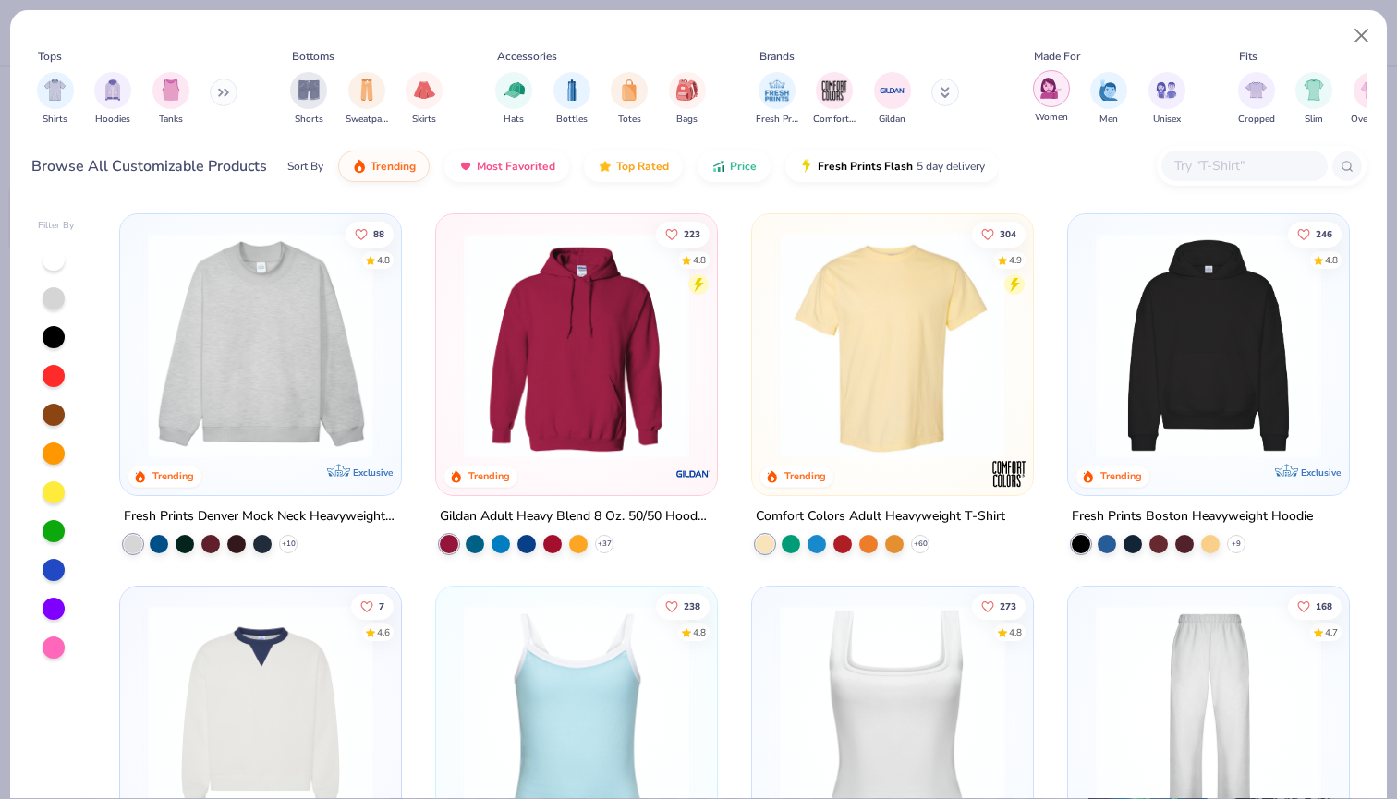
click at [1054, 90] on img "filter for Women" at bounding box center [1050, 88] width 21 height 21
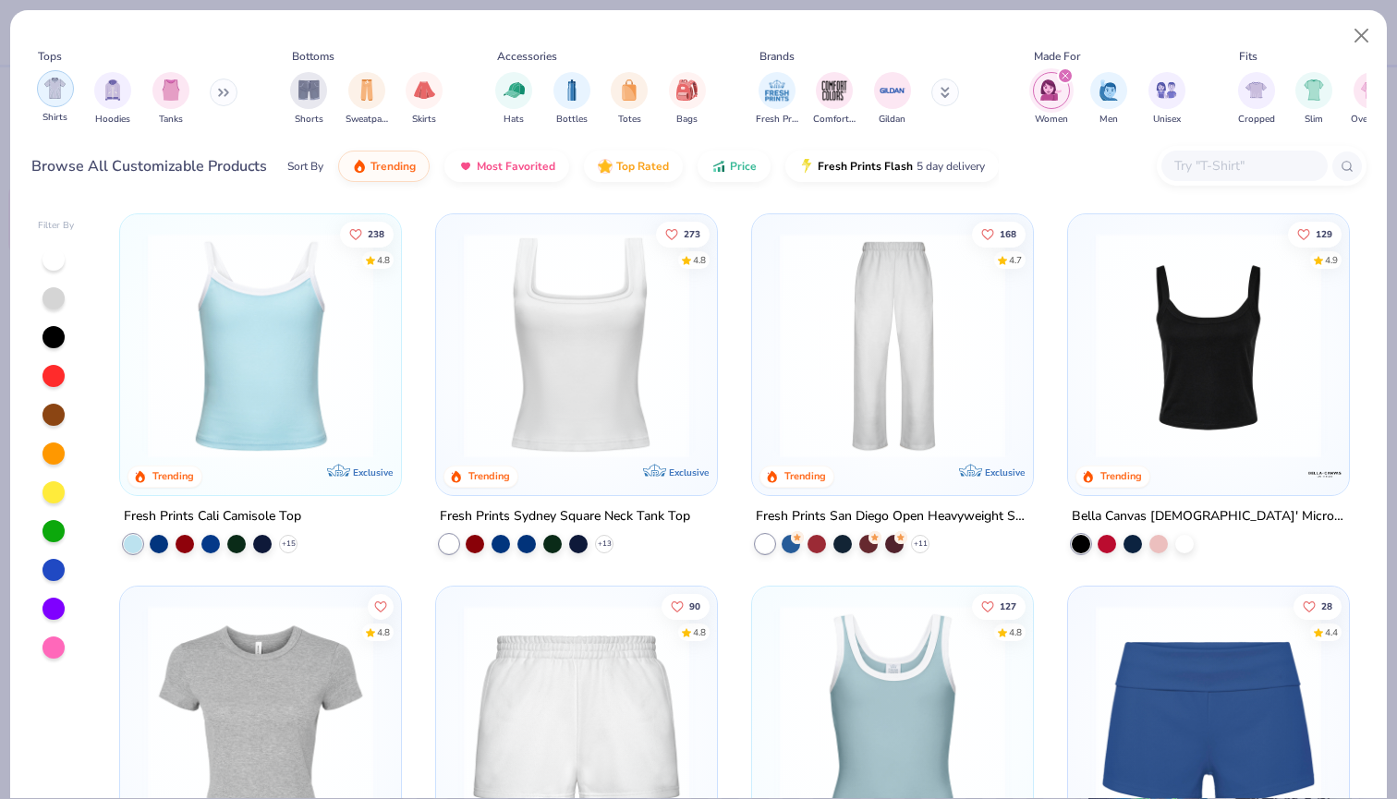
click at [56, 95] on img "filter for Shirts" at bounding box center [54, 88] width 21 height 21
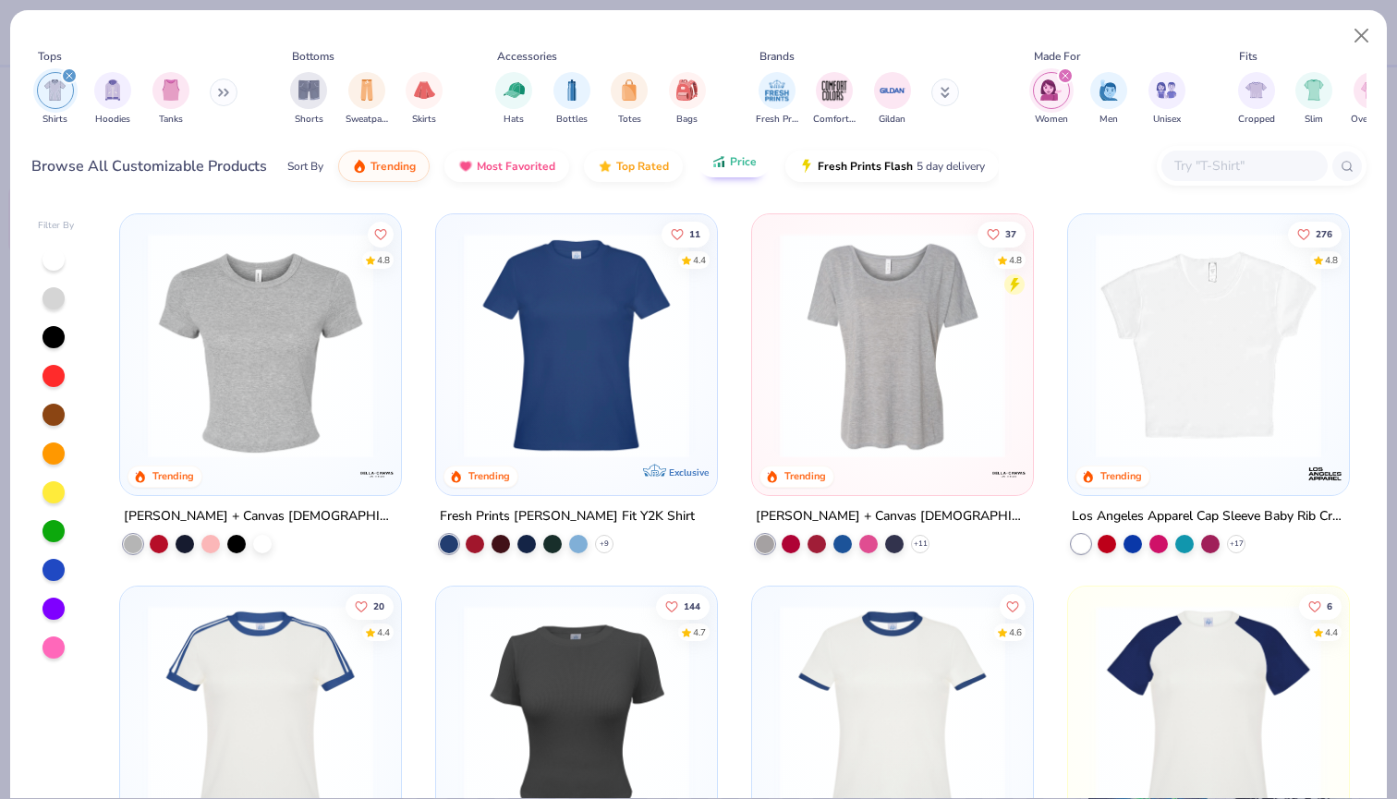
click at [718, 160] on icon "button" at bounding box center [719, 161] width 15 height 17
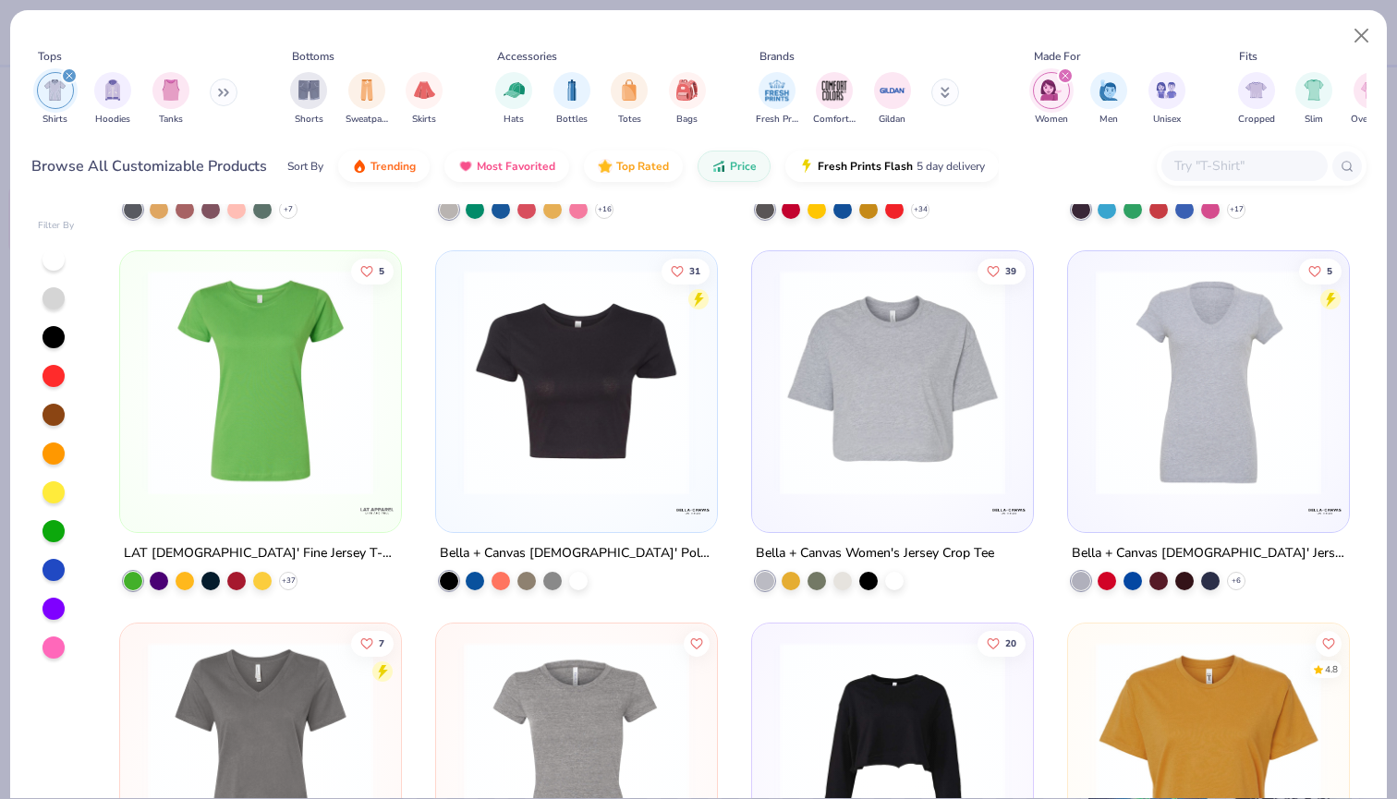
scroll to position [1080, 0]
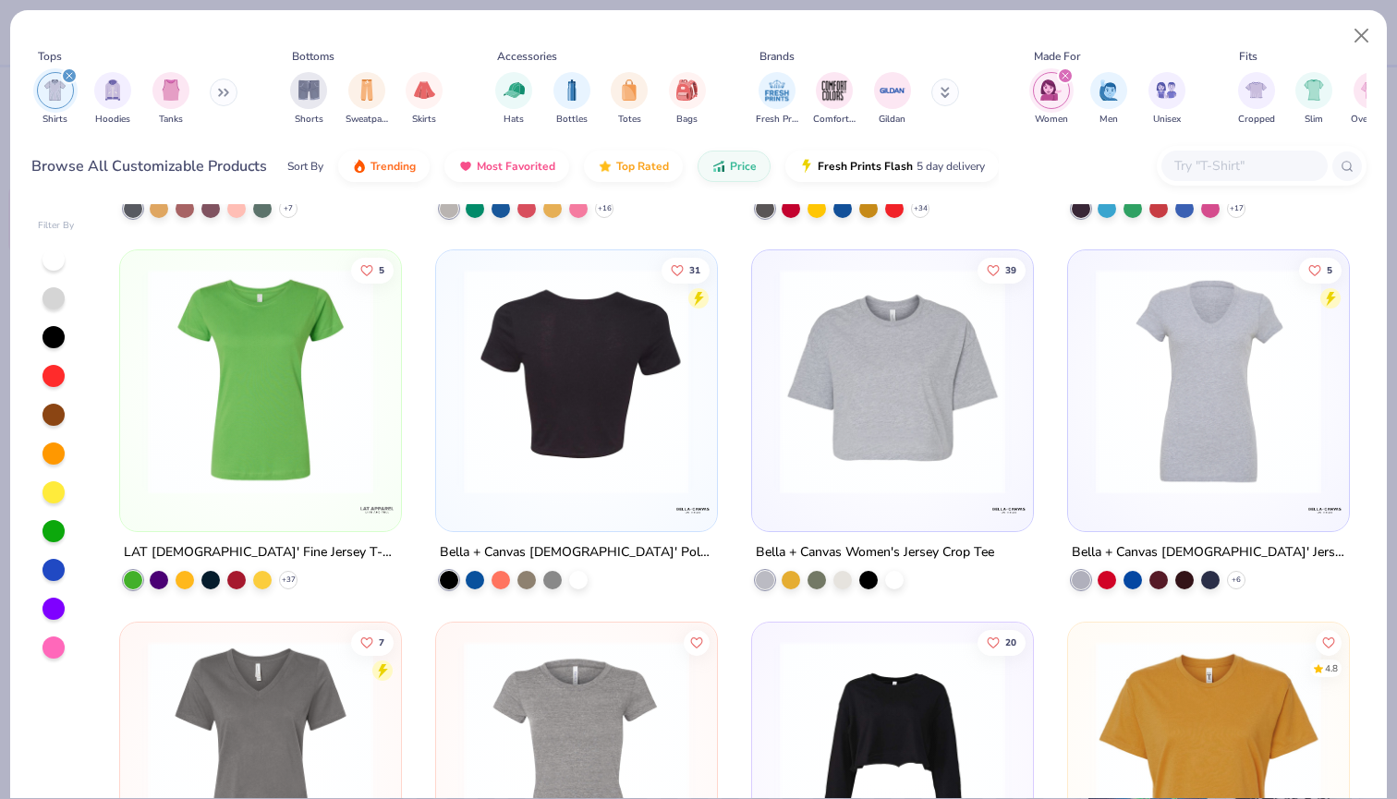
click at [455, 423] on img at bounding box center [333, 381] width 244 height 225
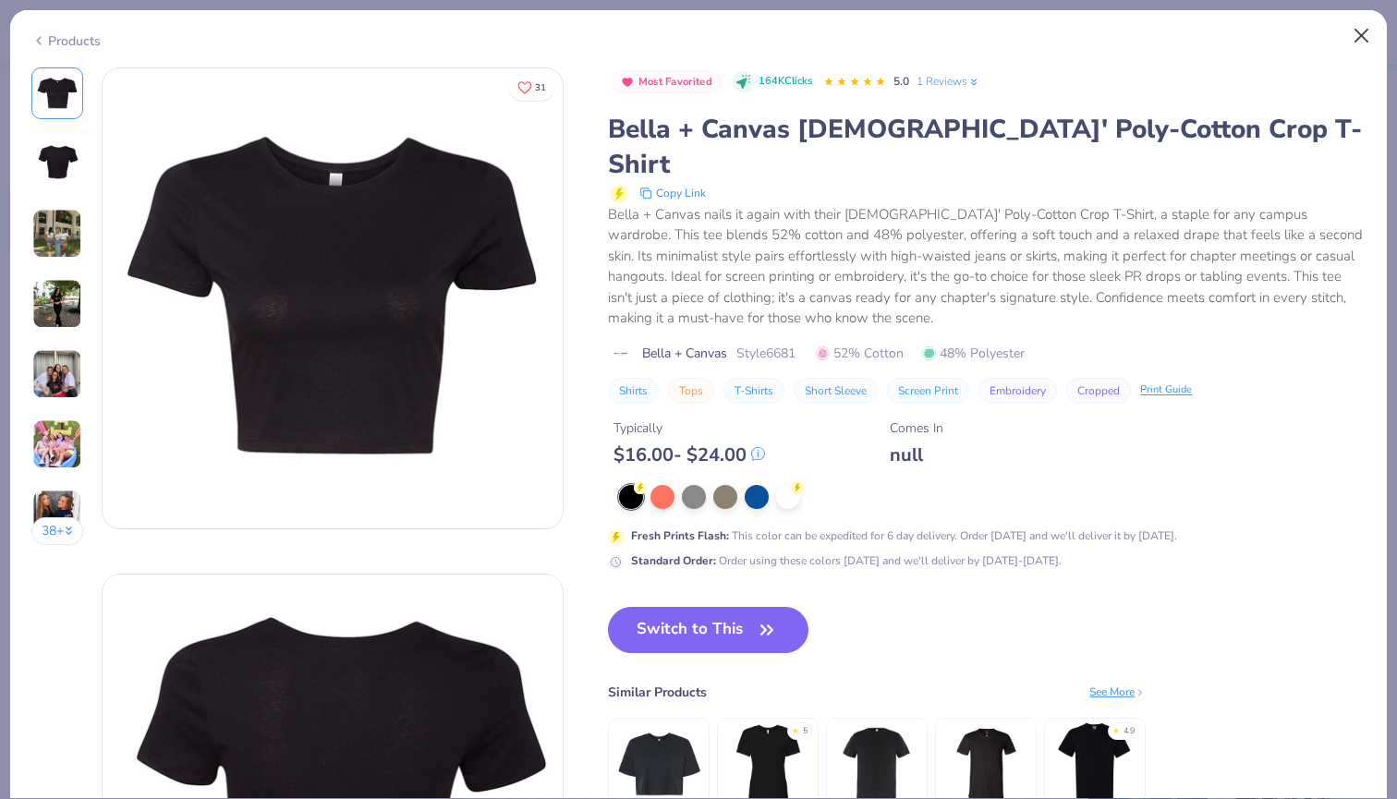
click at [1366, 32] on button "Close" at bounding box center [1361, 35] width 35 height 35
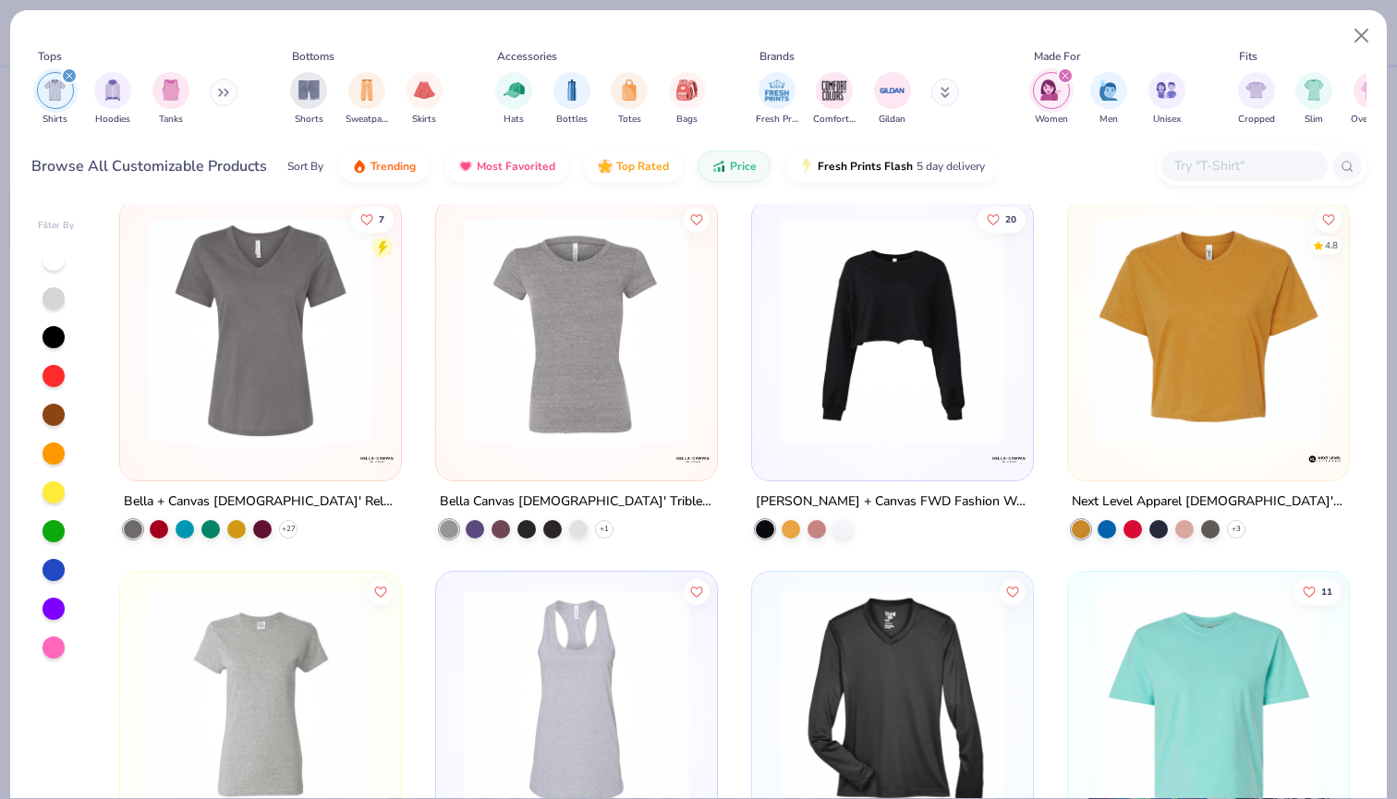
scroll to position [1490, 0]
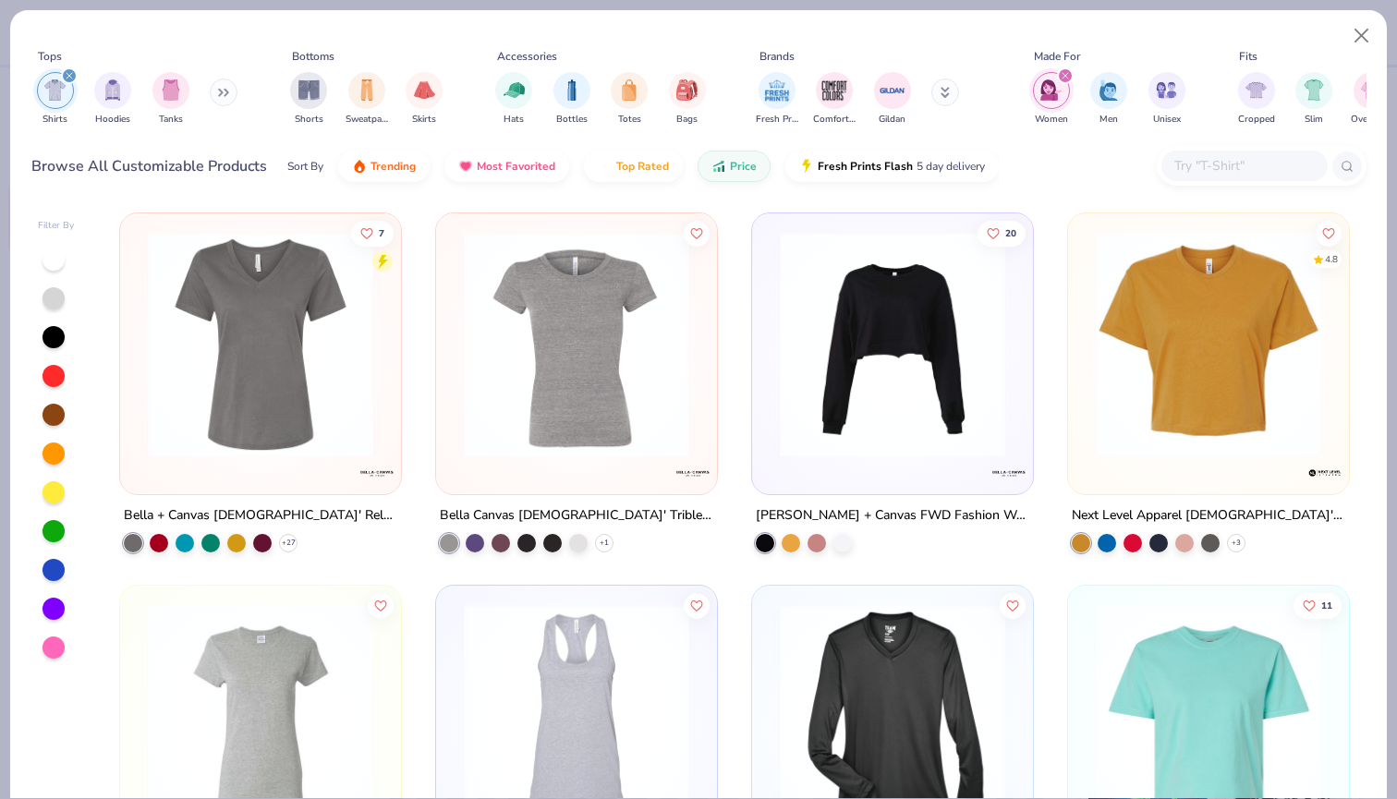
click at [1174, 314] on img at bounding box center [1209, 344] width 244 height 225
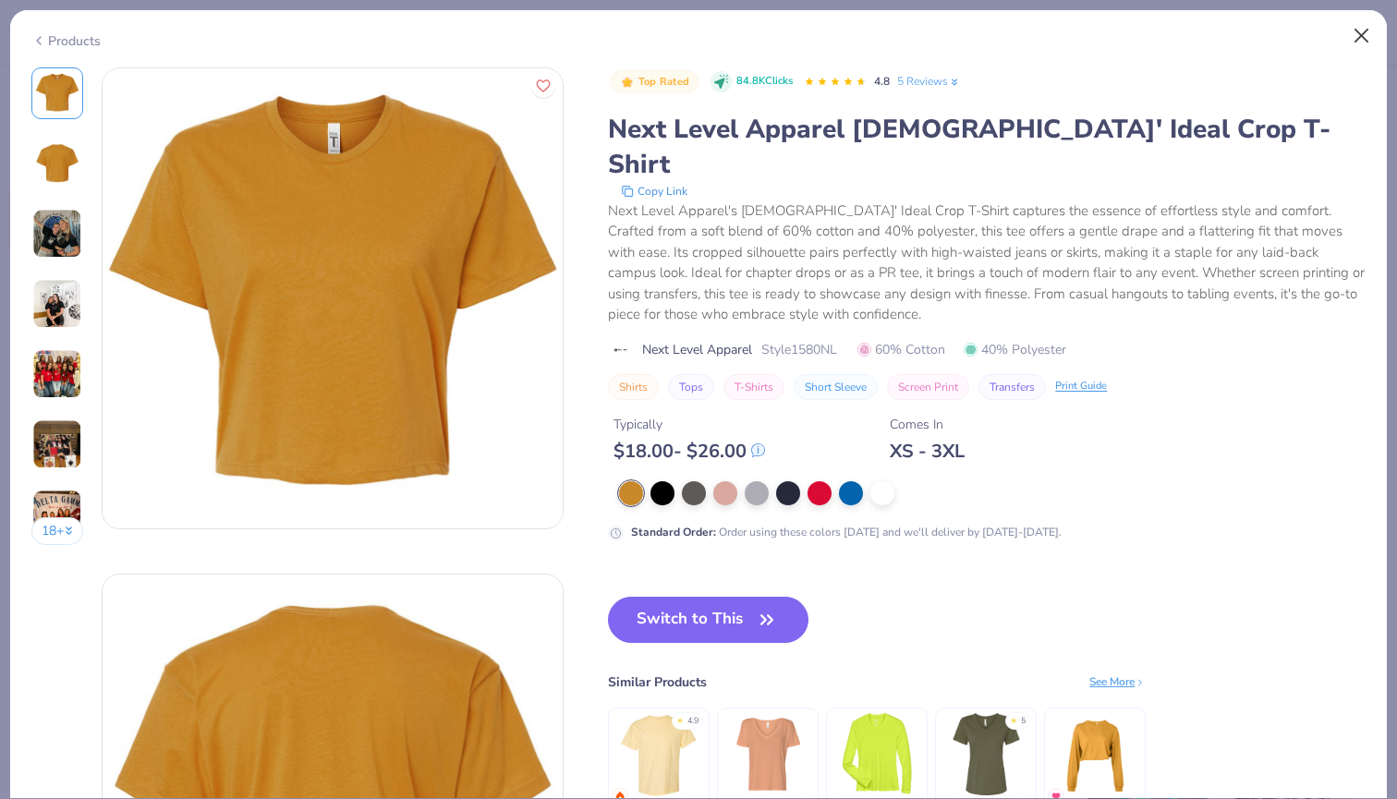
click at [1358, 30] on button "Close" at bounding box center [1361, 35] width 35 height 35
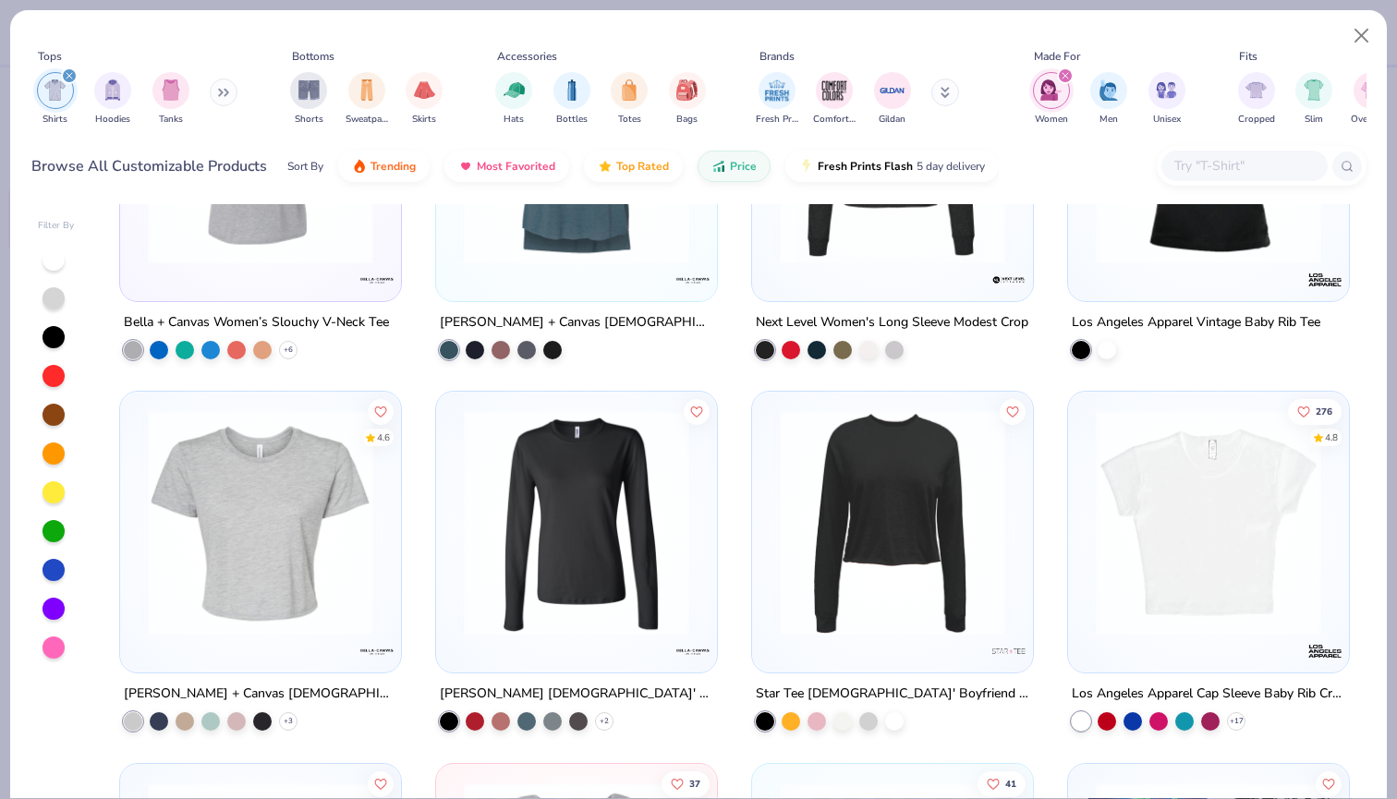
scroll to position [2428, 0]
click at [1233, 525] on img at bounding box center [1209, 521] width 244 height 225
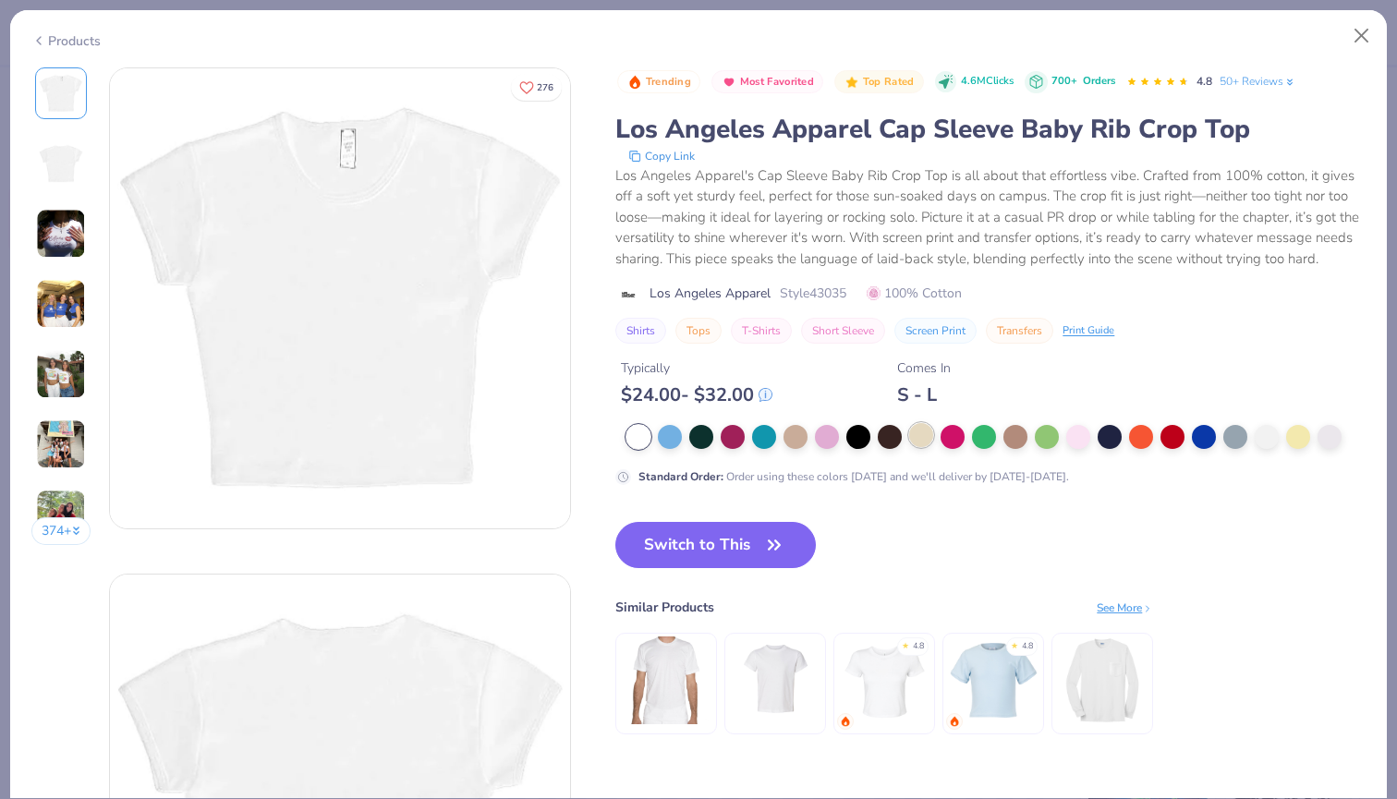
click at [922, 432] on div at bounding box center [921, 435] width 24 height 24
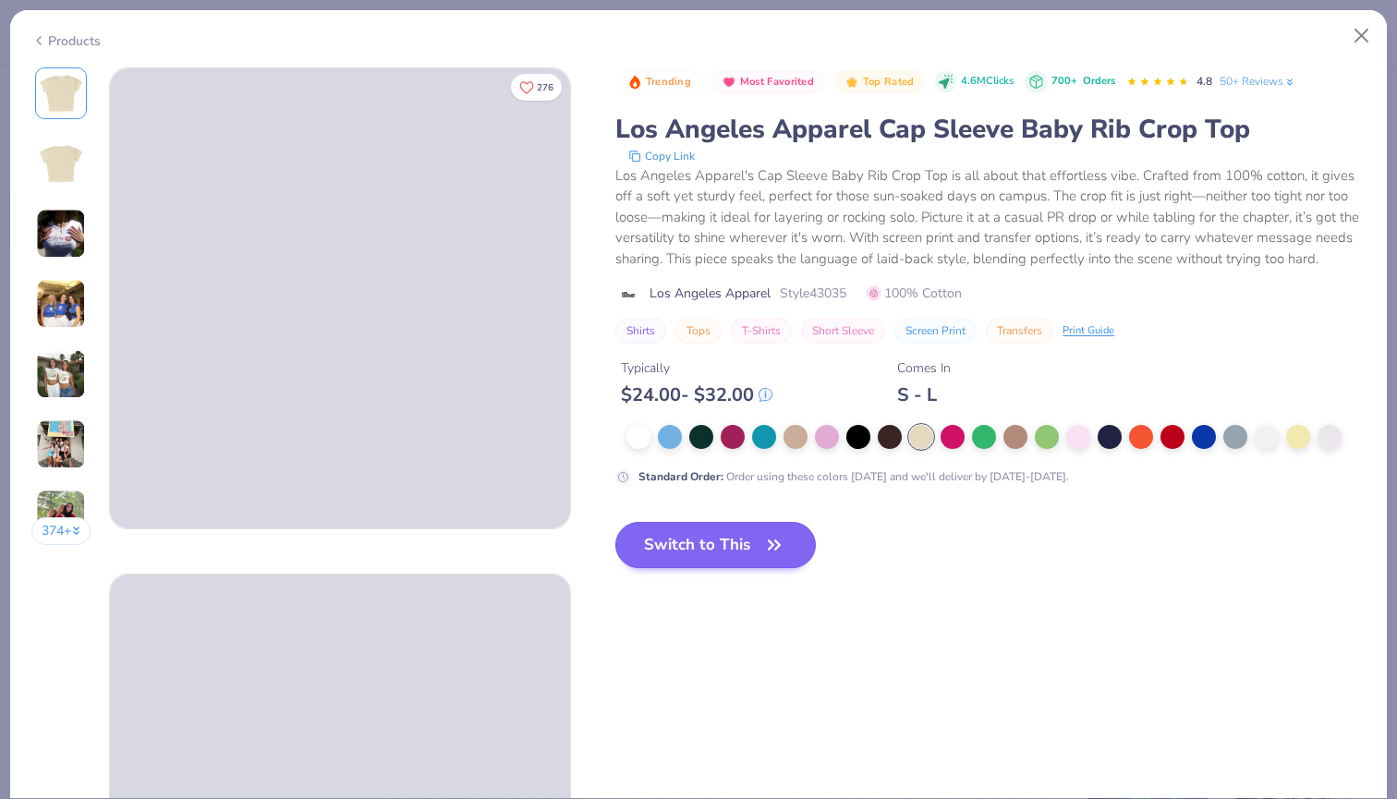
click at [773, 547] on icon "button" at bounding box center [774, 545] width 26 height 26
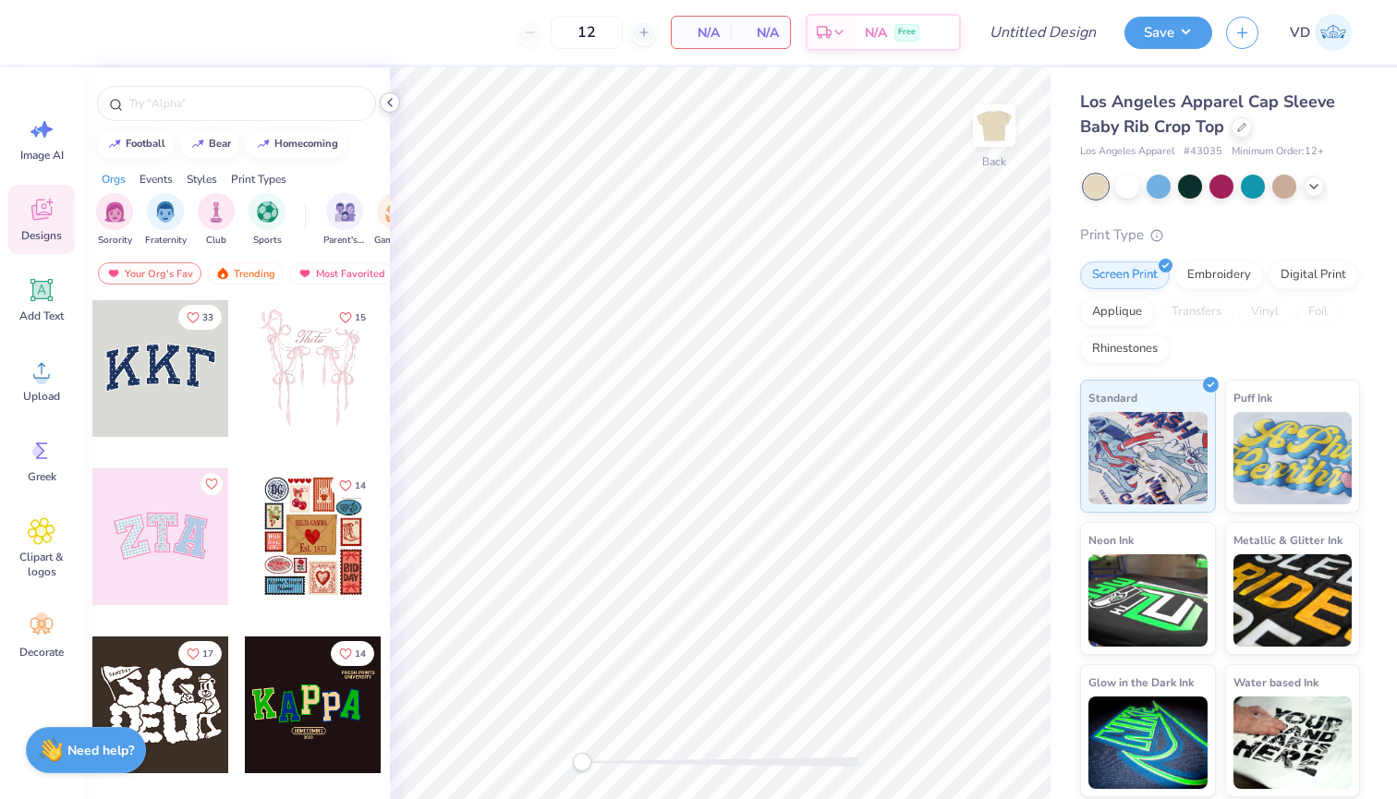
click at [390, 105] on icon at bounding box center [390, 102] width 15 height 15
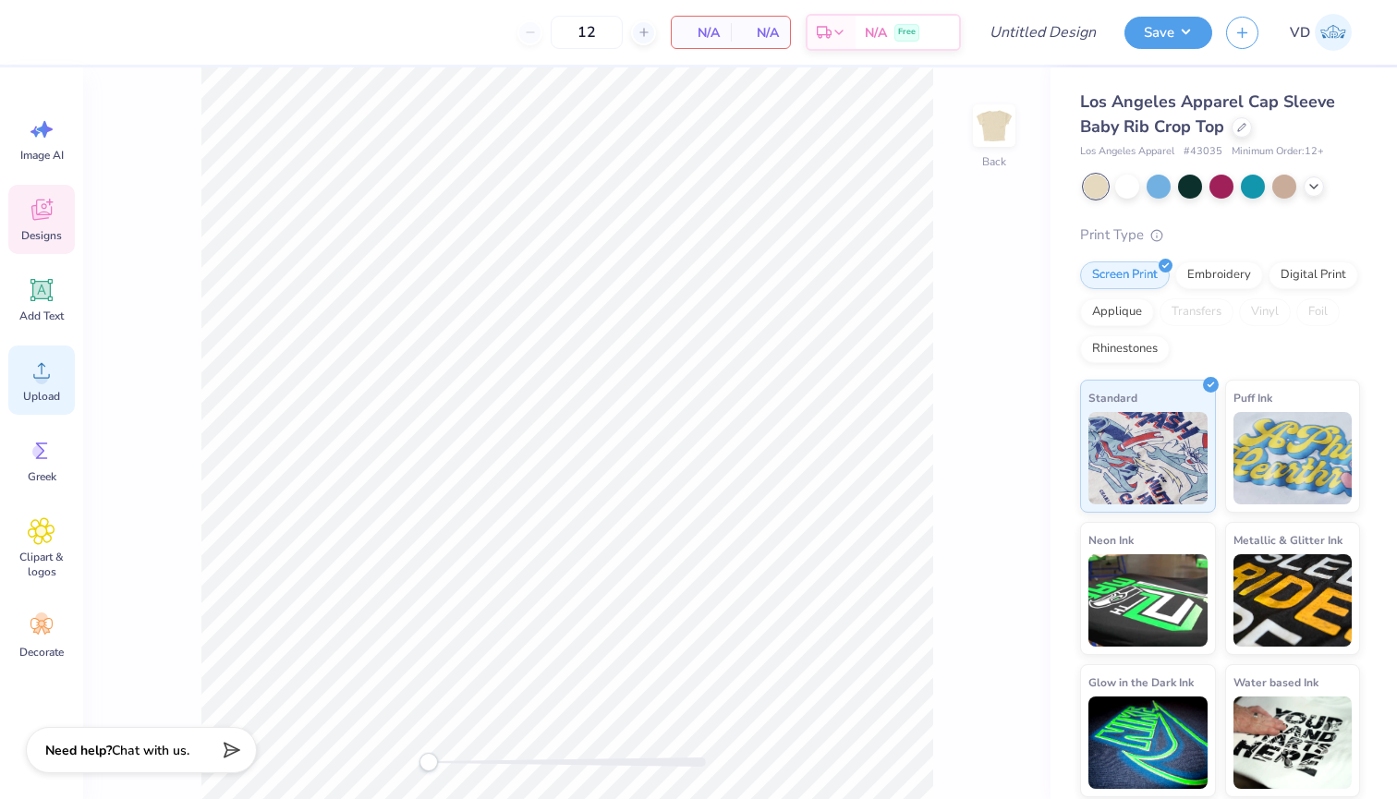
click at [34, 392] on span "Upload" at bounding box center [41, 396] width 37 height 15
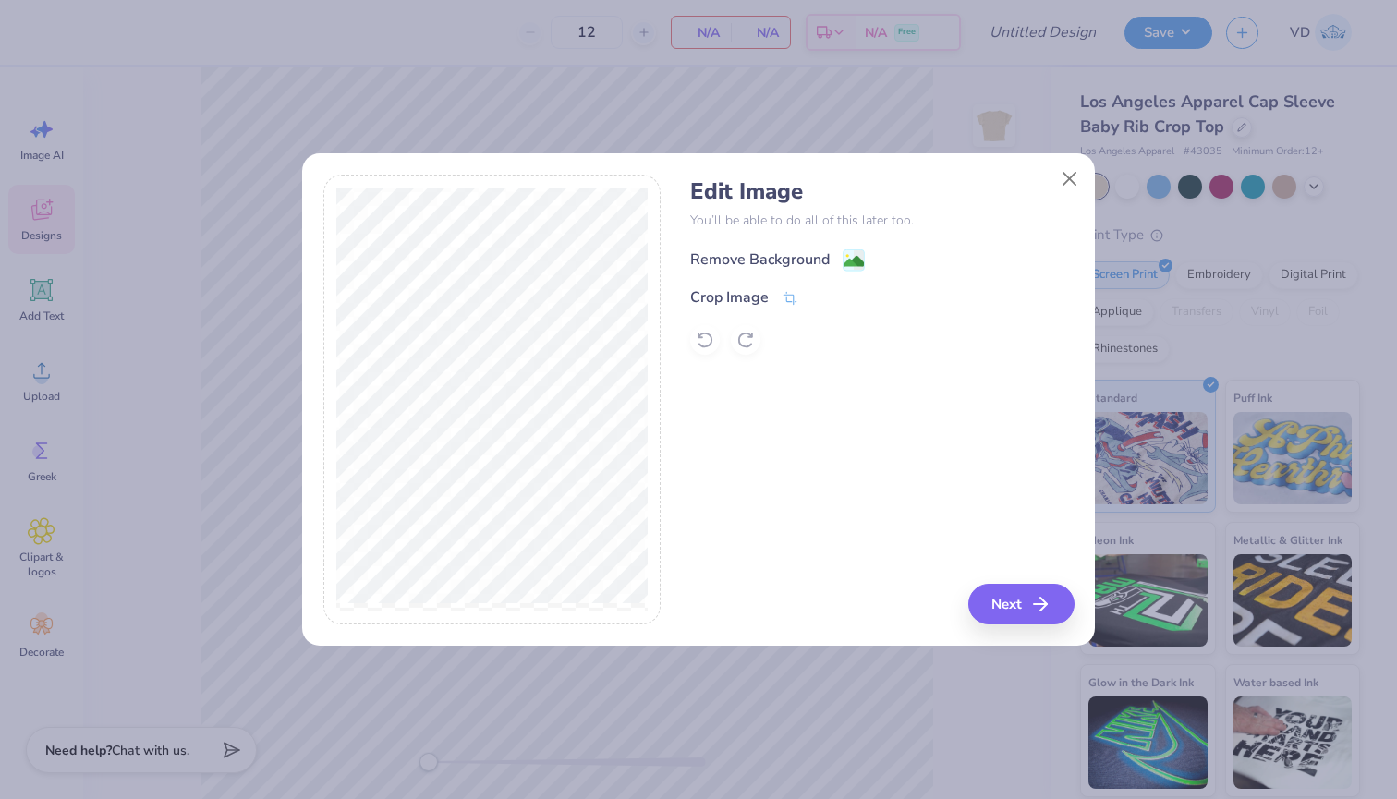
click at [842, 267] on div "Remove Background" at bounding box center [777, 260] width 175 height 23
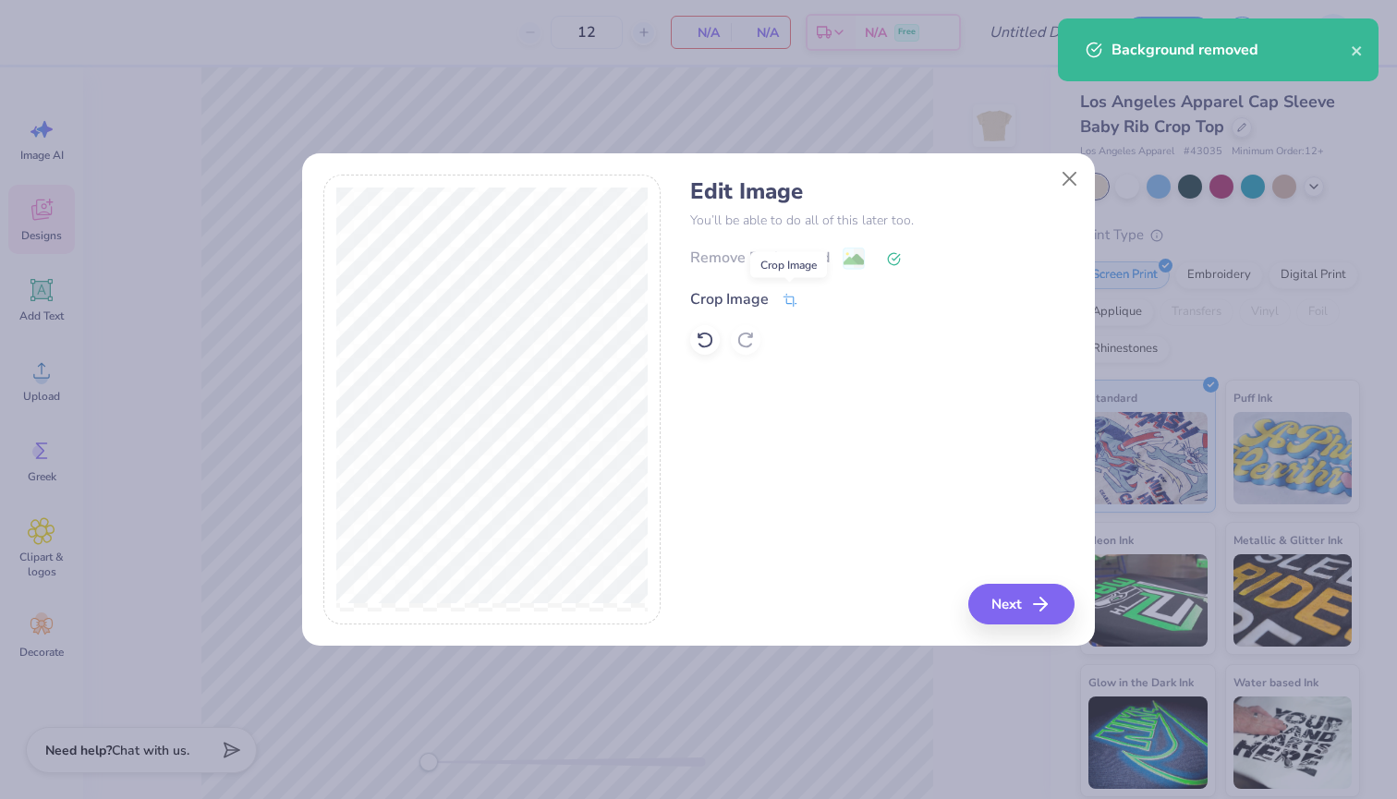
click at [791, 304] on icon at bounding box center [791, 300] width 14 height 13
click at [822, 294] on icon at bounding box center [821, 297] width 11 height 11
click at [1022, 604] on button "Next" at bounding box center [1024, 604] width 106 height 41
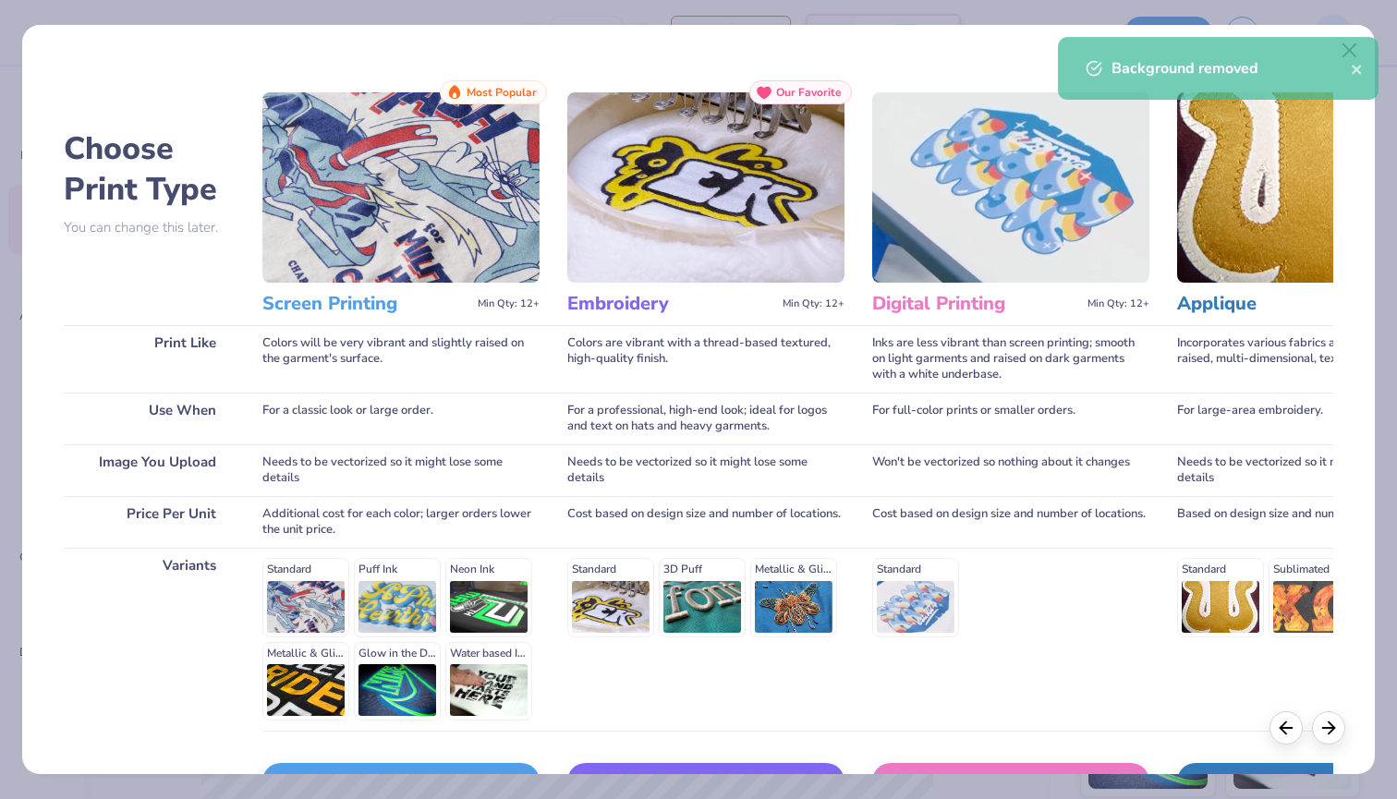
click at [472, 768] on div "Screen Print" at bounding box center [400, 781] width 277 height 37
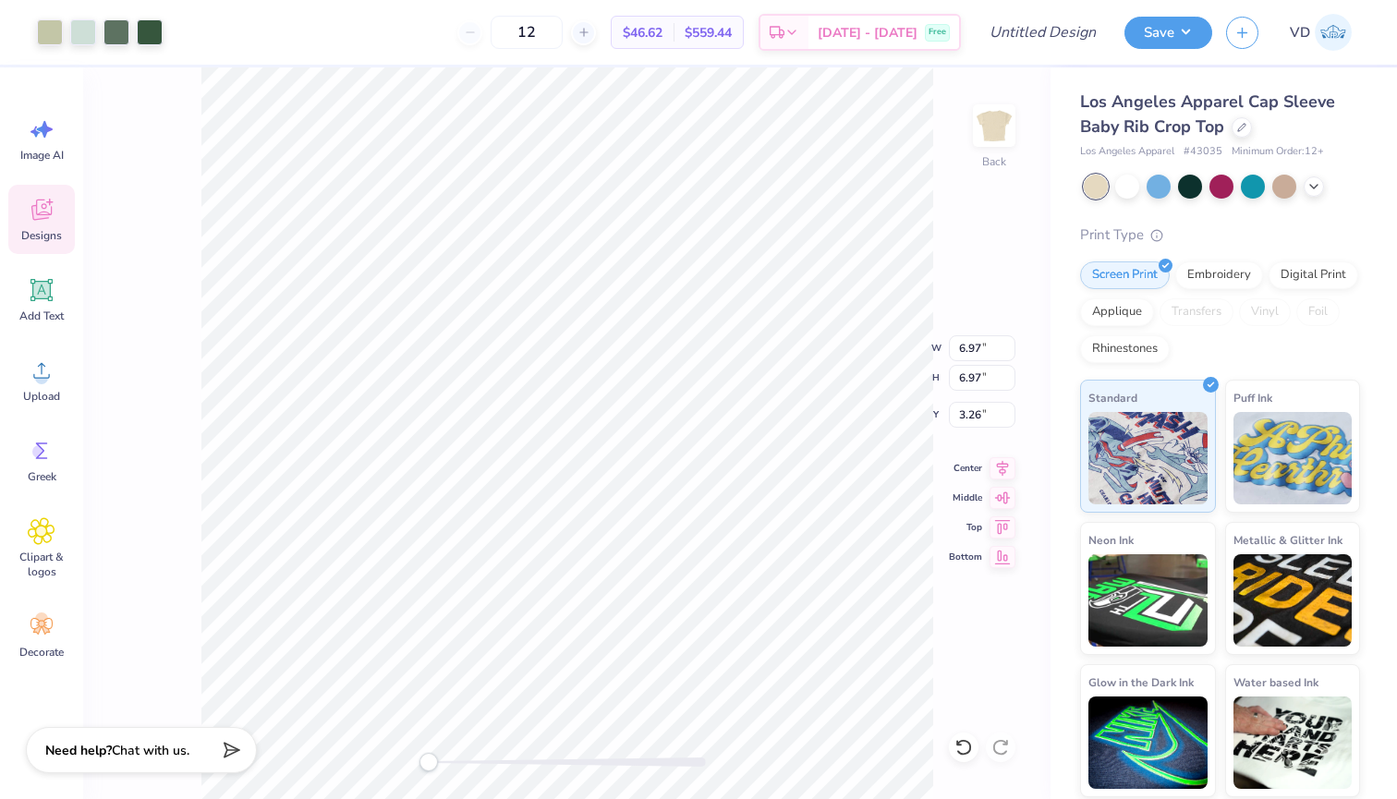
type input "4.23"
type input "1.05"
click at [1074, 31] on input "Design Title" at bounding box center [1065, 32] width 91 height 37
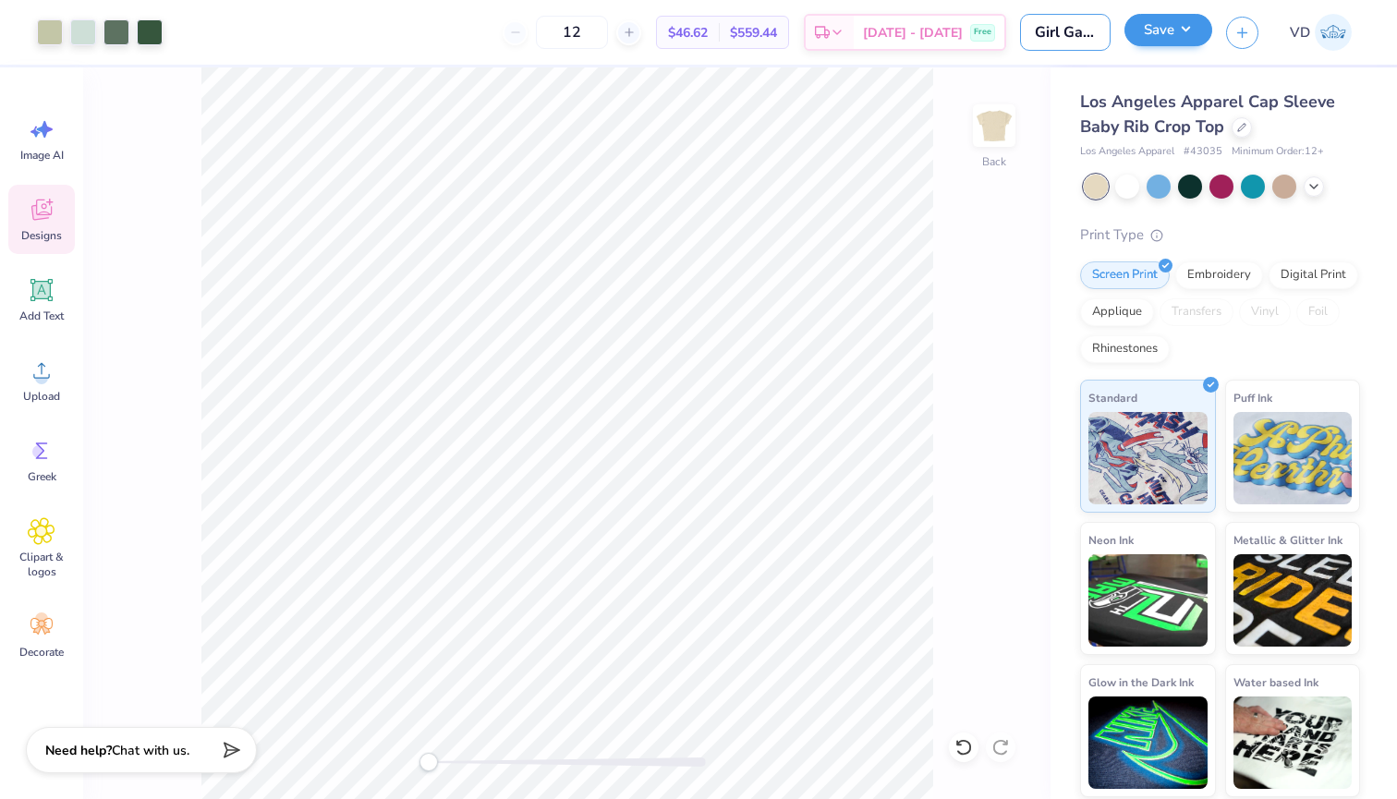
type input "Girl Gains Crop with Logo"
click at [1148, 27] on button "Save" at bounding box center [1169, 30] width 88 height 32
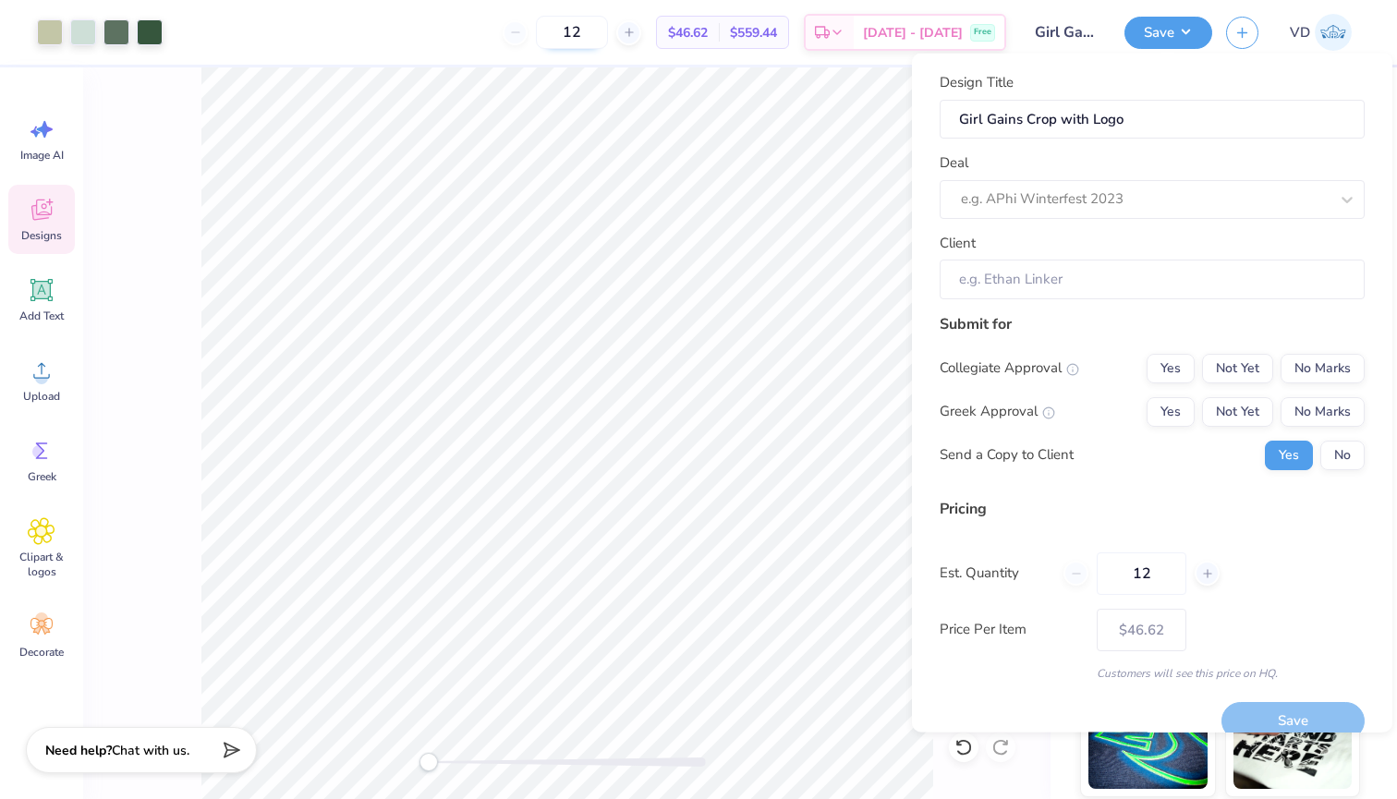
click at [608, 24] on input "12" at bounding box center [572, 32] width 72 height 33
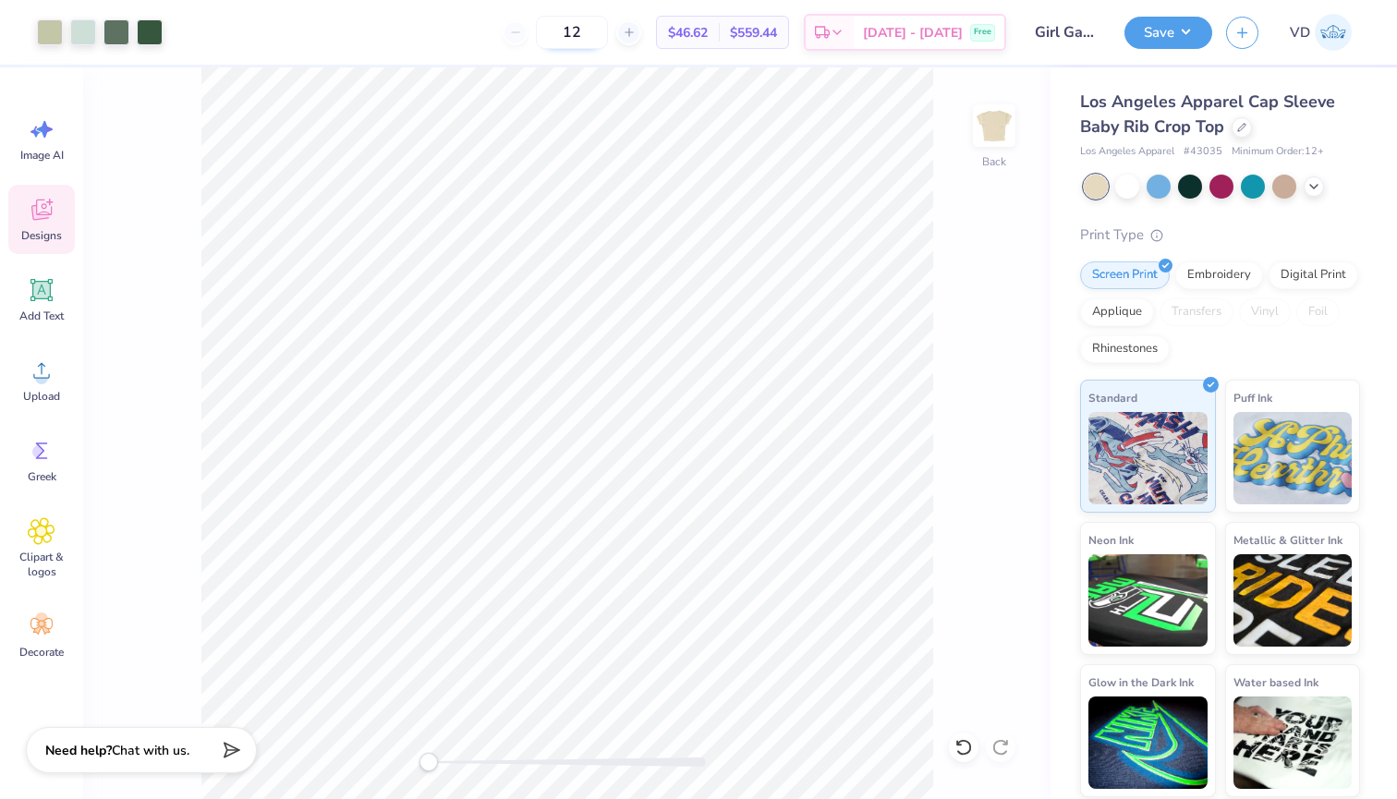
type input "1"
type input "50"
click at [1166, 34] on button "Save" at bounding box center [1169, 30] width 88 height 32
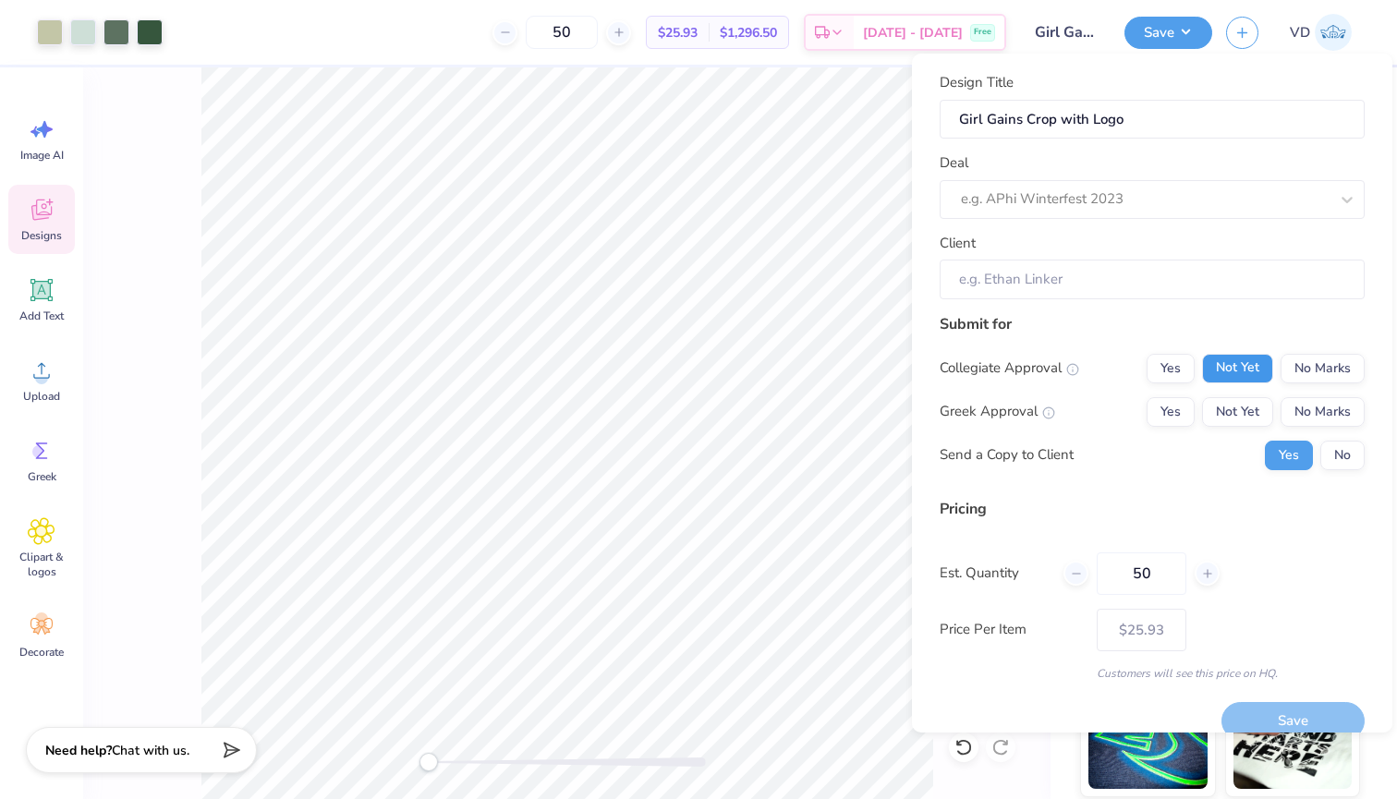
click at [1236, 371] on button "Not Yet" at bounding box center [1237, 369] width 71 height 30
click at [1236, 413] on button "Not Yet" at bounding box center [1237, 412] width 71 height 30
click at [1043, 205] on div "e.g. APhi Winterfest 2023" at bounding box center [1145, 199] width 368 height 21
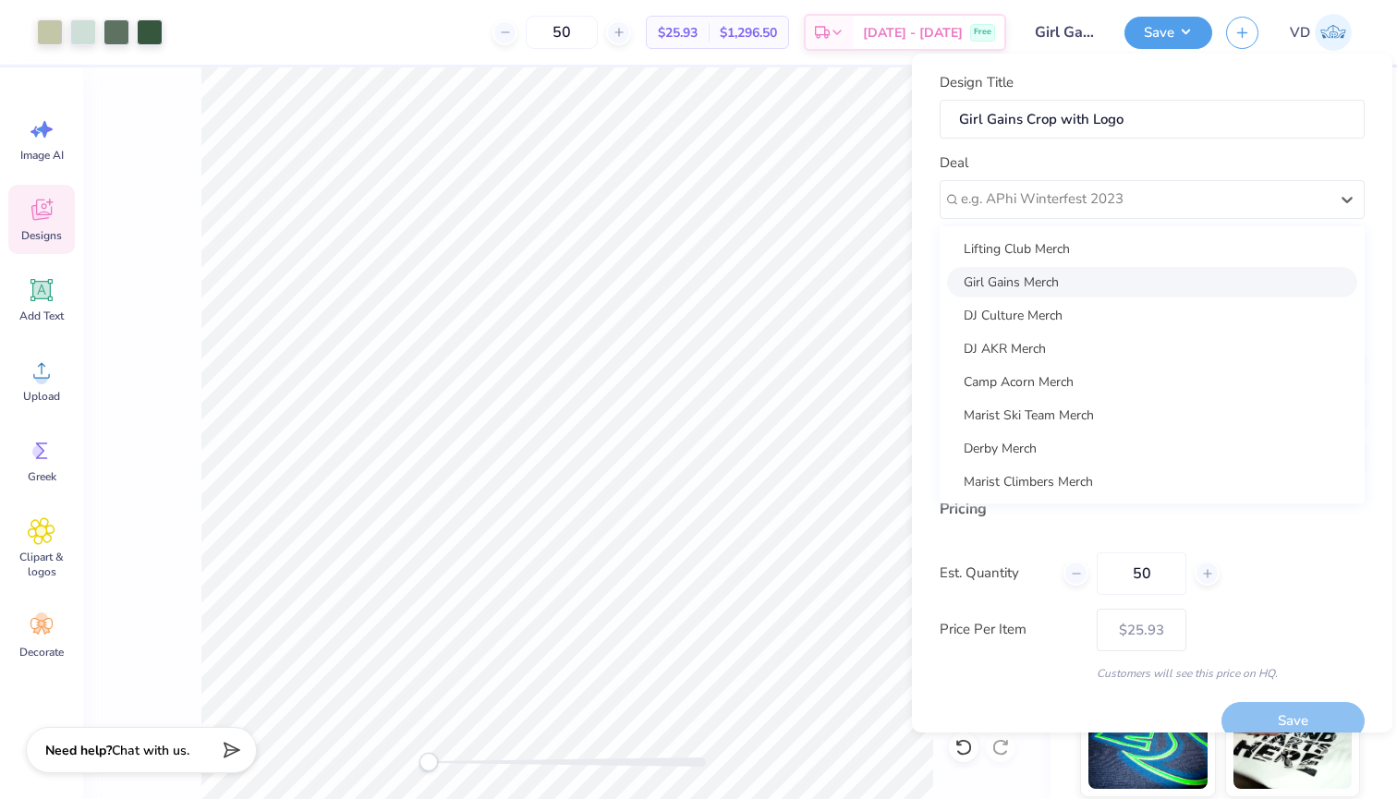
click at [1024, 285] on div "Girl Gains Merch" at bounding box center [1152, 282] width 410 height 30
type input "Abbie Calegari"
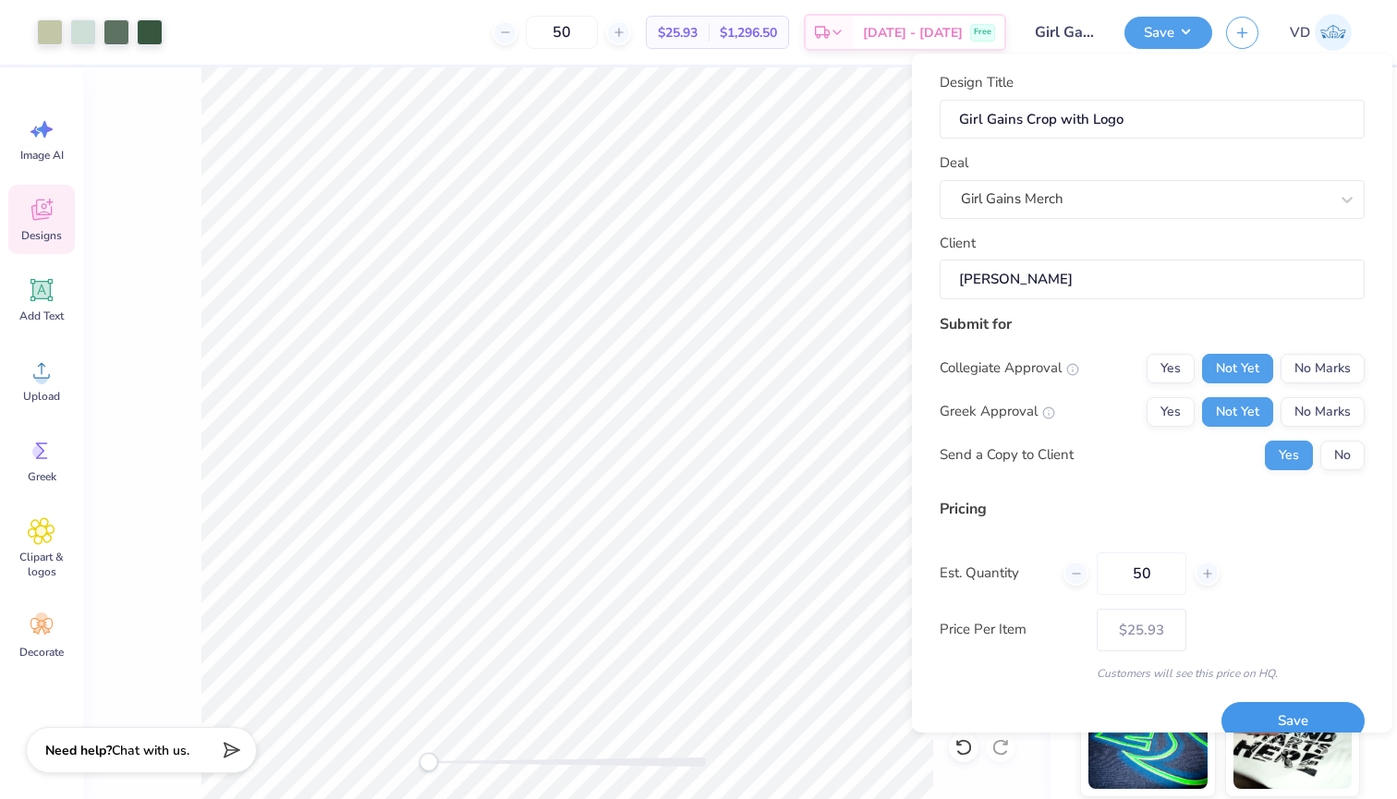
click at [1270, 714] on button "Save" at bounding box center [1293, 721] width 143 height 38
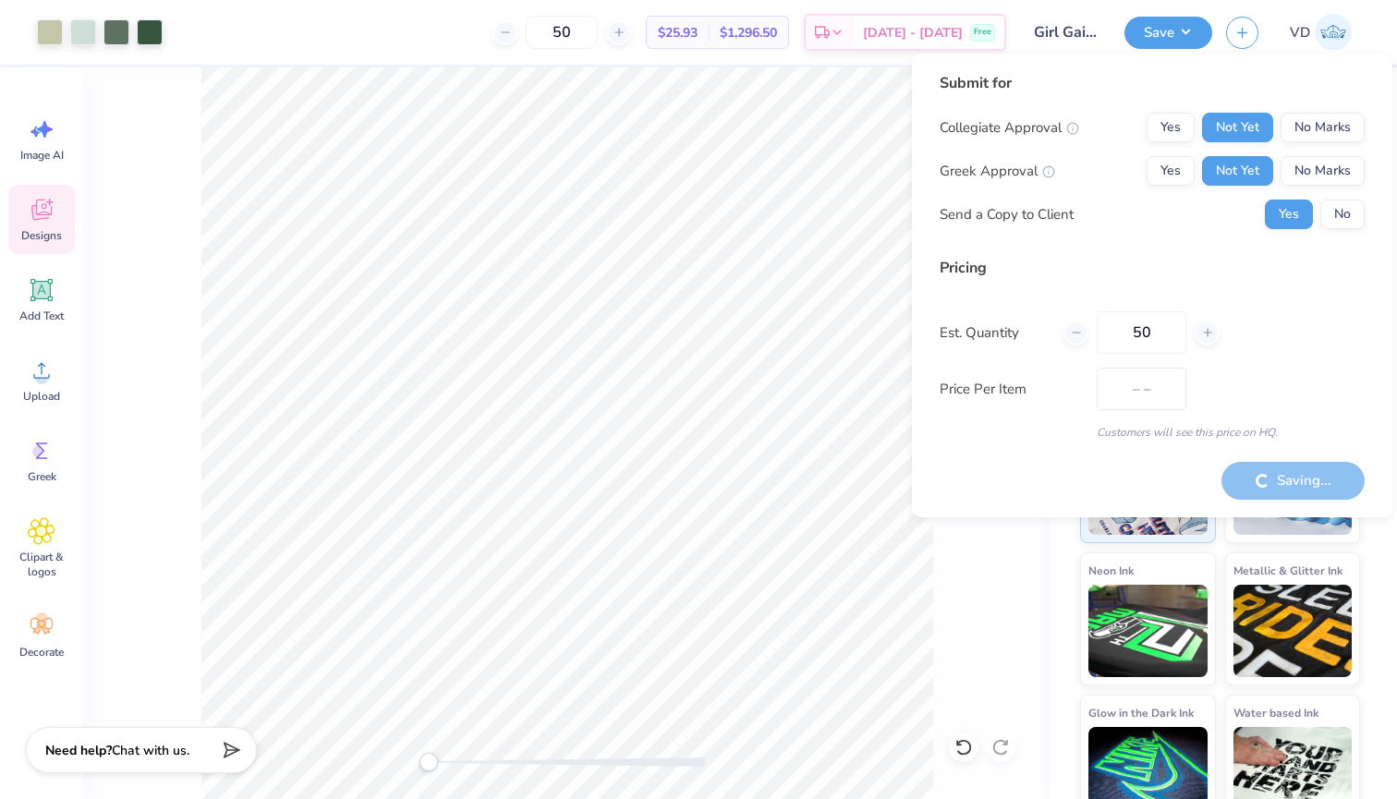
type input "$25.93"
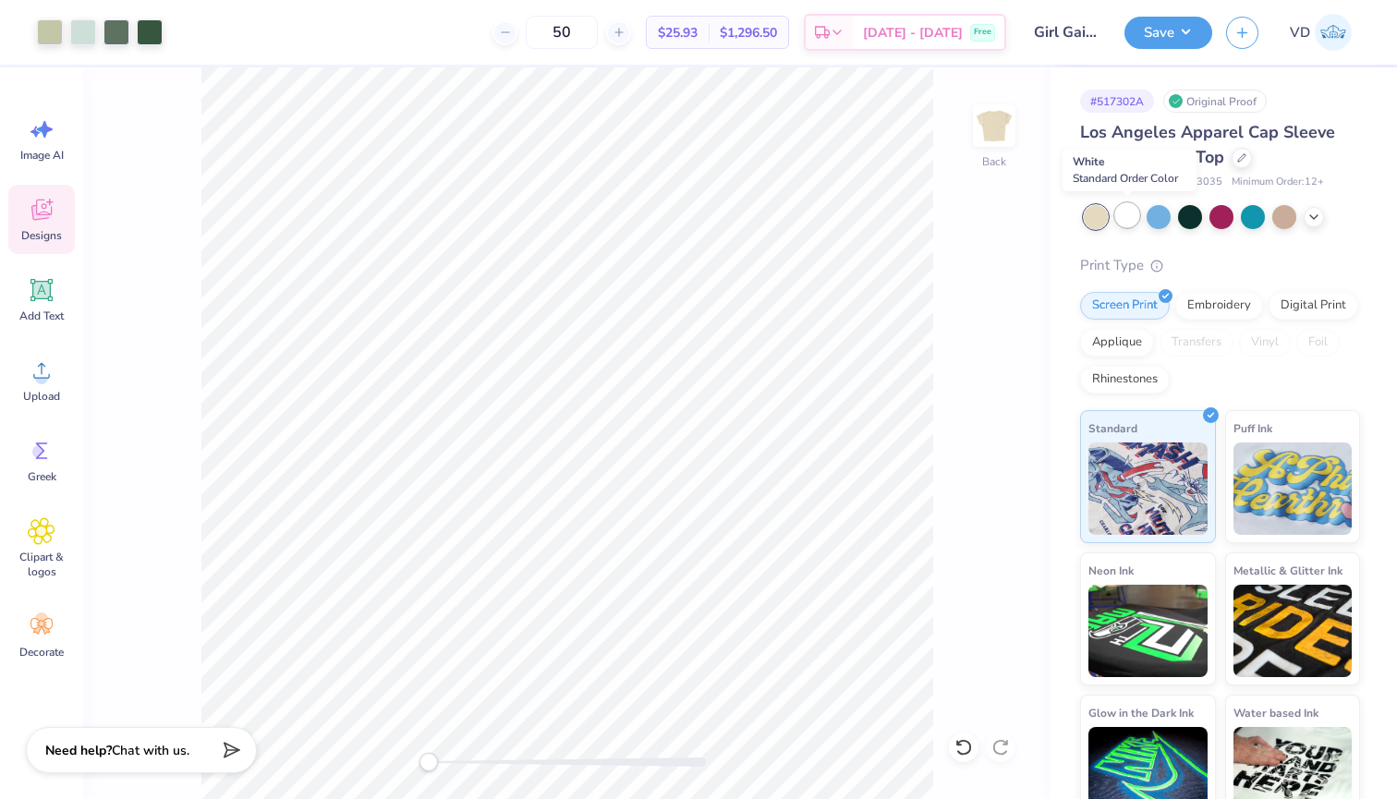
click at [1131, 220] on div at bounding box center [1127, 215] width 24 height 24
click at [1257, 211] on div at bounding box center [1253, 215] width 24 height 24
click at [1311, 213] on icon at bounding box center [1314, 215] width 15 height 15
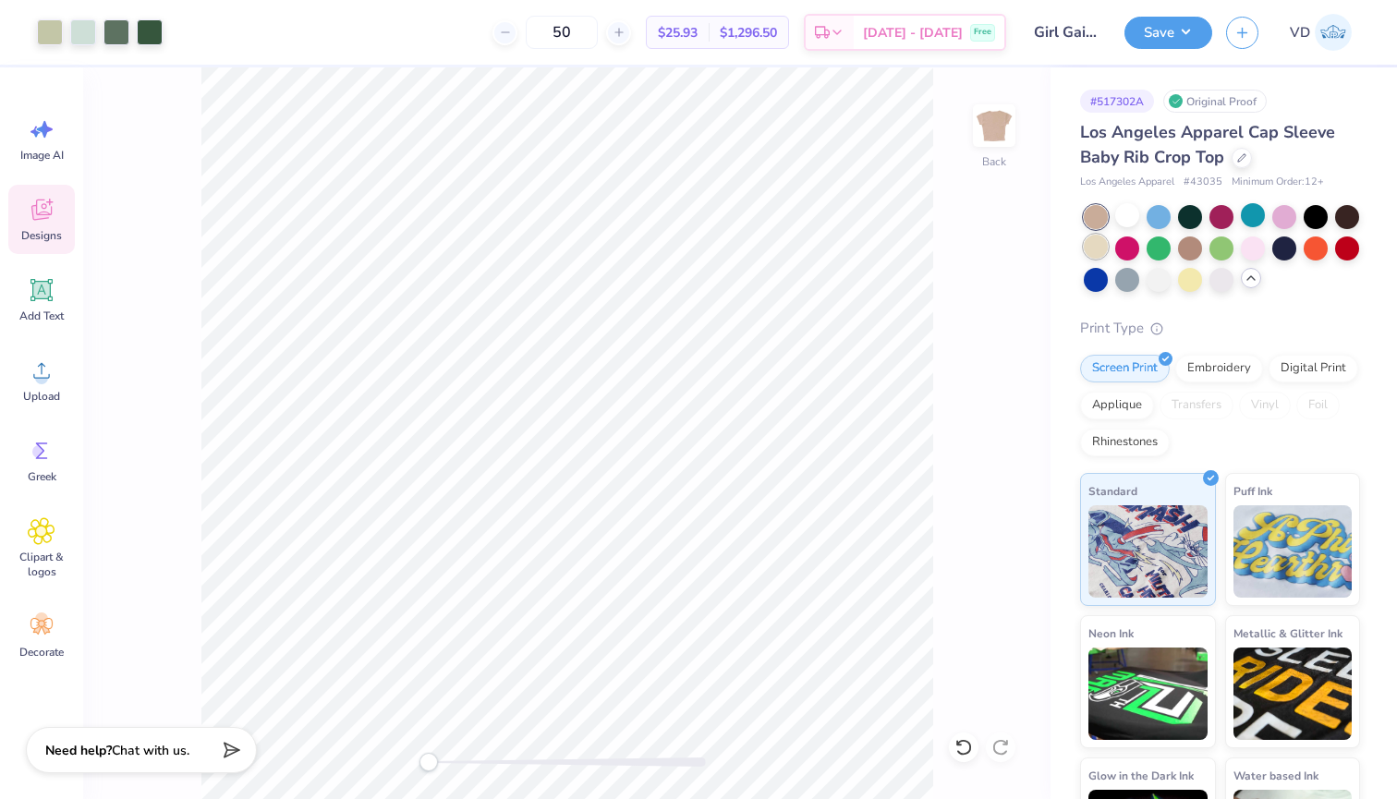
click at [1097, 243] on div at bounding box center [1096, 247] width 24 height 24
click at [1224, 242] on div at bounding box center [1222, 247] width 24 height 24
click at [1284, 207] on div at bounding box center [1284, 215] width 24 height 24
click at [1097, 240] on div at bounding box center [1096, 247] width 24 height 24
click at [1166, 37] on button "Save" at bounding box center [1169, 30] width 88 height 32
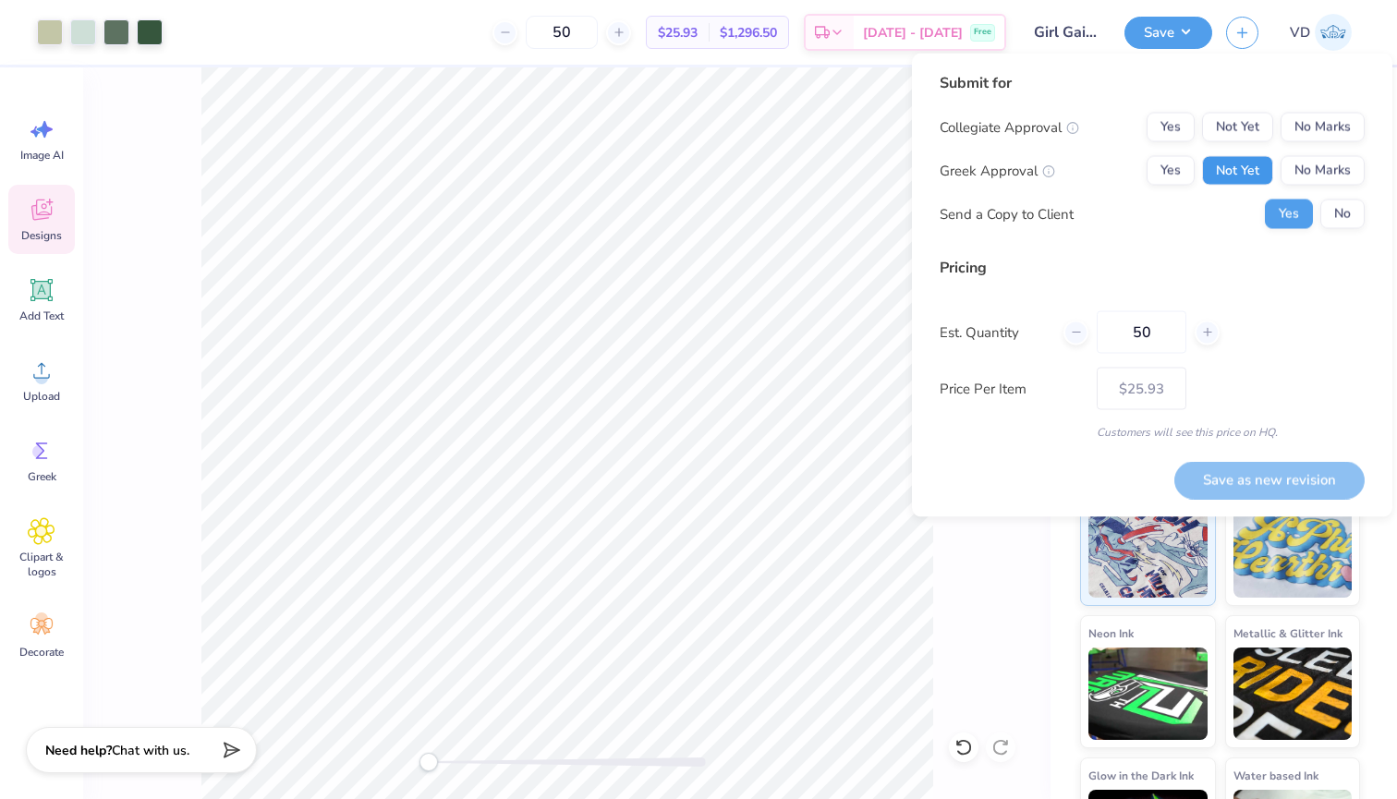
click at [1238, 164] on button "Not Yet" at bounding box center [1237, 171] width 71 height 30
click at [1244, 124] on button "Not Yet" at bounding box center [1237, 128] width 71 height 30
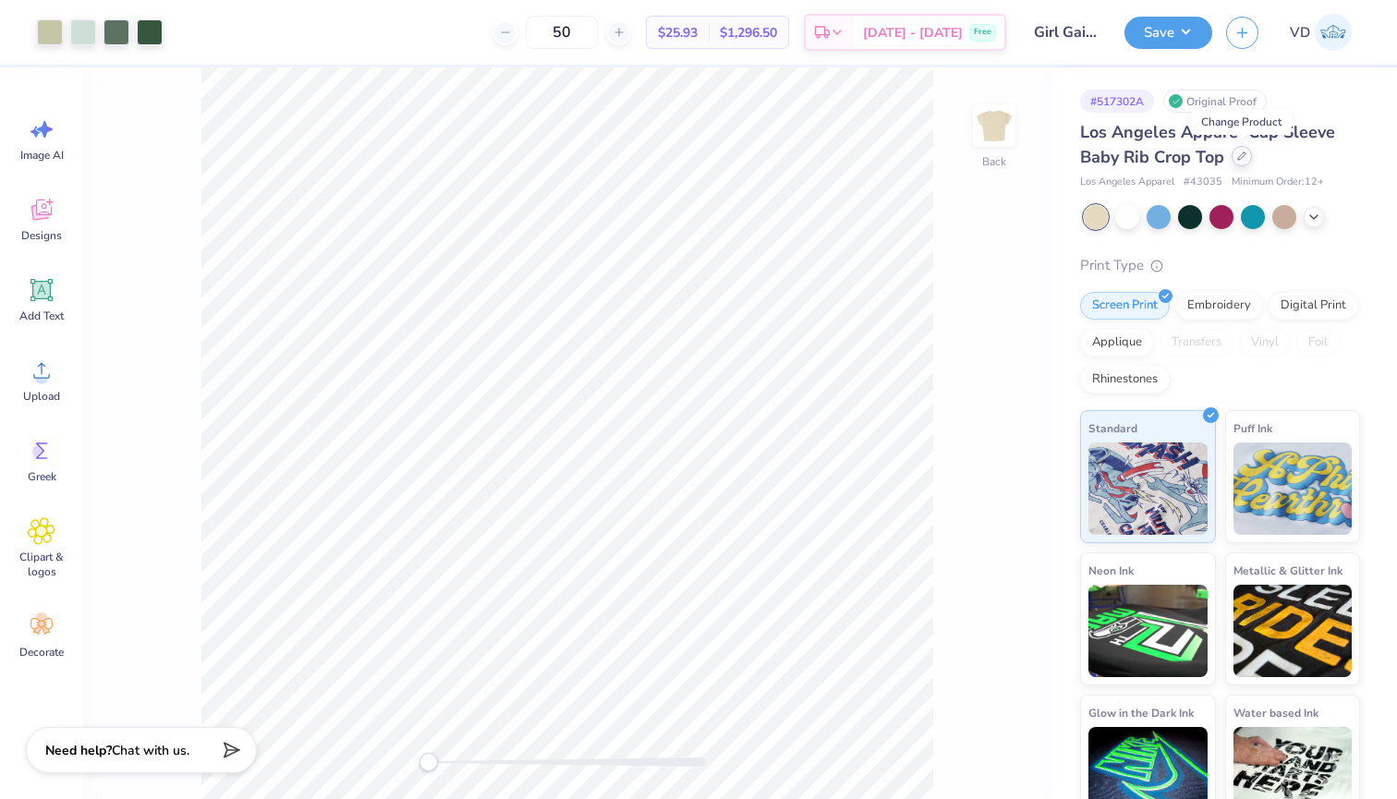
click at [1243, 159] on icon at bounding box center [1241, 156] width 9 height 9
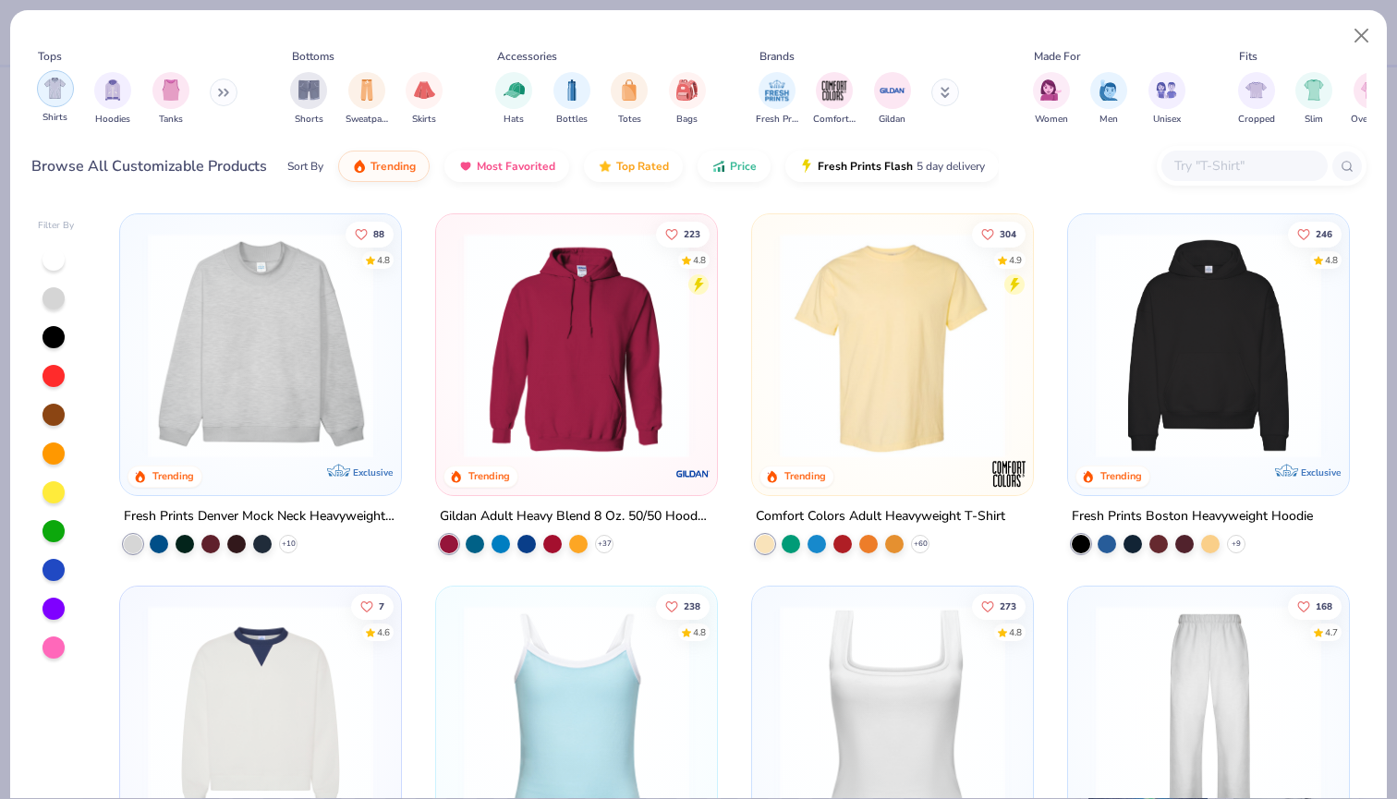
click at [53, 89] on img "filter for Shirts" at bounding box center [54, 88] width 21 height 21
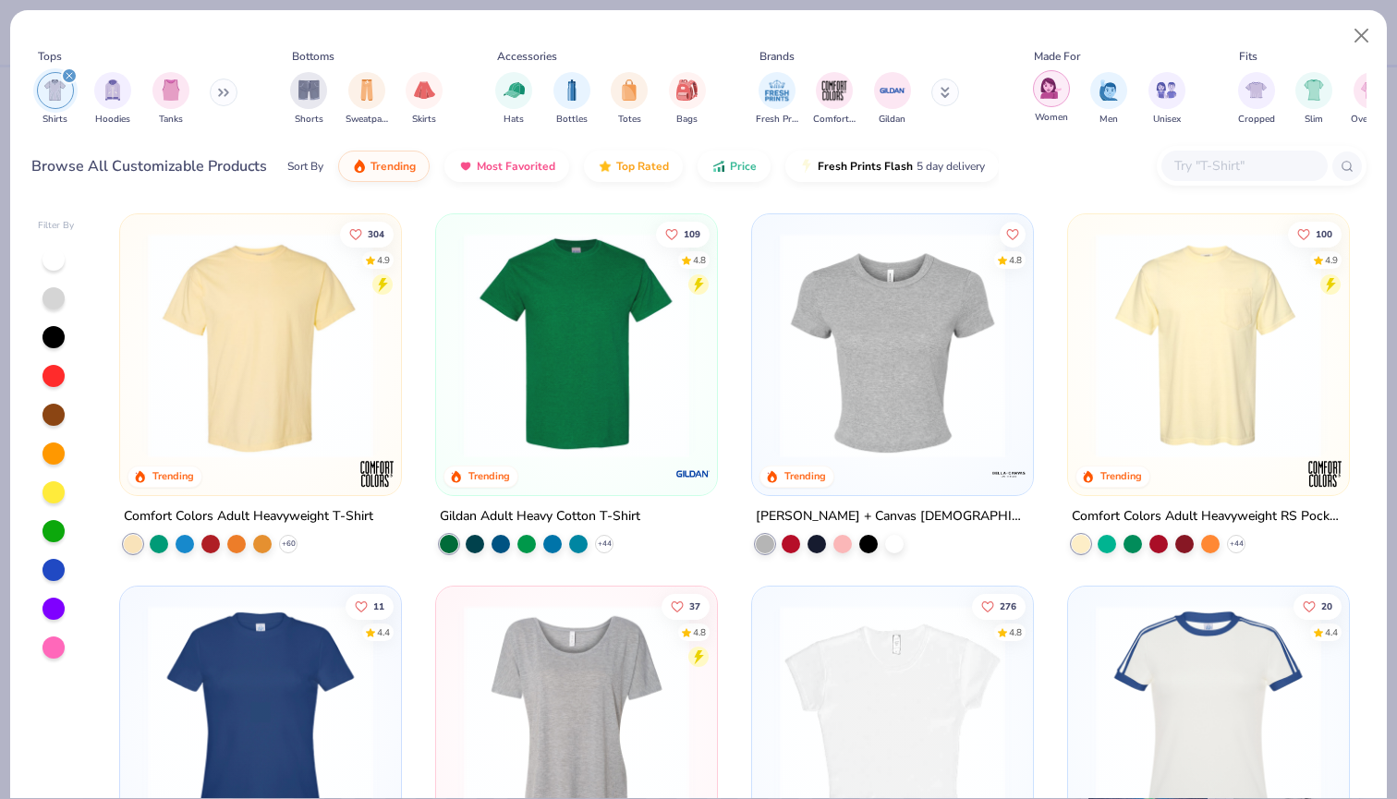
click at [1054, 93] on img "filter for Women" at bounding box center [1050, 88] width 21 height 21
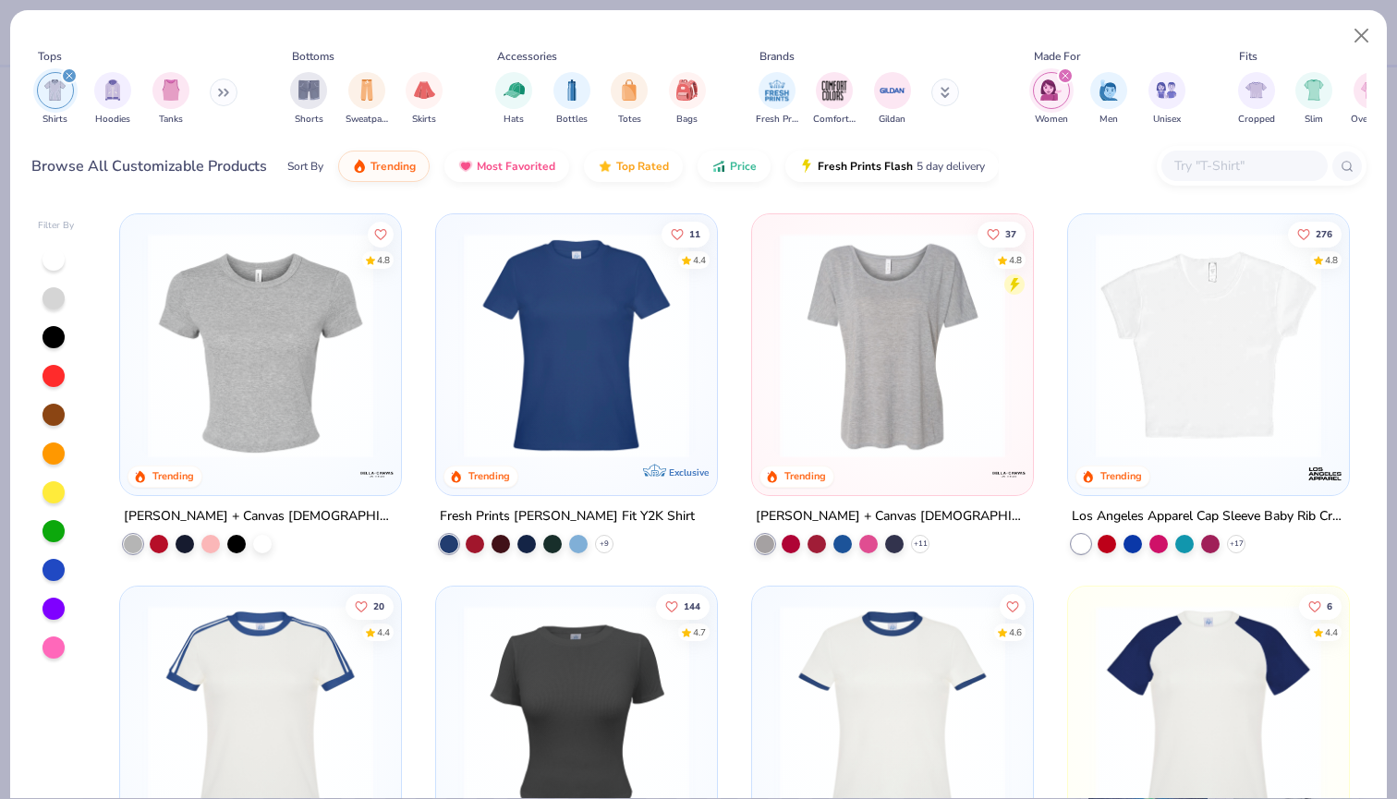
click at [344, 394] on img at bounding box center [261, 345] width 244 height 225
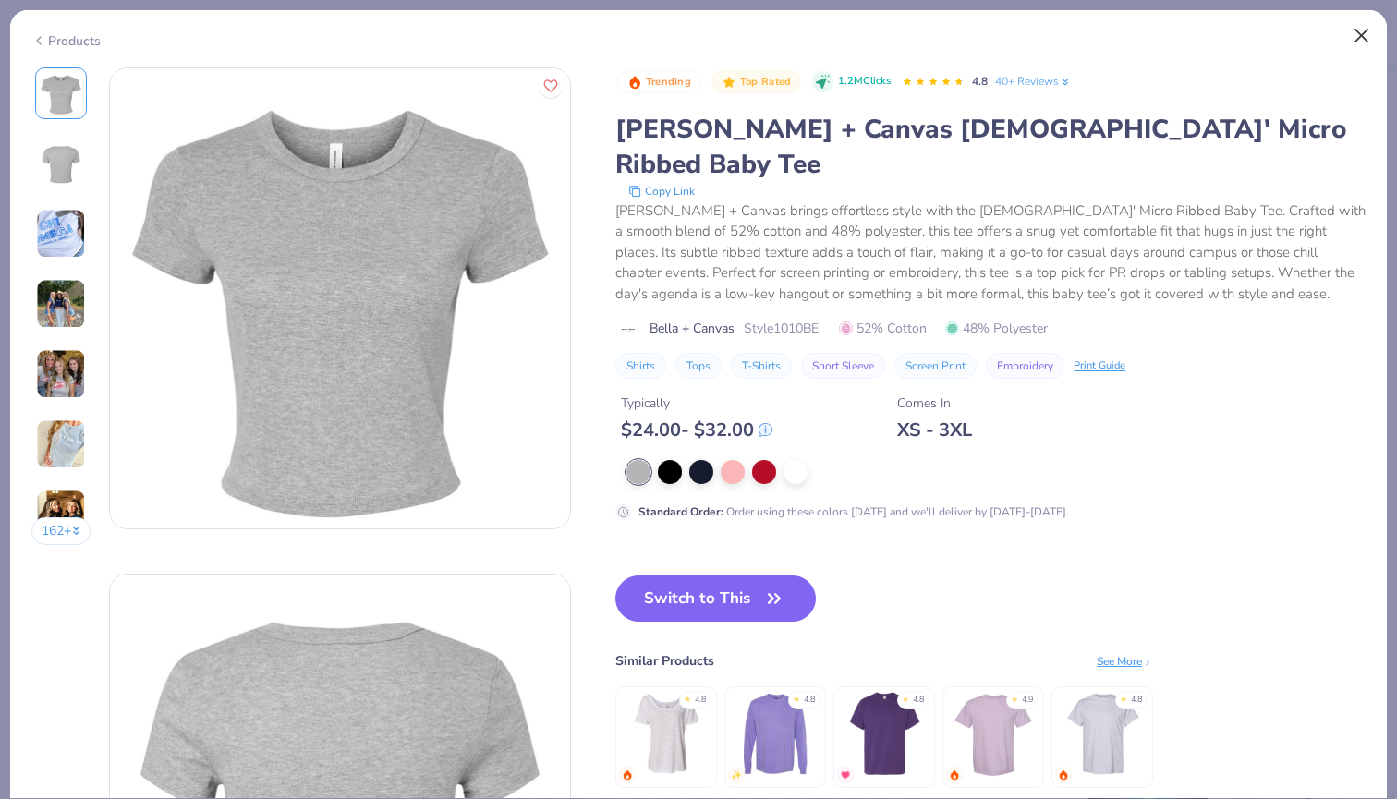
click at [1363, 30] on button "Close" at bounding box center [1361, 35] width 35 height 35
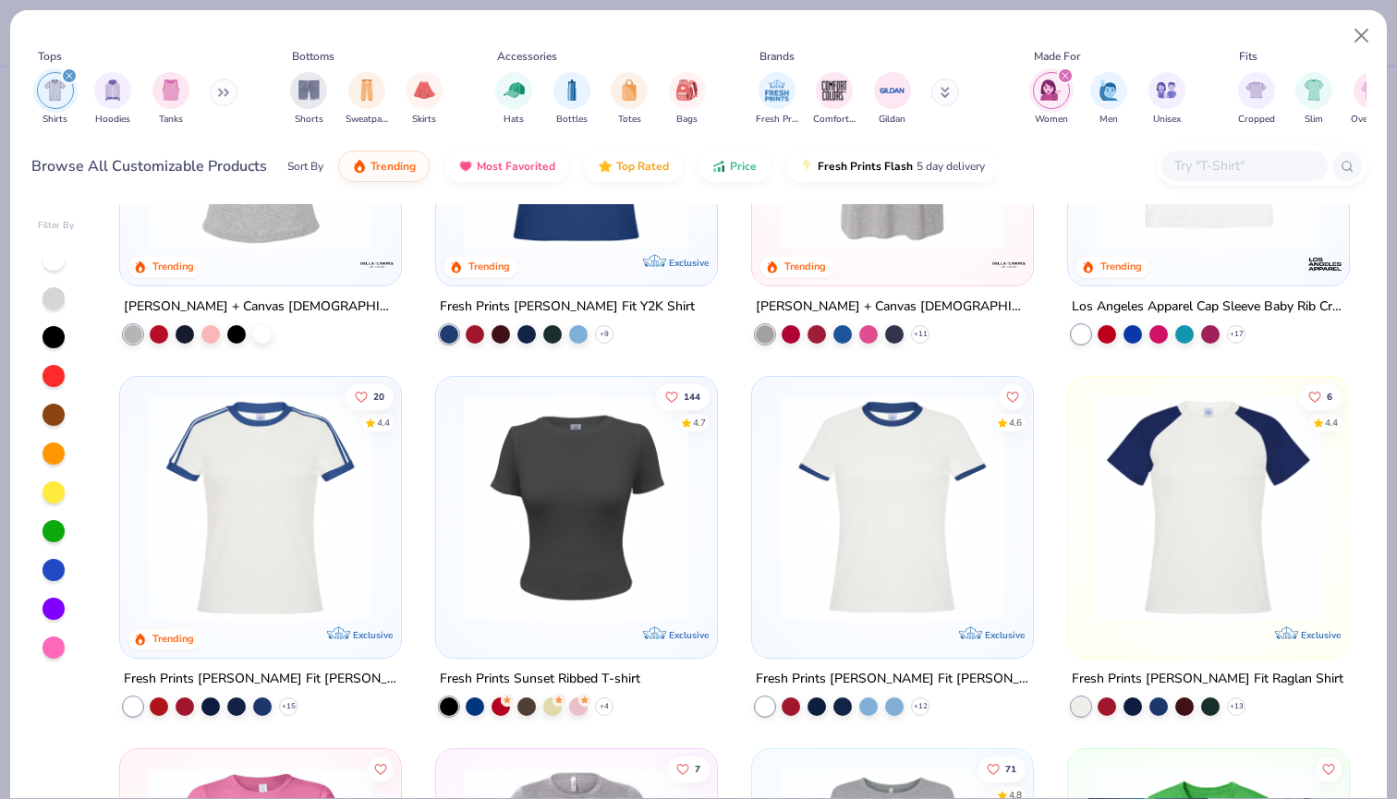
scroll to position [215, 0]
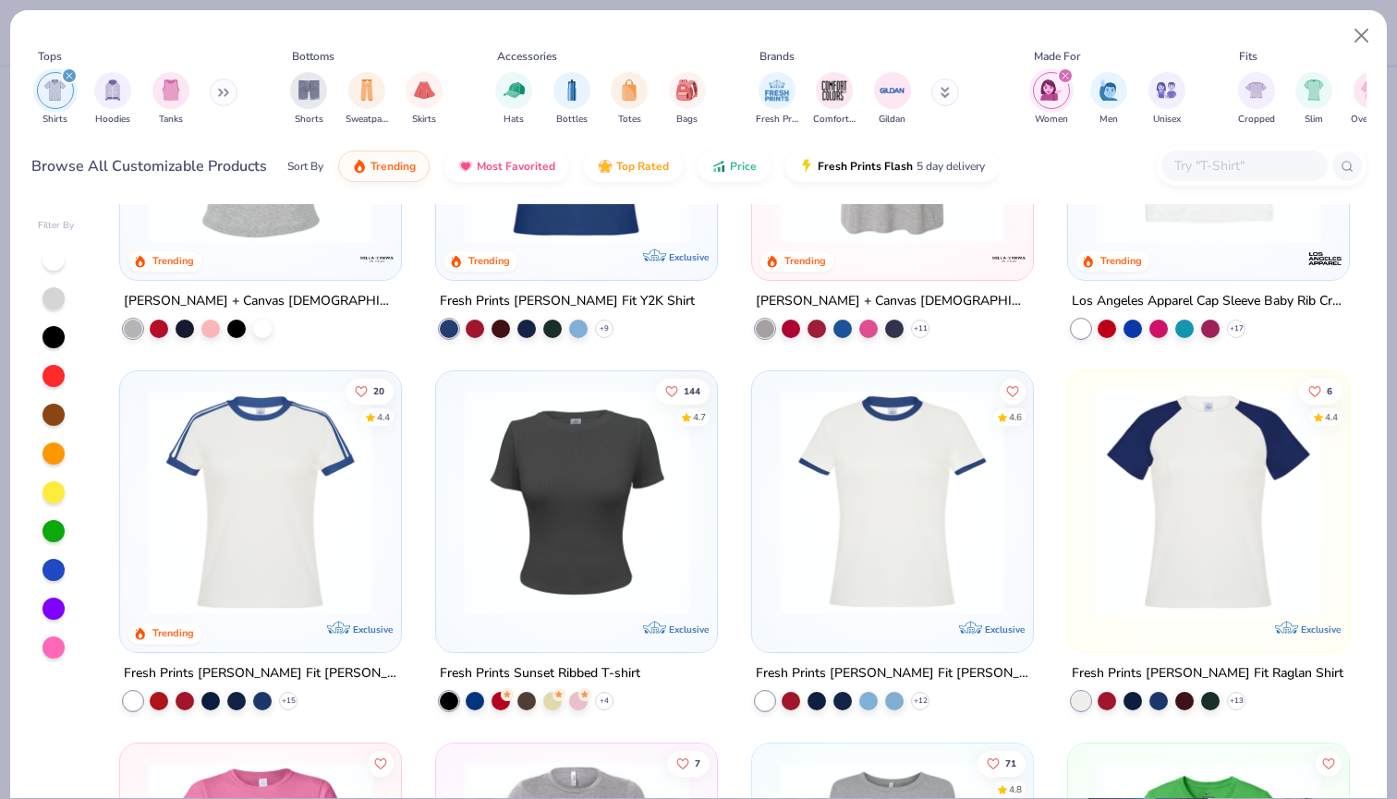
click at [552, 475] on img at bounding box center [577, 502] width 244 height 225
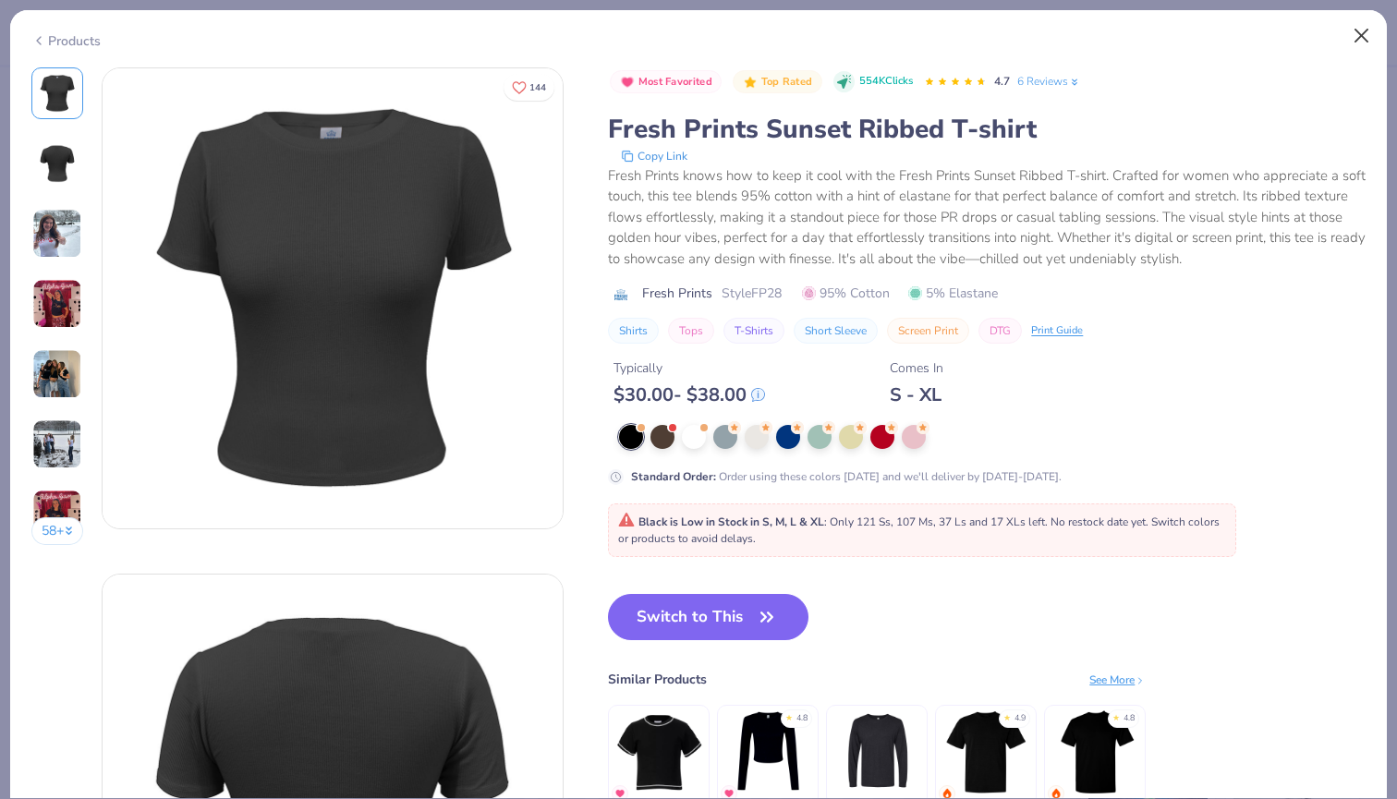
click at [1365, 35] on button "Close" at bounding box center [1361, 35] width 35 height 35
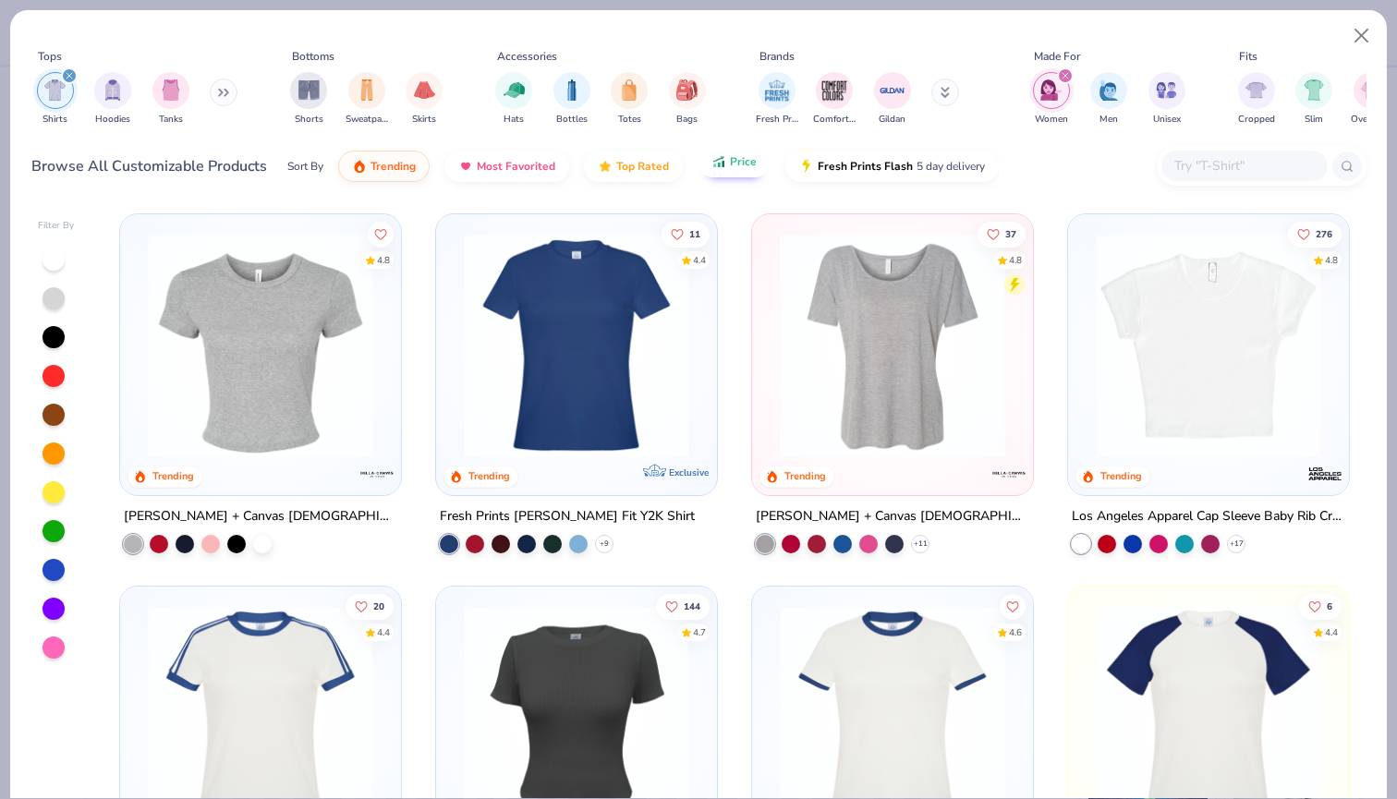
click at [716, 175] on button "Price" at bounding box center [734, 161] width 73 height 31
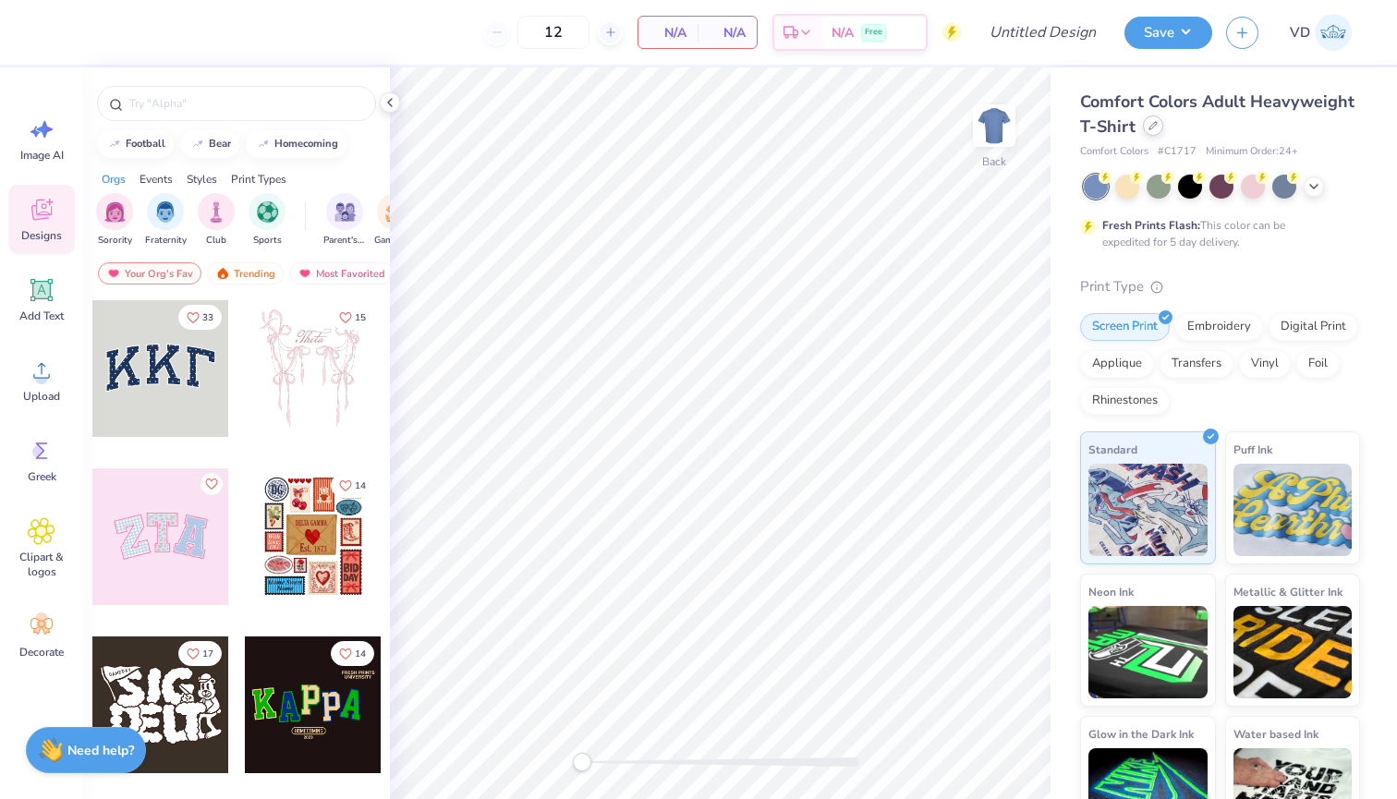
click at [1150, 132] on div at bounding box center [1153, 126] width 20 height 20
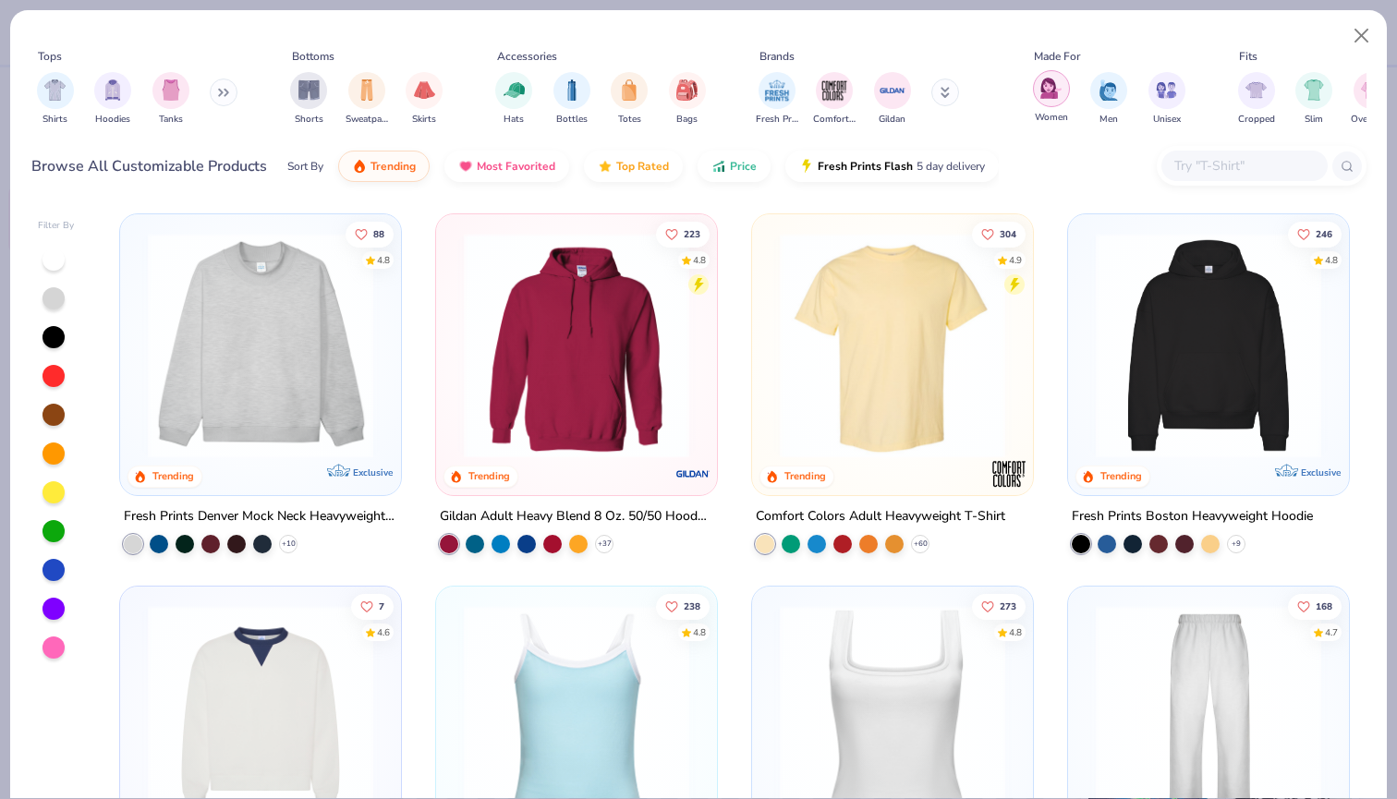
click at [1033, 89] on div "filter for Women" at bounding box center [1051, 88] width 37 height 37
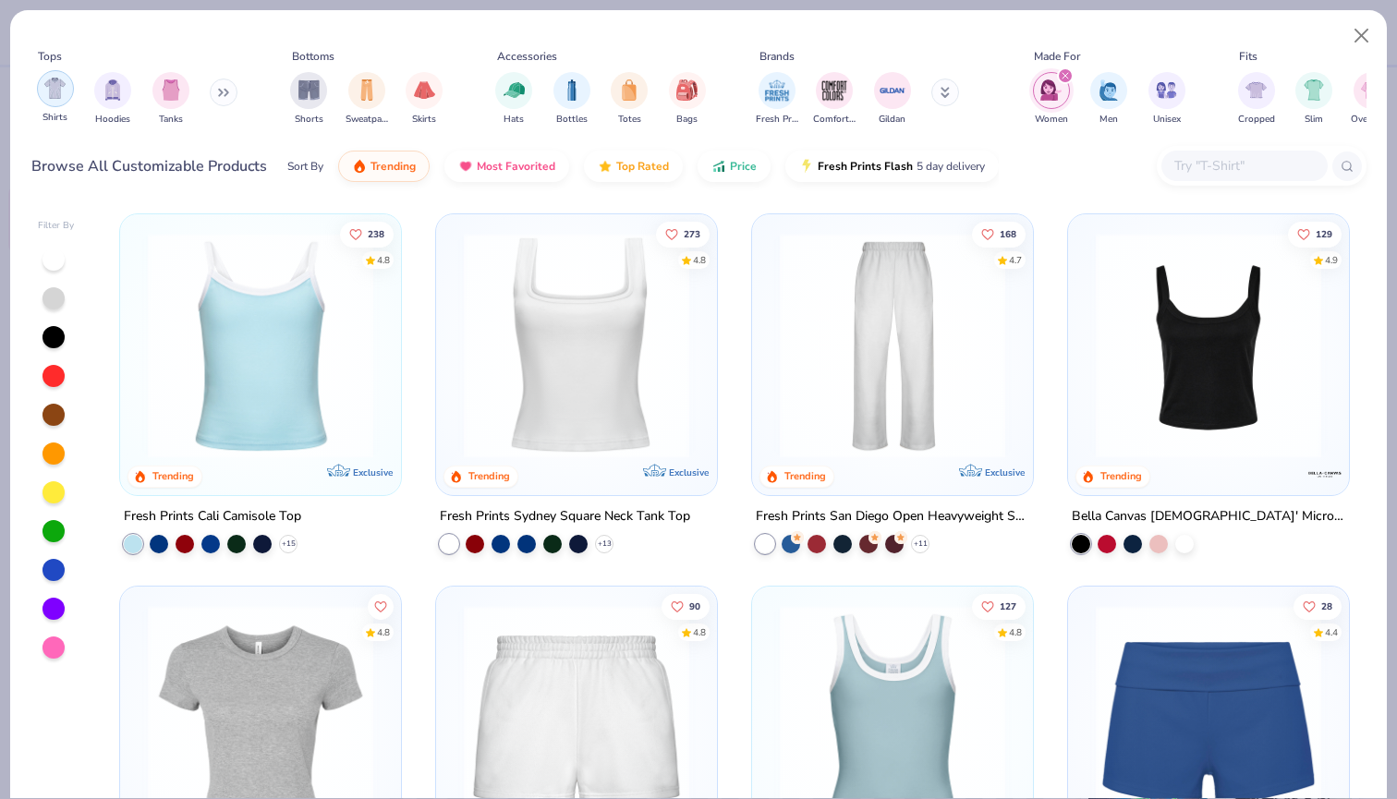
click at [54, 94] on img "filter for Shirts" at bounding box center [54, 88] width 21 height 21
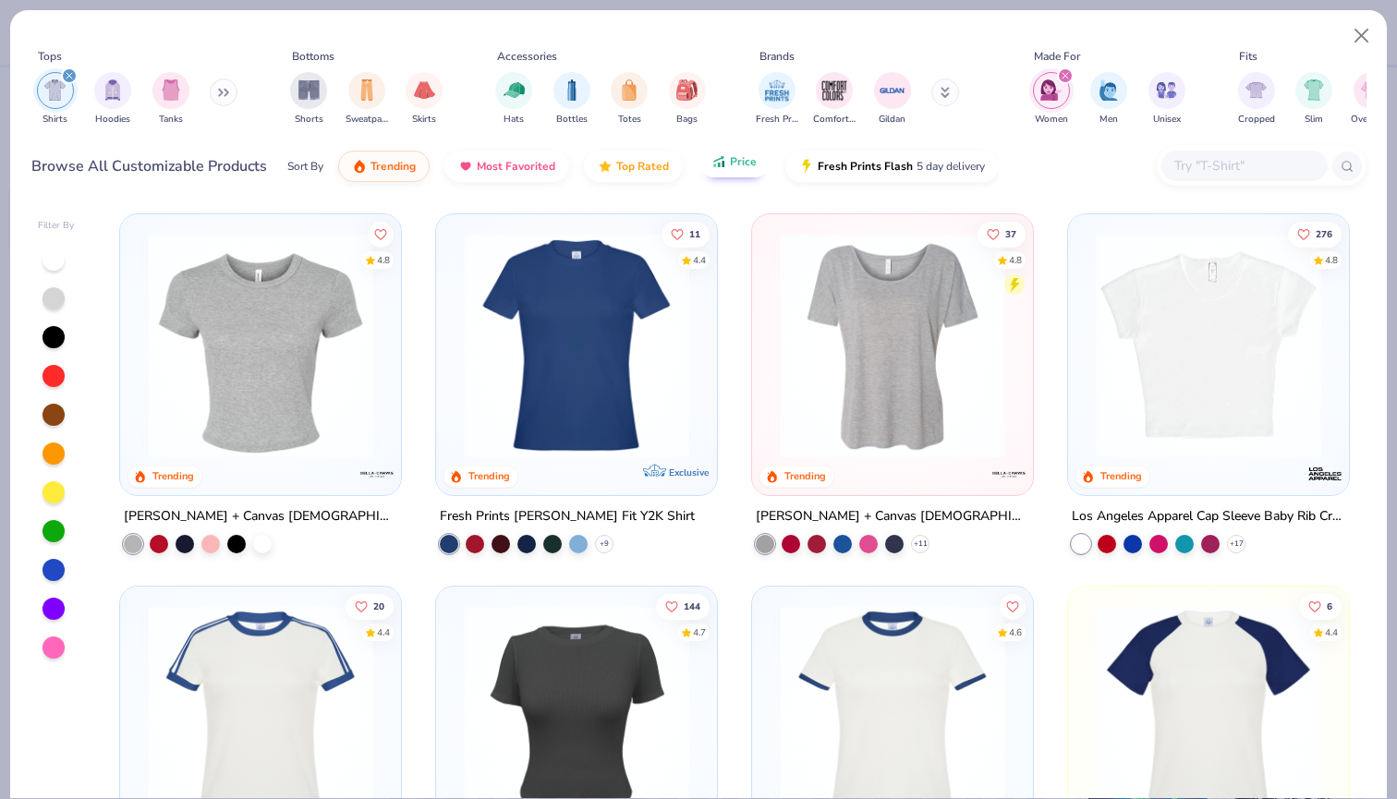
click at [737, 169] on button "Price" at bounding box center [734, 161] width 73 height 31
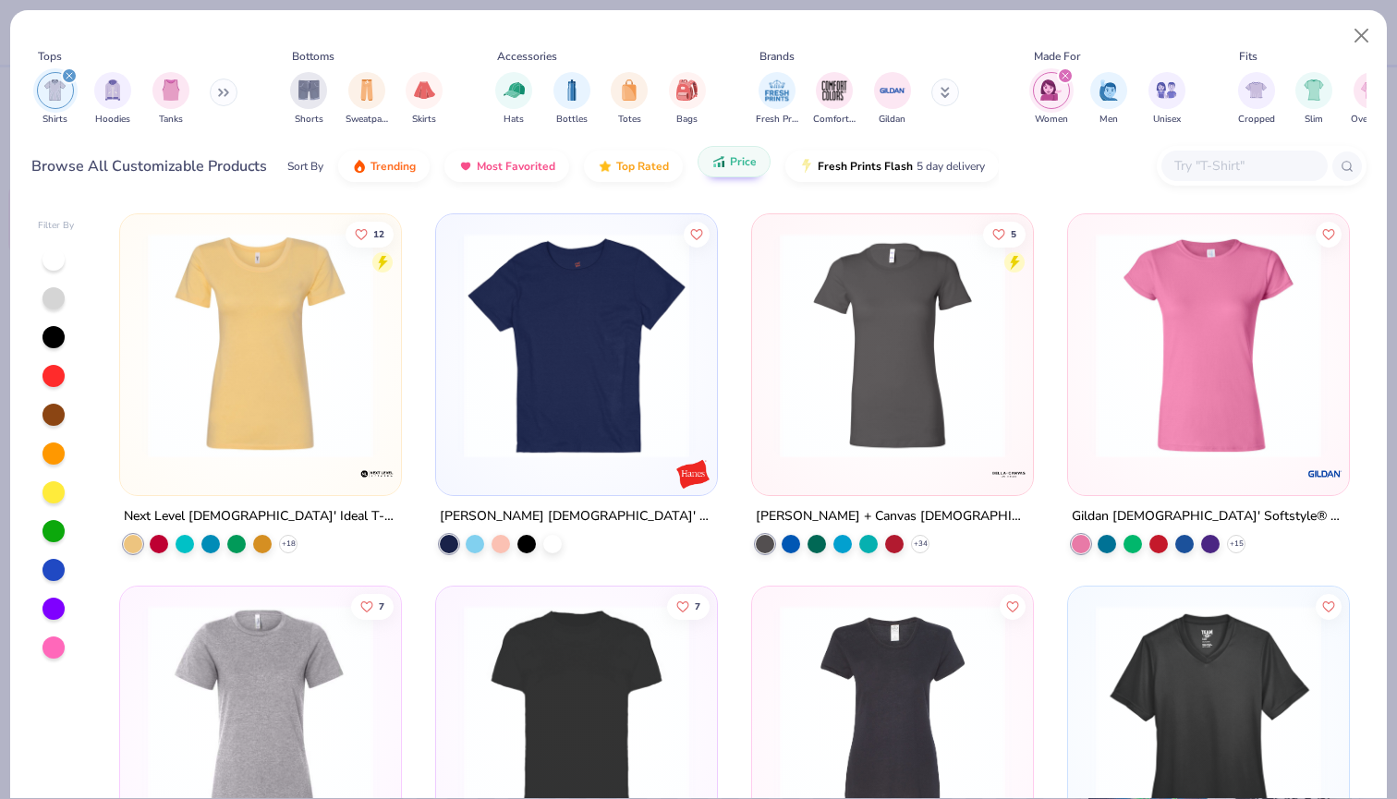
click at [737, 169] on button "Price" at bounding box center [734, 161] width 73 height 31
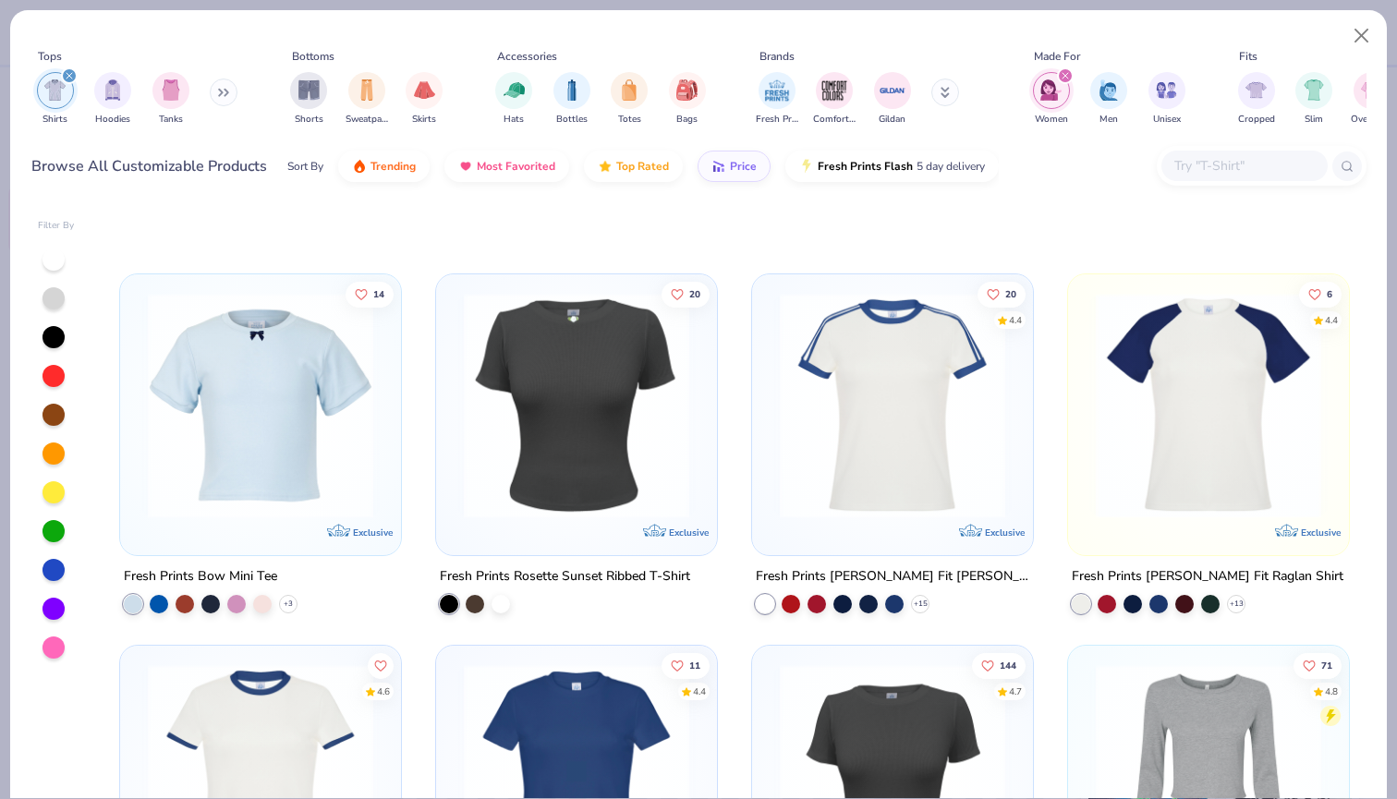
scroll to position [1138, 0]
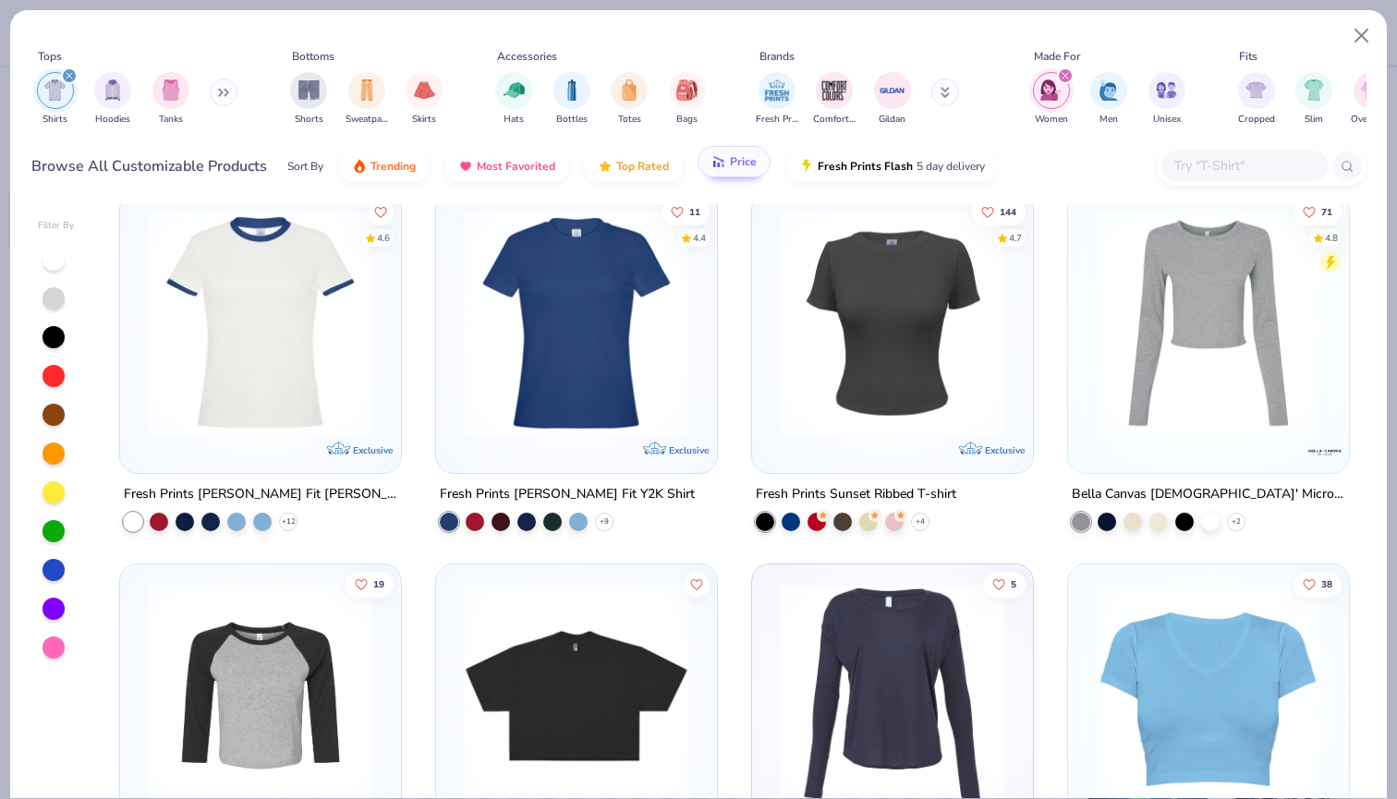
click at [722, 179] on div "Sort By Trending Most Favorited Top Rated Price Fresh Prints Flash 5 day delive…" at bounding box center [643, 166] width 712 height 52
click at [724, 170] on button "Price" at bounding box center [734, 161] width 73 height 31
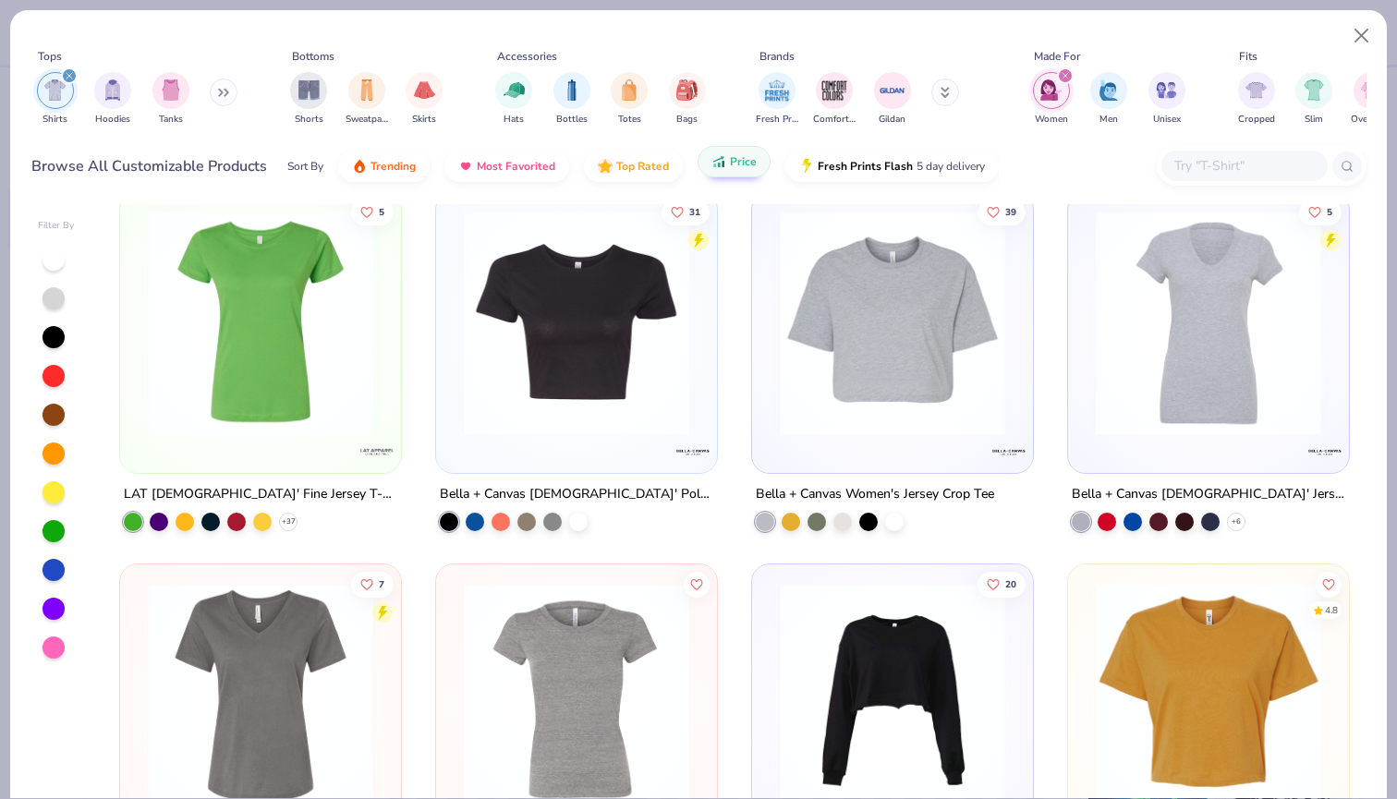
click at [724, 170] on button "Price" at bounding box center [734, 161] width 73 height 31
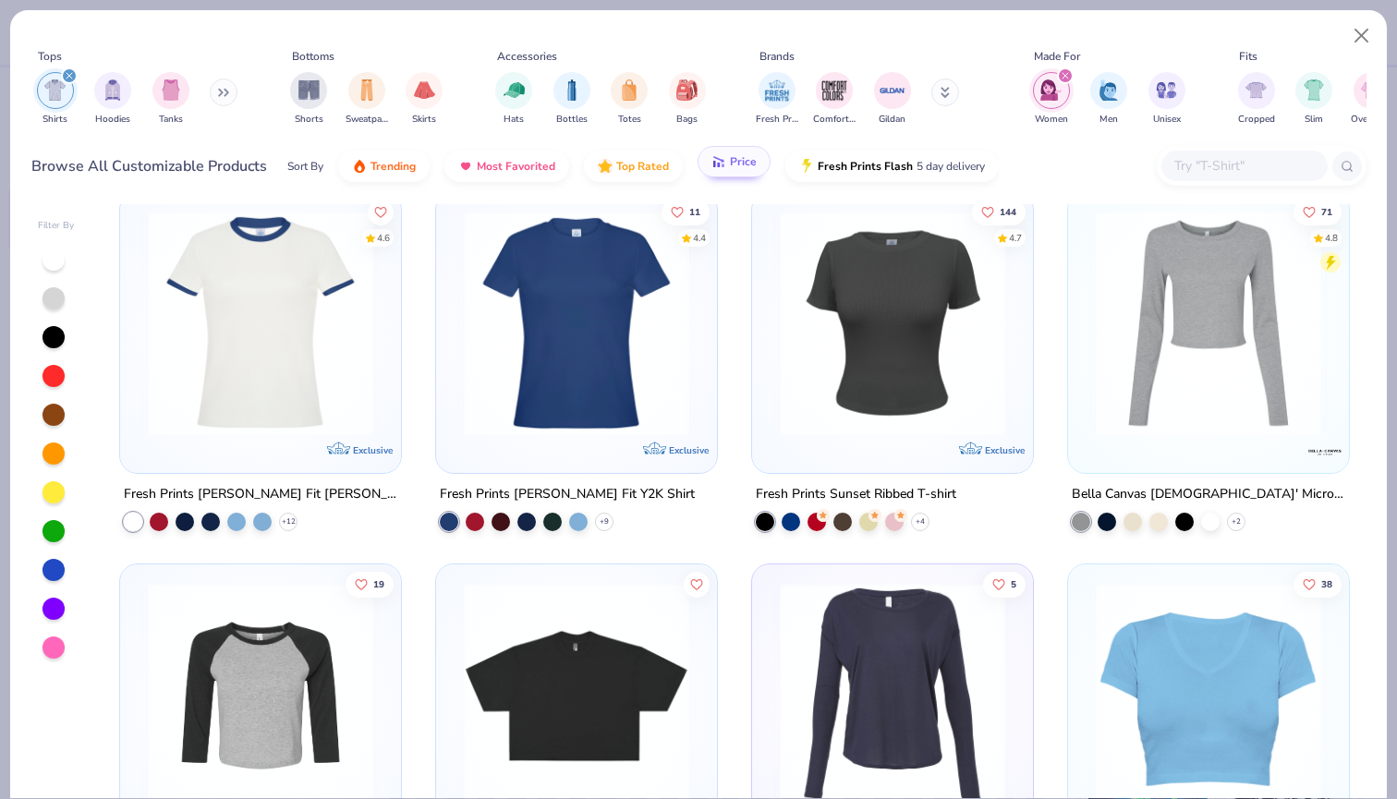
click at [724, 170] on button "Price" at bounding box center [734, 161] width 73 height 31
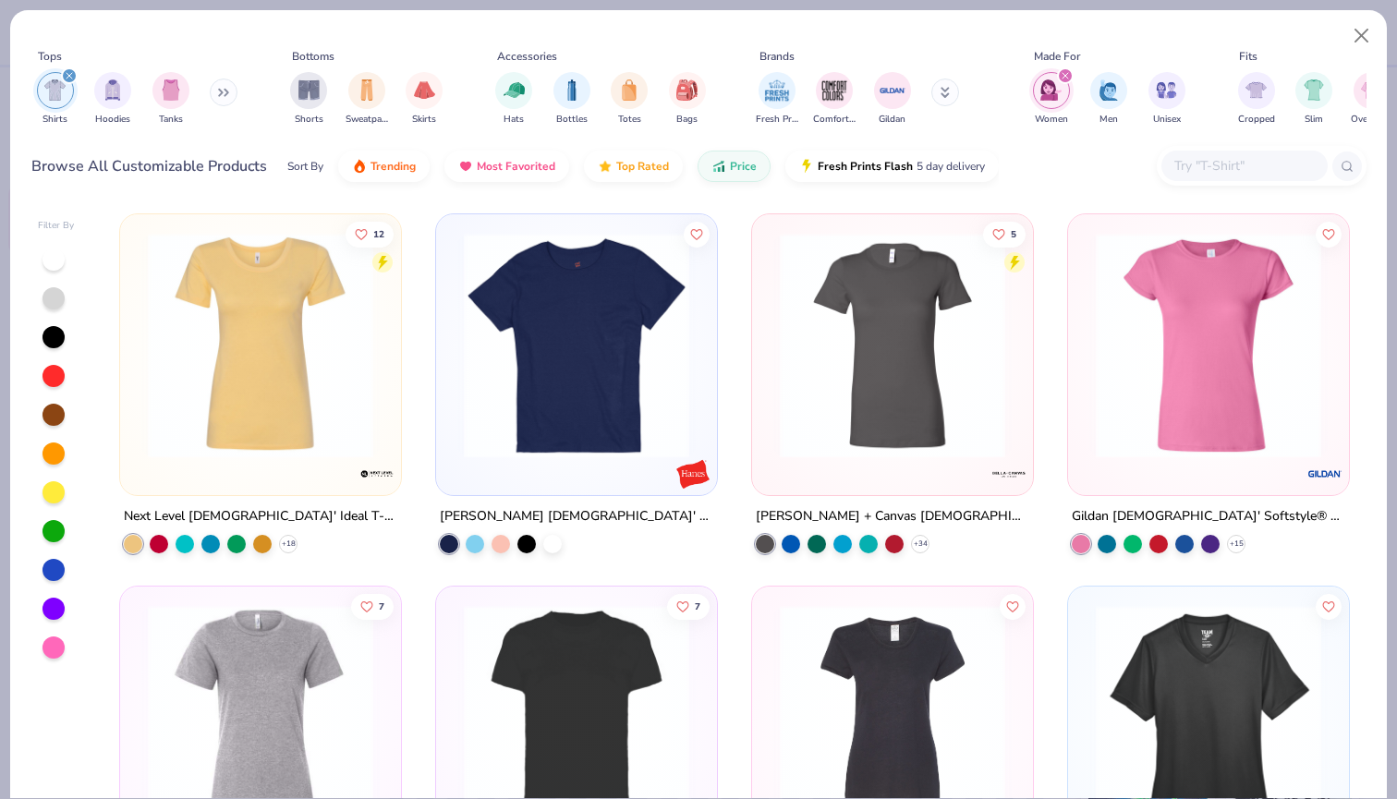
scroll to position [0, 0]
click at [346, 375] on img at bounding box center [261, 345] width 244 height 225
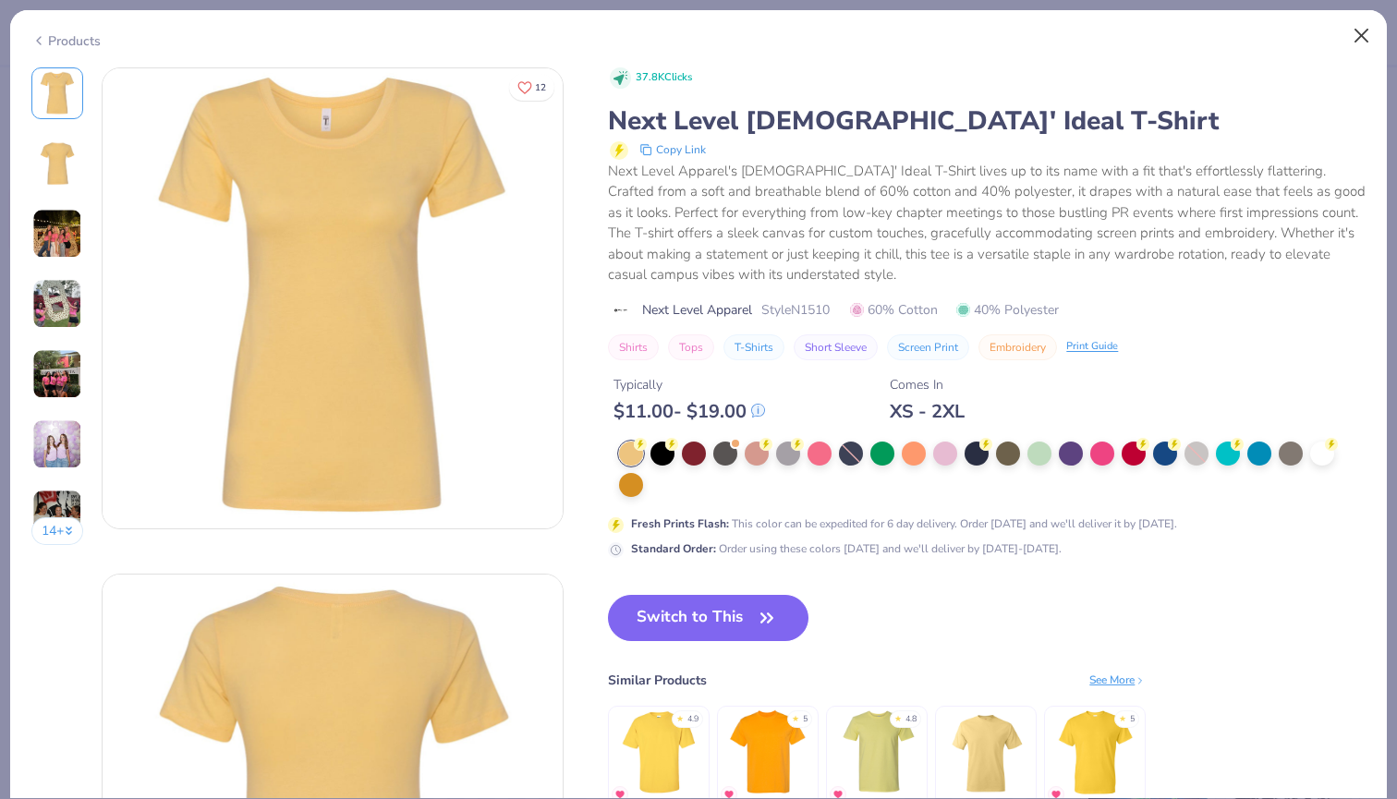
click at [1356, 30] on button "Close" at bounding box center [1361, 35] width 35 height 35
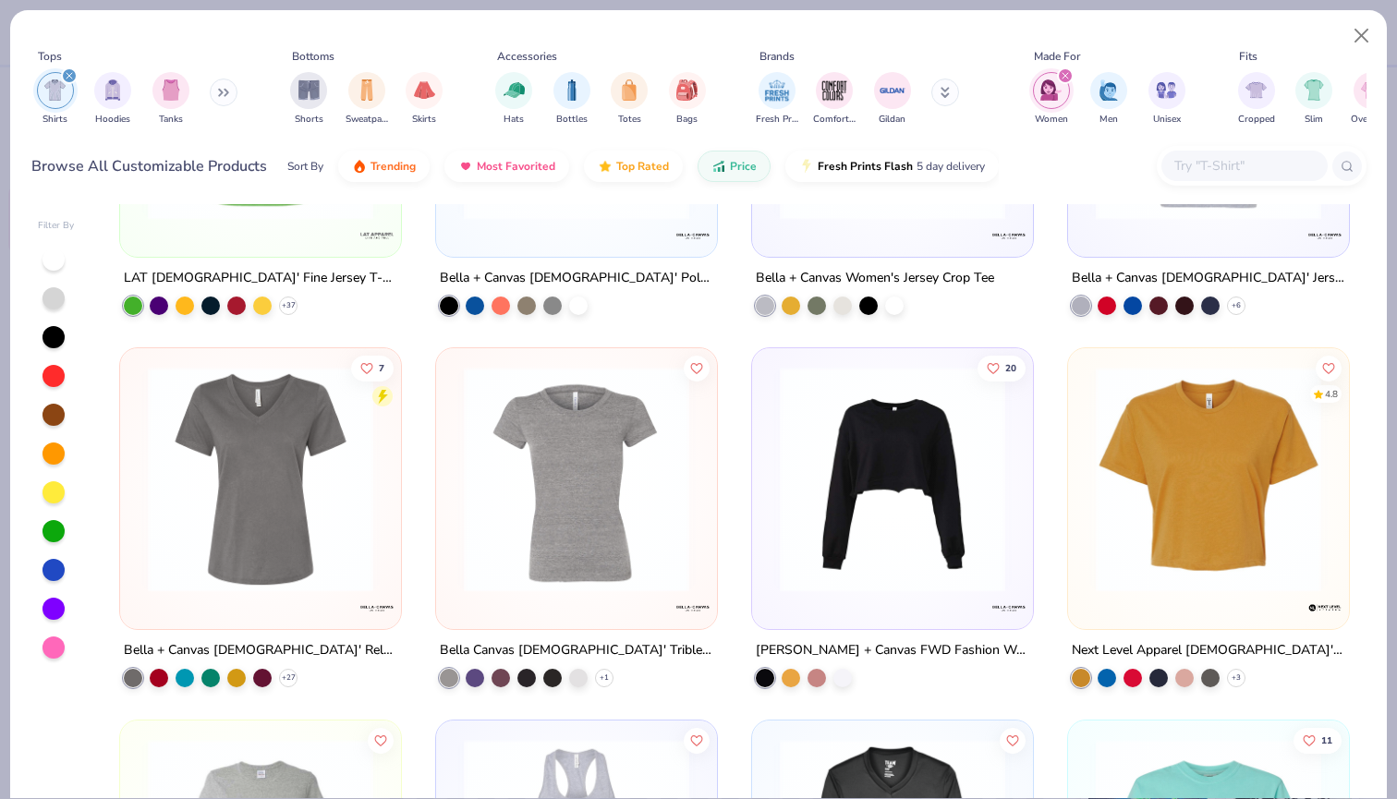
scroll to position [1365, 0]
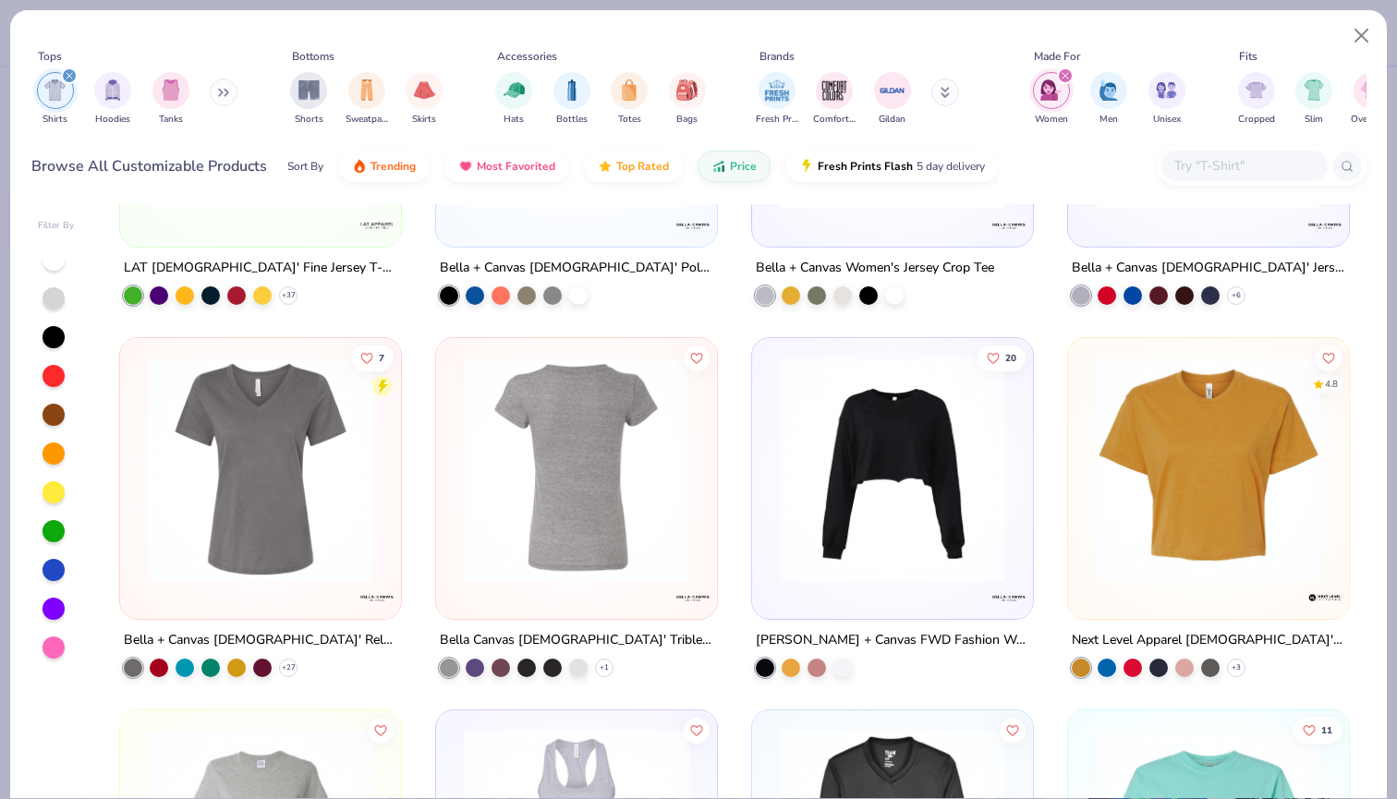
click at [1206, 458] on img at bounding box center [1209, 469] width 244 height 225
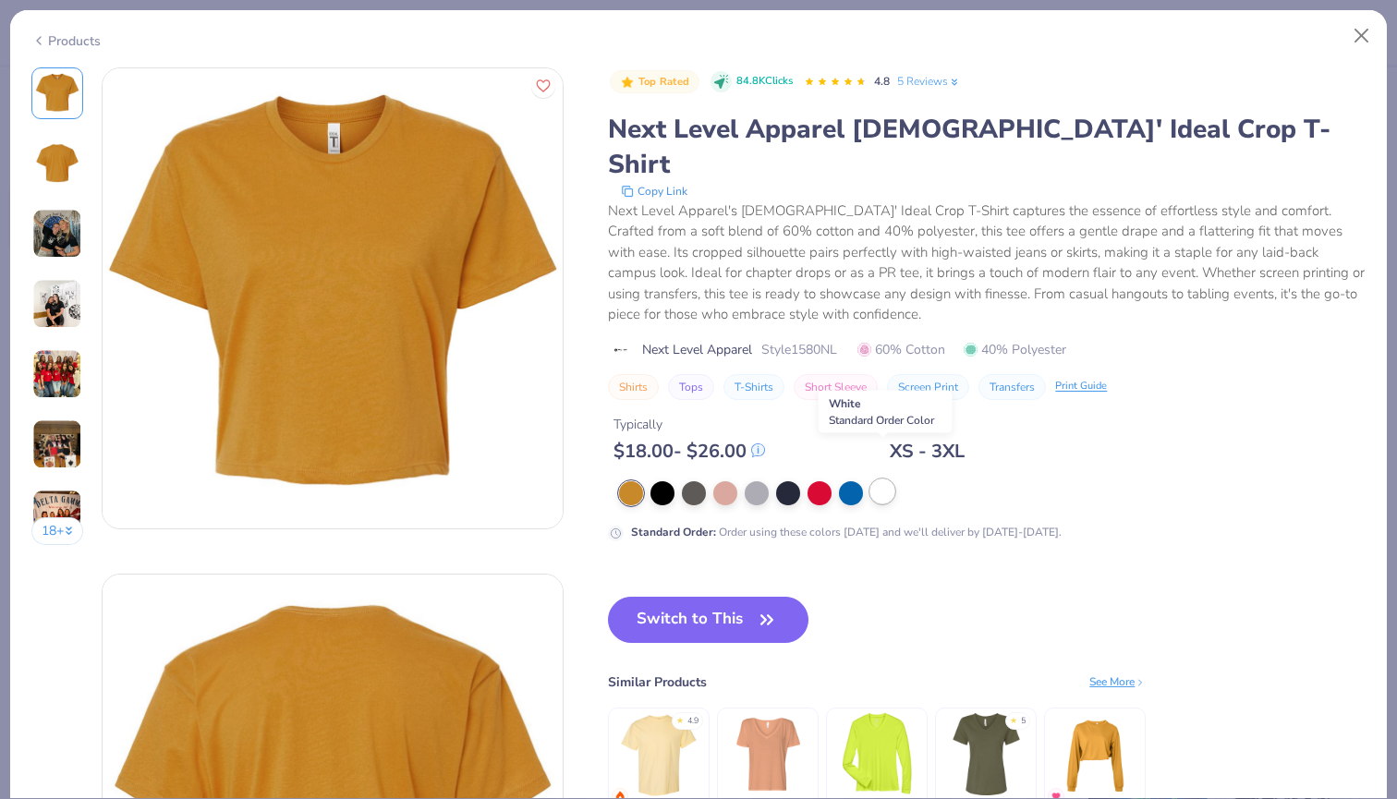
click at [885, 480] on div at bounding box center [882, 492] width 24 height 24
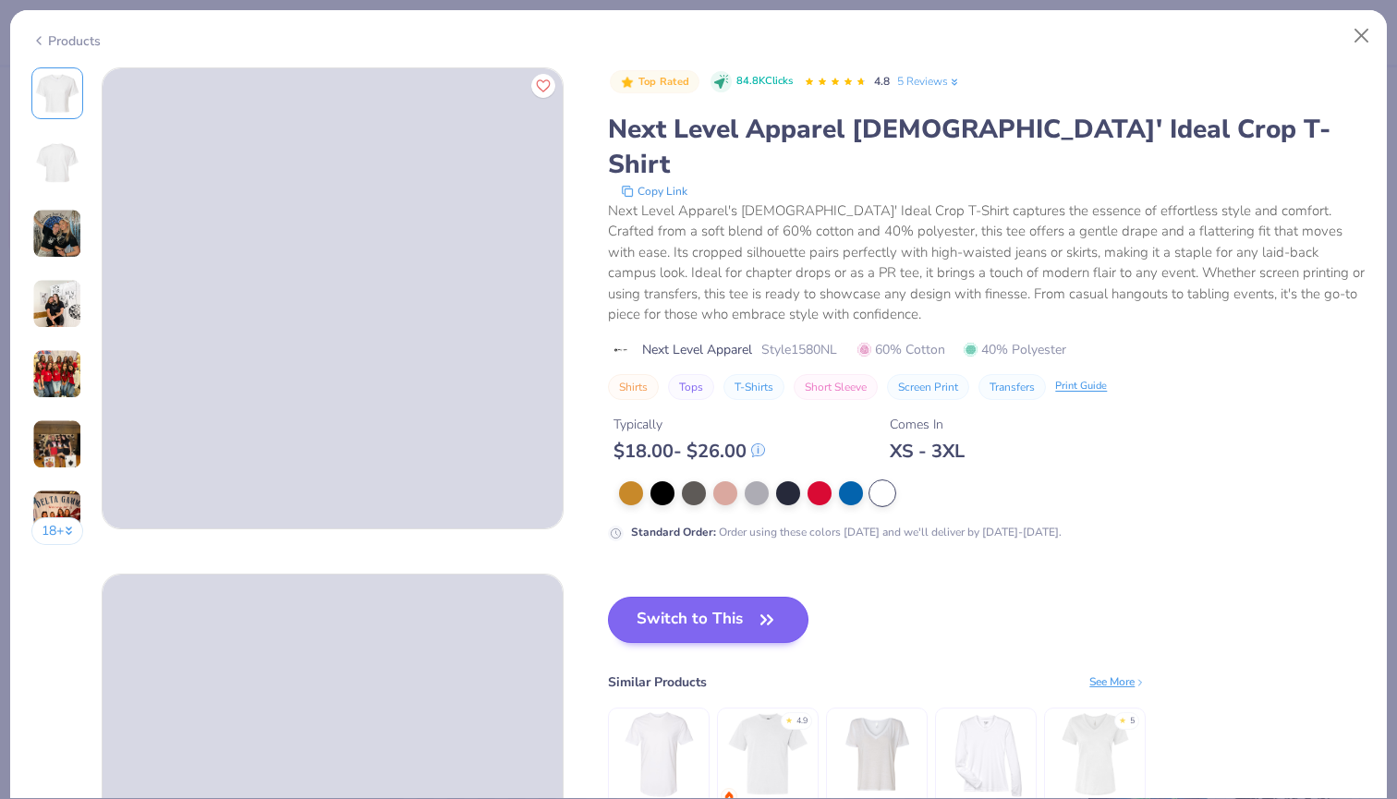
click at [716, 597] on button "Switch to This" at bounding box center [708, 620] width 201 height 46
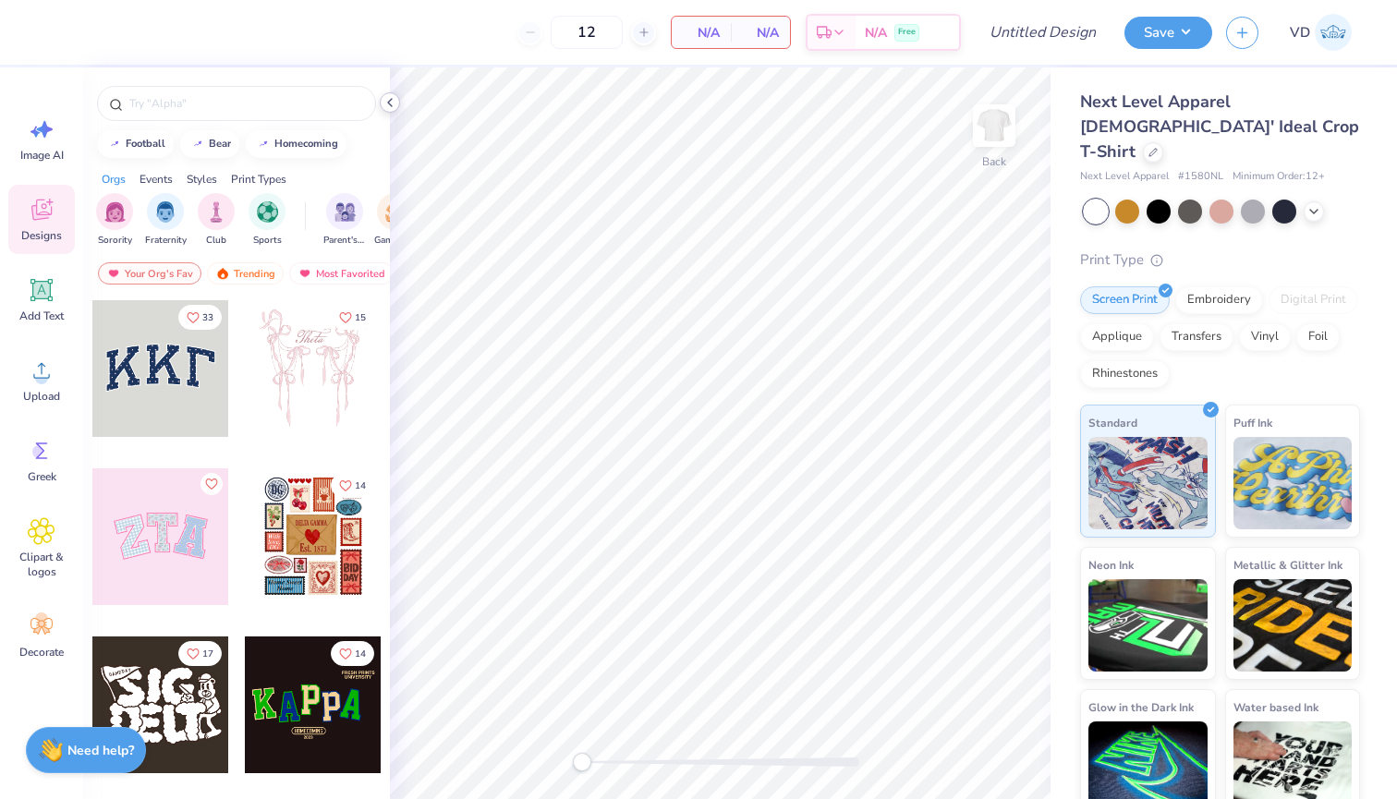
click at [392, 102] on icon at bounding box center [390, 102] width 15 height 15
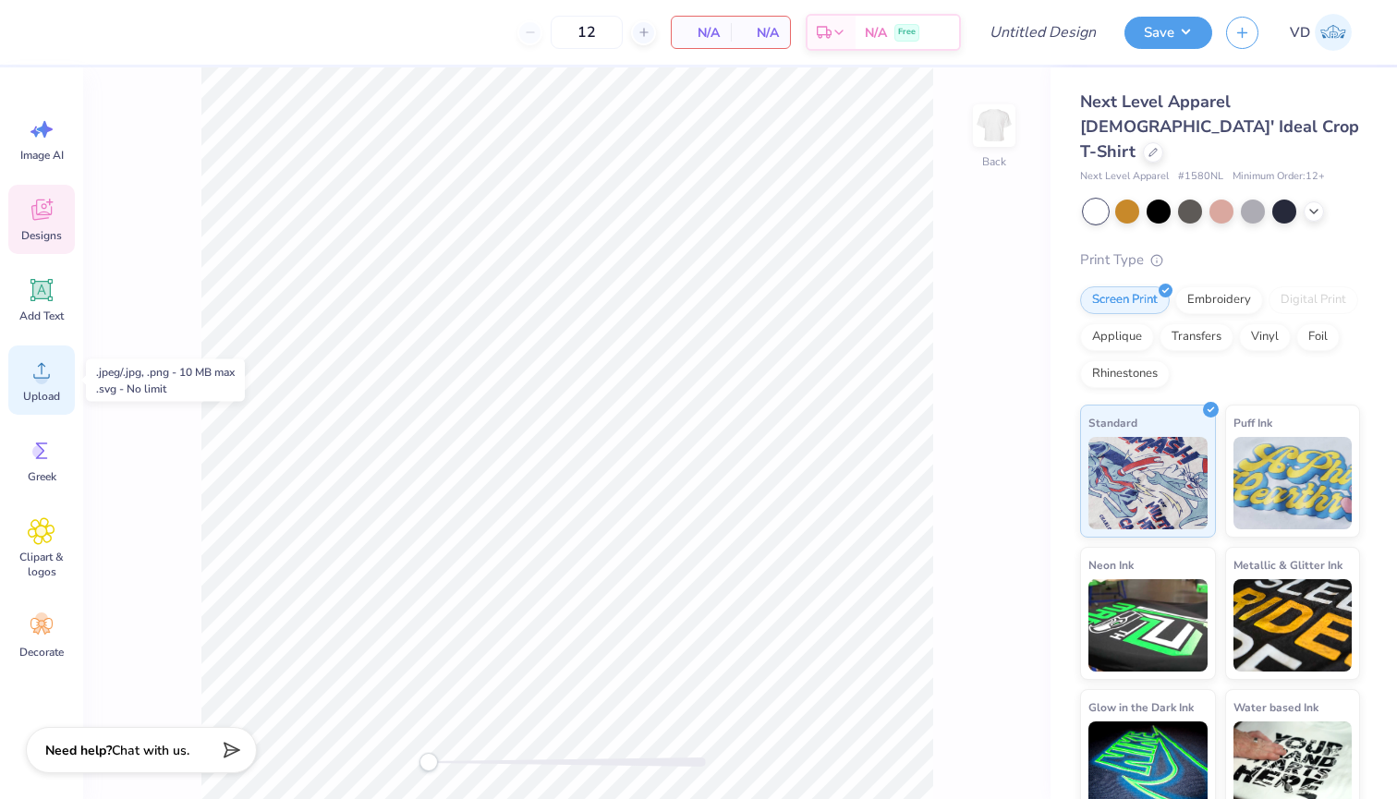
click at [43, 371] on icon at bounding box center [42, 371] width 28 height 28
click at [20, 375] on div "Upload" at bounding box center [41, 380] width 67 height 69
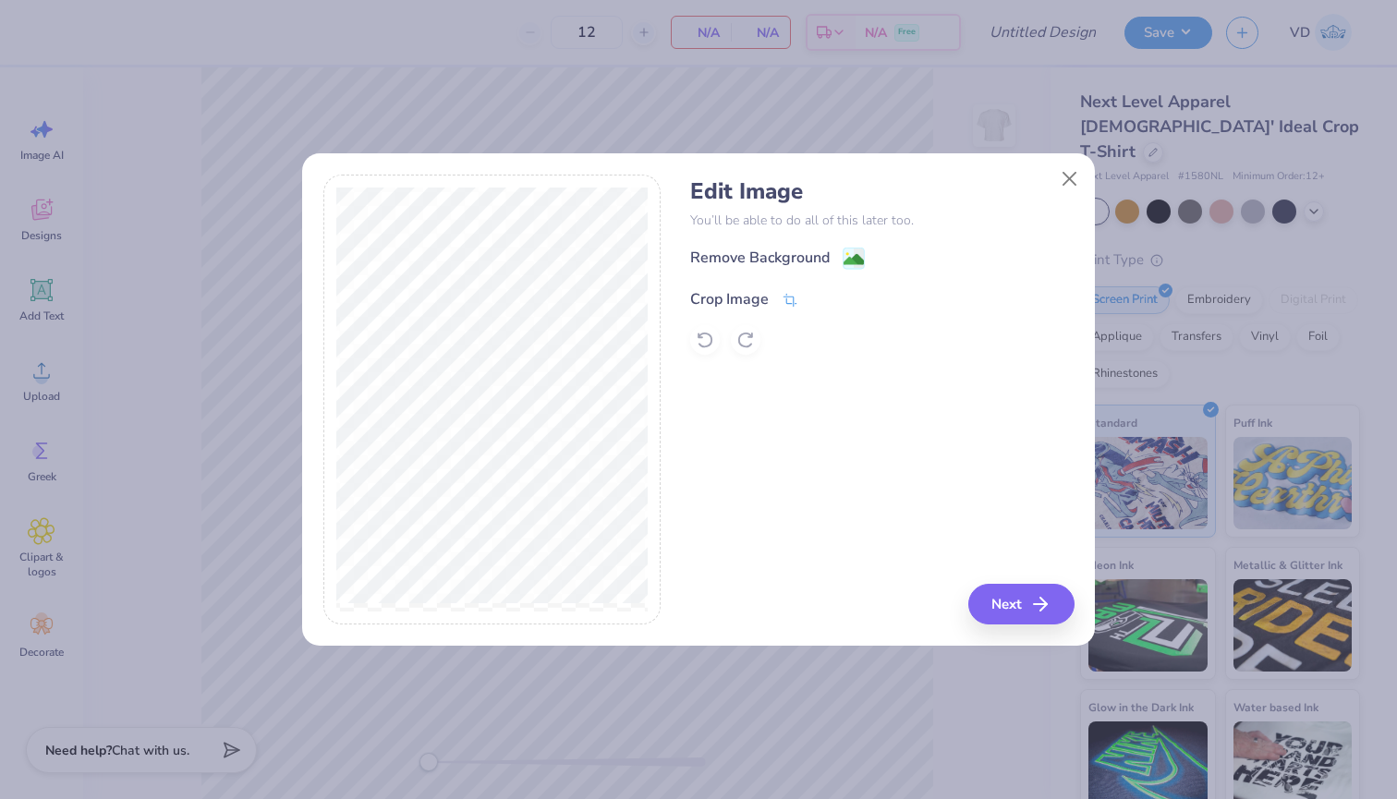
click at [794, 286] on div "Crop Image" at bounding box center [744, 297] width 108 height 22
click at [794, 295] on icon at bounding box center [790, 300] width 17 height 17
click at [819, 285] on div "Remove Background Crop Image" at bounding box center [881, 301] width 383 height 108
click at [819, 292] on icon at bounding box center [821, 297] width 11 height 11
click at [863, 256] on image at bounding box center [854, 261] width 20 height 20
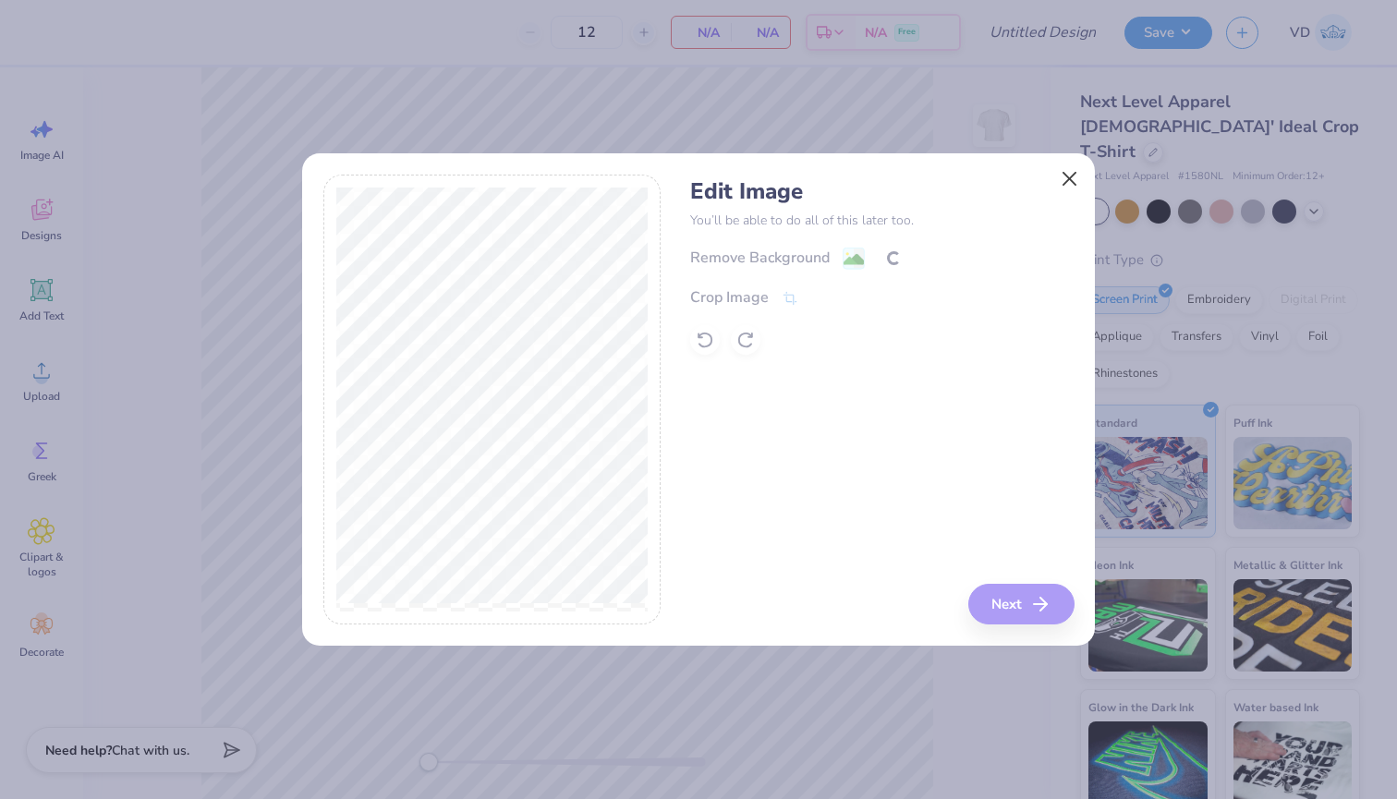
click at [1075, 178] on button "Close" at bounding box center [1069, 179] width 35 height 35
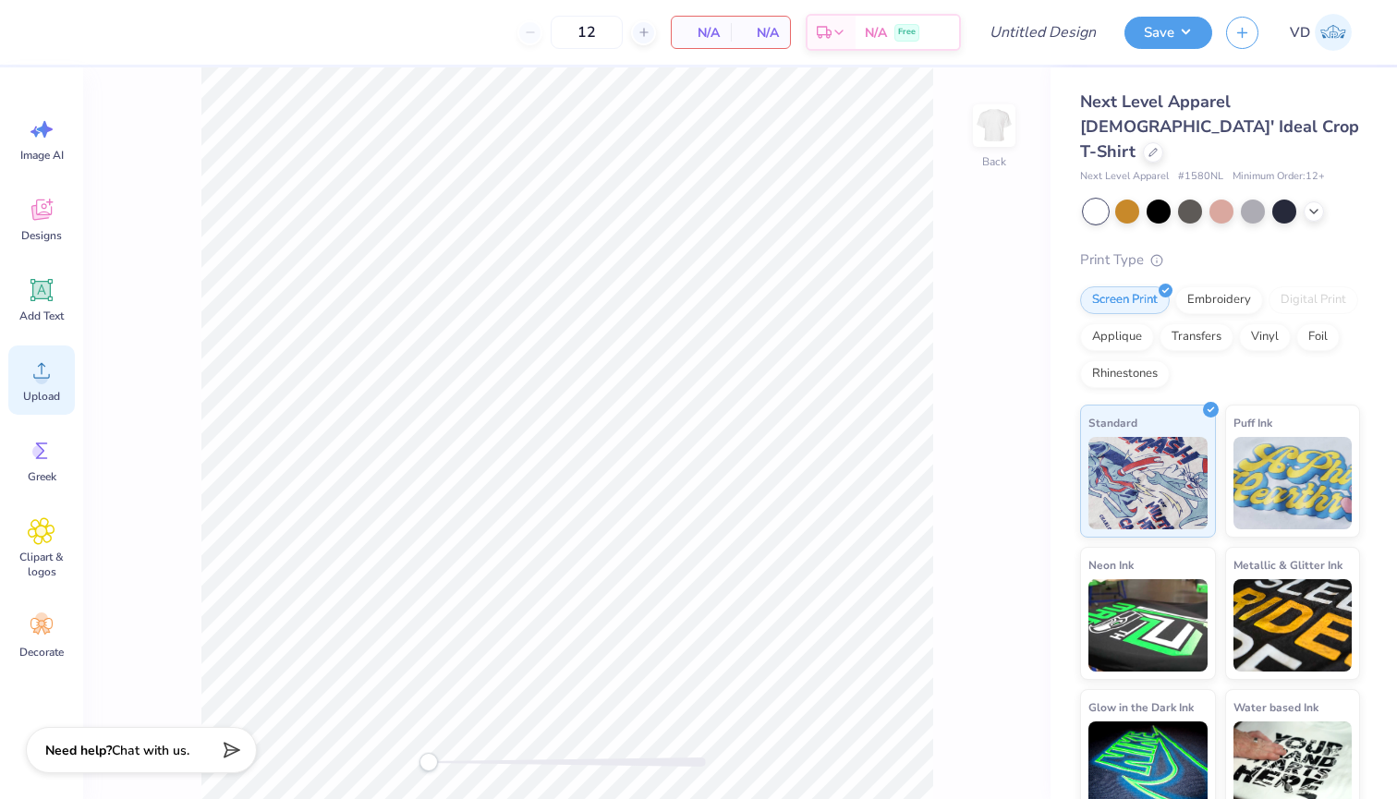
click at [43, 385] on div "Upload" at bounding box center [41, 380] width 67 height 69
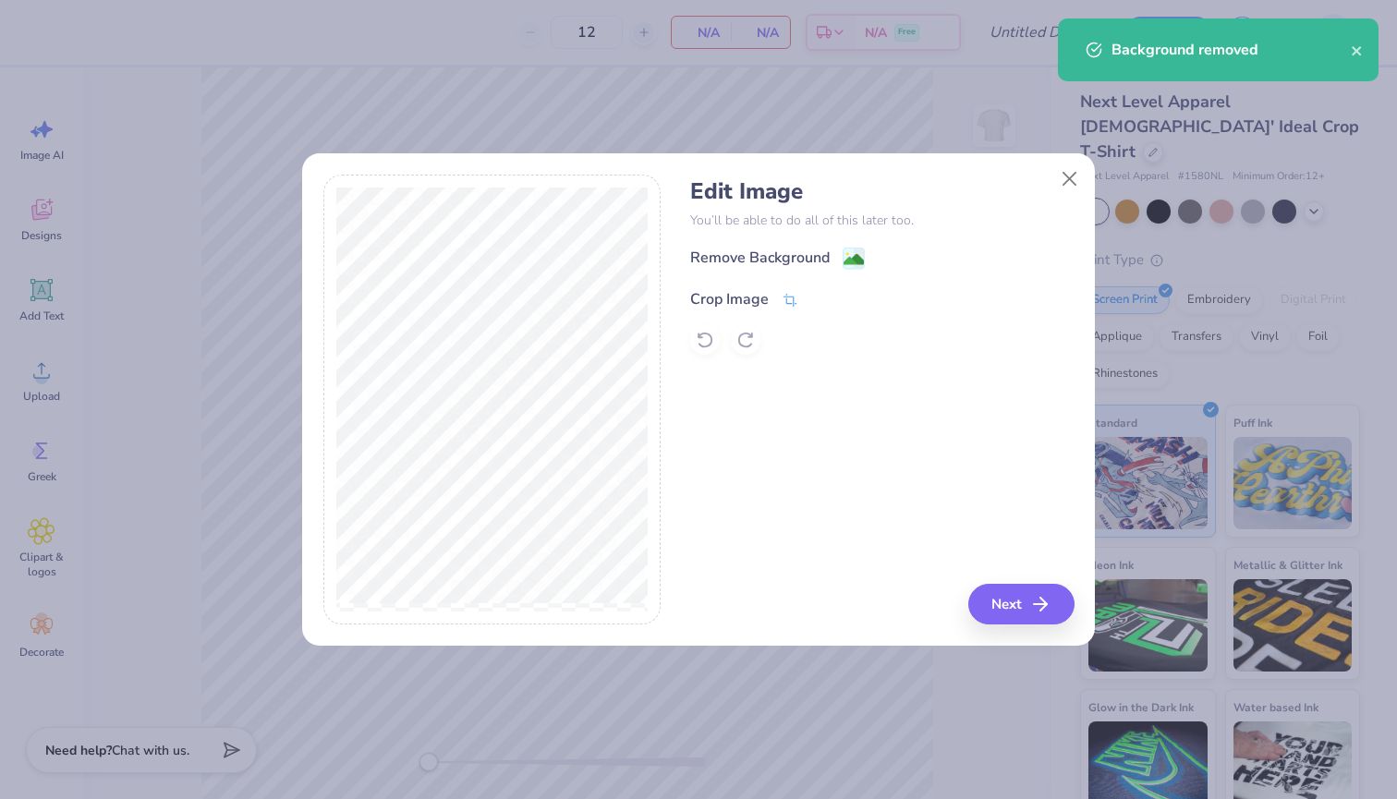
click at [780, 298] on div "Crop Image" at bounding box center [744, 299] width 108 height 22
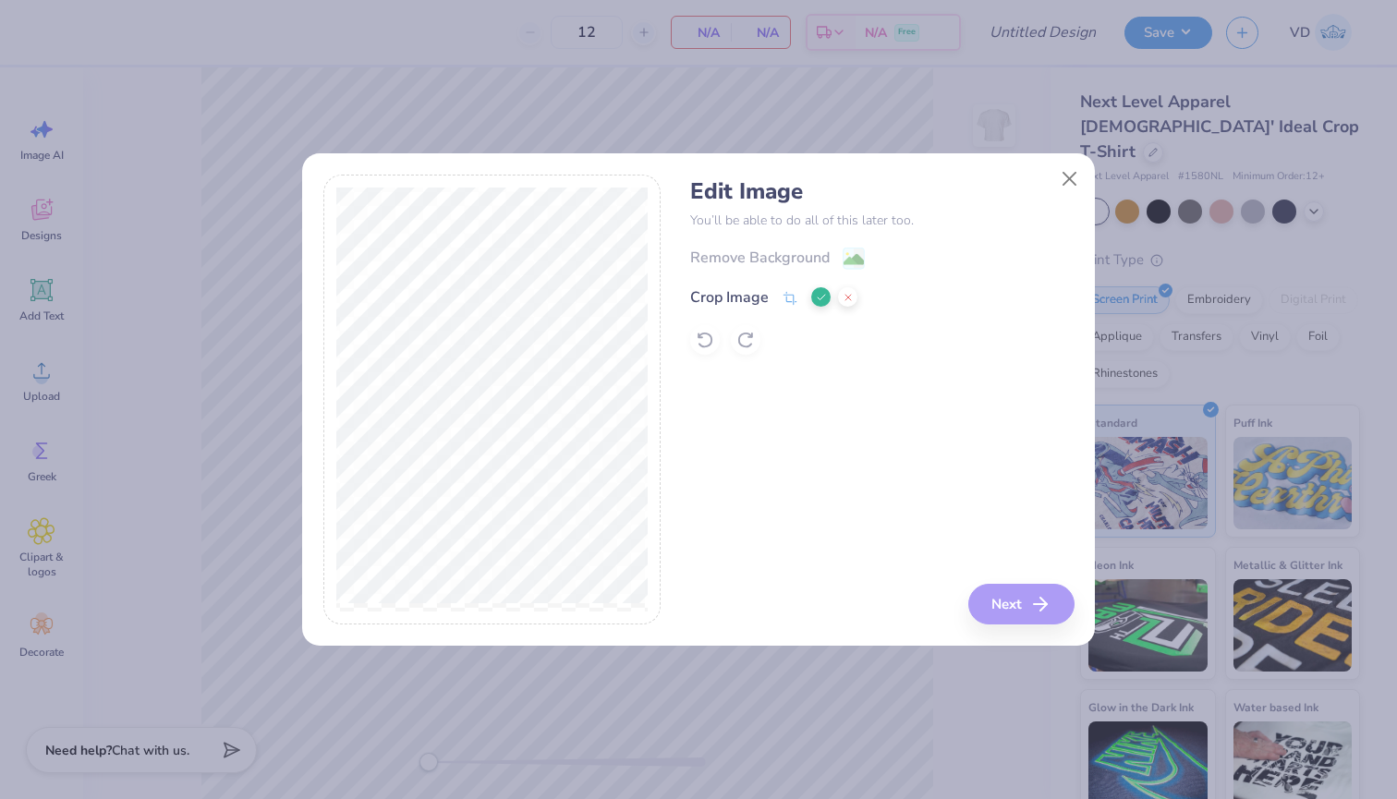
click at [817, 303] on icon at bounding box center [821, 297] width 11 height 11
click at [855, 256] on image at bounding box center [854, 261] width 20 height 20
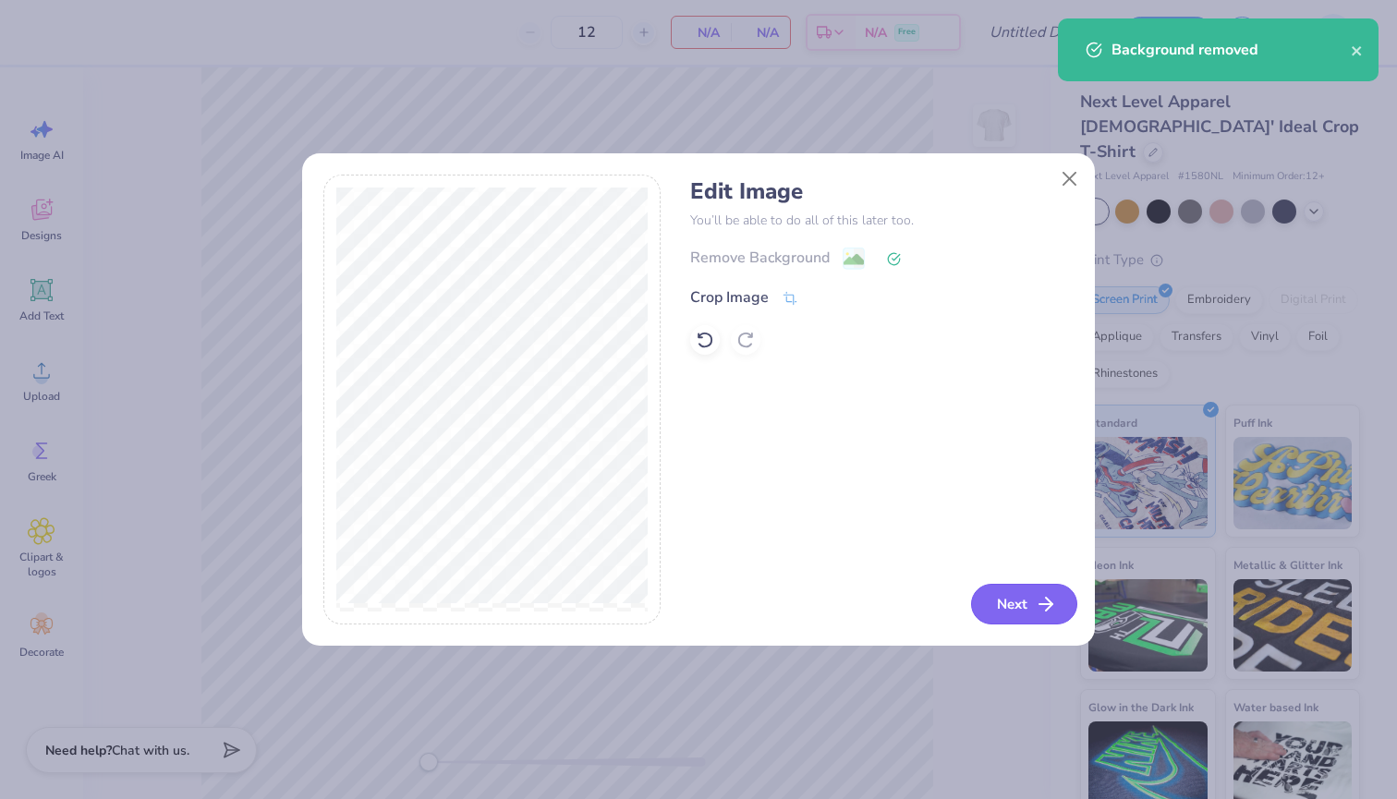
click at [1035, 602] on icon "button" at bounding box center [1046, 604] width 22 height 22
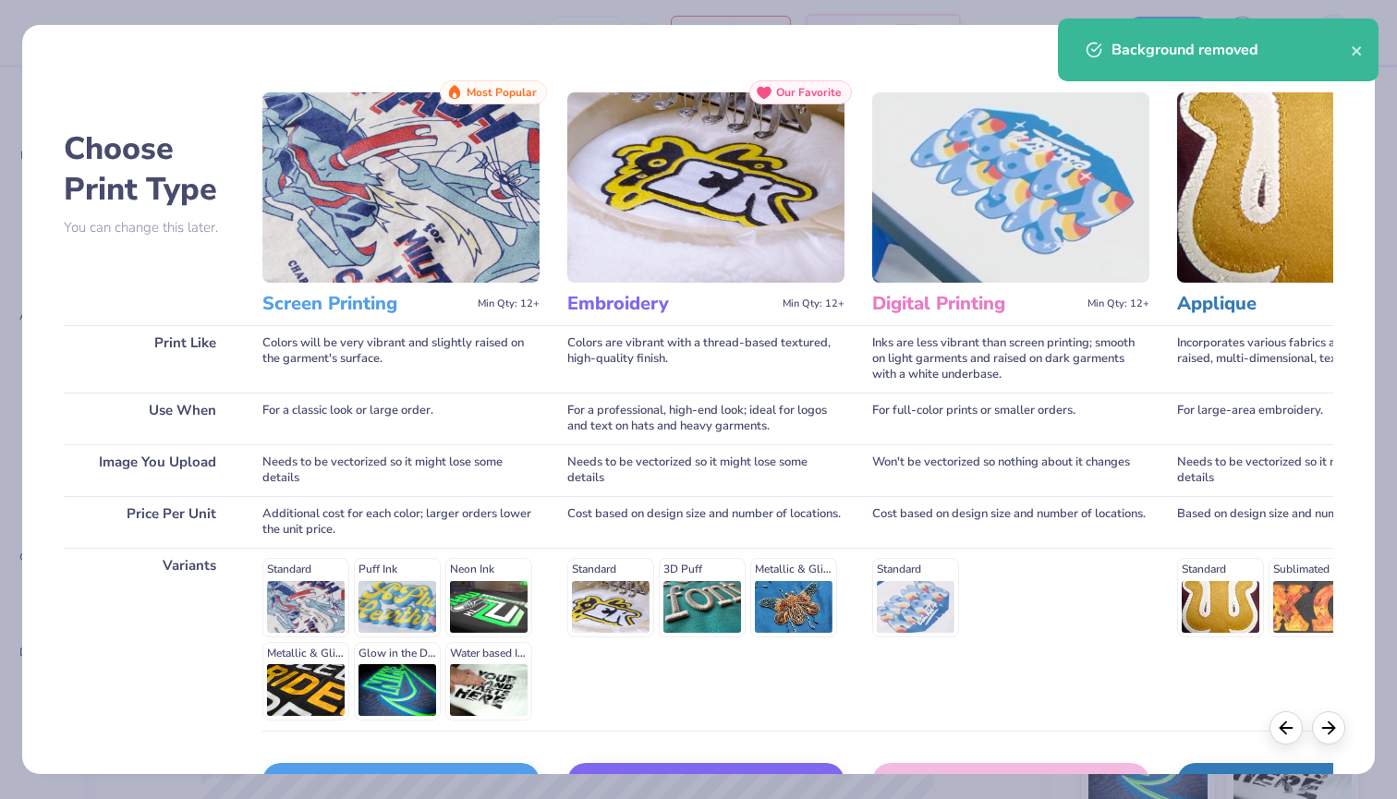
click at [431, 764] on div "Screen Print" at bounding box center [400, 781] width 277 height 37
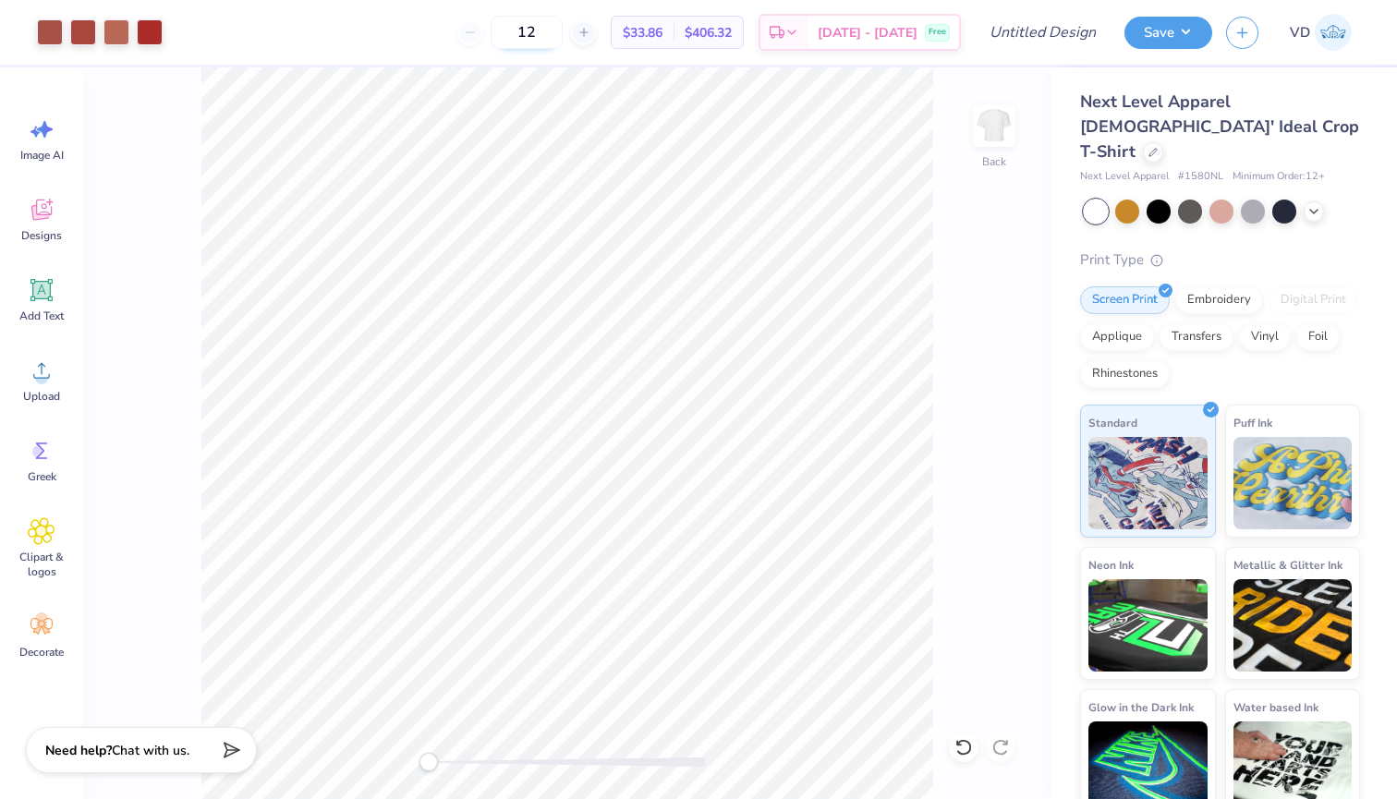
drag, startPoint x: 583, startPoint y: 30, endPoint x: 547, endPoint y: 30, distance: 36.0
click at [547, 30] on input "12" at bounding box center [527, 32] width 72 height 33
type input "40"
click at [1048, 28] on input "Design Title" at bounding box center [1065, 32] width 91 height 37
type input "KLP Crop Top"
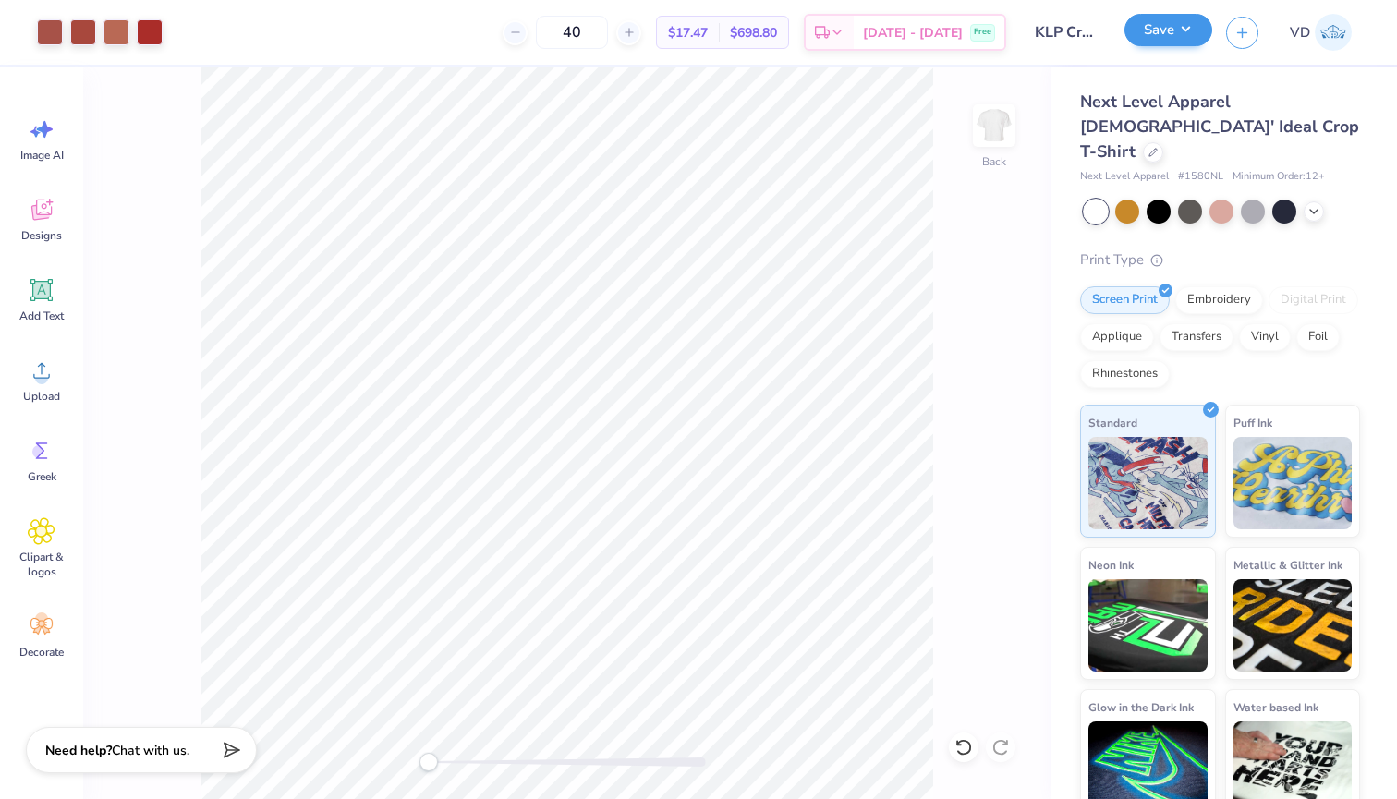
click at [1185, 17] on button "Save" at bounding box center [1169, 30] width 88 height 32
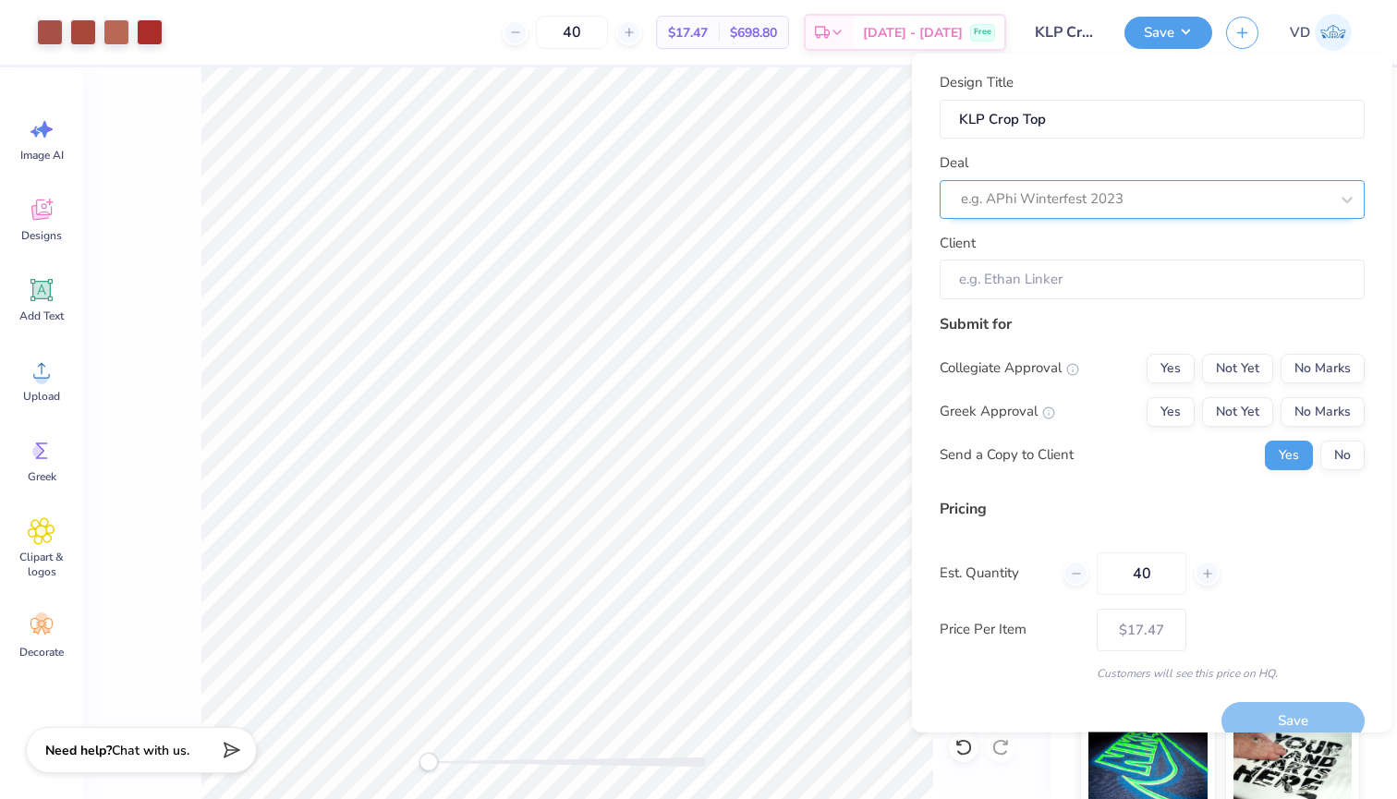
click at [1005, 191] on div "e.g. APhi Winterfest 2023" at bounding box center [1145, 199] width 368 height 21
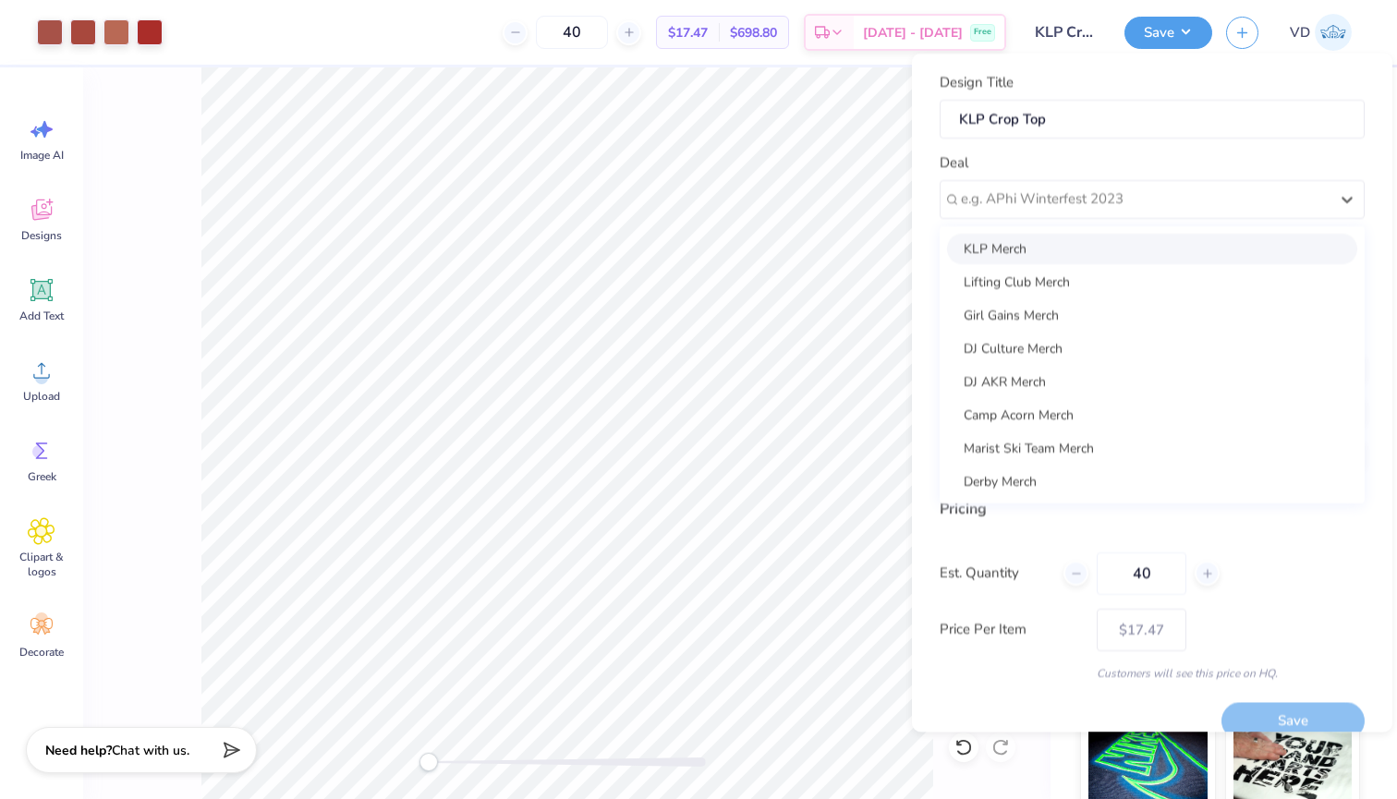
click at [1034, 237] on div "KLP Merch" at bounding box center [1152, 248] width 410 height 30
type input "[PERSON_NAME]"
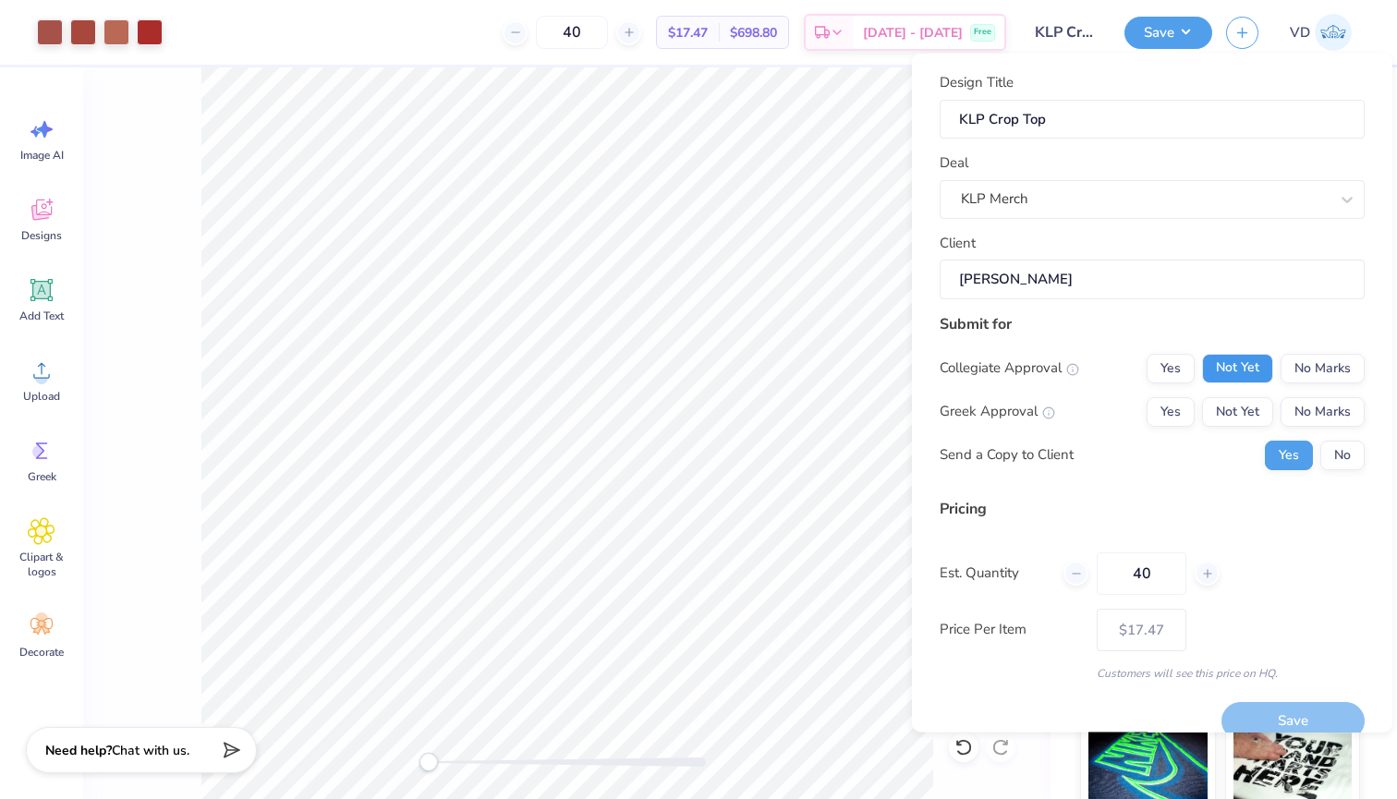
click at [1247, 367] on button "Not Yet" at bounding box center [1237, 368] width 71 height 30
click at [1247, 405] on button "Not Yet" at bounding box center [1237, 411] width 71 height 30
click at [1275, 710] on button "Save" at bounding box center [1293, 721] width 143 height 38
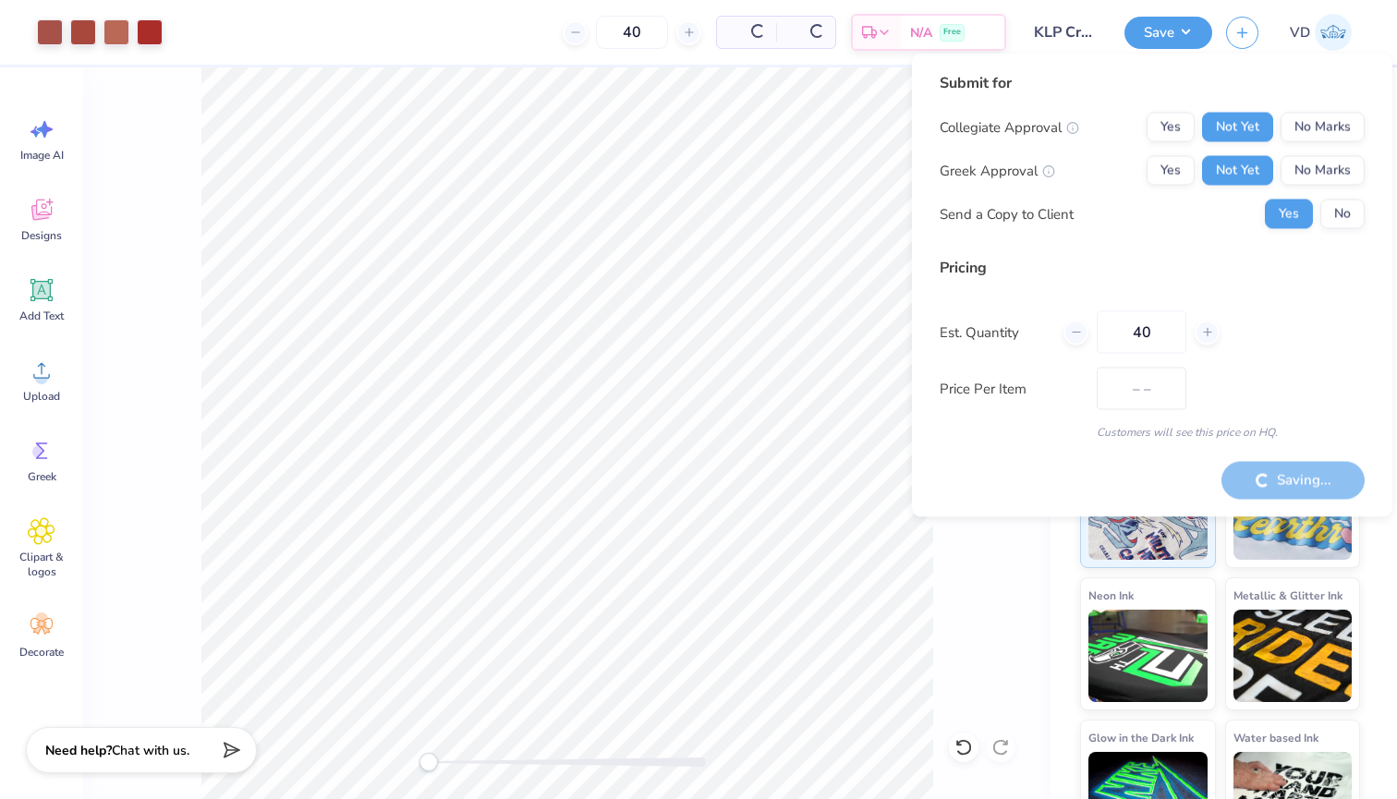
type input "$17.47"
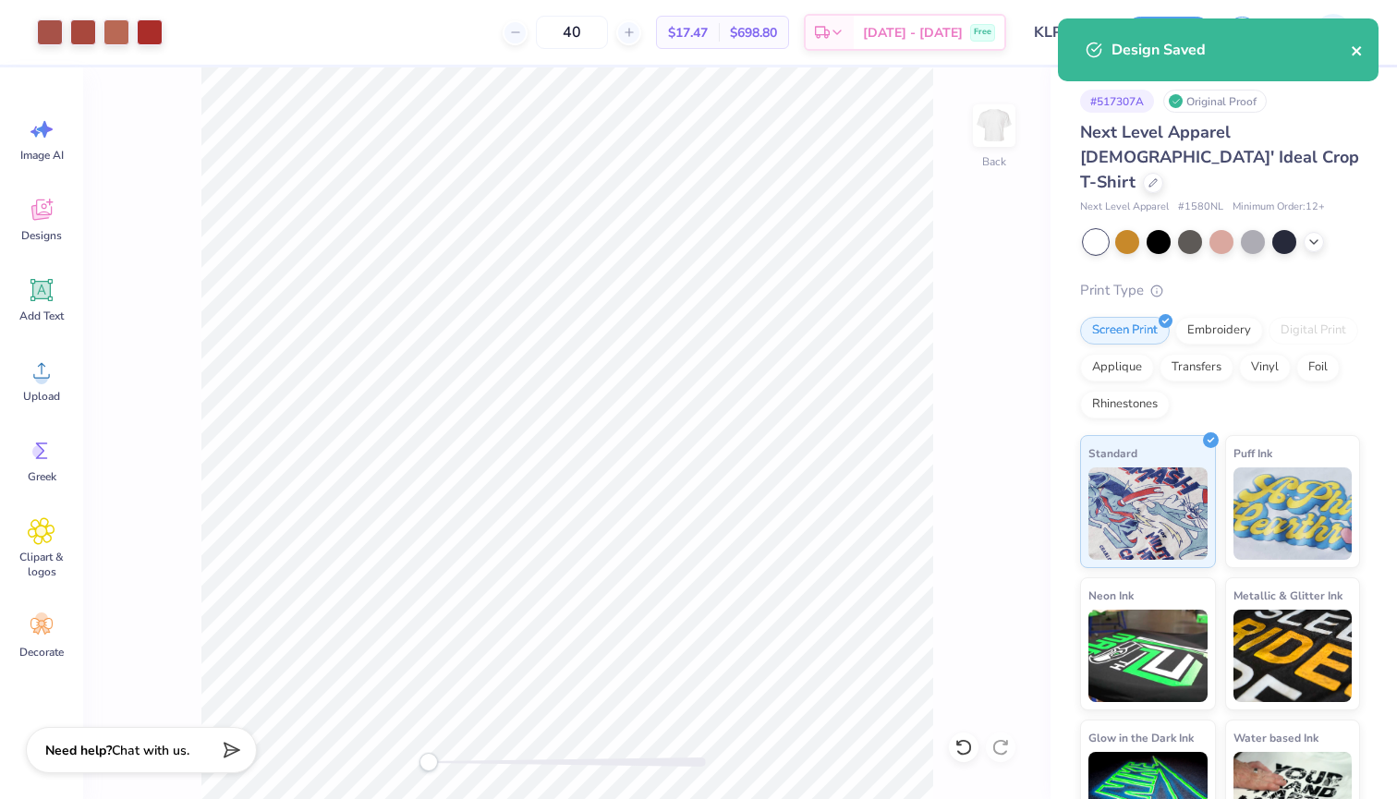
click at [1352, 53] on icon "close" at bounding box center [1357, 50] width 13 height 15
